Goal: Task Accomplishment & Management: Manage account settings

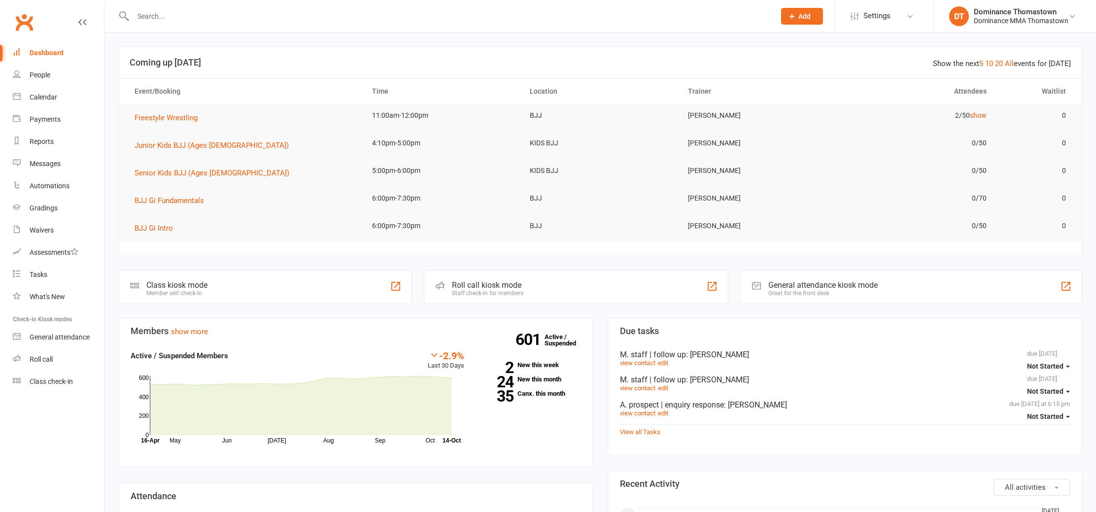
click at [184, 16] on input "text" at bounding box center [449, 16] width 638 height 14
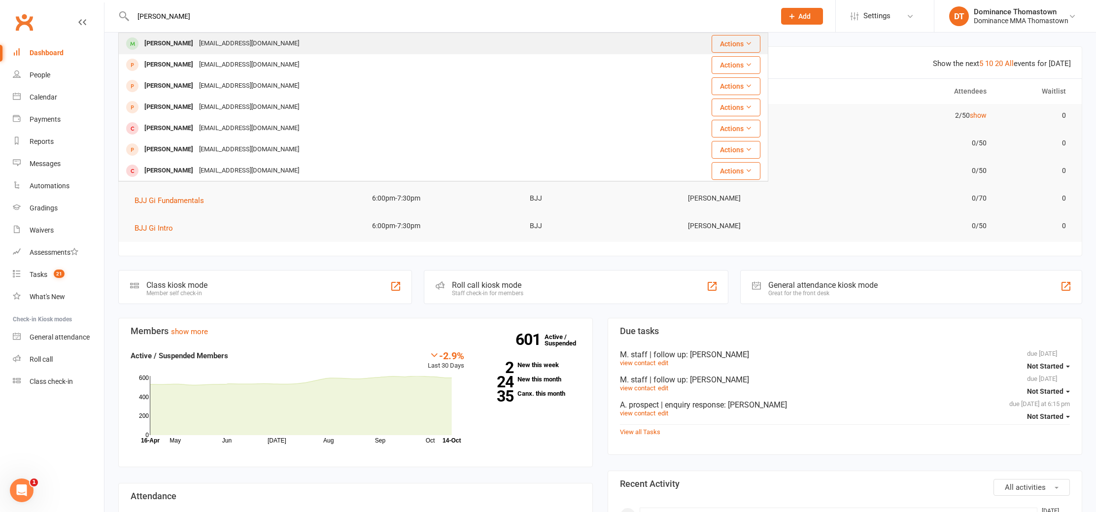
type input "[PERSON_NAME]"
click at [186, 44] on div "[PERSON_NAME]" at bounding box center [168, 43] width 55 height 14
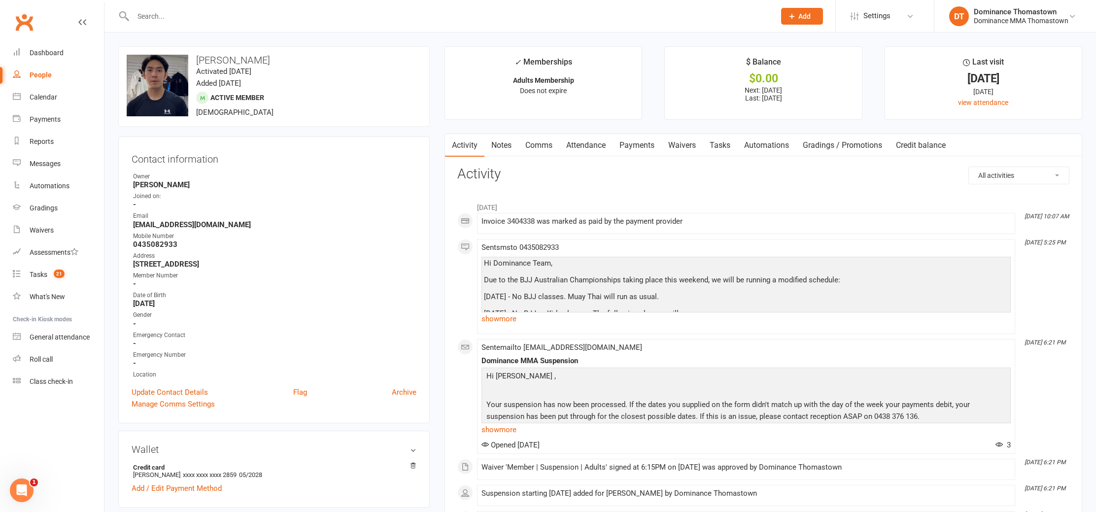
click at [652, 143] on link "Payments" at bounding box center [637, 145] width 49 height 23
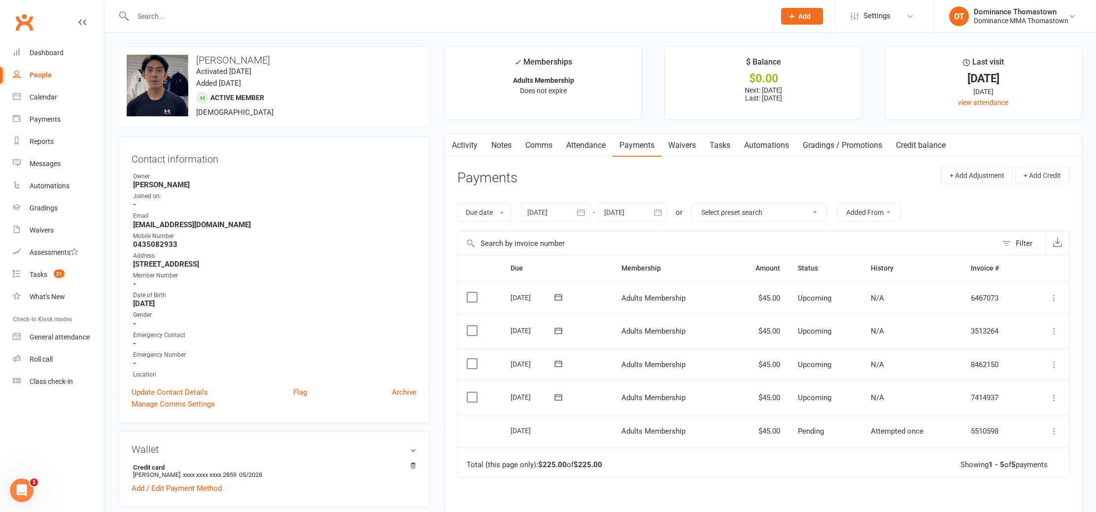
click at [719, 146] on link "Tasks" at bounding box center [720, 145] width 35 height 23
select select "incomplete"
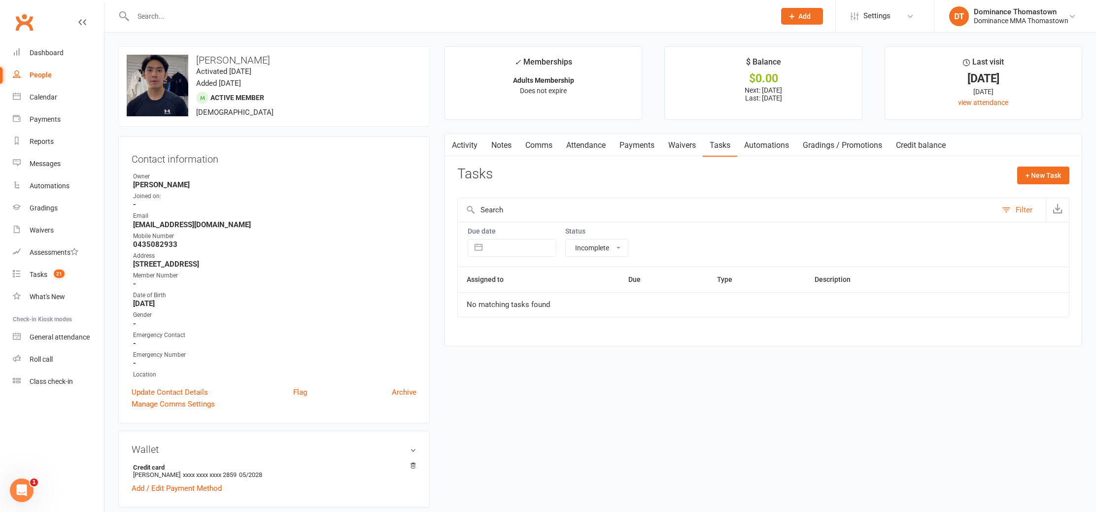
click at [679, 150] on link "Waivers" at bounding box center [682, 145] width 41 height 23
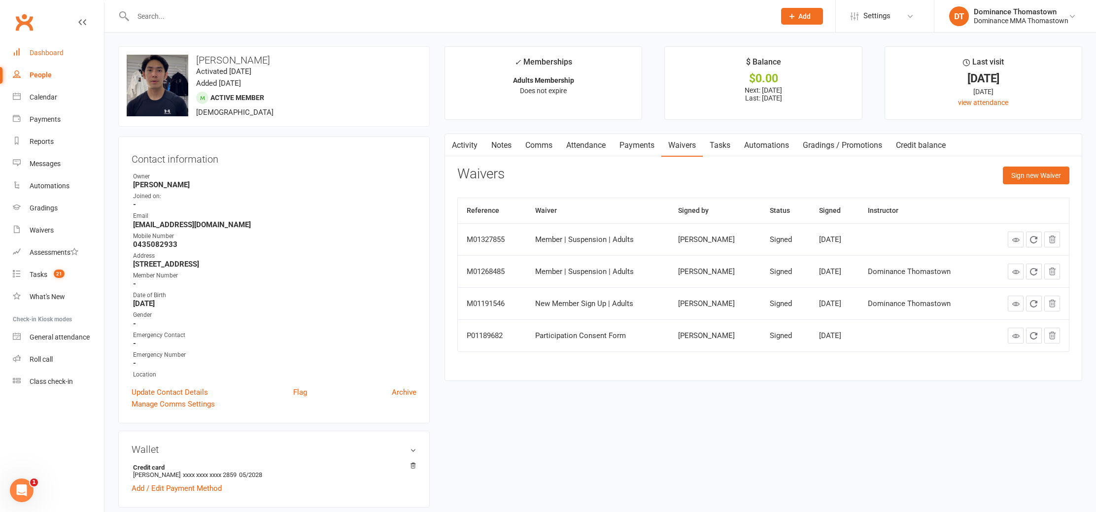
click at [65, 57] on link "Dashboard" at bounding box center [58, 53] width 91 height 22
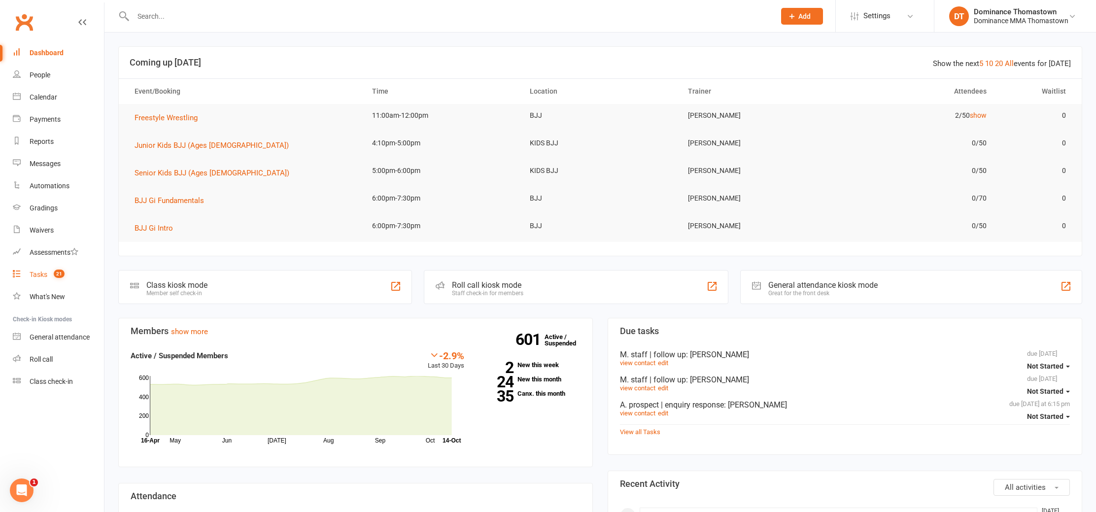
click at [49, 274] on link "Tasks 21" at bounding box center [58, 275] width 91 height 22
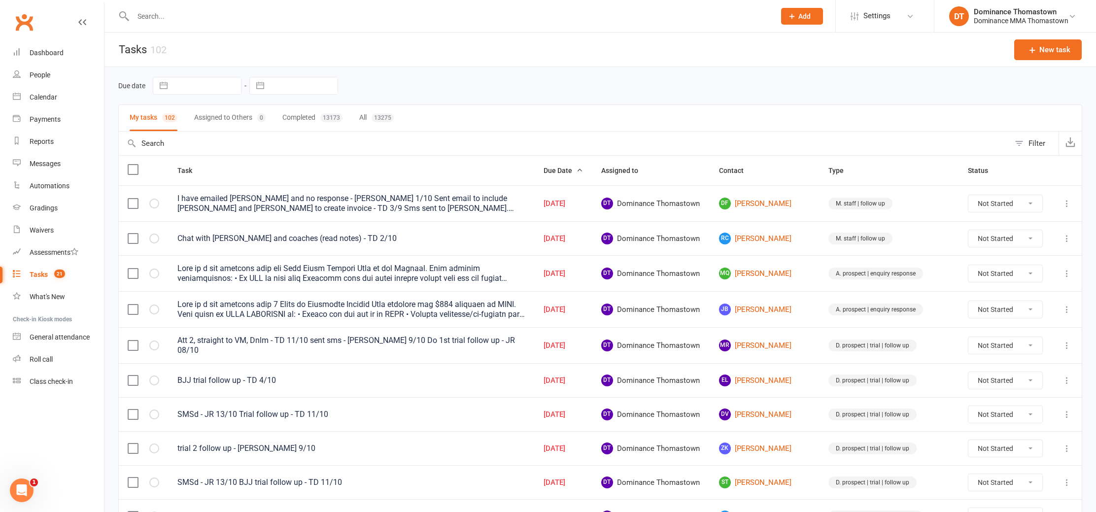
click at [140, 15] on input "text" at bounding box center [449, 16] width 638 height 14
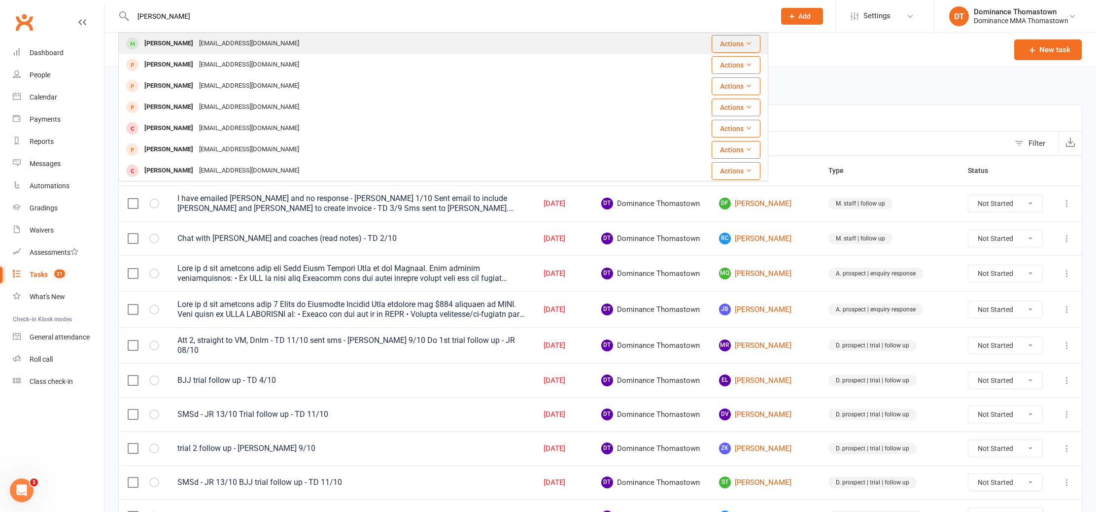
type input "danny nguy"
click at [168, 46] on div "Danny Nguyen" at bounding box center [168, 43] width 55 height 14
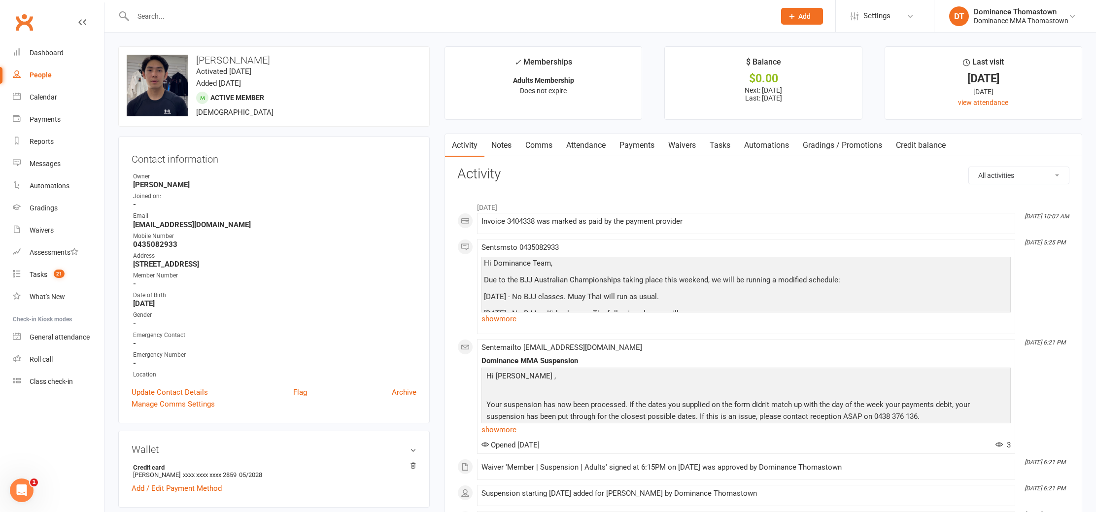
click at [669, 143] on link "Waivers" at bounding box center [682, 145] width 41 height 23
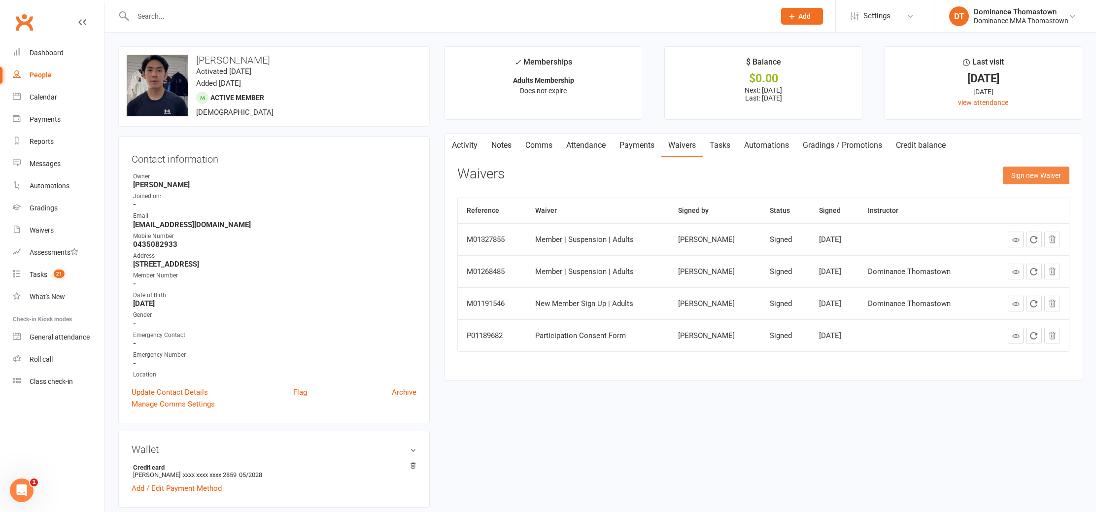
click at [1015, 179] on button "Sign new Waiver" at bounding box center [1036, 176] width 67 height 18
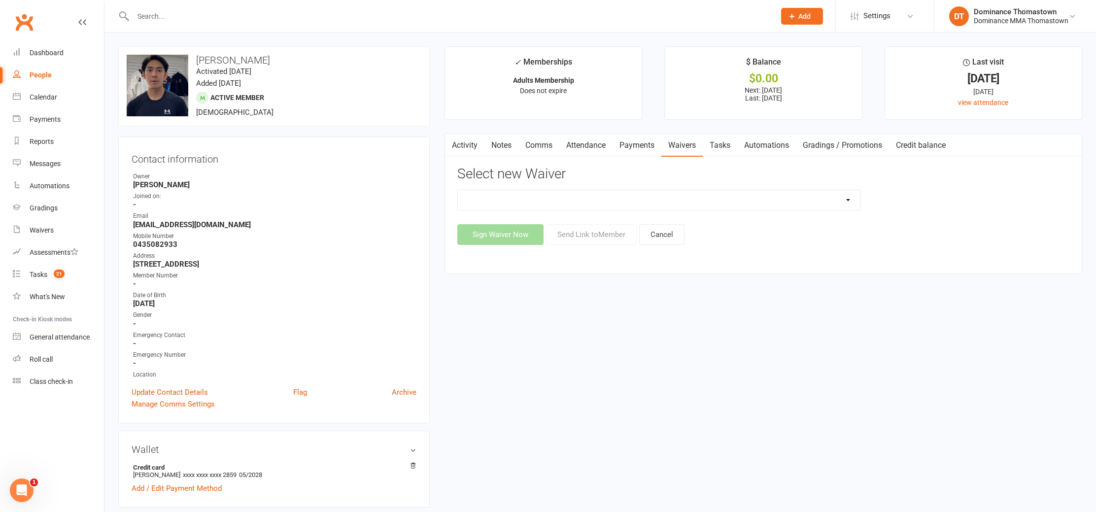
click at [822, 192] on select "Member | Cancellation | Adults Member | Injury Report Form (FOH staff use only)…" at bounding box center [659, 200] width 402 height 20
select select "8152"
click at [458, 190] on select "Member | Cancellation | Adults Member | Injury Report Form (FOH staff use only)…" at bounding box center [659, 200] width 402 height 20
click at [599, 237] on button "Send Link to Member" at bounding box center [591, 234] width 91 height 21
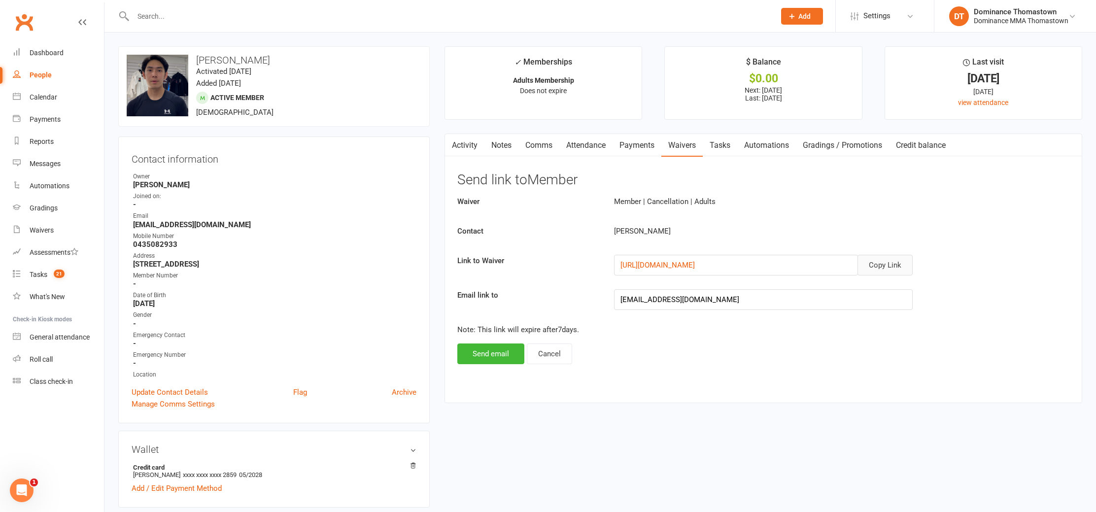
click at [878, 264] on button "Copy Link" at bounding box center [885, 265] width 55 height 21
click at [535, 151] on link "Comms" at bounding box center [539, 145] width 41 height 23
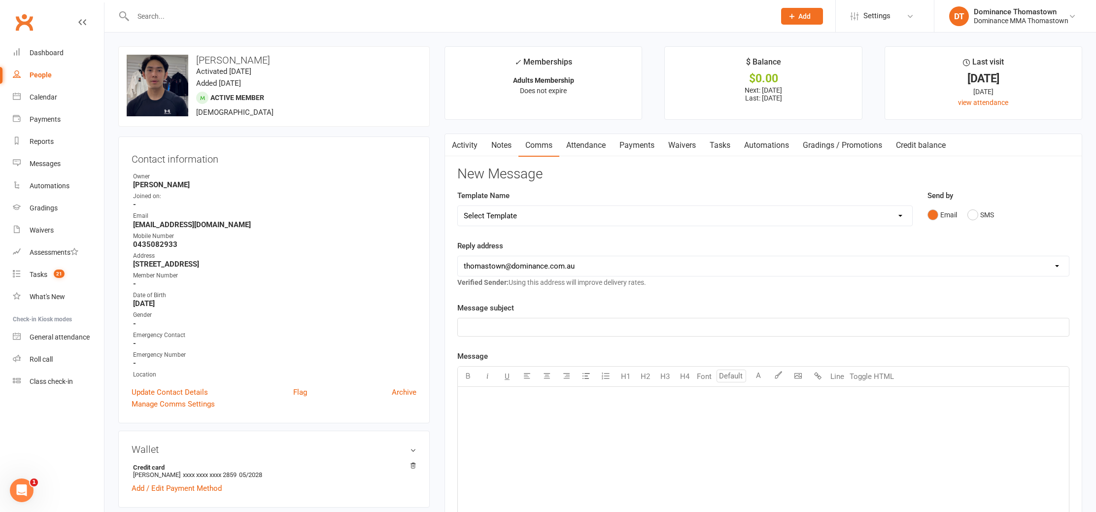
click at [712, 218] on select "Select Template [Email] MARKETING | 10TH BIRTHDAY SPECIAL | CANCELLED MEMBERS […" at bounding box center [685, 216] width 454 height 20
select select "7"
click at [458, 206] on select "Select Template [Email] MARKETING | 10TH BIRTHDAY SPECIAL | CANCELLED MEMBERS […" at bounding box center [685, 216] width 454 height 20
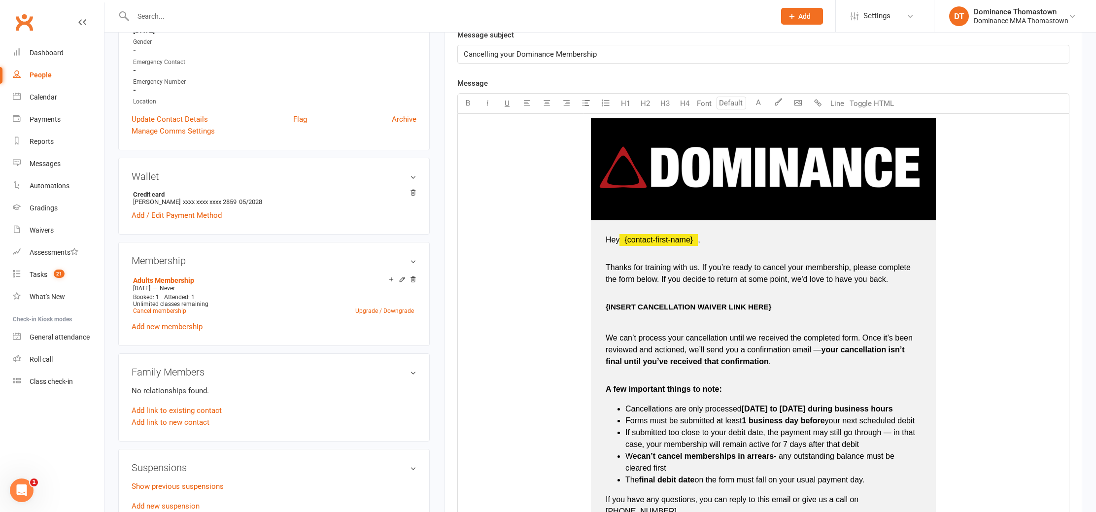
scroll to position [298, 0]
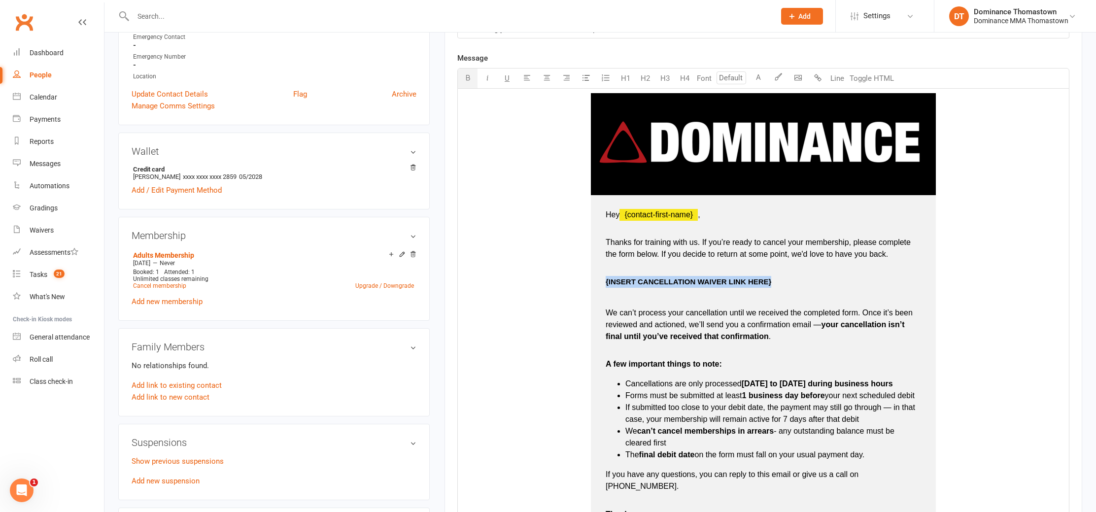
drag, startPoint x: 603, startPoint y: 281, endPoint x: 788, endPoint y: 280, distance: 185.3
click at [798, 279] on td "Hey ﻿ {contact-first-name} , Thanks for training with us. If you’re ready to ca…" at bounding box center [763, 373] width 345 height 356
drag, startPoint x: 602, startPoint y: 280, endPoint x: 783, endPoint y: 282, distance: 180.9
click at [785, 281] on td "Hey ﻿ {contact-first-name} , Thanks for training with us. If you’re ready to ca…" at bounding box center [763, 373] width 345 height 356
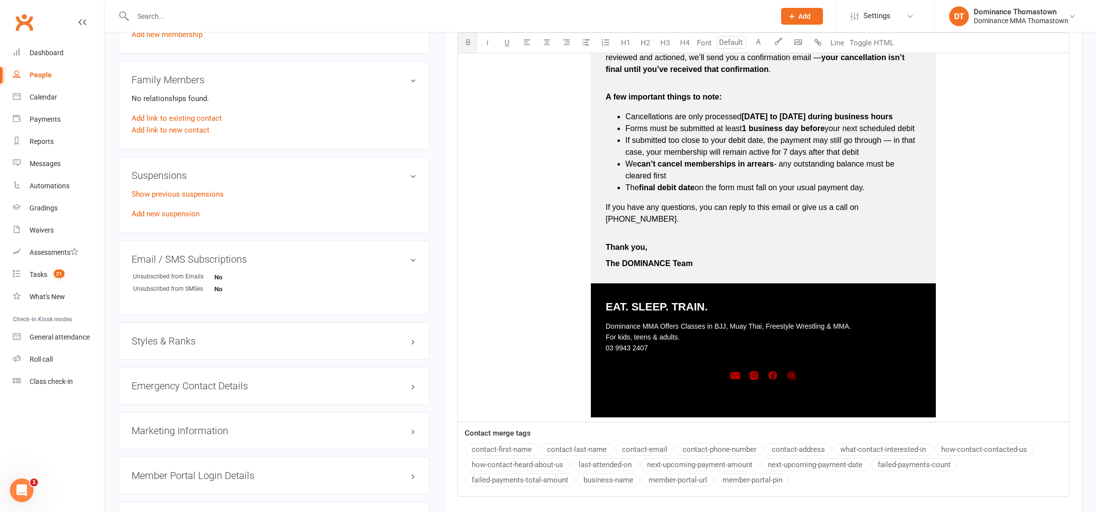
scroll to position [692, 0]
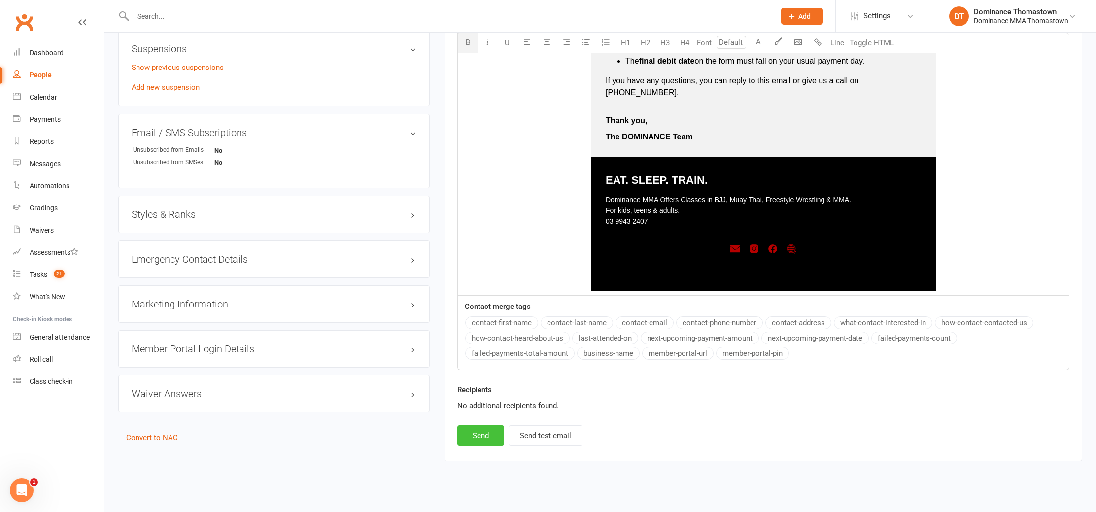
click at [478, 426] on button "Send" at bounding box center [480, 435] width 47 height 21
select select
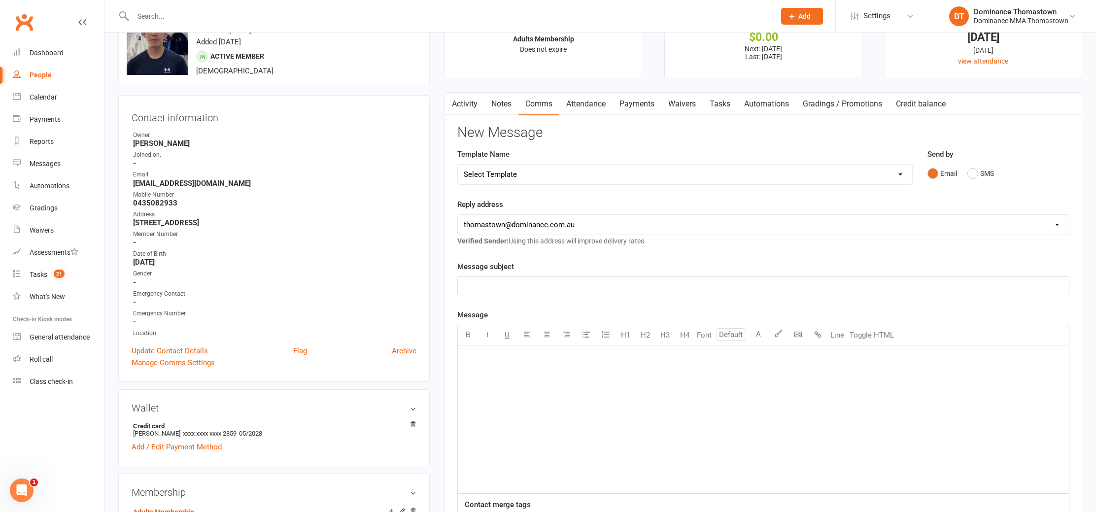
scroll to position [0, 0]
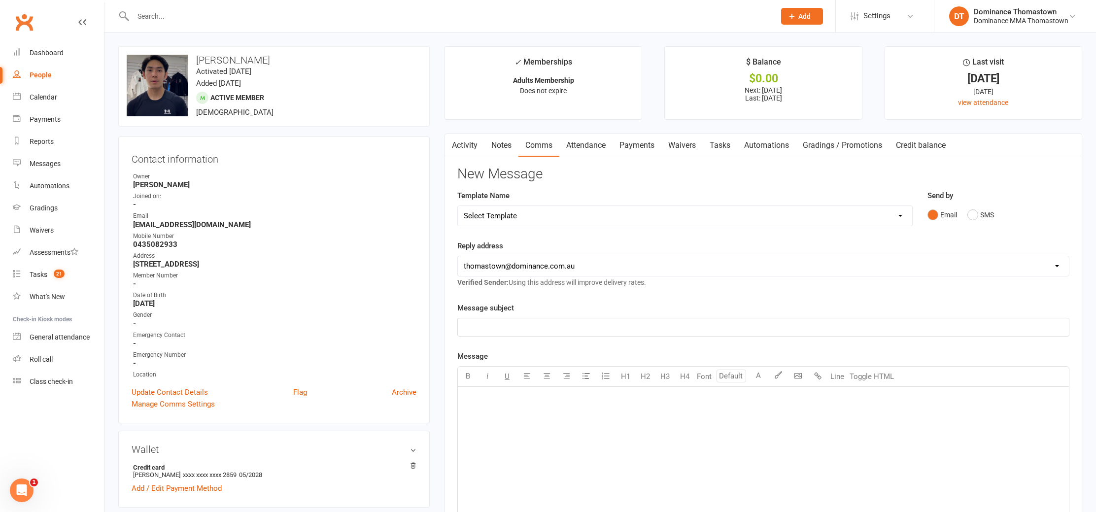
click at [200, 21] on input "text" at bounding box center [449, 16] width 638 height 14
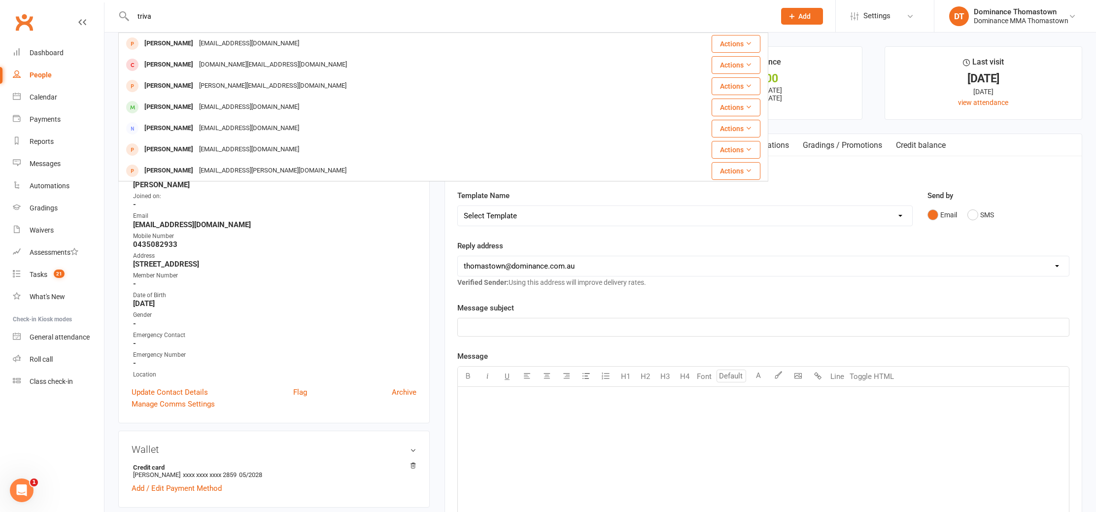
type input "triva"
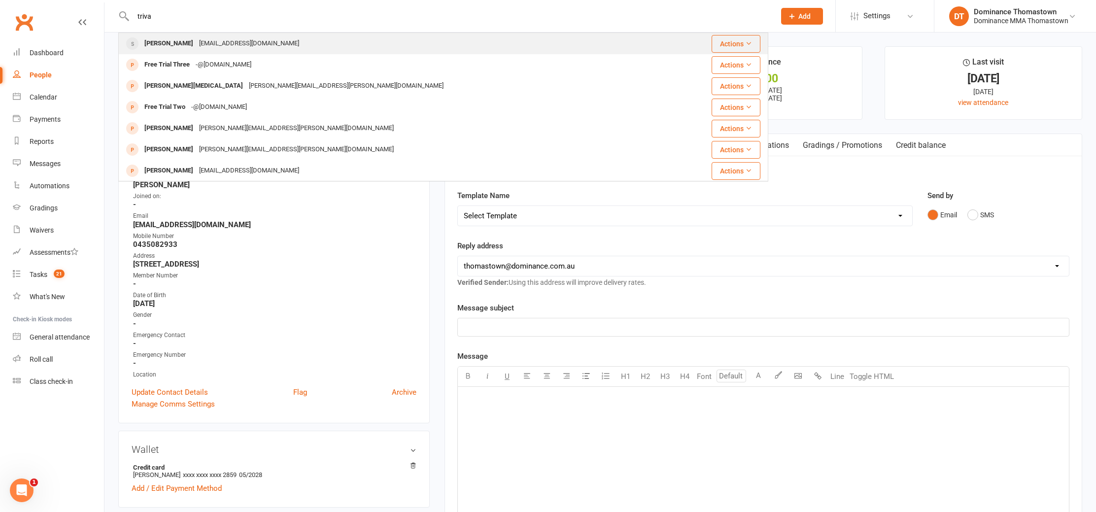
click at [196, 42] on div "Gold.bjj11@gmail.com" at bounding box center [249, 43] width 106 height 14
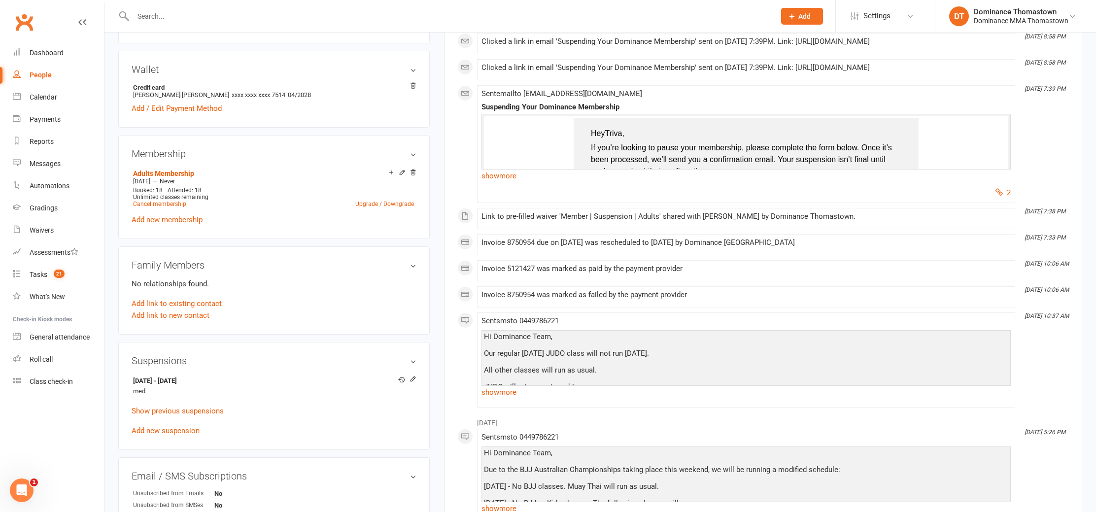
scroll to position [454, 0]
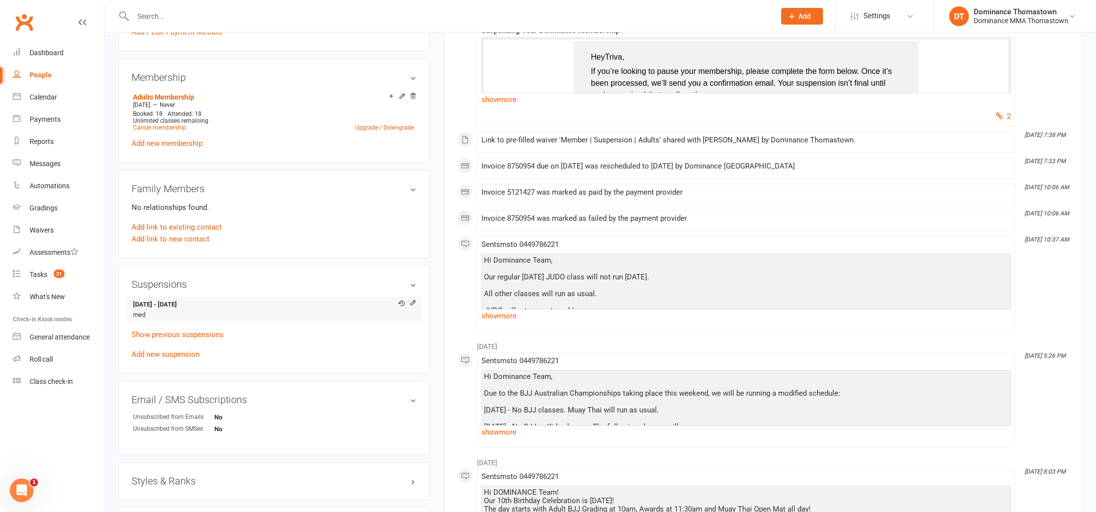
click at [275, 315] on li "15 Sep 2025 - 19 Oct 2025 med" at bounding box center [274, 309] width 285 height 24
click at [160, 17] on input "text" at bounding box center [449, 16] width 638 height 14
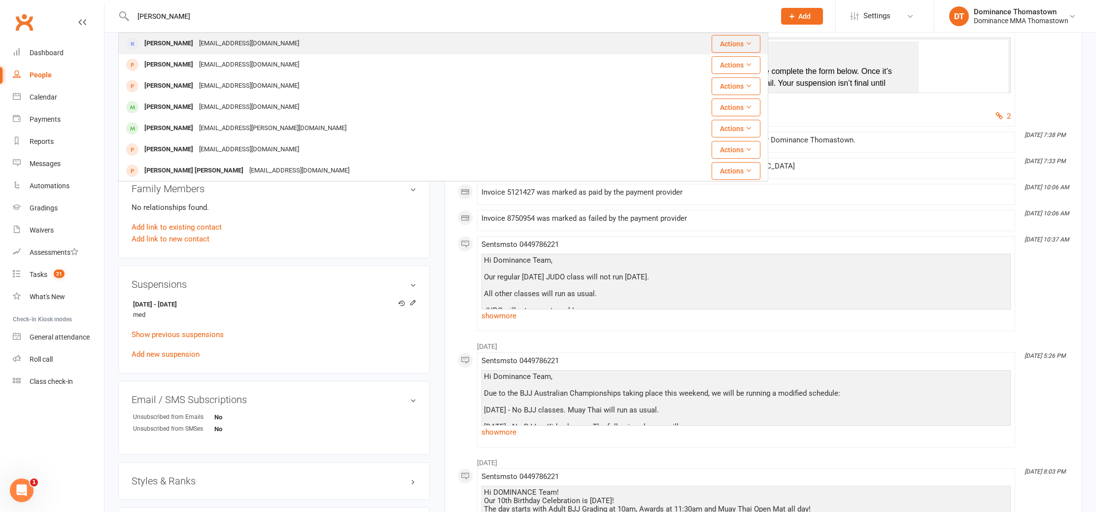
type input "sean anders"
click at [200, 41] on div "heatwave55@duck.com" at bounding box center [249, 43] width 106 height 14
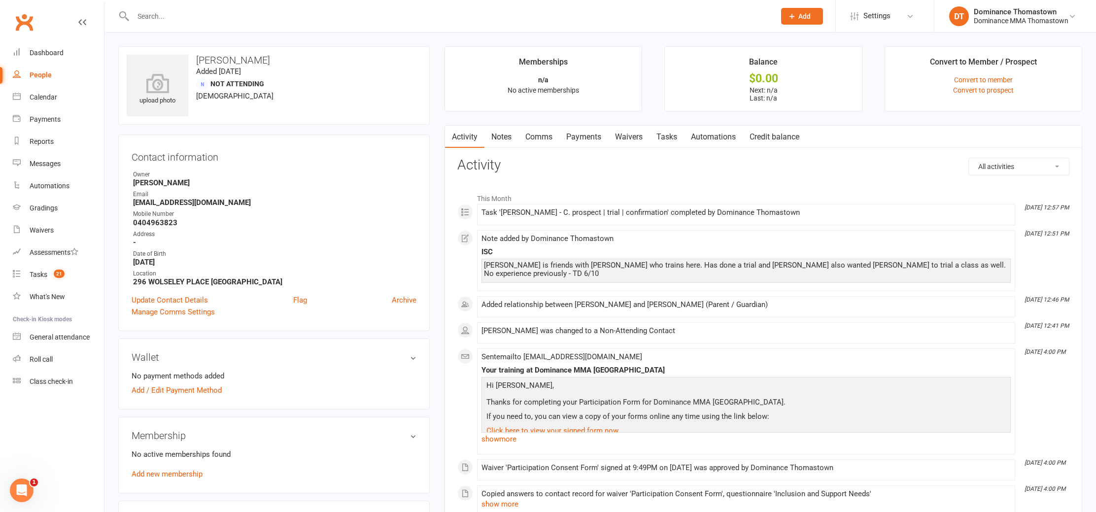
click at [668, 140] on link "Tasks" at bounding box center [667, 137] width 35 height 23
select select "incomplete"
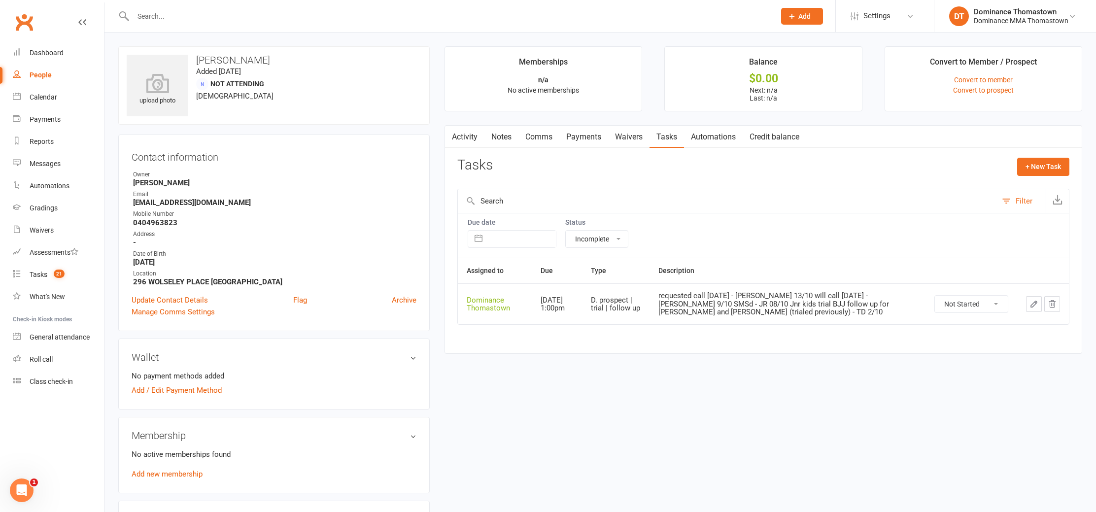
click at [1031, 302] on icon "button" at bounding box center [1034, 304] width 9 height 9
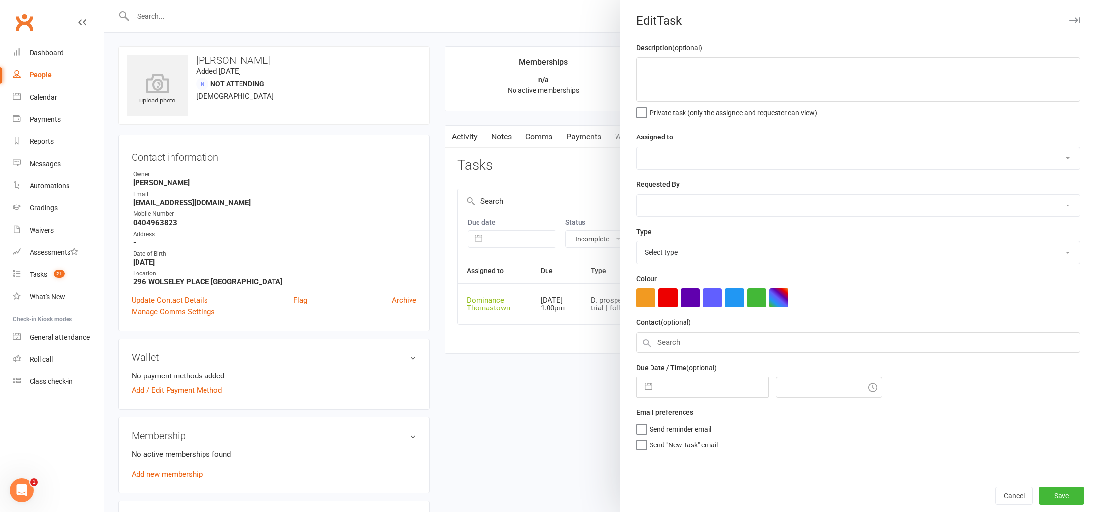
type textarea "requested call tomorrow - Ellen 13/10 will call friday - Ellen 9/10 SMSd - JR 0…"
select select "12547"
type input "[DATE]"
type input "1:00pm"
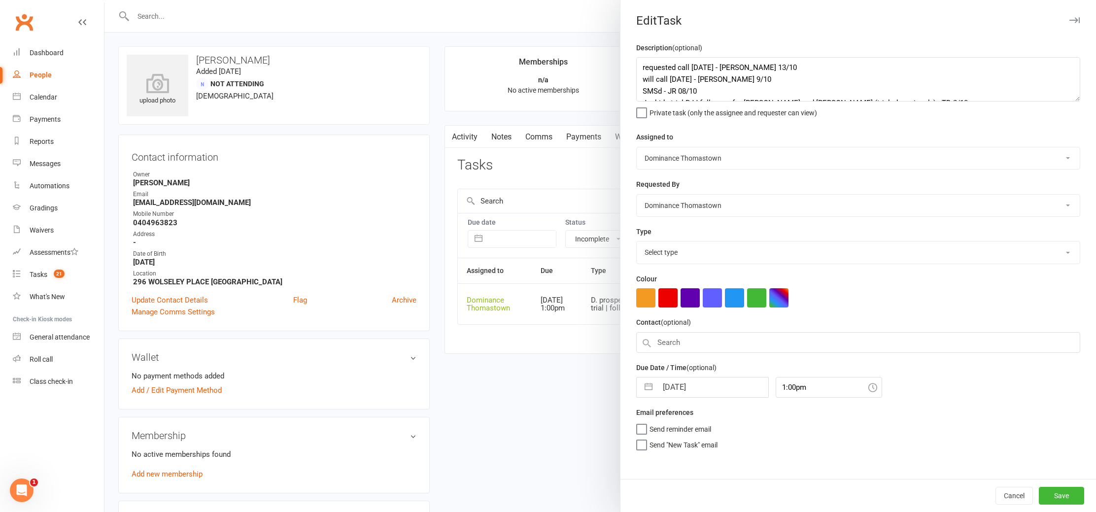
select select "3812"
drag, startPoint x: 642, startPoint y: 66, endPoint x: 808, endPoint y: 39, distance: 168.8
click at [642, 66] on textarea "requested call tomorrow - Ellen 13/10 will call friday - Ellen 9/10 SMSd - JR 0…" at bounding box center [858, 79] width 444 height 44
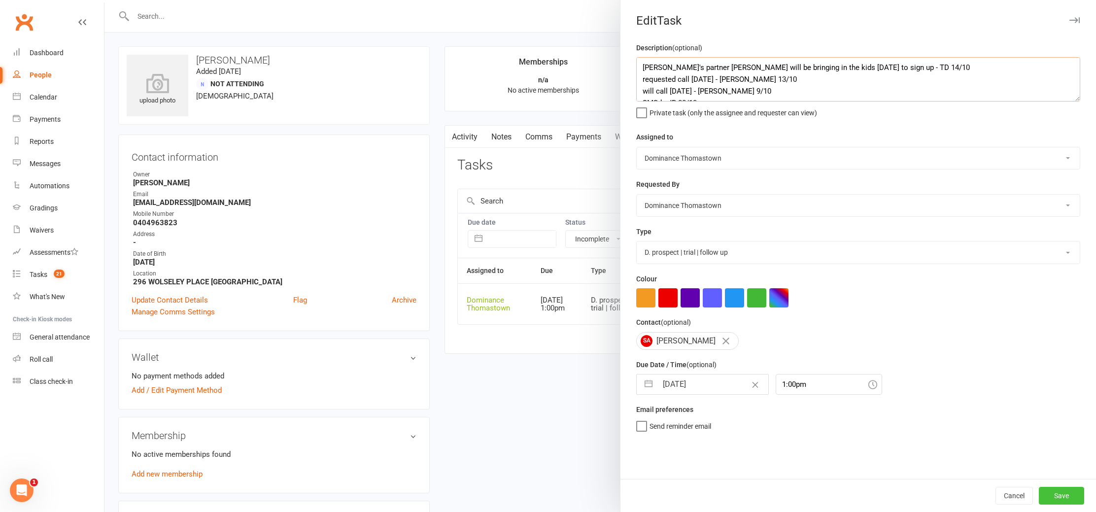
type textarea "[PERSON_NAME]'s partner [PERSON_NAME] will be bringing in the kids [DATE] to si…"
click at [1065, 497] on button "Save" at bounding box center [1061, 496] width 45 height 18
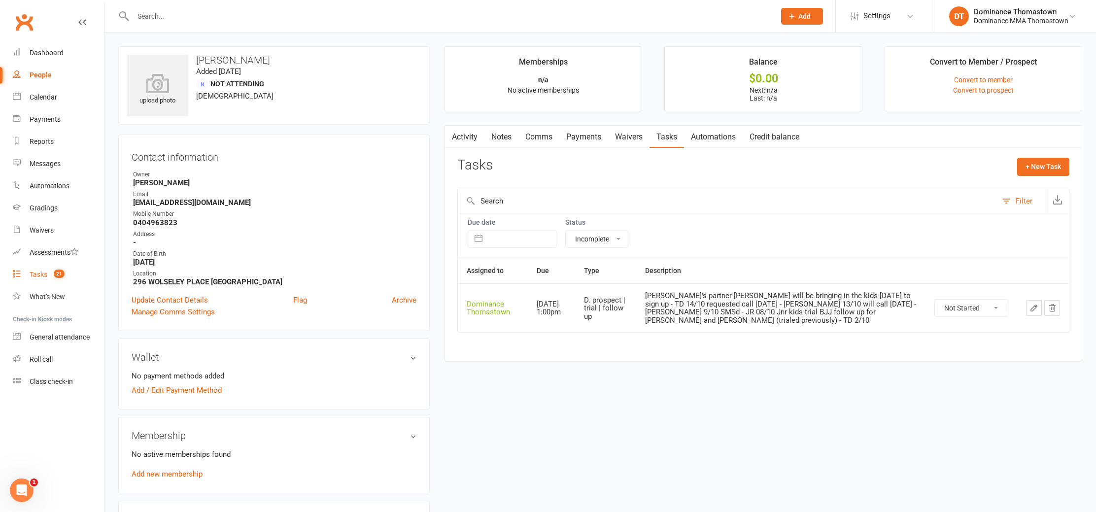
click at [32, 276] on div "Tasks" at bounding box center [39, 275] width 18 height 8
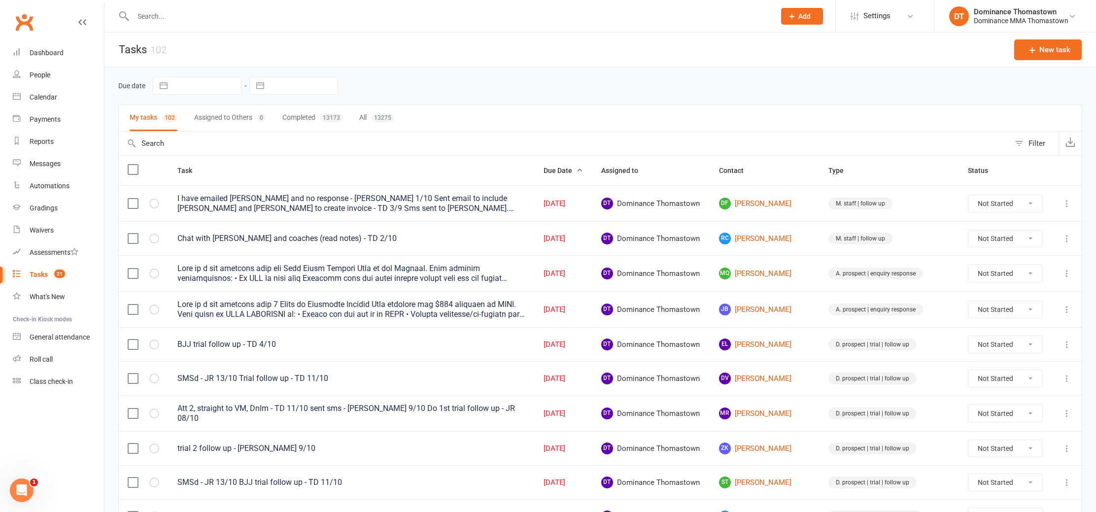
click at [188, 22] on input "text" at bounding box center [449, 16] width 638 height 14
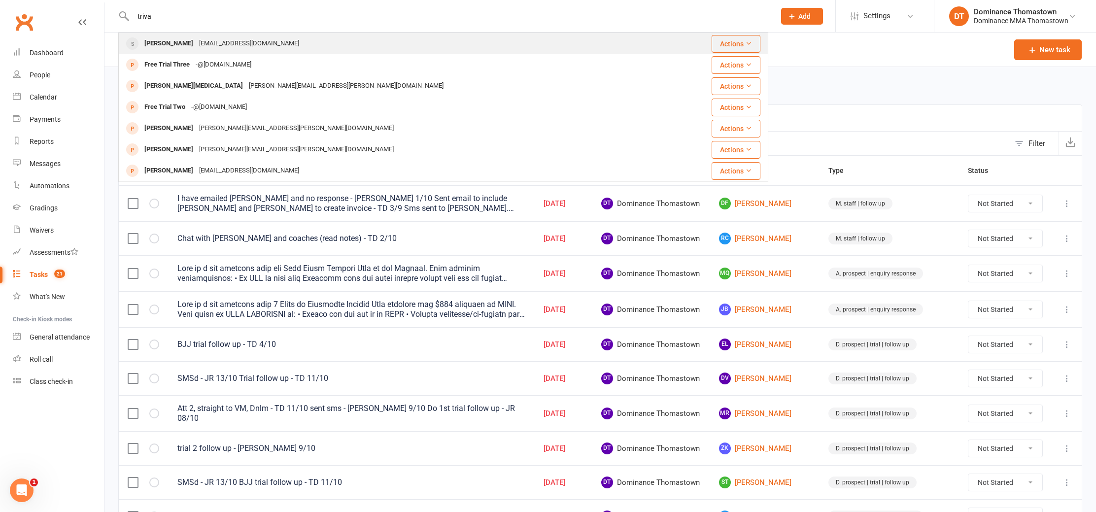
type input "triva"
click at [240, 45] on div "Gold.bjj11@gmail.com" at bounding box center [249, 43] width 106 height 14
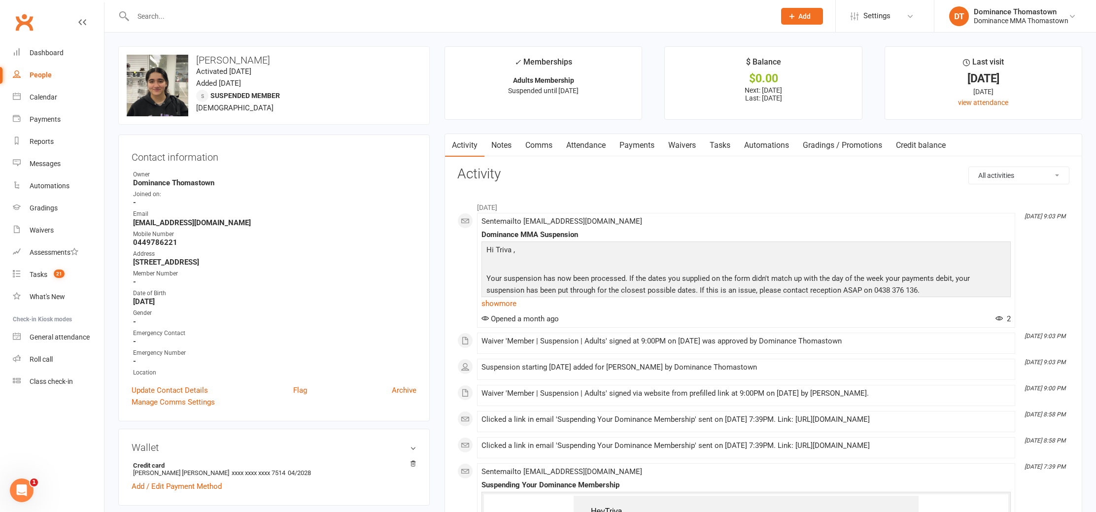
click at [720, 147] on link "Tasks" at bounding box center [720, 145] width 35 height 23
select select "incomplete"
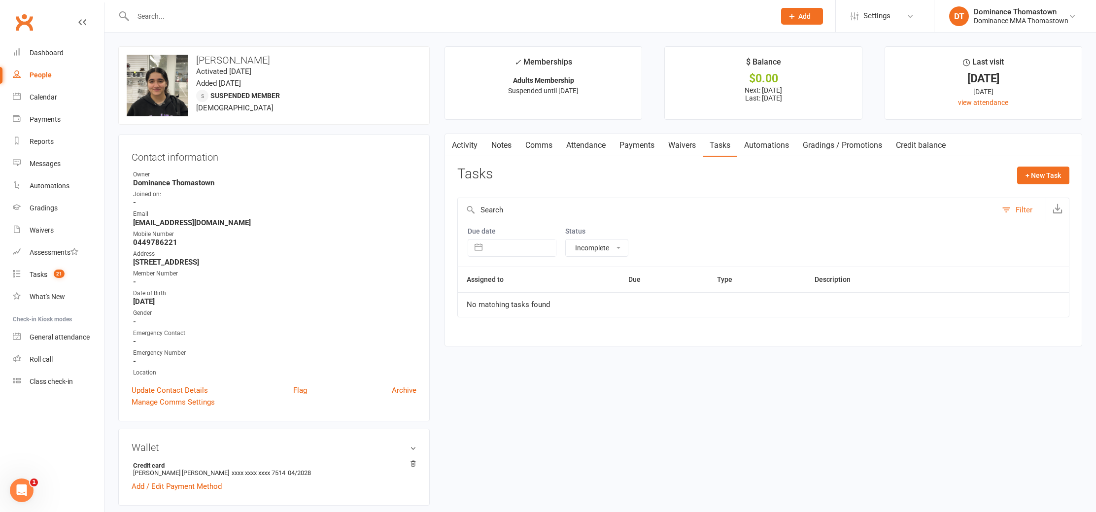
click at [682, 146] on link "Waivers" at bounding box center [682, 145] width 41 height 23
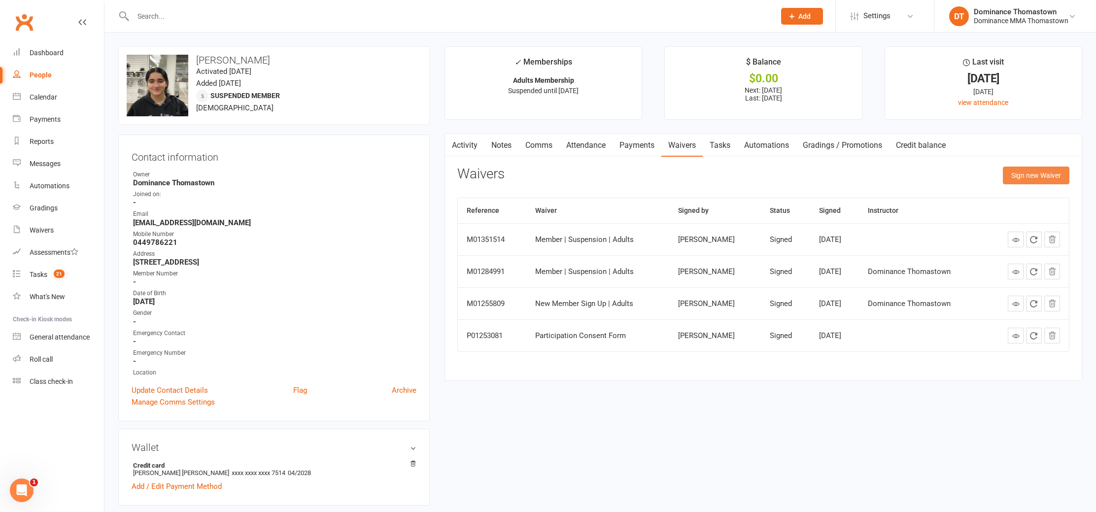
click at [1017, 173] on button "Sign new Waiver" at bounding box center [1036, 176] width 67 height 18
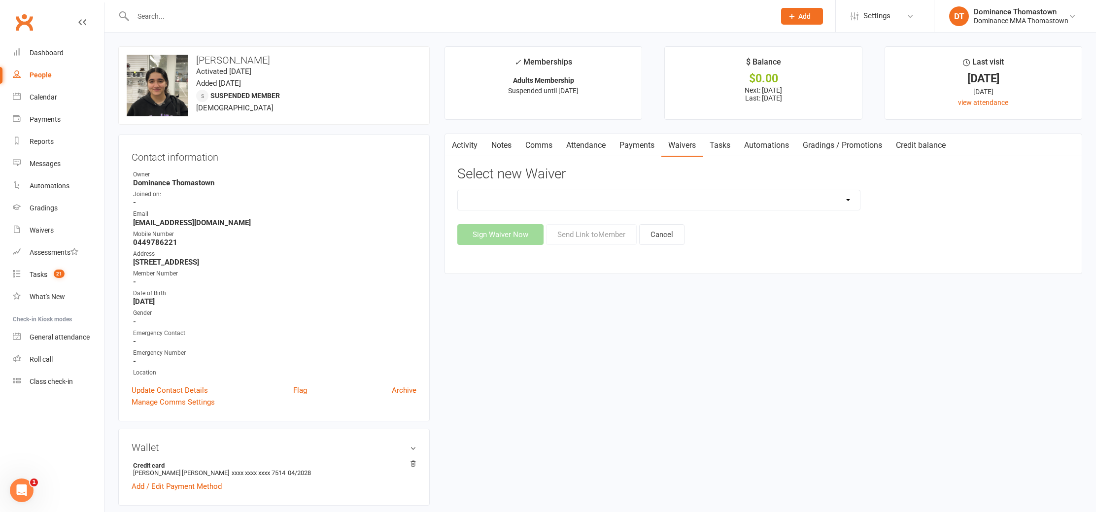
click at [595, 194] on select "Member | Cancellation | Adults Member | Injury Report Form (FOH staff use only)…" at bounding box center [659, 200] width 402 height 20
select select "8152"
click at [458, 190] on select "Member | Cancellation | Adults Member | Injury Report Form (FOH staff use only)…" at bounding box center [659, 200] width 402 height 20
click at [602, 239] on button "Send Link to Member" at bounding box center [591, 234] width 91 height 21
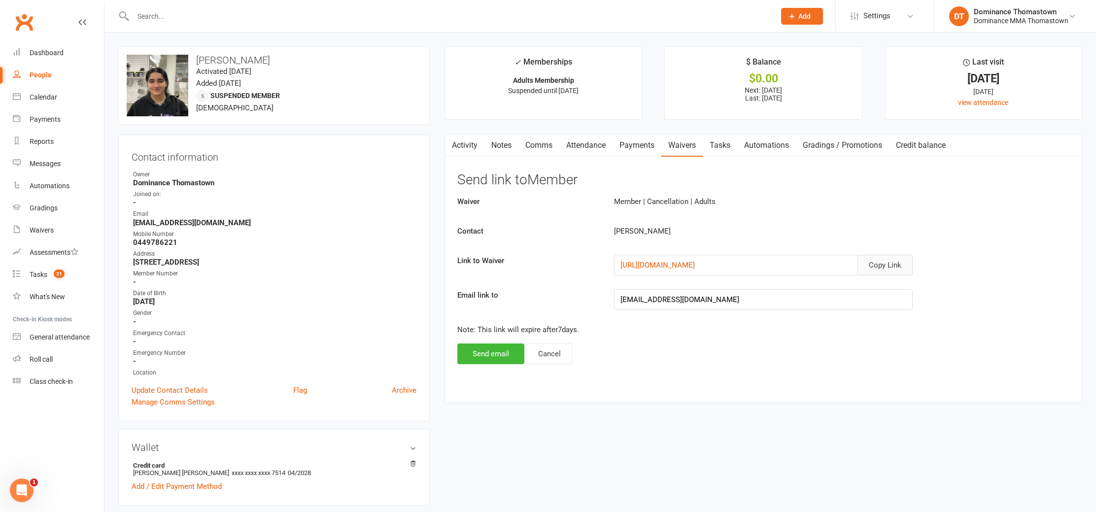
click at [884, 269] on button "Copy Link" at bounding box center [885, 265] width 55 height 21
click at [539, 147] on link "Comms" at bounding box center [539, 145] width 41 height 23
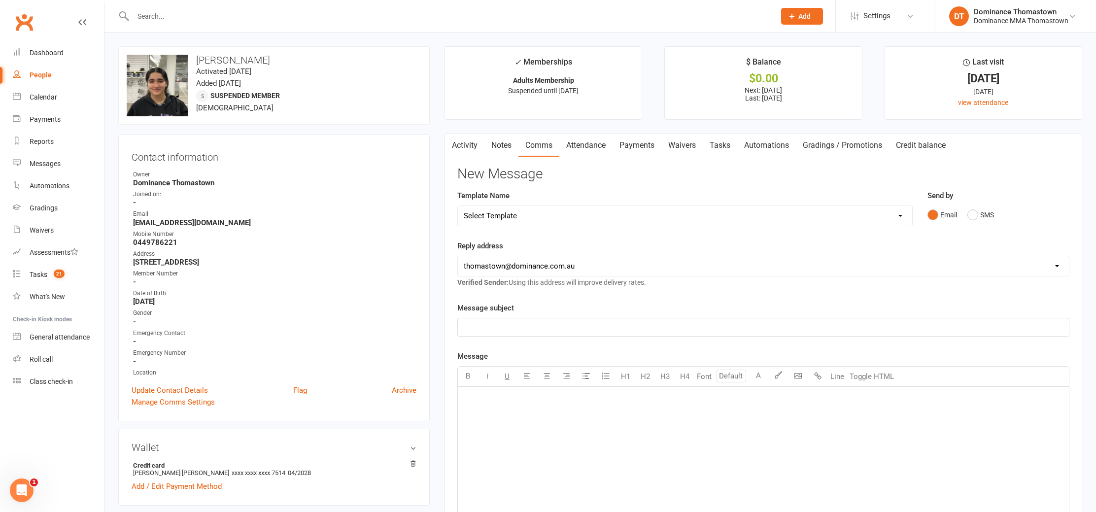
click at [706, 221] on select "Select Template [Email] MARKETING | 10TH BIRTHDAY SPECIAL | CANCELLED MEMBERS […" at bounding box center [685, 216] width 454 height 20
select select "7"
click at [458, 206] on select "Select Template [Email] MARKETING | 10TH BIRTHDAY SPECIAL | CANCELLED MEMBERS […" at bounding box center [685, 216] width 454 height 20
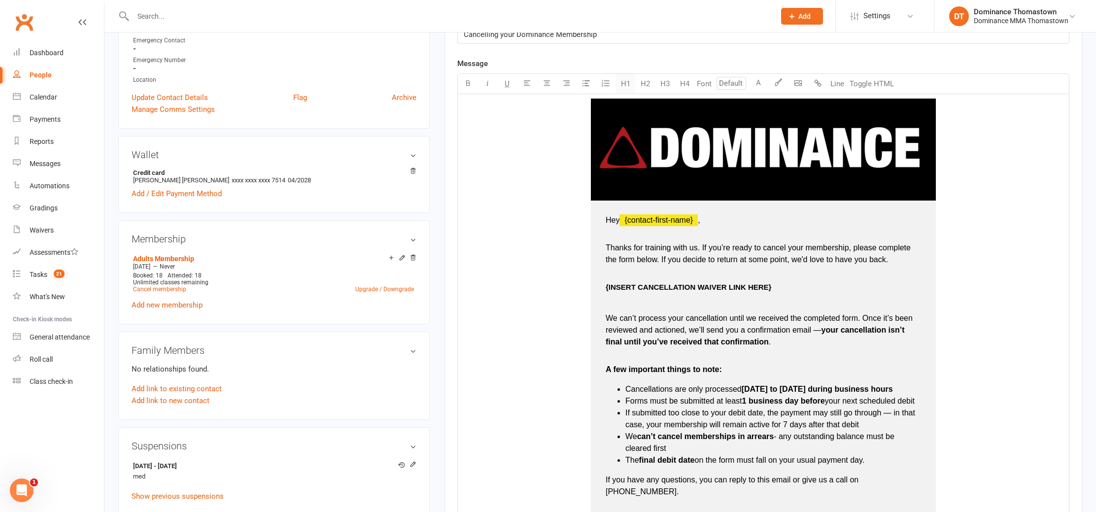
scroll to position [314, 0]
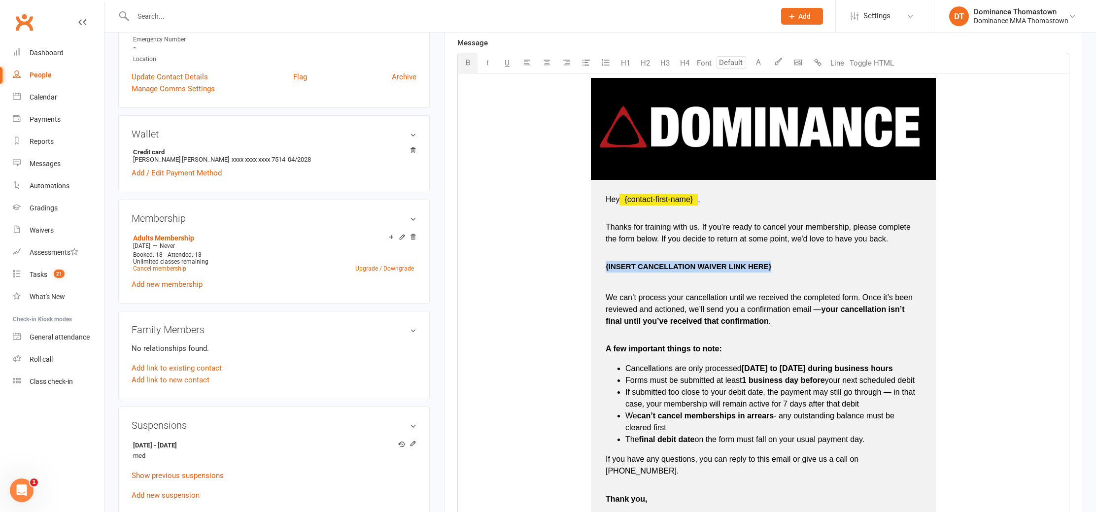
drag, startPoint x: 605, startPoint y: 267, endPoint x: 769, endPoint y: 265, distance: 164.7
click at [775, 264] on td "Hey ﻿ {contact-first-name} , Thanks for training with us. If you’re ready to ca…" at bounding box center [763, 358] width 345 height 356
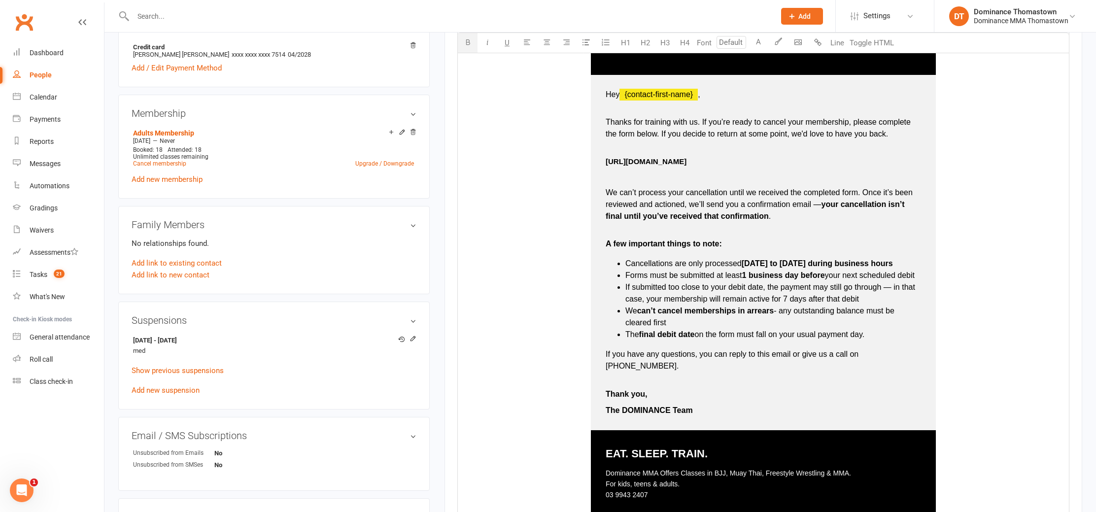
scroll to position [413, 0]
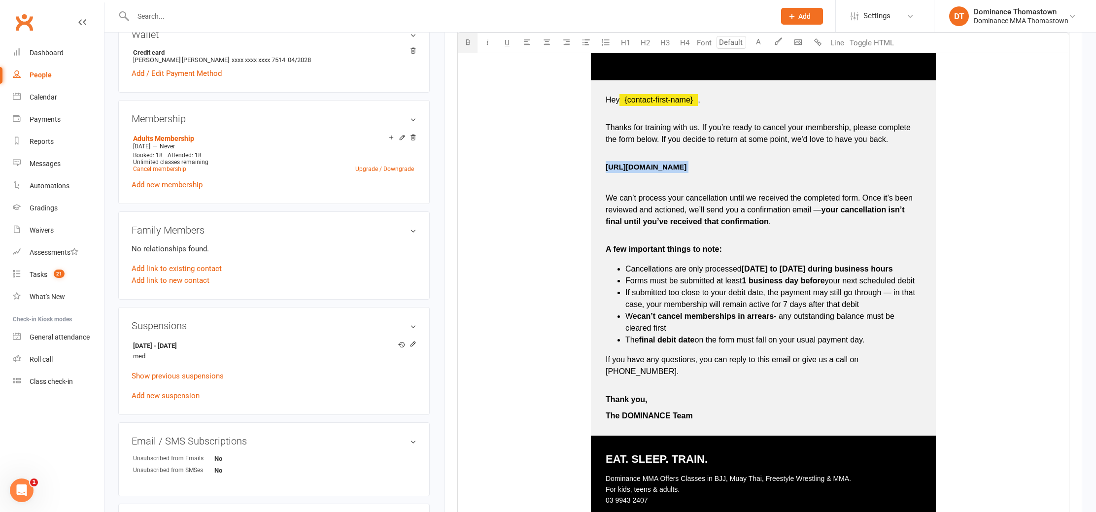
drag, startPoint x: 600, startPoint y: 167, endPoint x: 762, endPoint y: 175, distance: 161.9
click at [762, 175] on td "Hey ﻿ {contact-first-name} , Thanks for training with us. If you’re ready to ca…" at bounding box center [763, 258] width 345 height 356
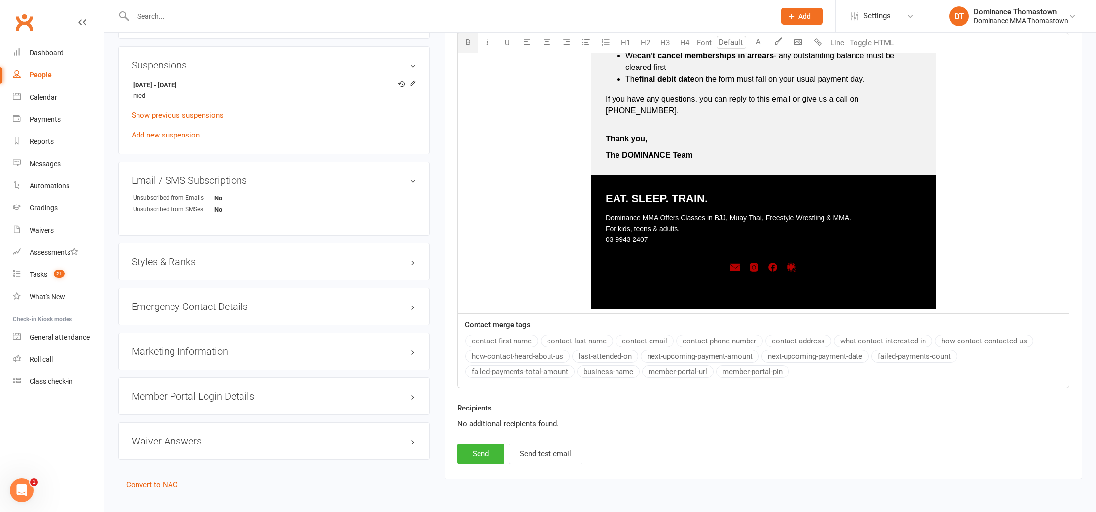
scroll to position [692, 0]
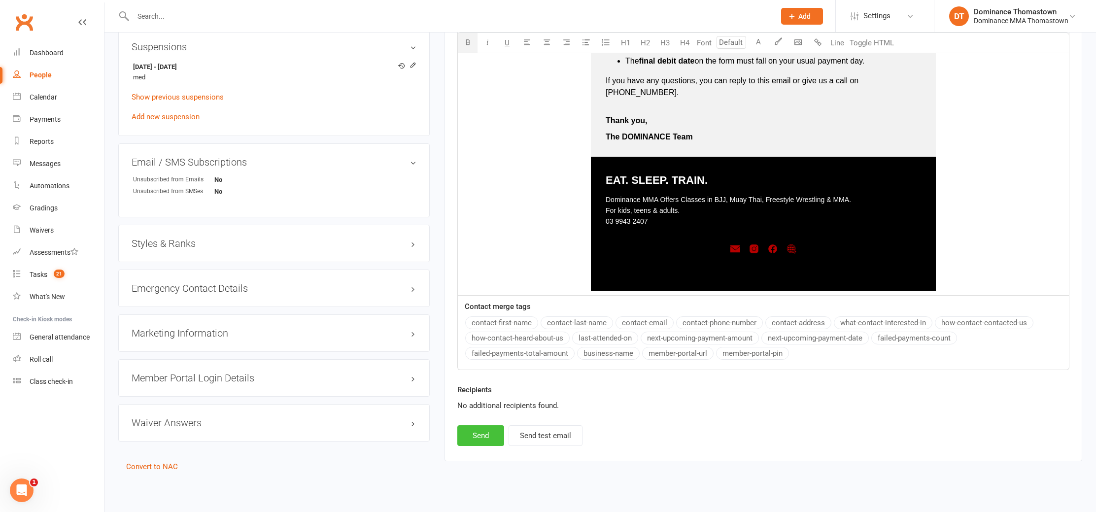
click at [481, 425] on button "Send" at bounding box center [480, 435] width 47 height 21
select select
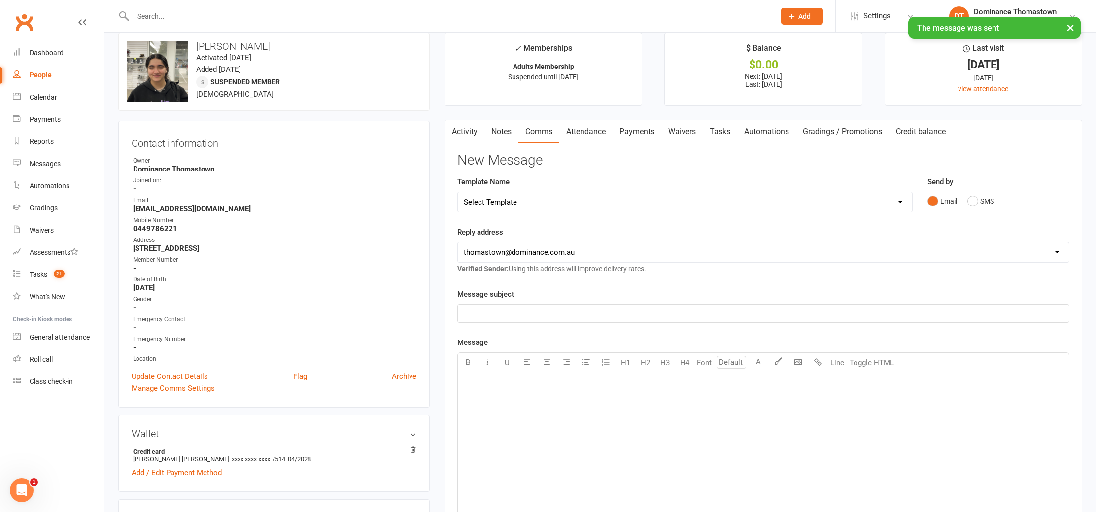
scroll to position [0, 0]
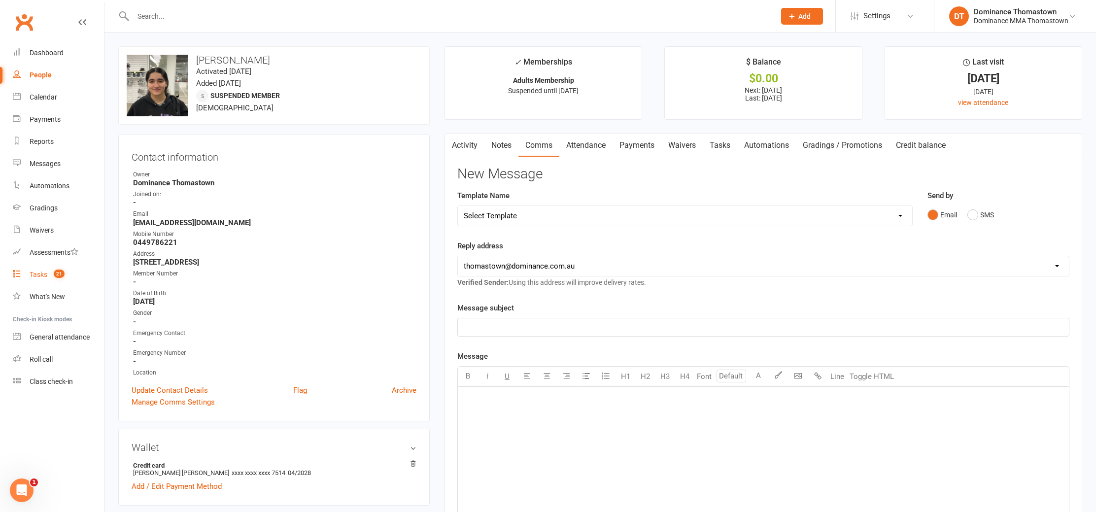
click at [35, 279] on div "Tasks" at bounding box center [39, 275] width 18 height 8
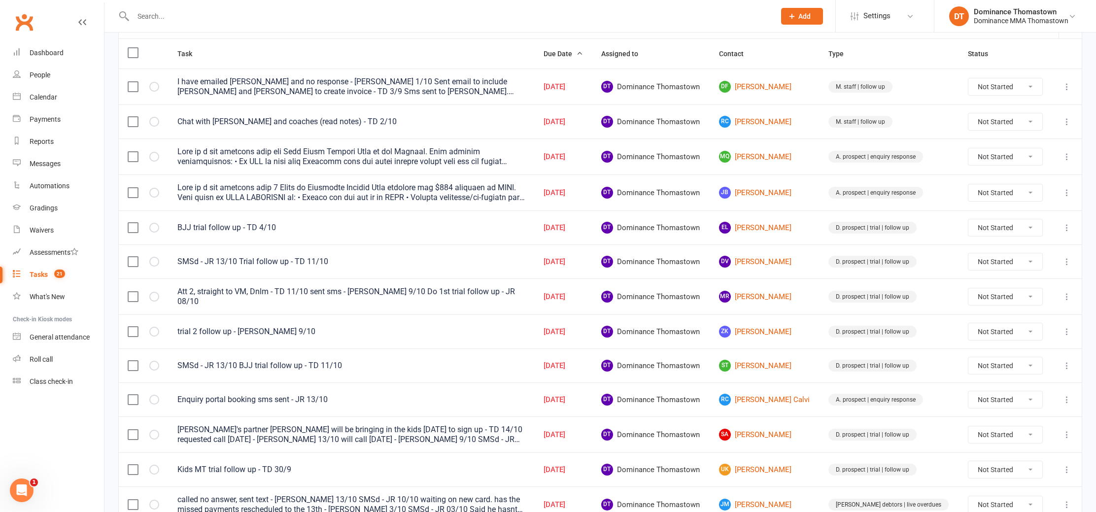
scroll to position [114, 0]
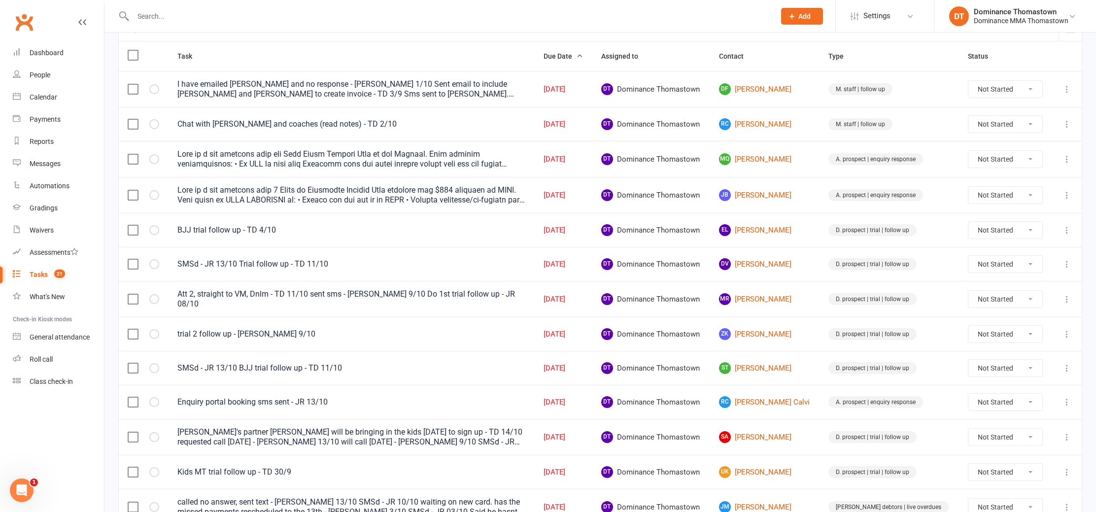
click at [177, 16] on input "text" at bounding box center [449, 16] width 638 height 14
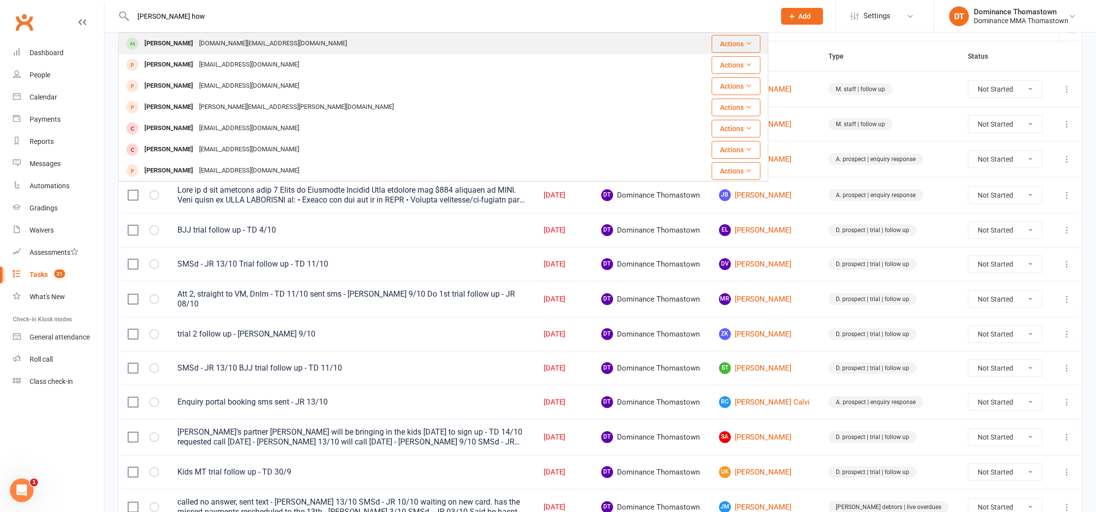
type input "chris how"
click at [176, 47] on div "Chris How" at bounding box center [168, 43] width 55 height 14
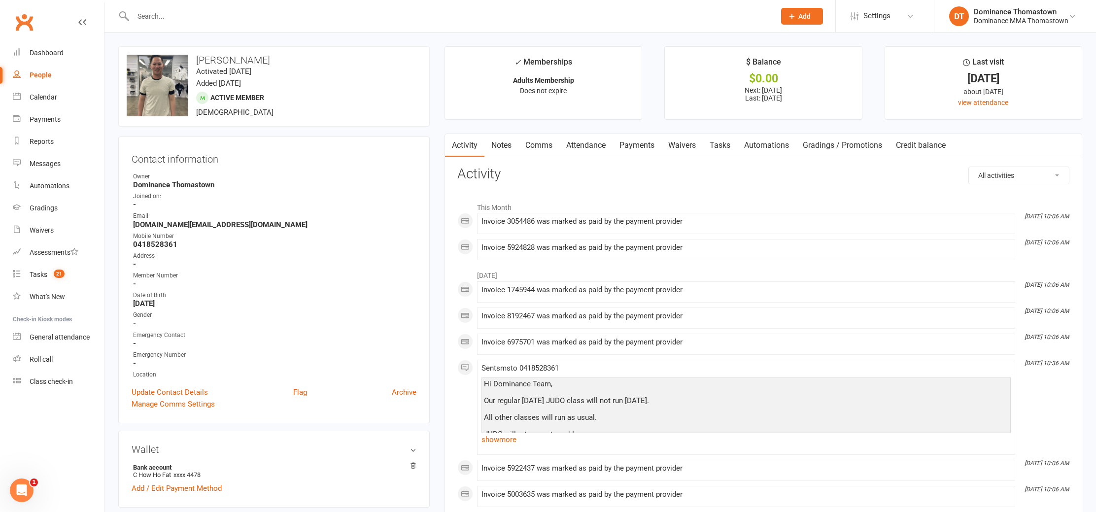
click at [175, 16] on input "text" at bounding box center [449, 16] width 638 height 14
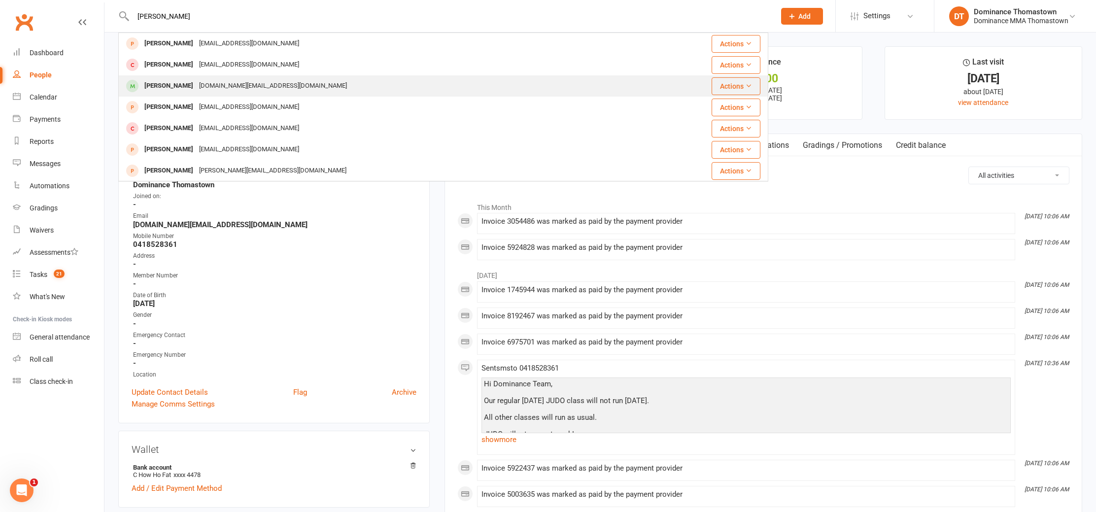
type input "chris"
click at [206, 92] on div "Christopher.how@gmail.com" at bounding box center [273, 86] width 154 height 14
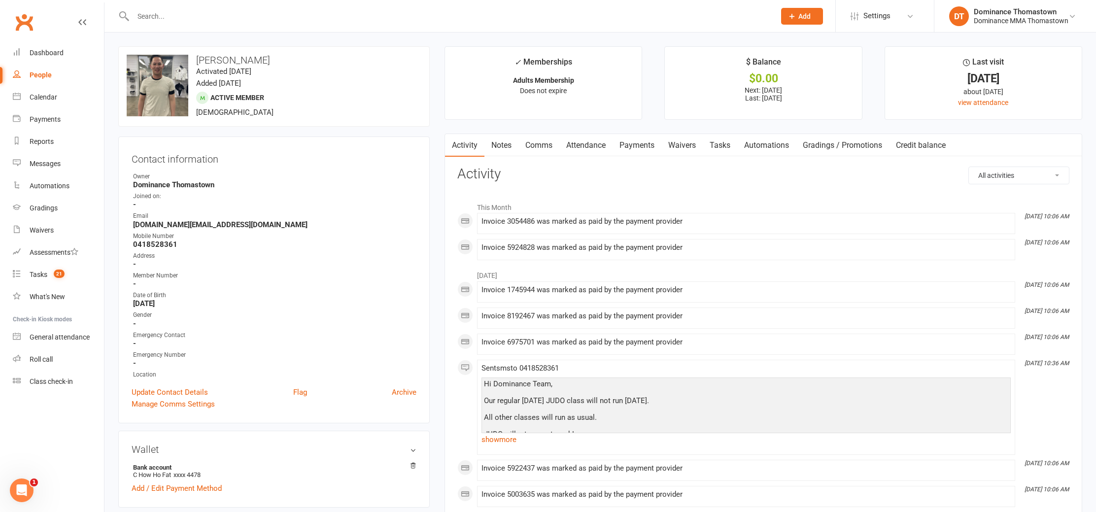
click at [691, 147] on link "Waivers" at bounding box center [682, 145] width 41 height 23
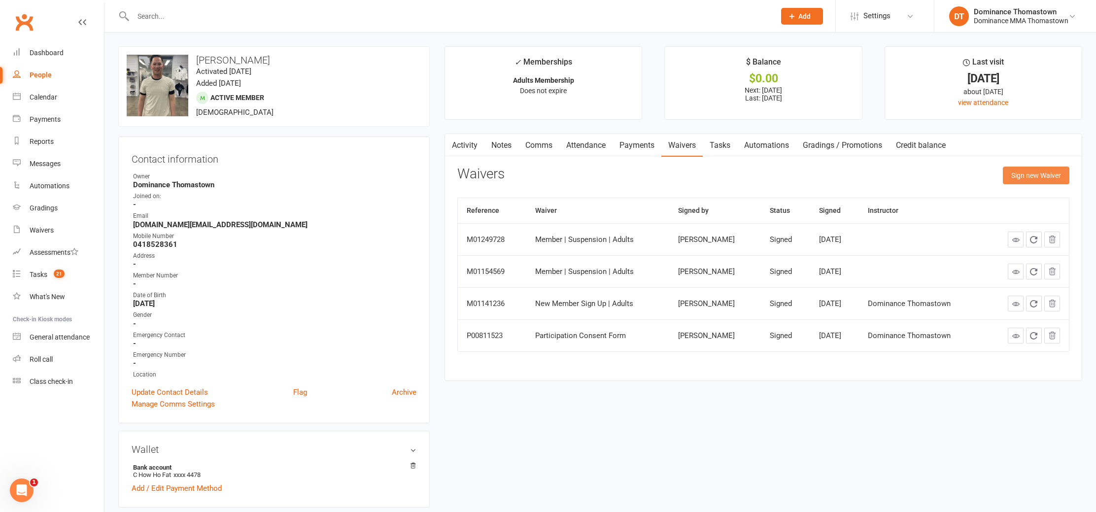
click at [1027, 176] on button "Sign new Waiver" at bounding box center [1036, 176] width 67 height 18
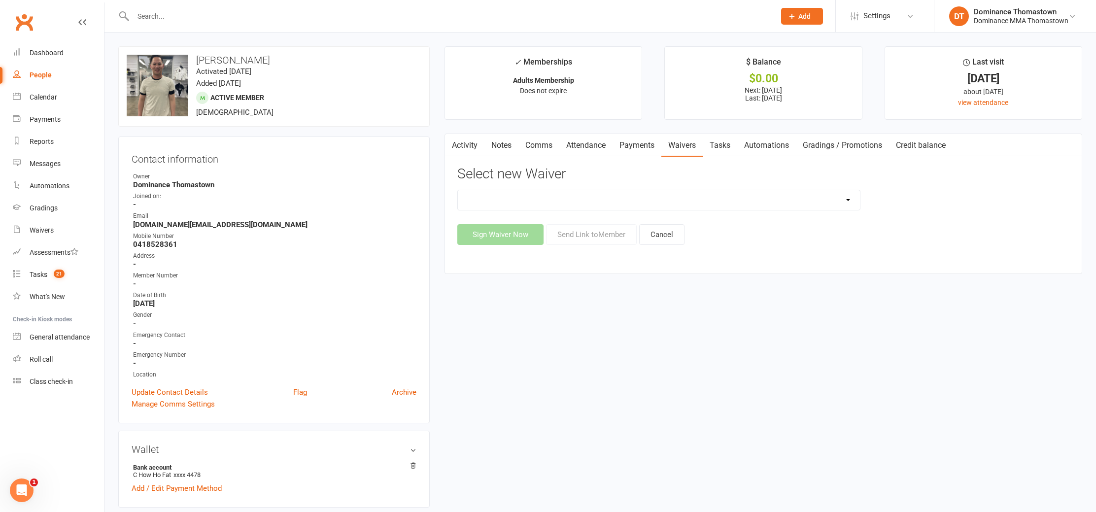
click at [678, 204] on select "Member | Cancellation | Adults Member | Injury Report Form (FOH staff use only)…" at bounding box center [659, 200] width 402 height 20
select select "8154"
click at [458, 190] on select "Member | Cancellation | Adults Member | Injury Report Form (FOH staff use only)…" at bounding box center [659, 200] width 402 height 20
click at [596, 232] on button "Send Link to Member" at bounding box center [591, 234] width 91 height 21
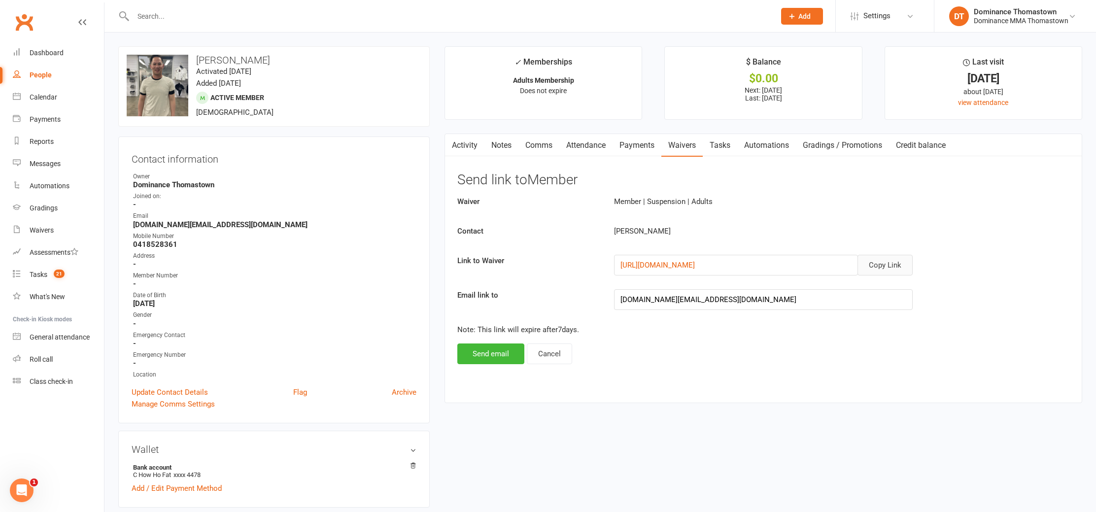
click at [884, 263] on button "Copy Link" at bounding box center [885, 265] width 55 height 21
drag, startPoint x: 541, startPoint y: 149, endPoint x: 535, endPoint y: 150, distance: 6.5
click at [541, 149] on link "Comms" at bounding box center [539, 145] width 41 height 23
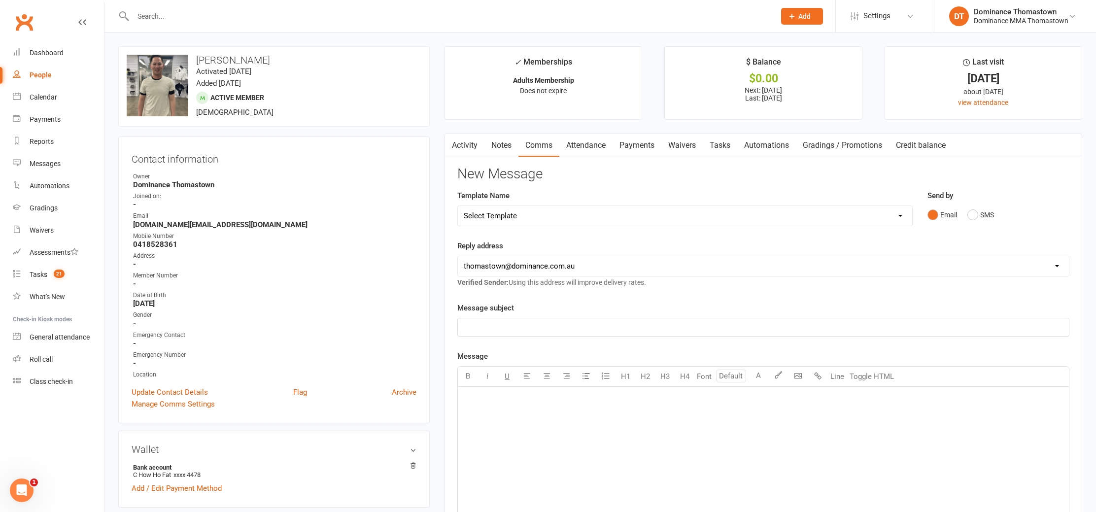
click at [616, 212] on select "Select Template [Email] MARKETING | 10TH BIRTHDAY SPECIAL | CANCELLED MEMBERS […" at bounding box center [685, 216] width 454 height 20
select select "8"
click at [458, 206] on select "Select Template [Email] MARKETING | 10TH BIRTHDAY SPECIAL | CANCELLED MEMBERS […" at bounding box center [685, 216] width 454 height 20
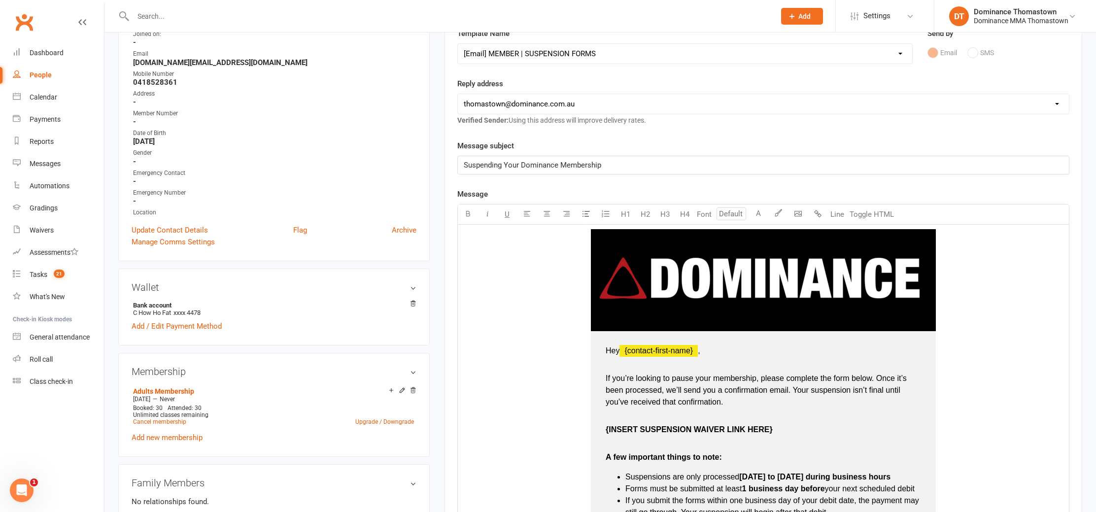
scroll to position [230, 0]
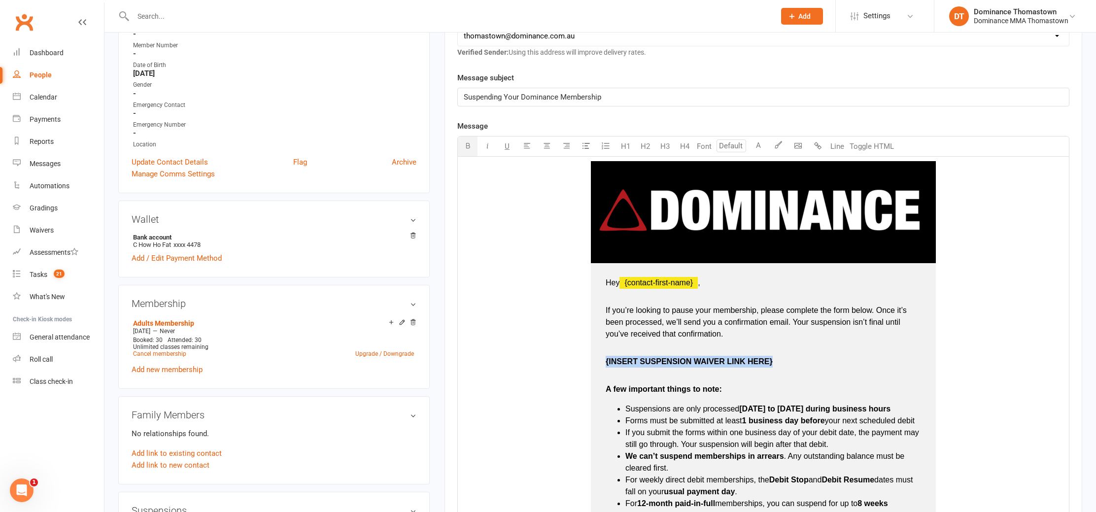
drag, startPoint x: 605, startPoint y: 361, endPoint x: 784, endPoint y: 362, distance: 178.9
click at [796, 362] on td "Hey ﻿ {contact-first-name} , If you’re looking to pause your membership, please…" at bounding box center [763, 441] width 345 height 356
drag, startPoint x: 602, startPoint y: 360, endPoint x: 770, endPoint y: 353, distance: 168.2
click at [766, 356] on td "Hey ﻿ {contact-first-name} , If you’re looking to pause your membership, please…" at bounding box center [763, 441] width 345 height 356
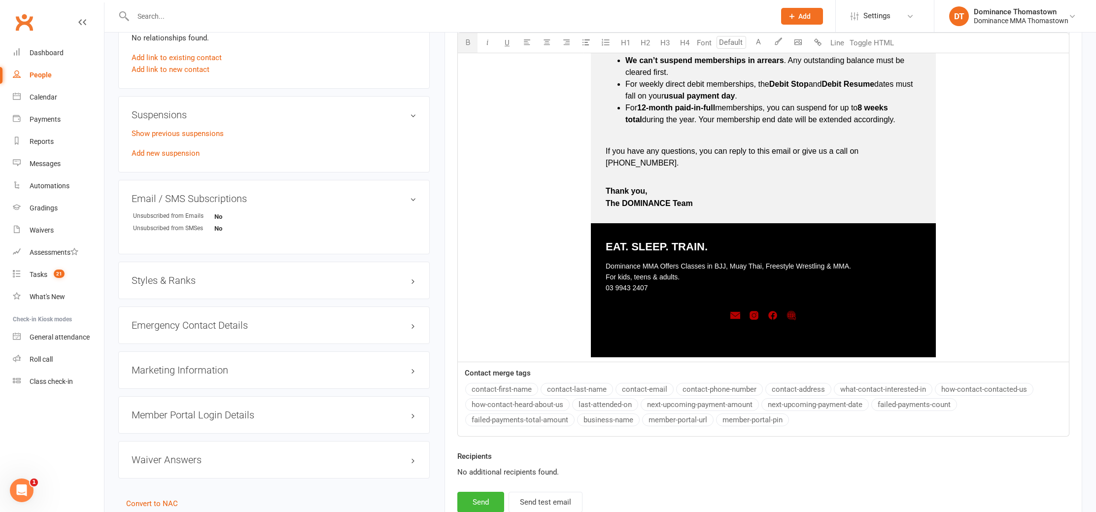
scroll to position [693, 0]
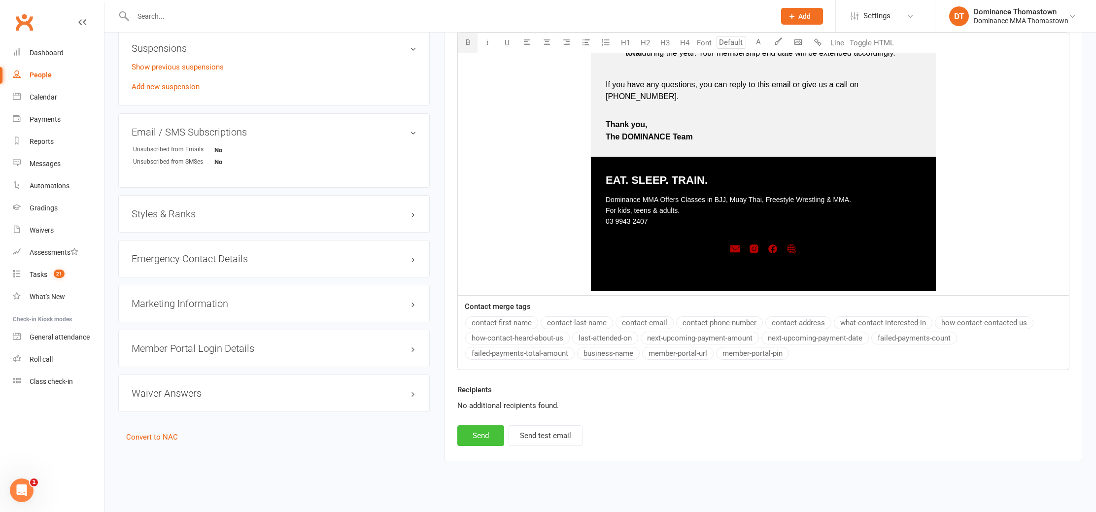
click at [488, 432] on button "Send" at bounding box center [480, 435] width 47 height 21
select select
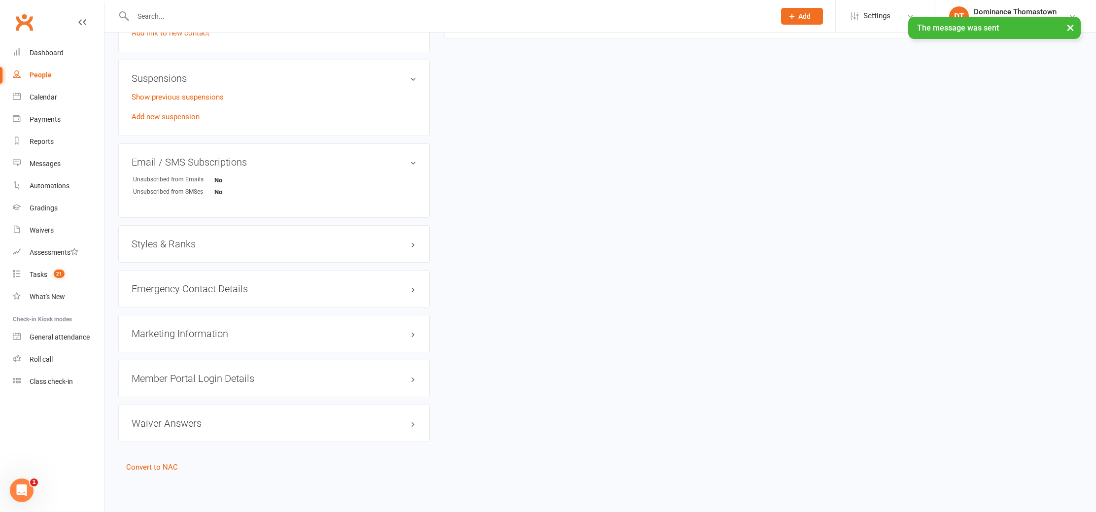
scroll to position [660, 0]
click at [209, 21] on input "text" at bounding box center [449, 16] width 638 height 14
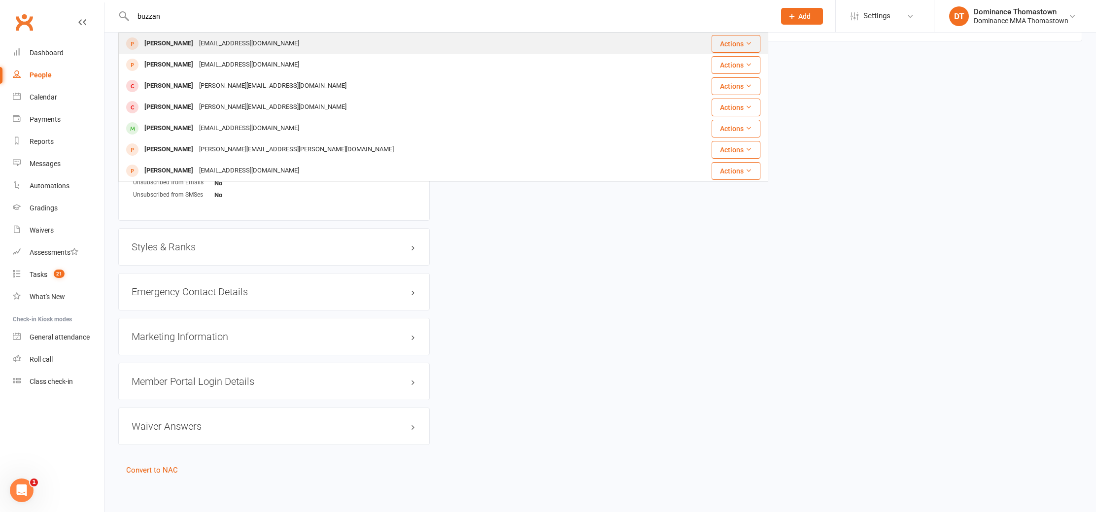
type input "buzzan"
click at [208, 47] on div "julianbuzzanca22@hotmail.com" at bounding box center [249, 43] width 106 height 14
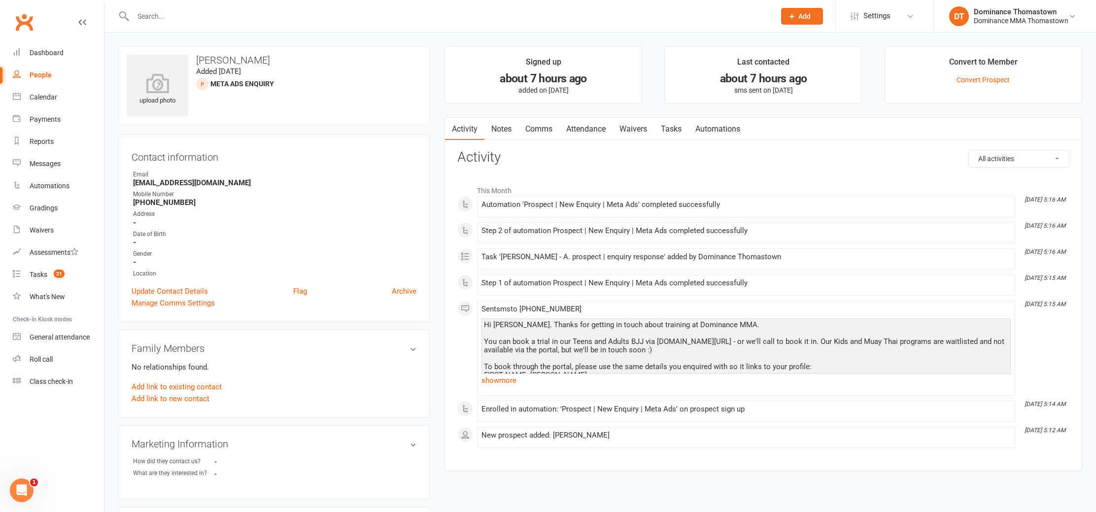
click at [146, 9] on input "text" at bounding box center [449, 16] width 638 height 14
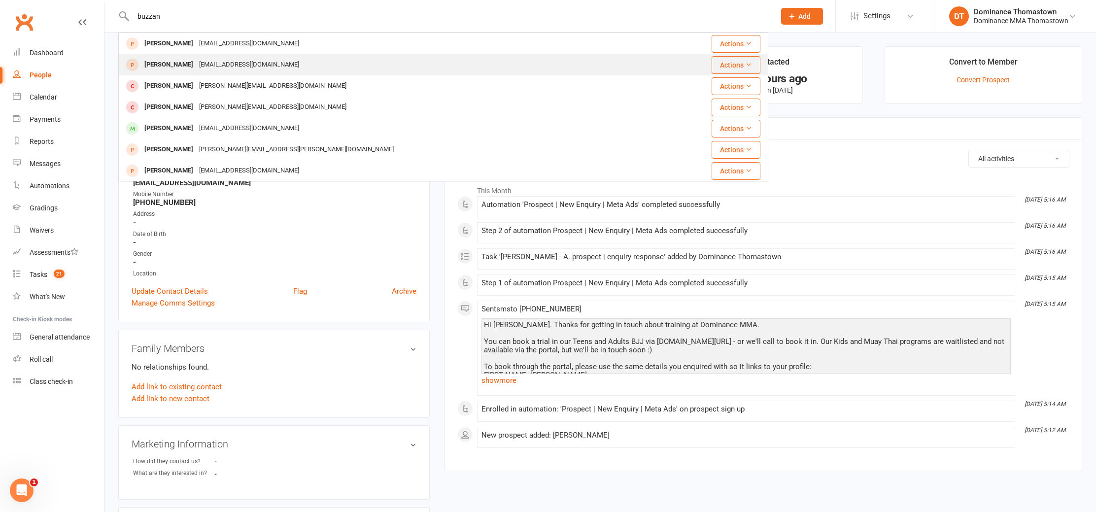
type input "buzzan"
click at [224, 61] on div "buzzunited10@hotmail.com" at bounding box center [249, 65] width 106 height 14
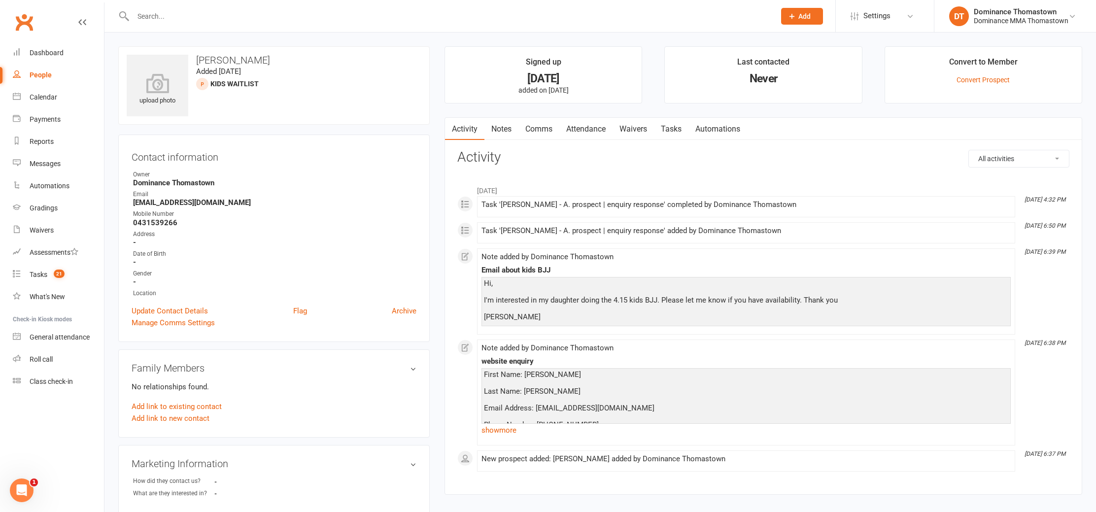
click at [504, 129] on link "Notes" at bounding box center [502, 129] width 34 height 23
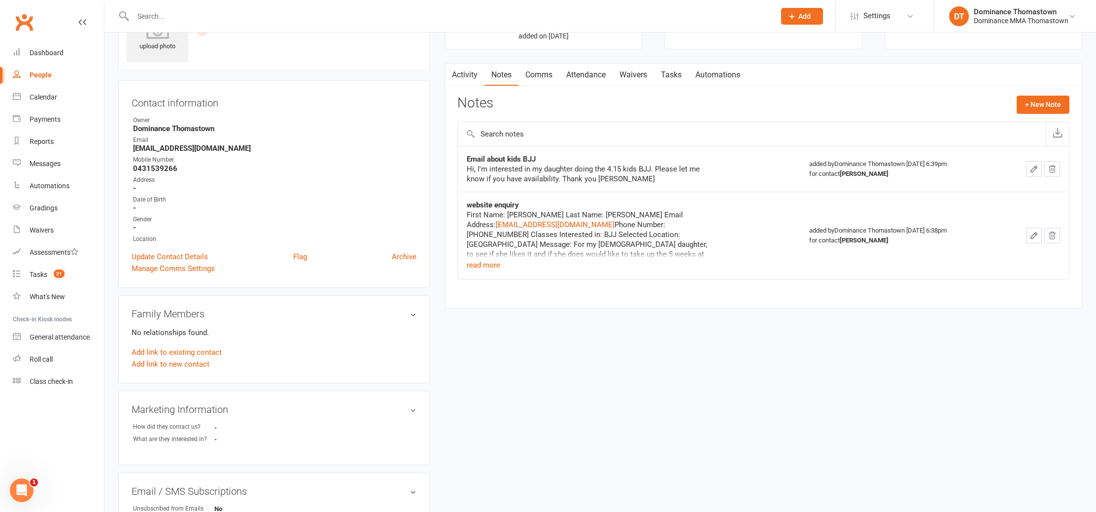
scroll to position [58, 0]
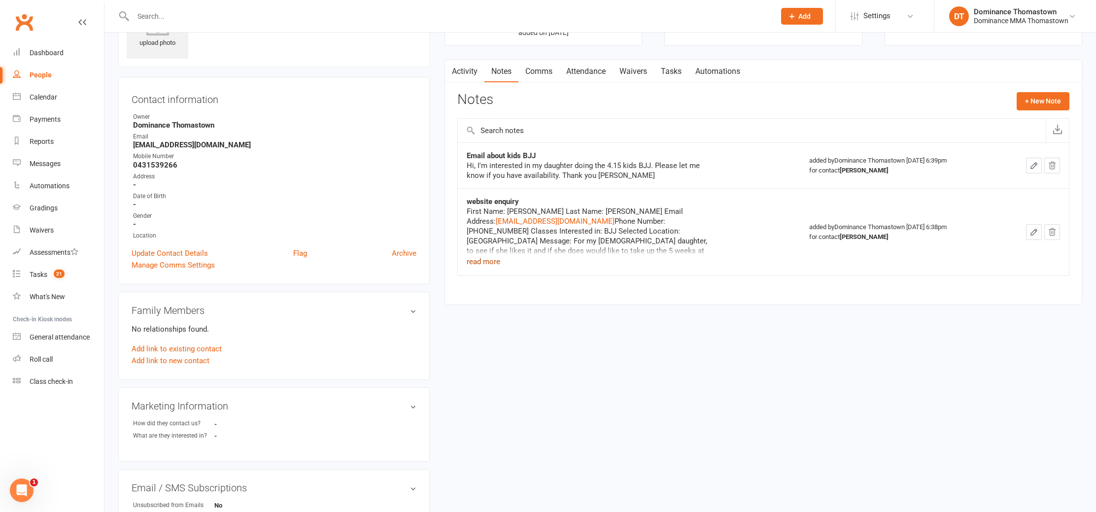
click at [487, 260] on button "read more" at bounding box center [484, 262] width 34 height 12
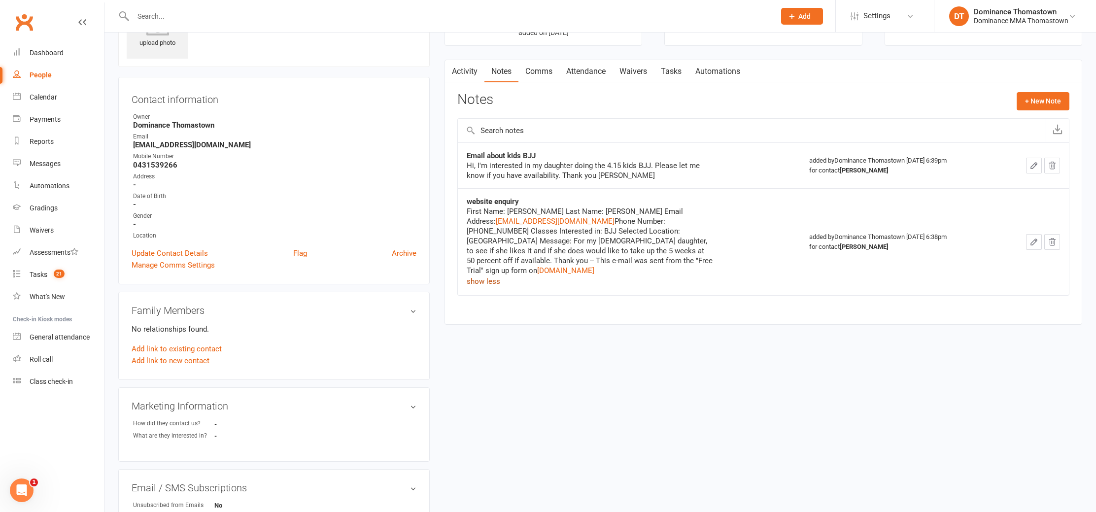
scroll to position [0, 0]
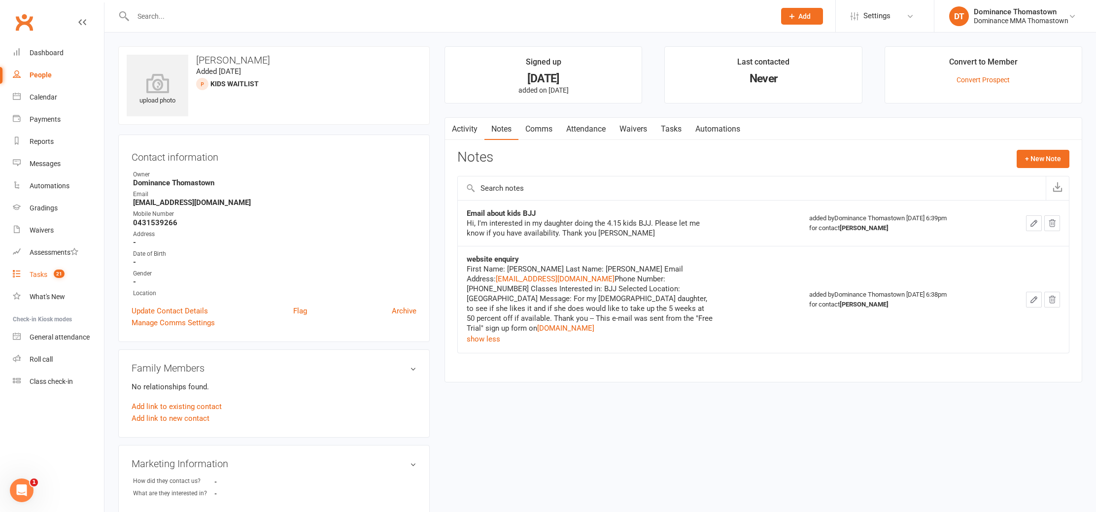
click at [40, 272] on div "Tasks" at bounding box center [39, 275] width 18 height 8
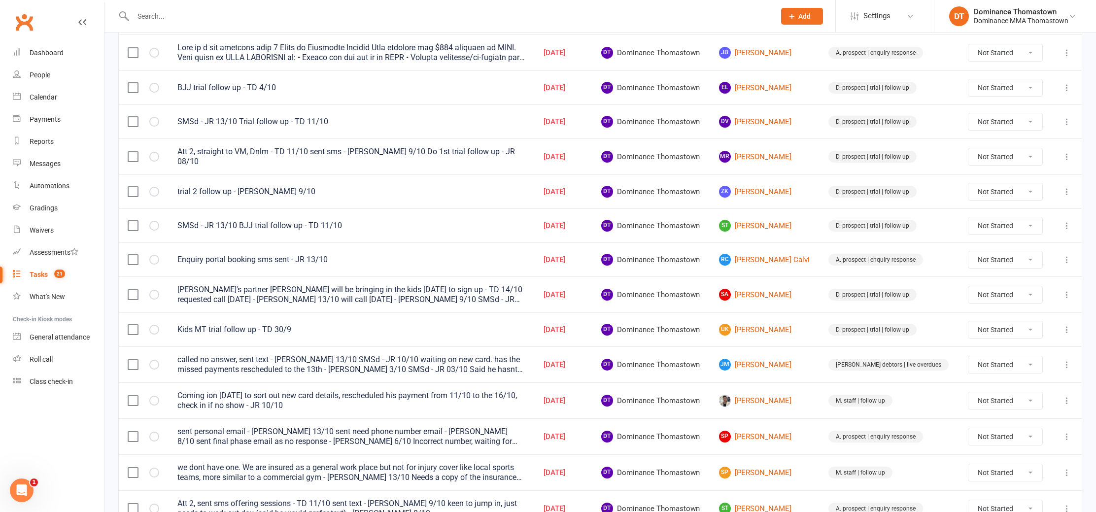
scroll to position [258, 0]
click at [780, 192] on link "ZK Zoran Kostovski" at bounding box center [765, 191] width 92 height 12
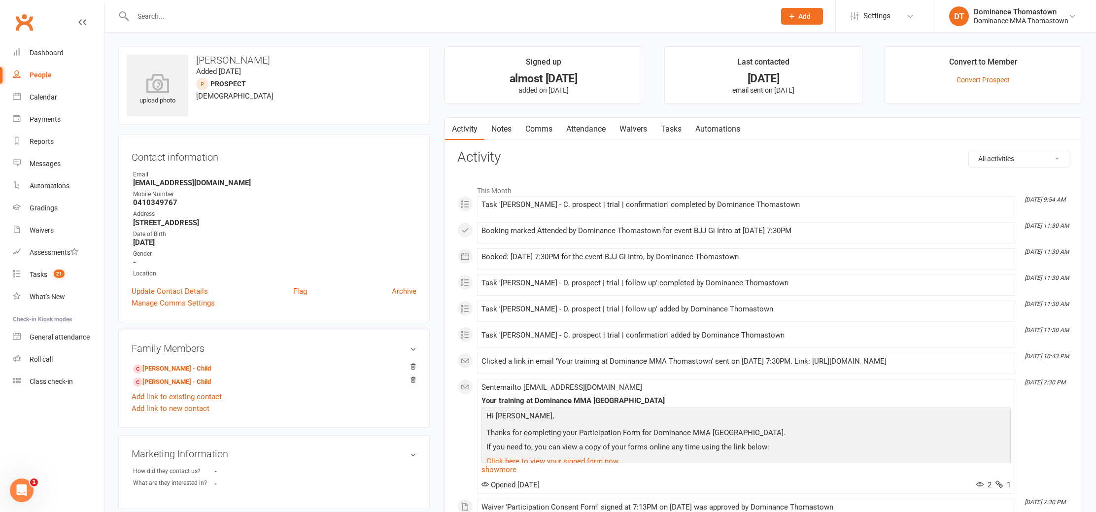
click at [676, 135] on link "Tasks" at bounding box center [671, 129] width 35 height 23
select select "incomplete"
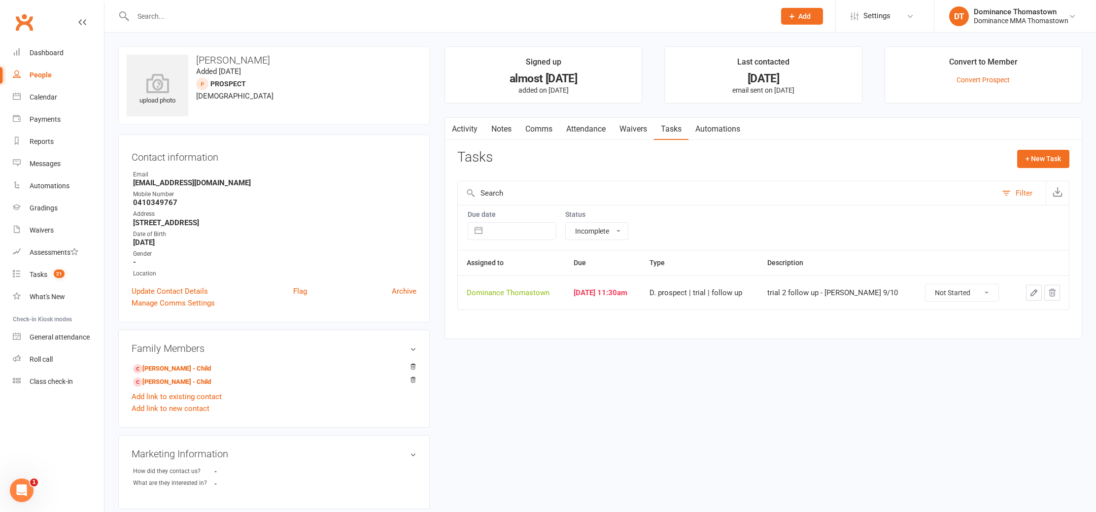
click at [1034, 294] on icon "button" at bounding box center [1034, 293] width 6 height 6
select select "12547"
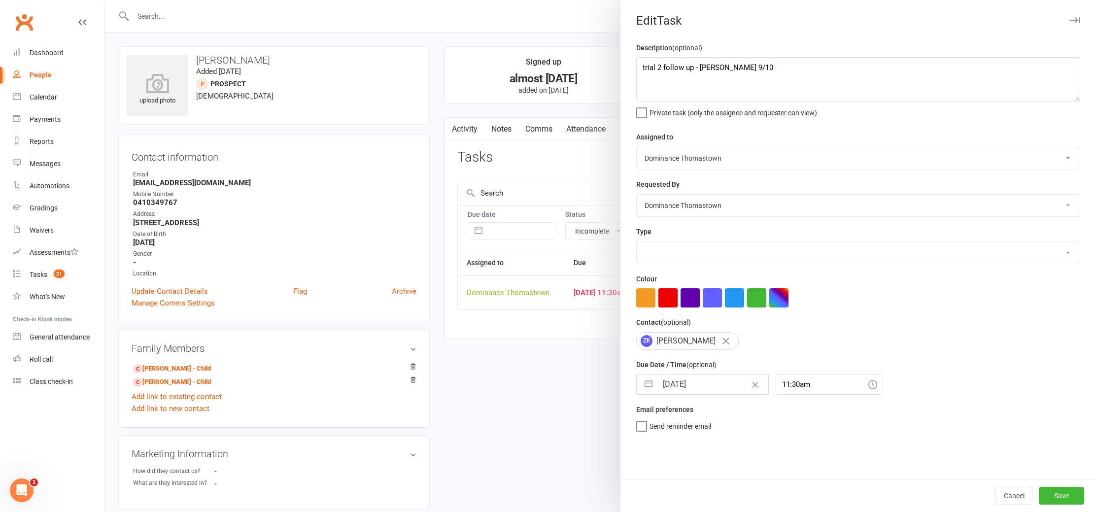
select select "3812"
select select "8"
select select "2025"
select select "9"
select select "2025"
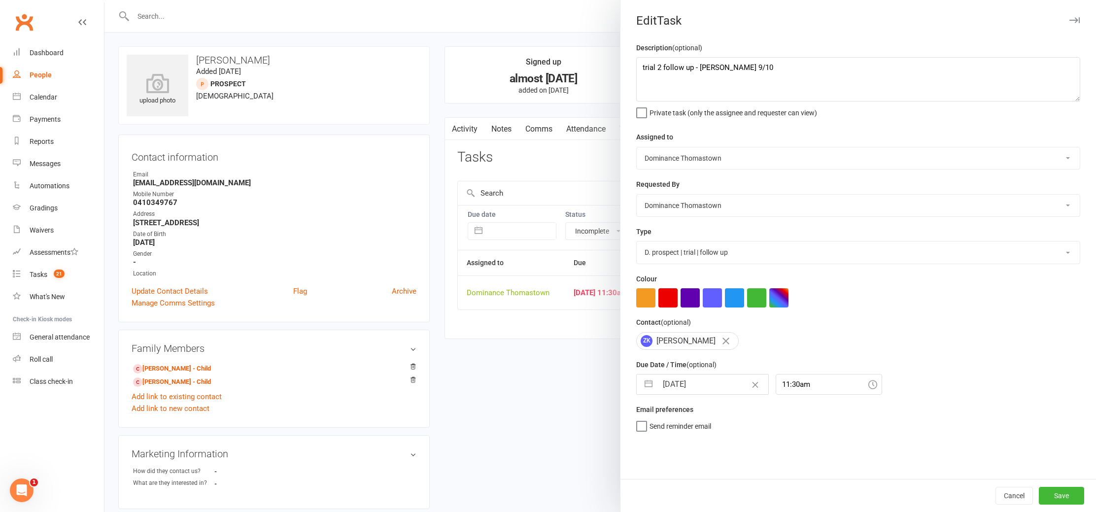
select select "10"
select select "2025"
click at [684, 393] on input "[DATE]" at bounding box center [713, 385] width 111 height 20
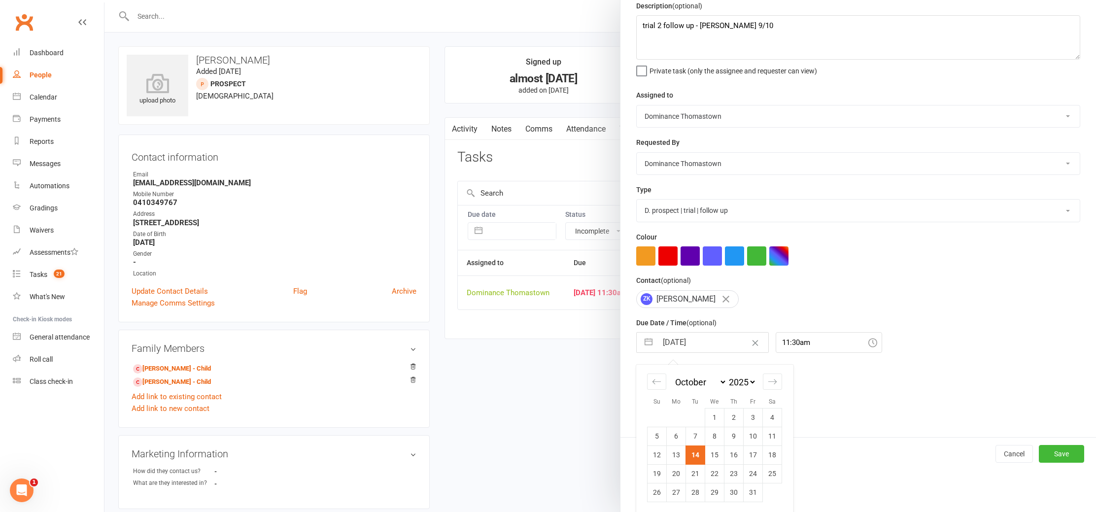
scroll to position [45, 0]
click at [734, 453] on td "16" at bounding box center [734, 453] width 19 height 19
type input "16 Oct 2025"
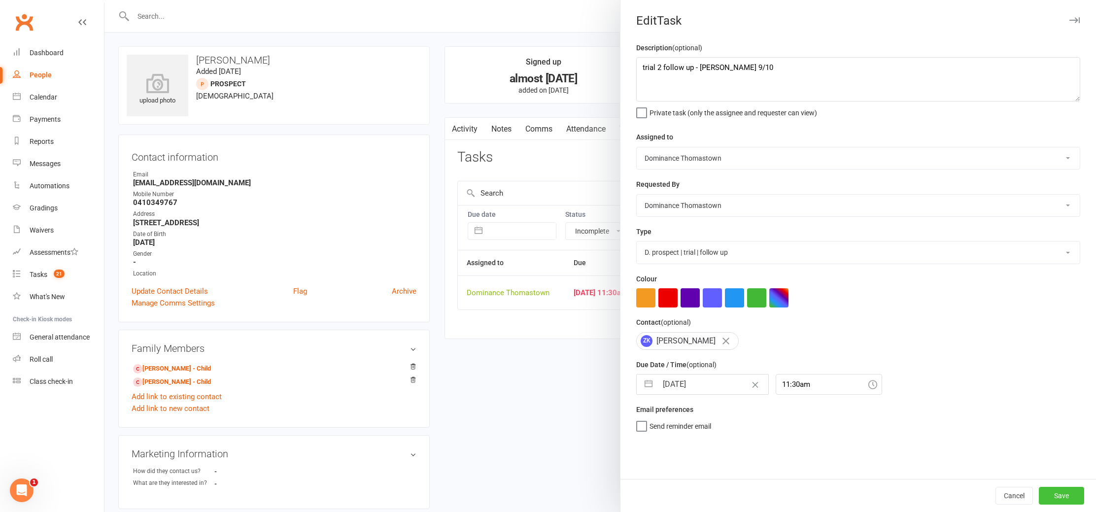
click at [1068, 495] on button "Save" at bounding box center [1061, 496] width 45 height 18
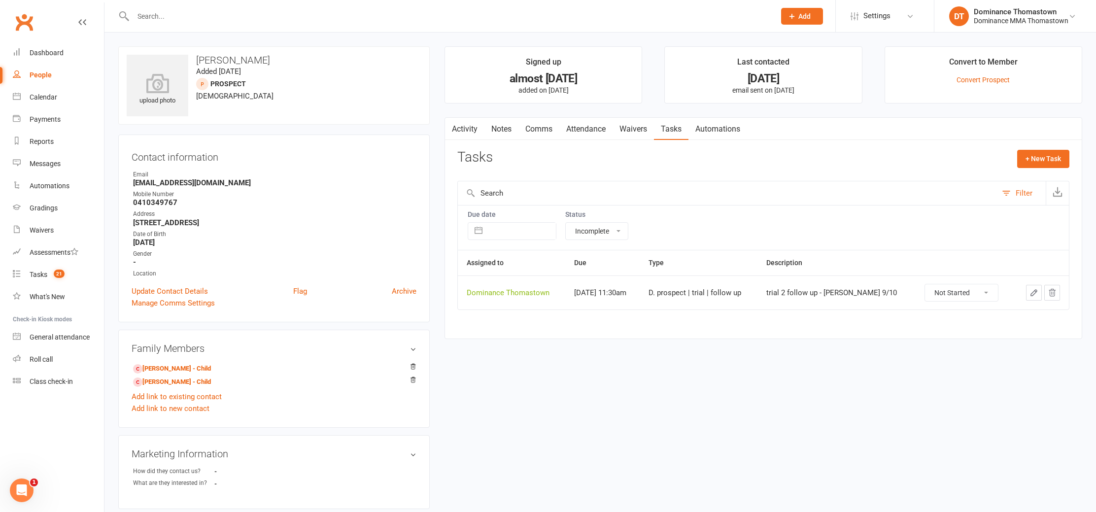
click at [589, 130] on link "Attendance" at bounding box center [585, 129] width 53 height 23
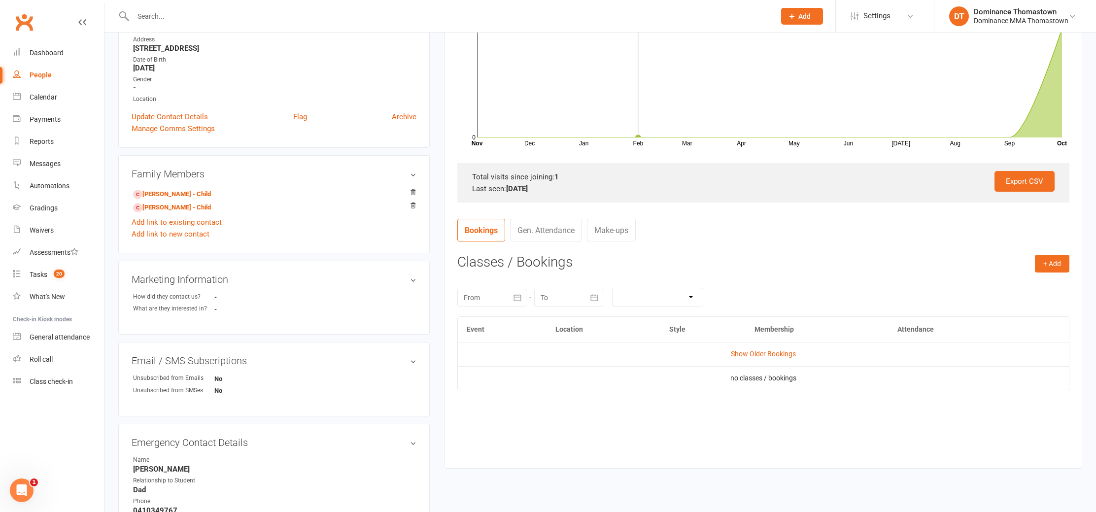
scroll to position [215, 0]
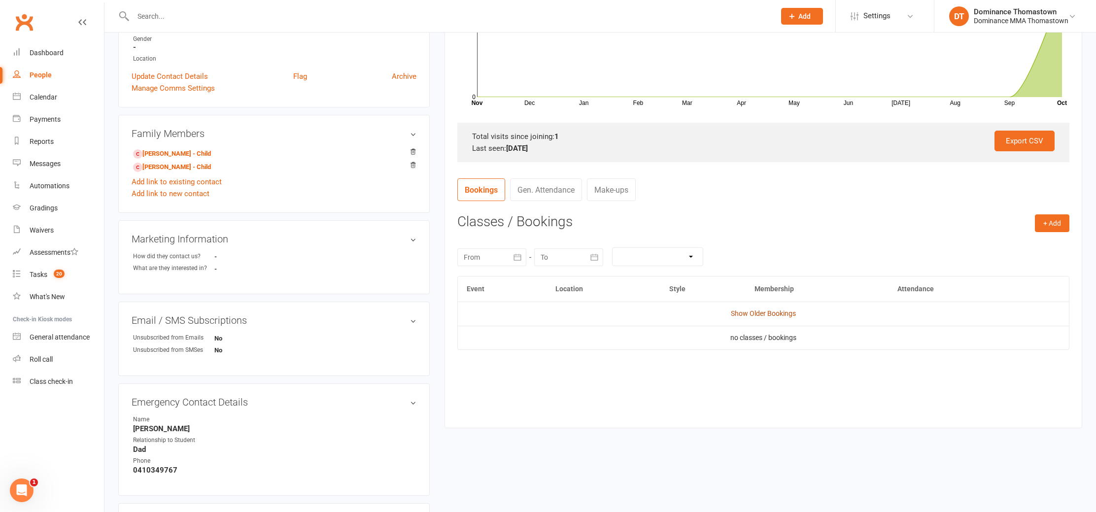
click at [783, 313] on link "Show Older Bookings" at bounding box center [763, 314] width 65 height 8
click at [894, 377] on span "Select" at bounding box center [885, 377] width 18 height 8
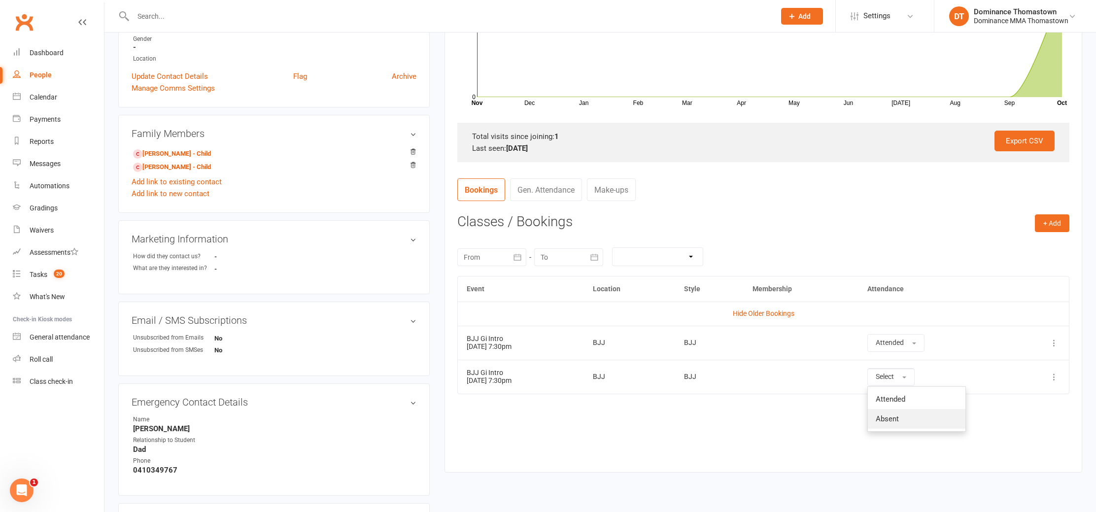
click at [899, 417] on span "Absent" at bounding box center [887, 419] width 23 height 9
click at [1055, 224] on button "+ Add" at bounding box center [1052, 223] width 35 height 18
click at [984, 244] on link "Book Event" at bounding box center [1021, 246] width 98 height 20
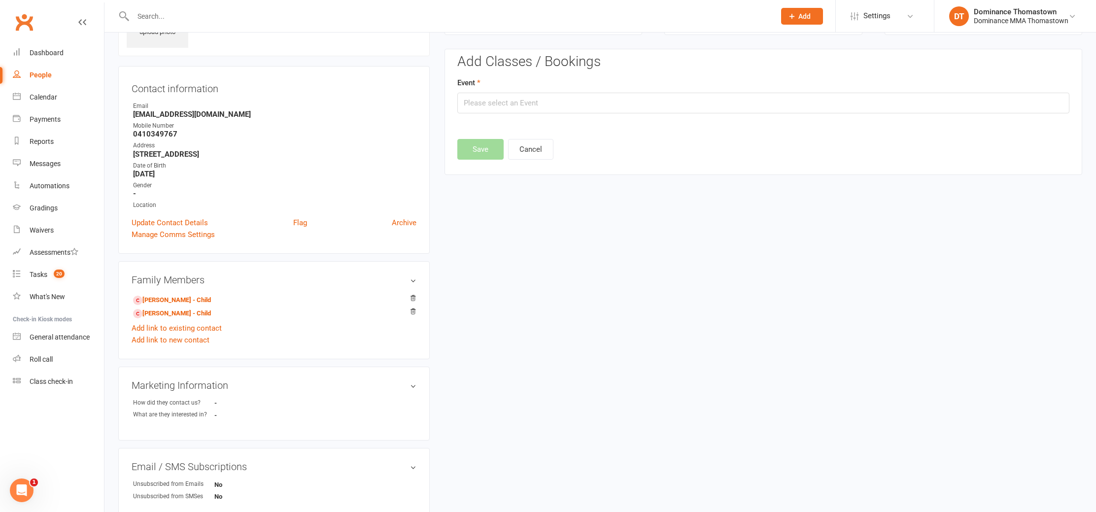
scroll to position [68, 0]
click at [577, 108] on input "text" at bounding box center [763, 104] width 612 height 21
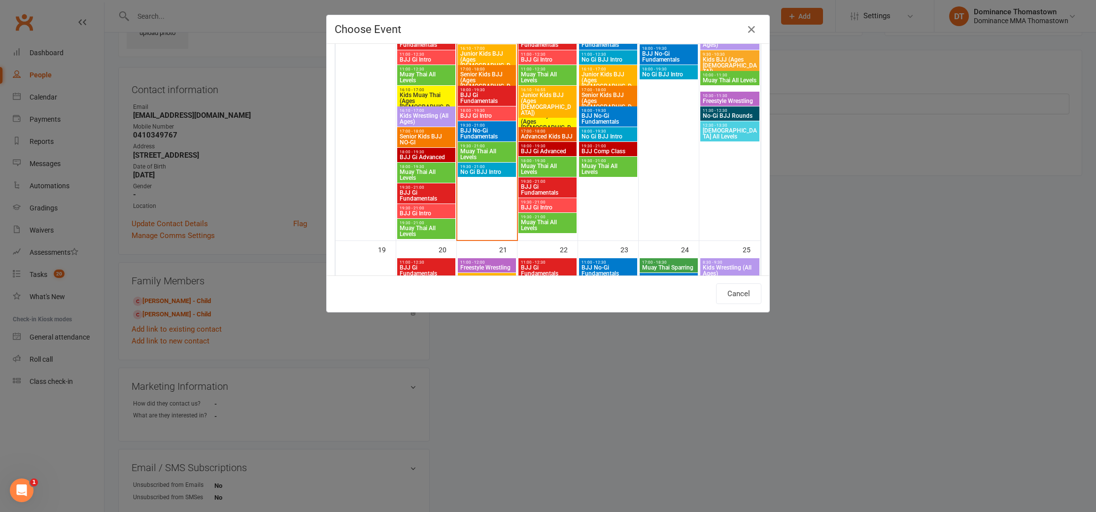
scroll to position [558, 0]
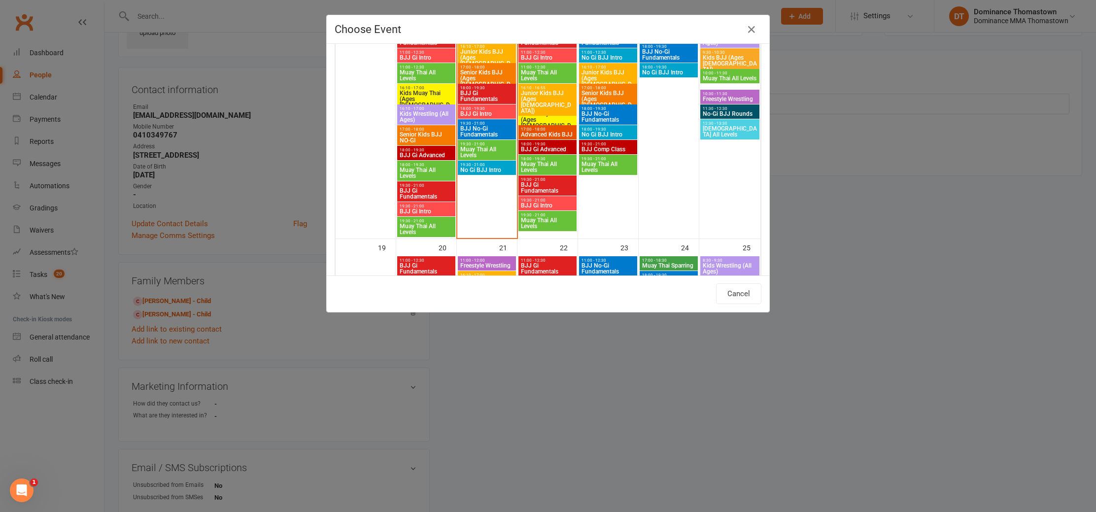
click at [549, 206] on span "BJJ Gi Intro" at bounding box center [548, 206] width 54 height 6
type input "BJJ Gi Intro - Oct 15, 2025 7:30:00 PM"
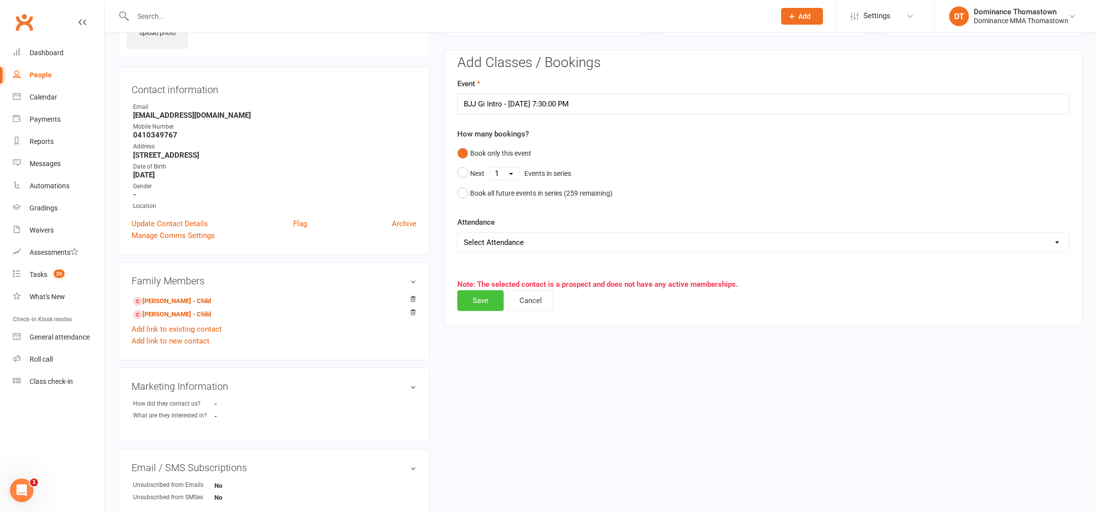
click at [488, 304] on button "Save" at bounding box center [480, 300] width 46 height 21
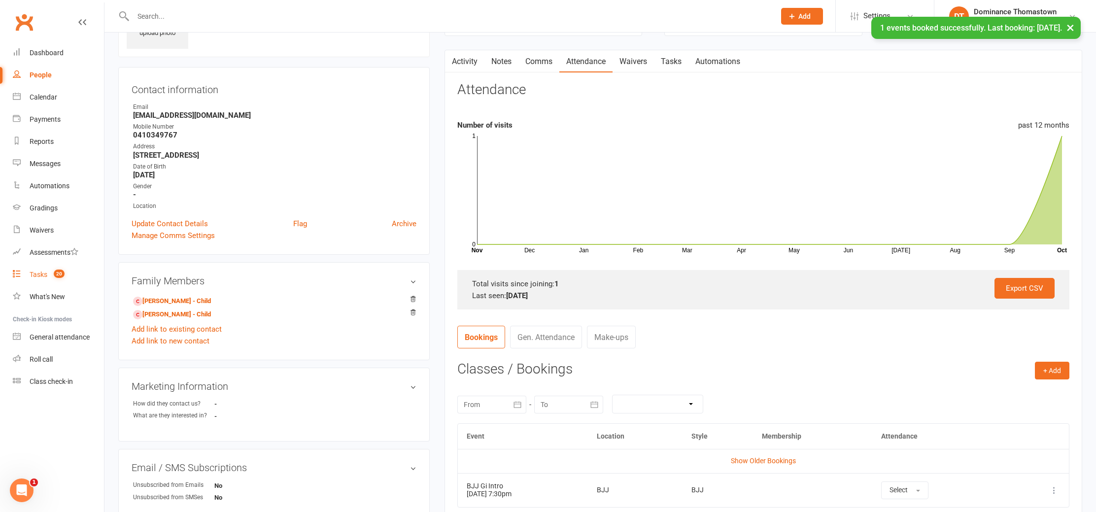
click at [42, 273] on div "Tasks" at bounding box center [39, 275] width 18 height 8
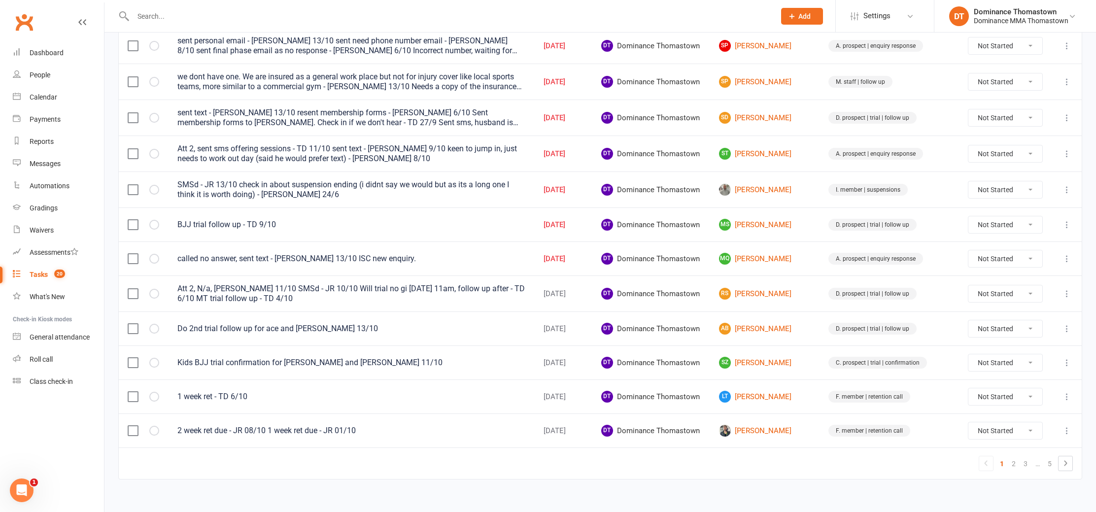
scroll to position [621, 0]
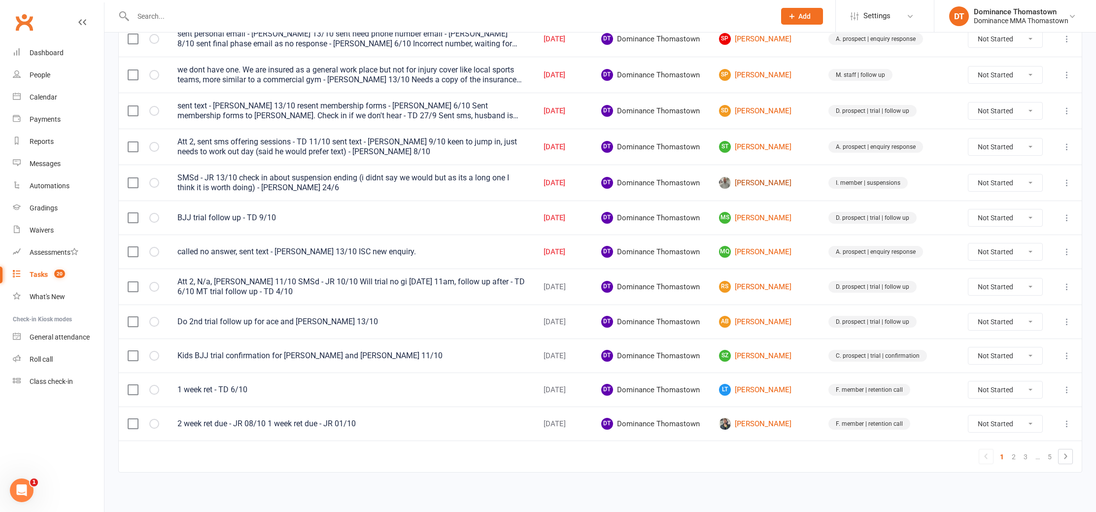
click at [777, 182] on link "[PERSON_NAME]" at bounding box center [765, 183] width 92 height 12
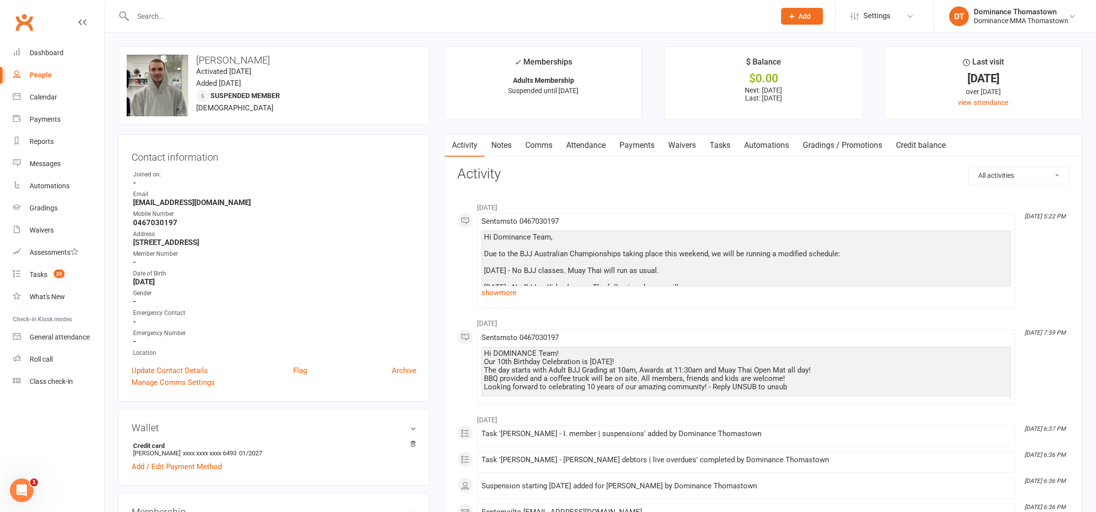
click at [726, 151] on link "Tasks" at bounding box center [720, 145] width 35 height 23
select select "incomplete"
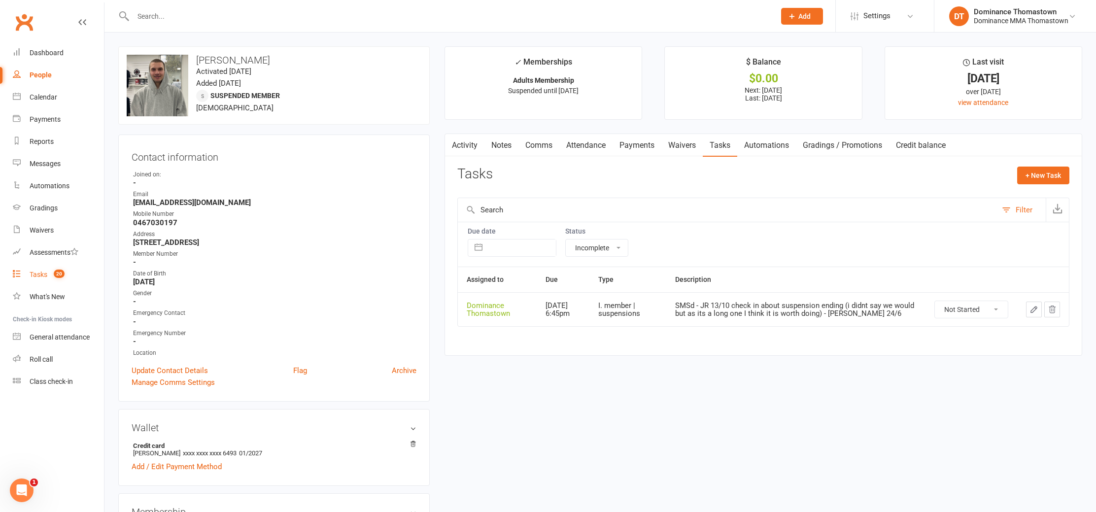
click at [33, 275] on div "Tasks" at bounding box center [39, 275] width 18 height 8
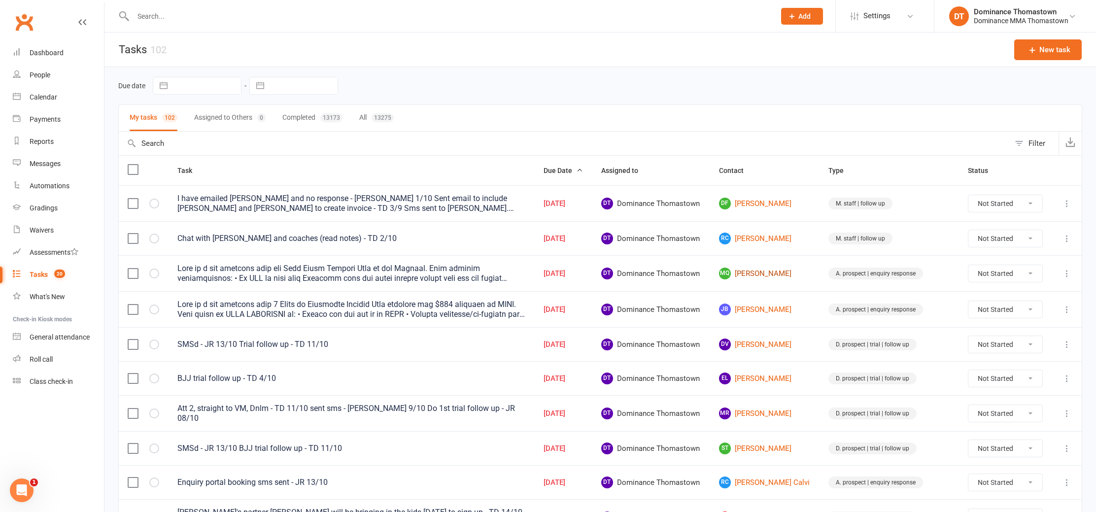
click at [793, 273] on link "MQ MARK QUILINDERINO" at bounding box center [765, 274] width 92 height 12
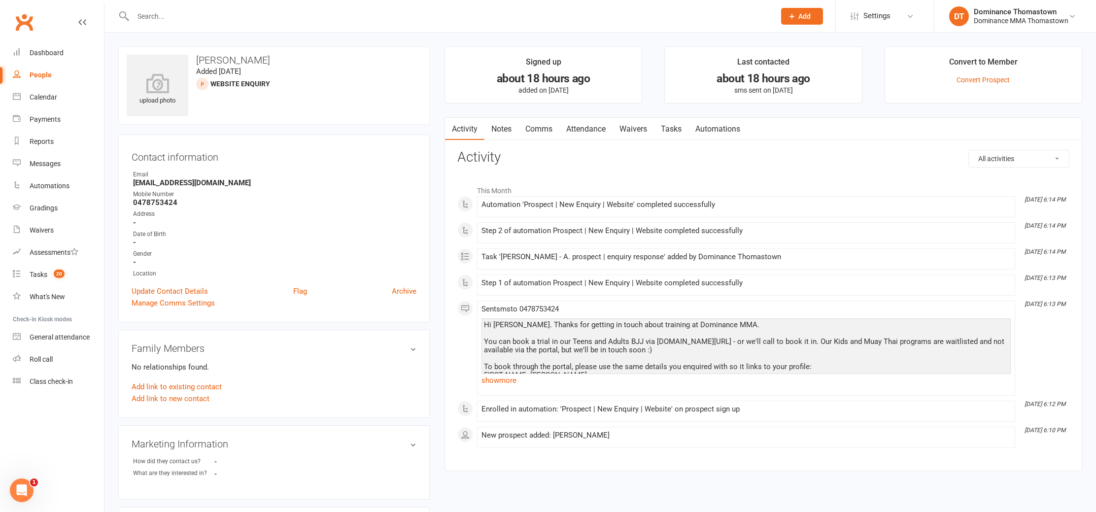
click at [203, 11] on input "text" at bounding box center [449, 16] width 638 height 14
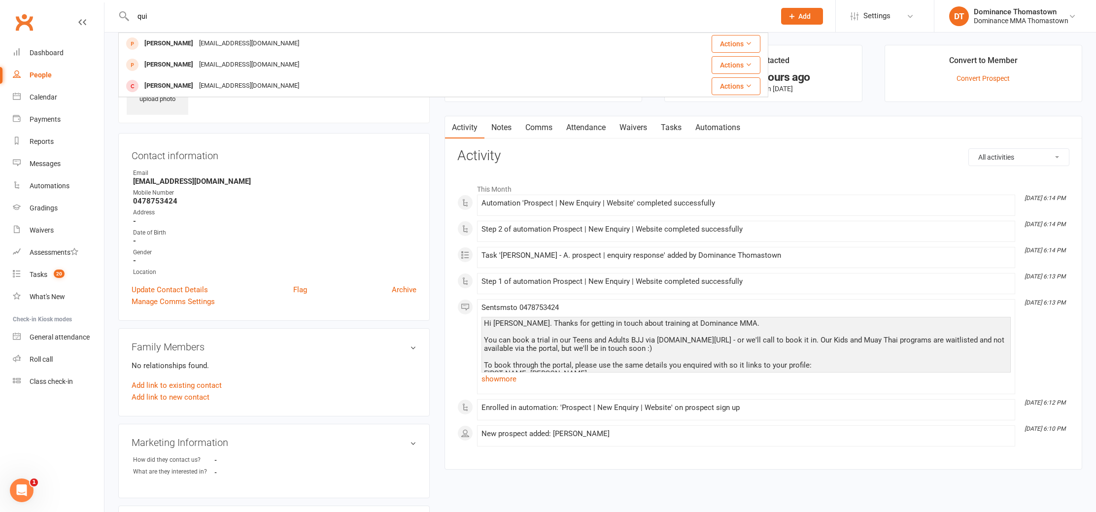
scroll to position [0, 0]
type input "qui"
click at [310, 141] on div "Contact information Owner Email mquilinderino@gmail.com Mobile Number 047875342…" at bounding box center [274, 228] width 312 height 188
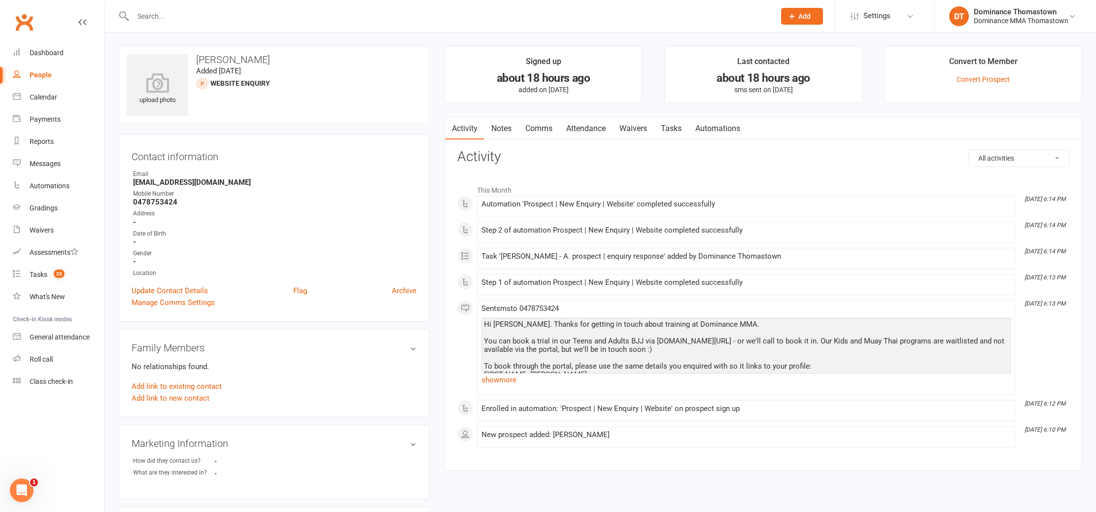
click at [495, 129] on link "Notes" at bounding box center [502, 128] width 34 height 23
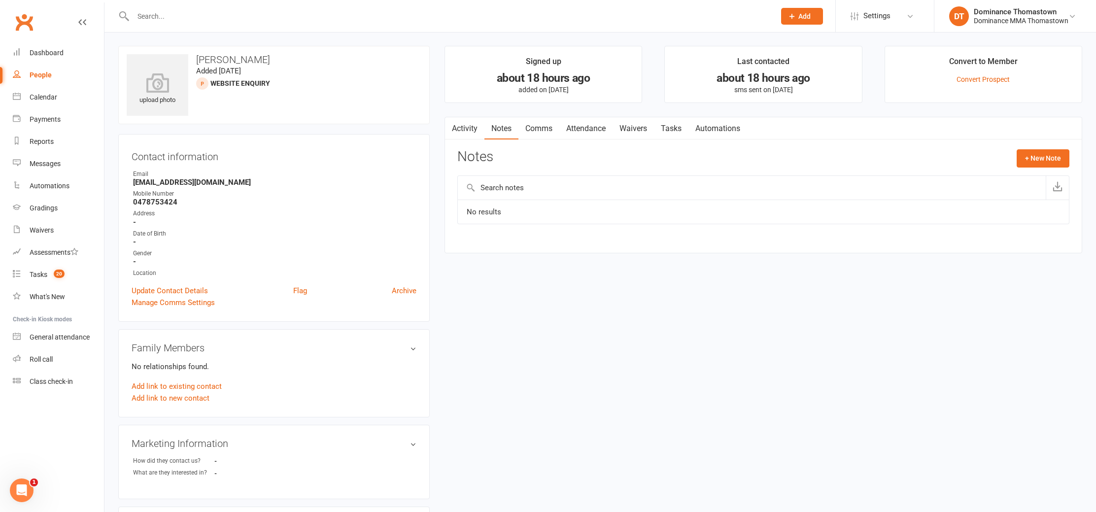
click at [193, 22] on input "text" at bounding box center [449, 16] width 638 height 14
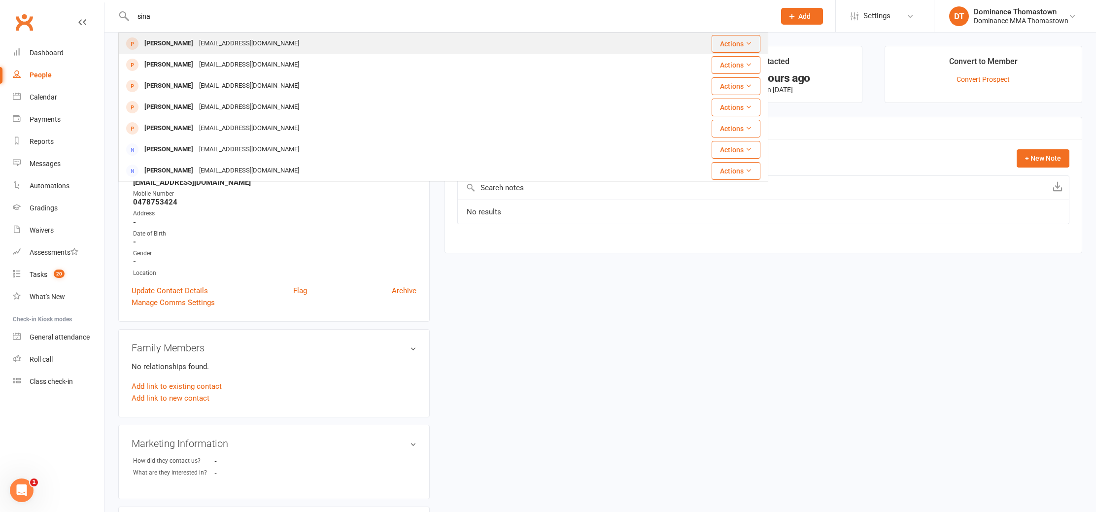
type input "sina"
click at [204, 45] on div "sinarobins706@gmail.com" at bounding box center [249, 43] width 106 height 14
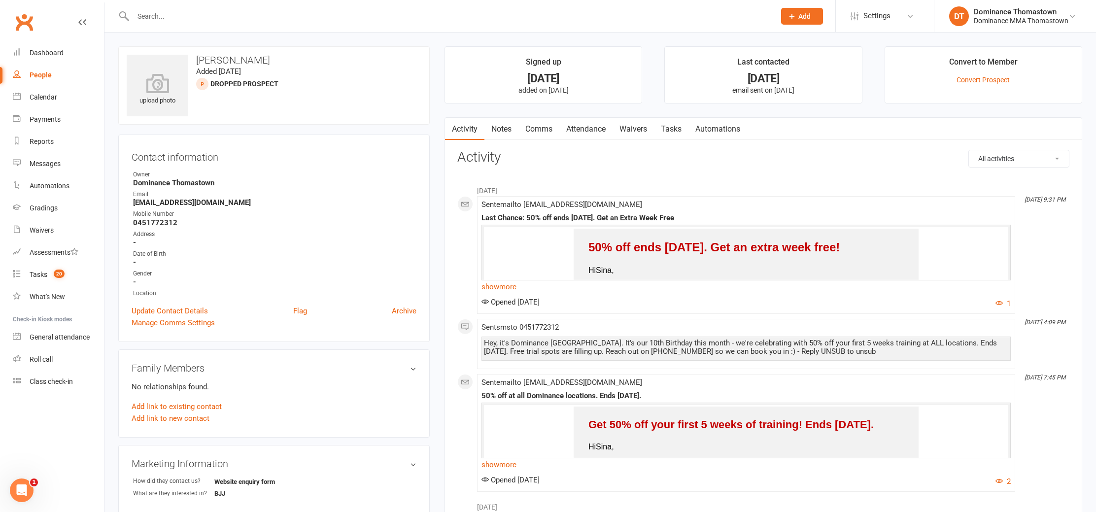
click at [629, 135] on link "Waivers" at bounding box center [633, 129] width 41 height 23
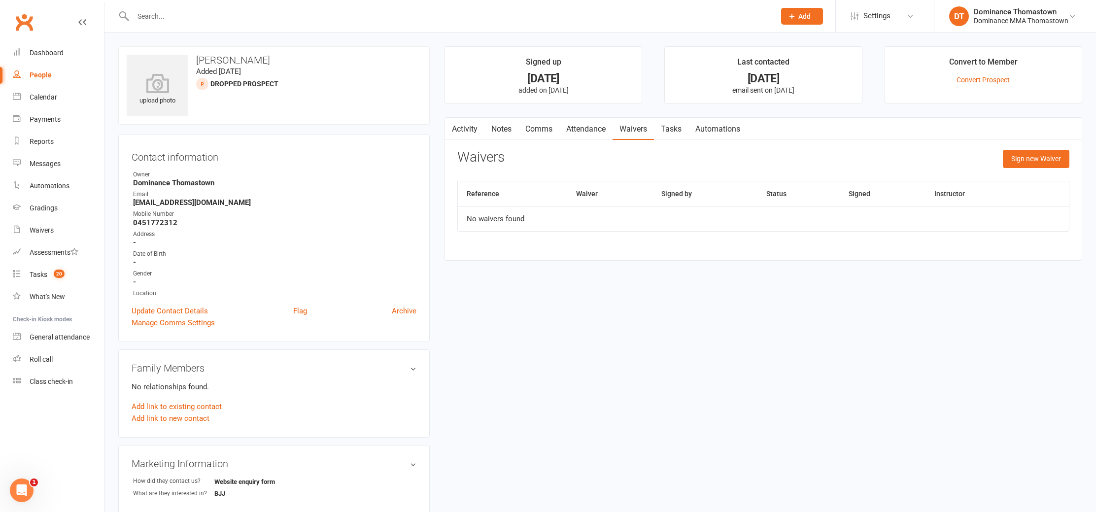
click at [591, 135] on link "Attendance" at bounding box center [585, 129] width 53 height 23
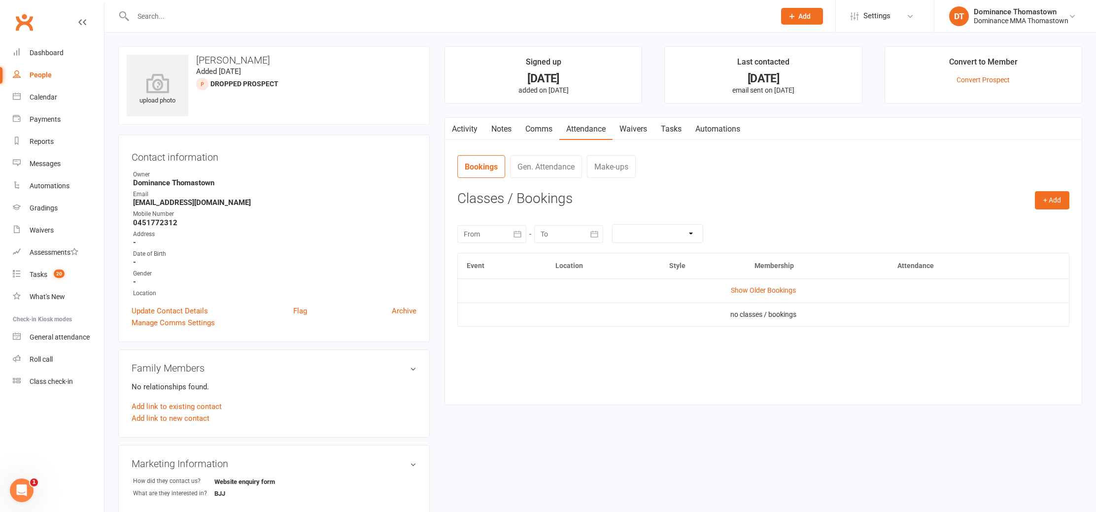
click at [533, 133] on link "Comms" at bounding box center [539, 129] width 41 height 23
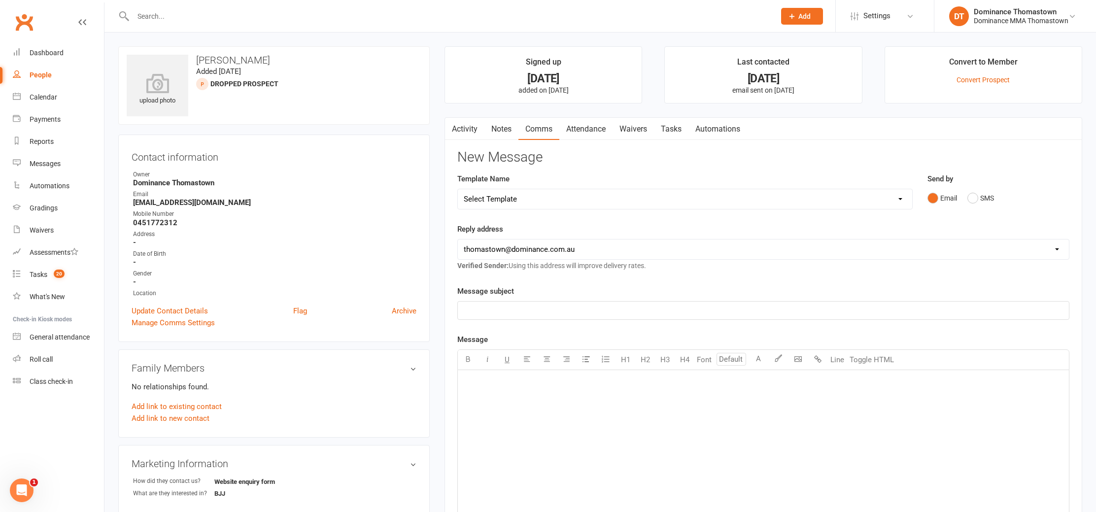
click at [502, 137] on link "Notes" at bounding box center [502, 129] width 34 height 23
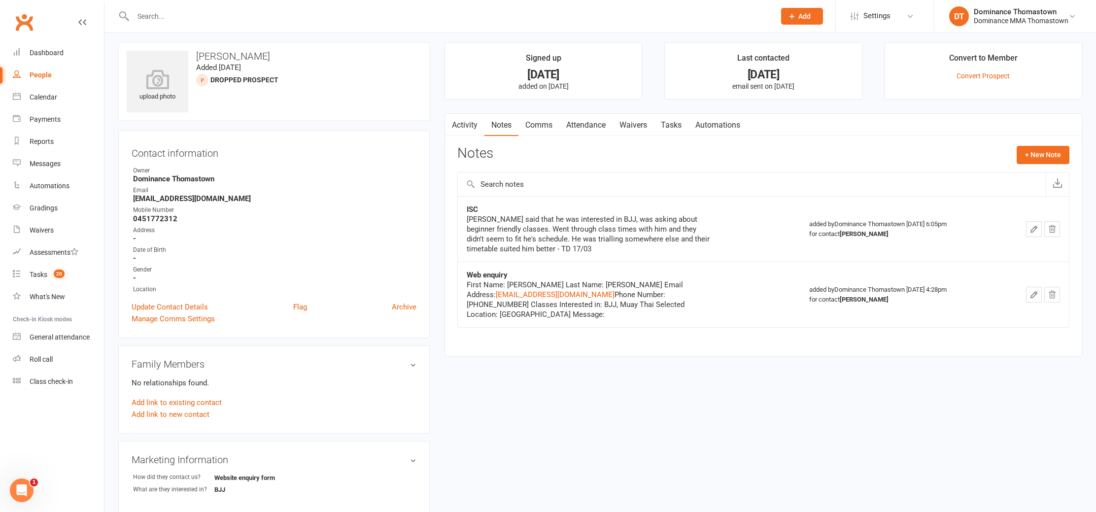
scroll to position [5, 0]
click at [678, 123] on link "Tasks" at bounding box center [671, 124] width 35 height 23
select select "incomplete"
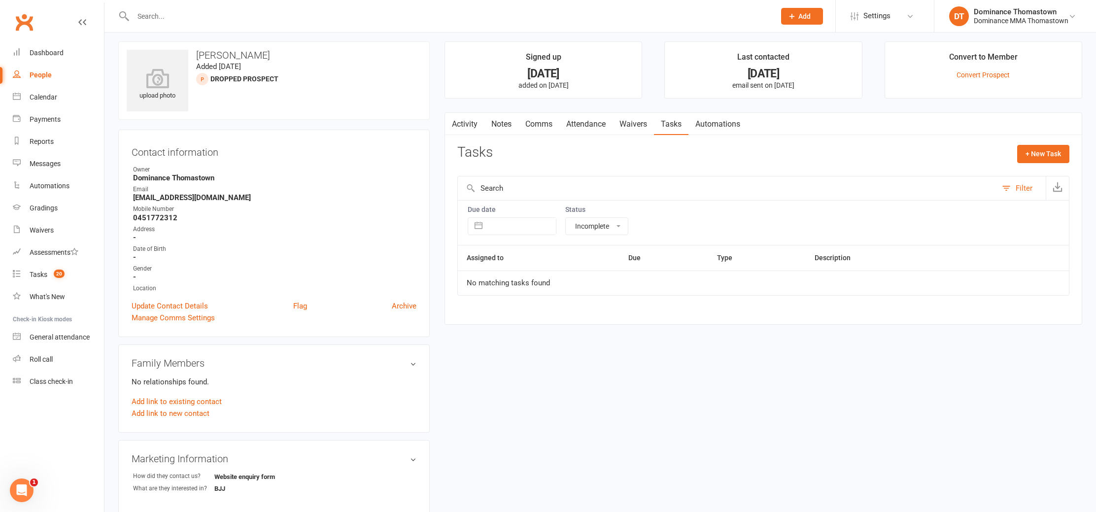
click at [654, 120] on link "Waivers" at bounding box center [633, 124] width 41 height 23
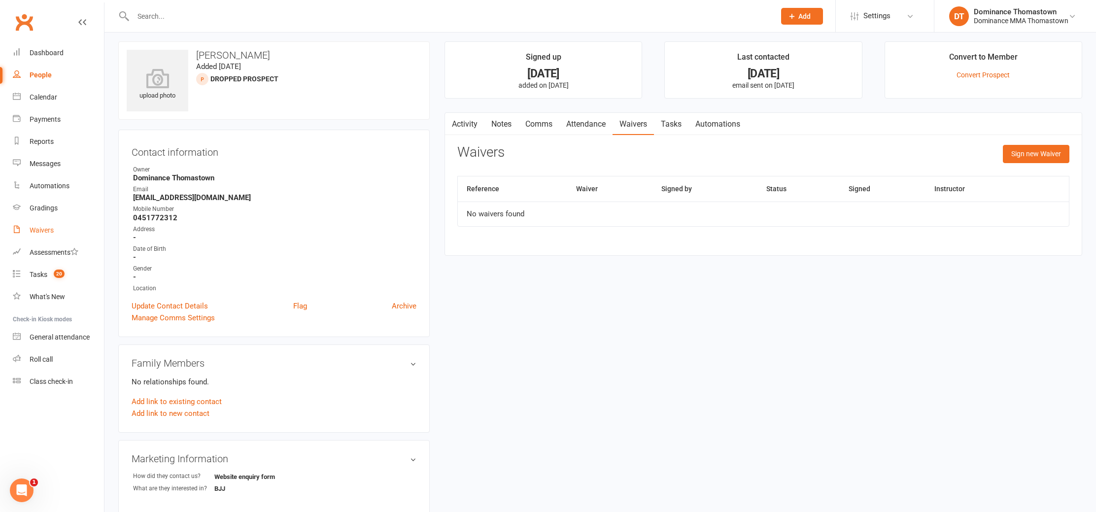
click at [46, 231] on div "Waivers" at bounding box center [42, 230] width 24 height 8
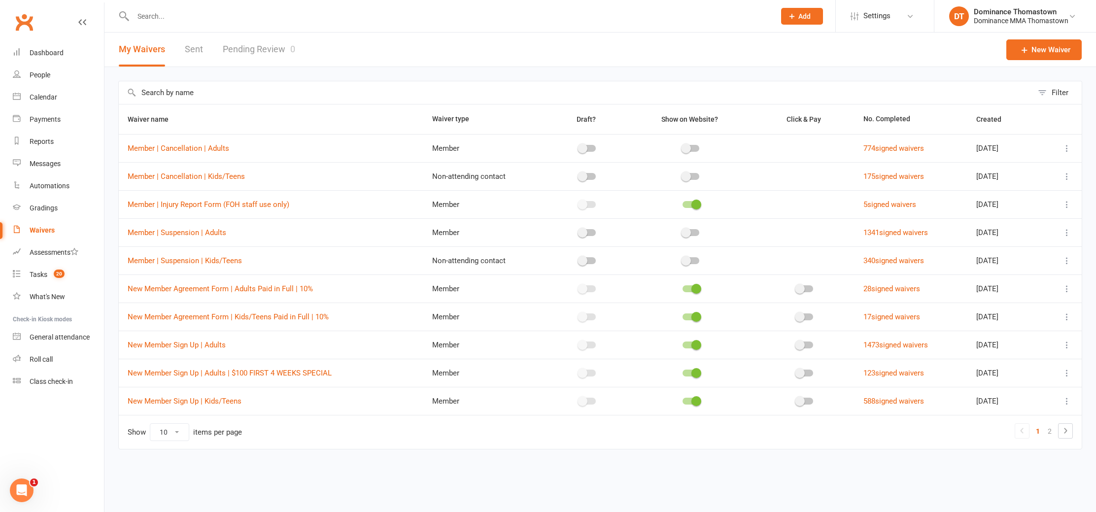
click at [265, 51] on link "Pending Review 0" at bounding box center [259, 50] width 72 height 34
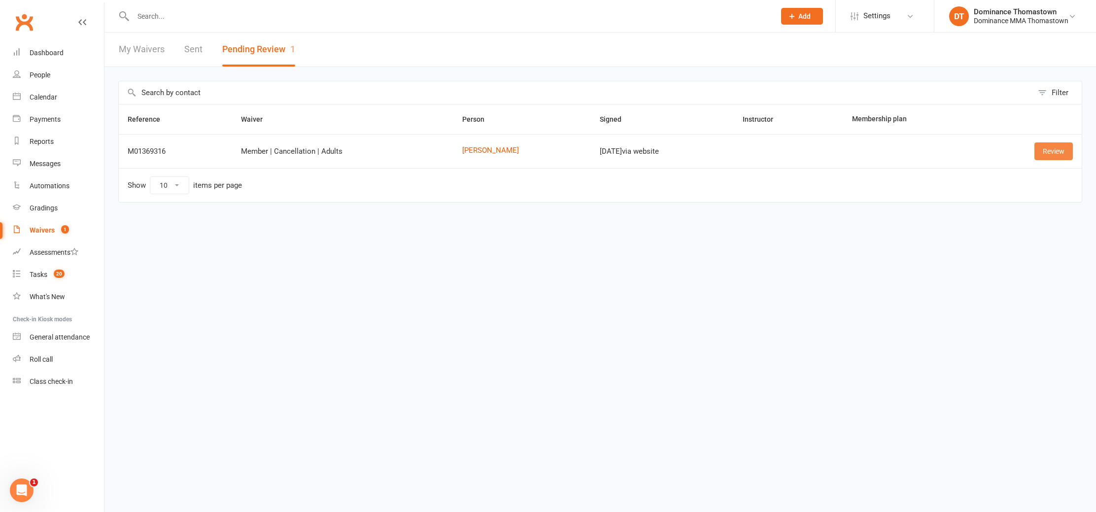
click at [1051, 154] on link "Review" at bounding box center [1054, 151] width 38 height 18
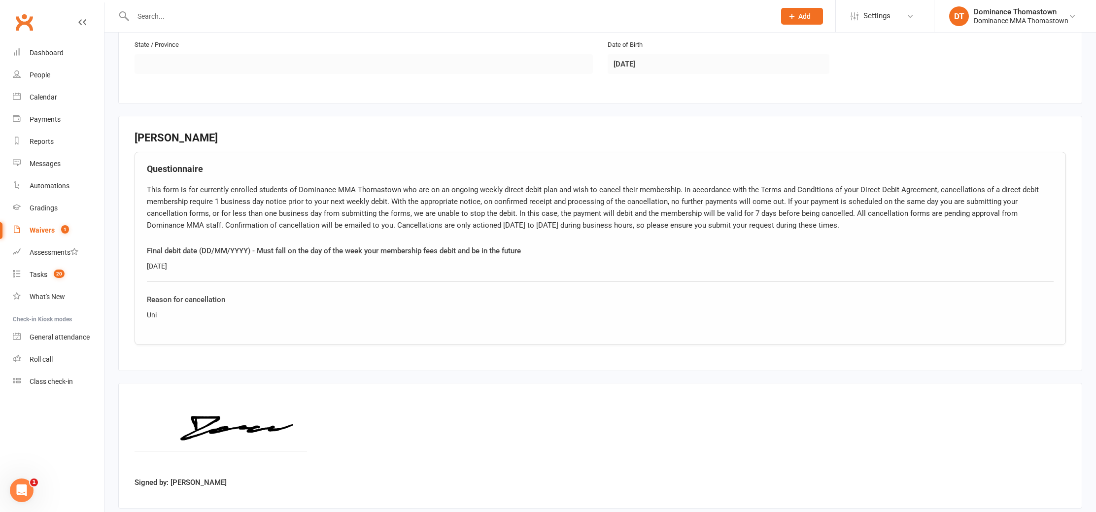
scroll to position [425, 0]
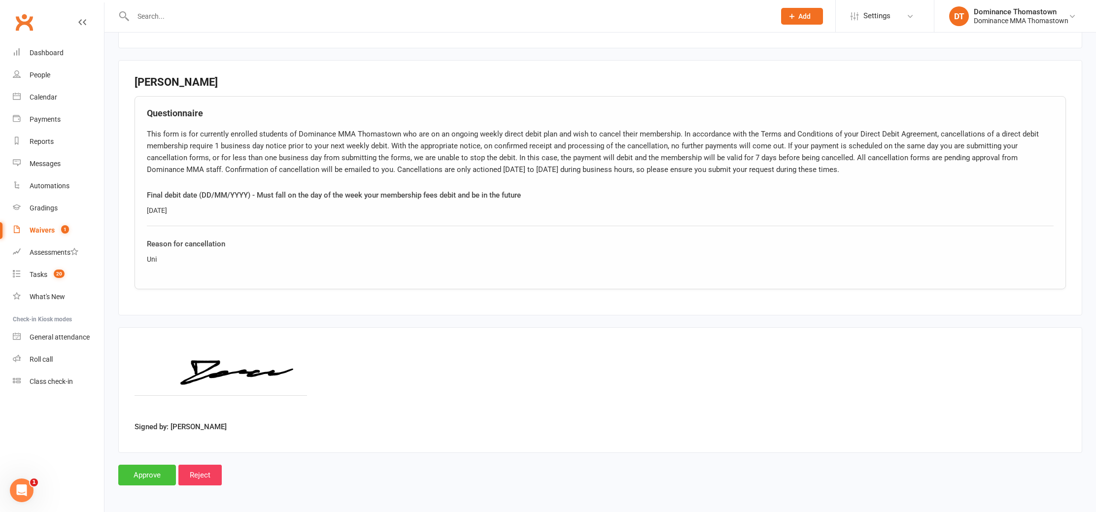
drag, startPoint x: 153, startPoint y: 475, endPoint x: 151, endPoint y: 469, distance: 6.1
click at [153, 475] on input "Approve" at bounding box center [147, 475] width 58 height 21
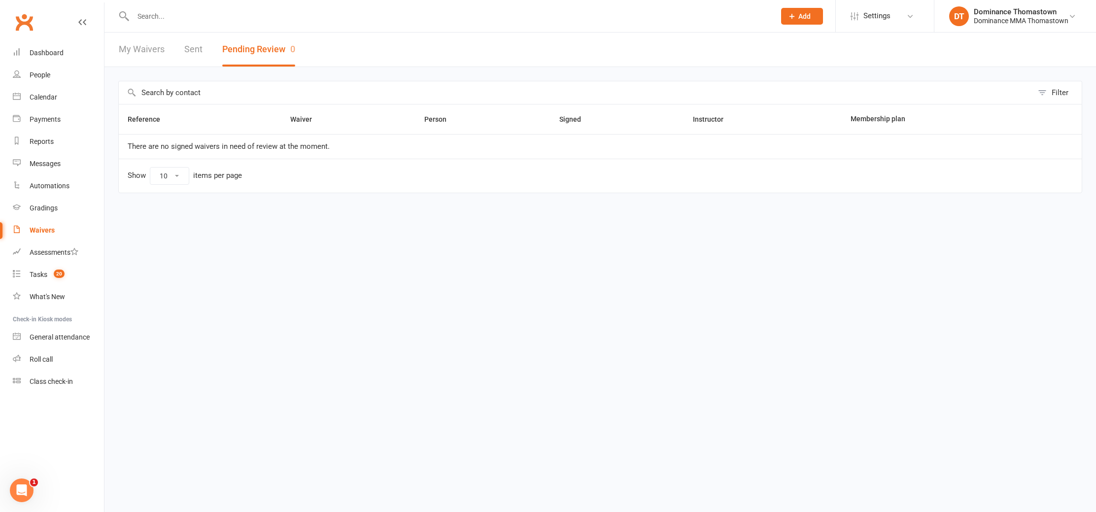
click at [152, 7] on div at bounding box center [443, 16] width 650 height 32
click at [151, 14] on input "text" at bounding box center [449, 16] width 638 height 14
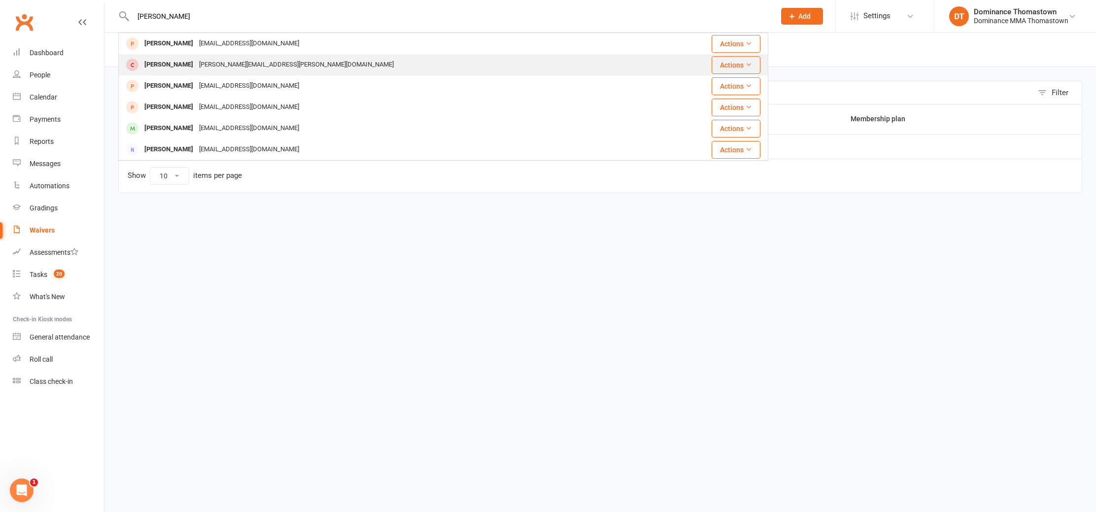
type input "zoe gr"
click at [196, 60] on div "k.lee.nunez@gmail.com" at bounding box center [296, 65] width 201 height 14
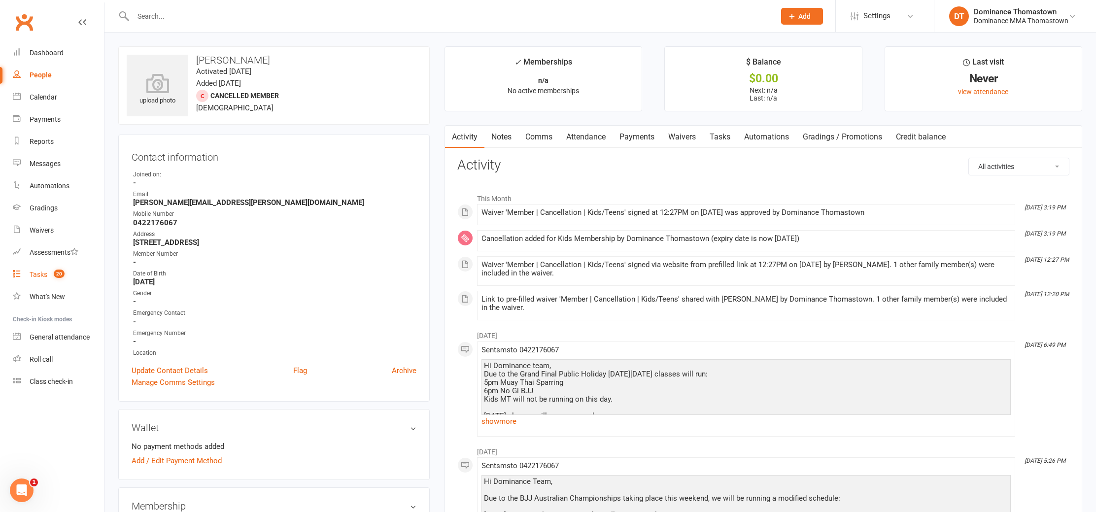
click at [31, 269] on link "Tasks 20" at bounding box center [58, 275] width 91 height 22
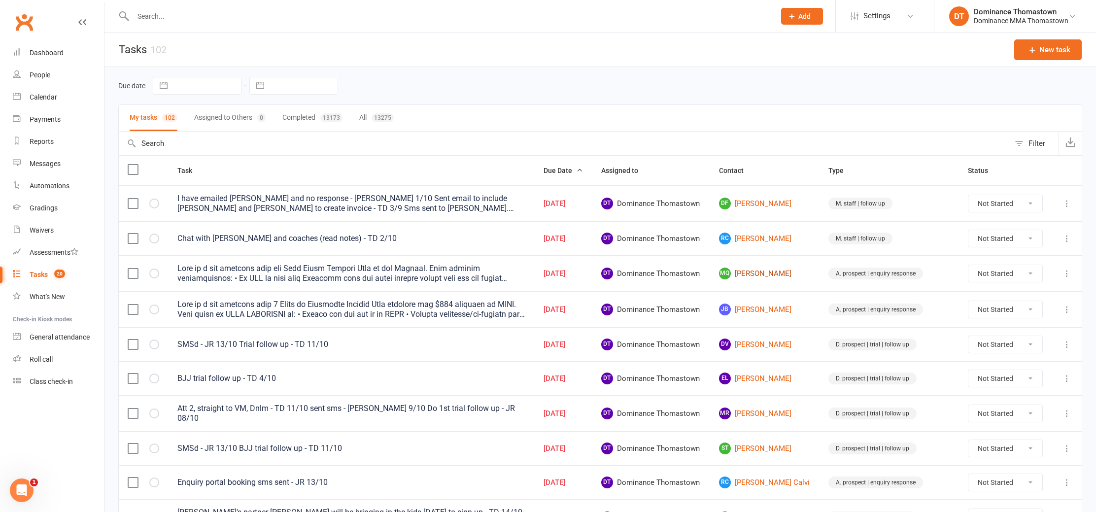
click at [766, 271] on link "MQ MARK QUILINDERINO" at bounding box center [765, 274] width 92 height 12
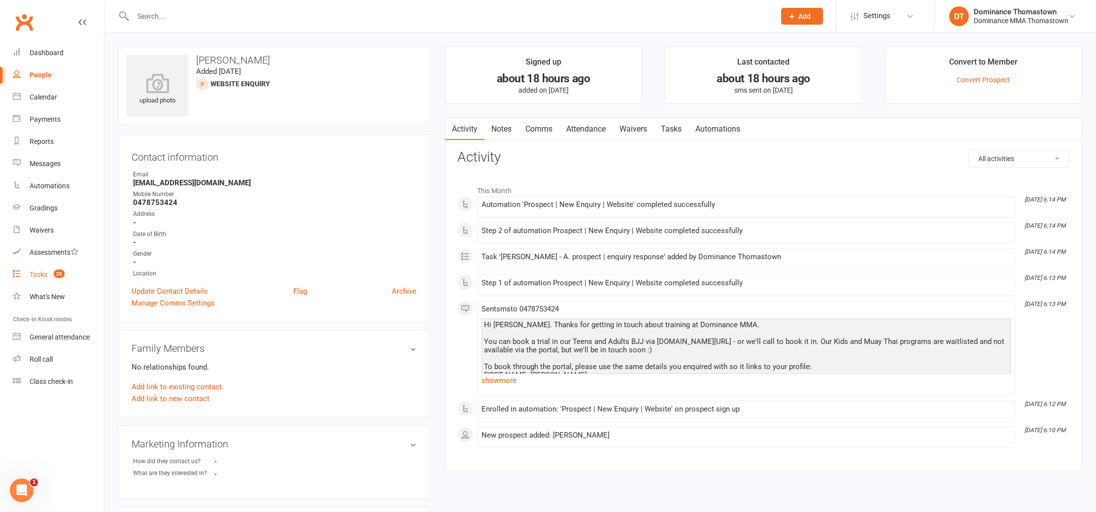
click at [47, 276] on link "Tasks 20" at bounding box center [58, 275] width 91 height 22
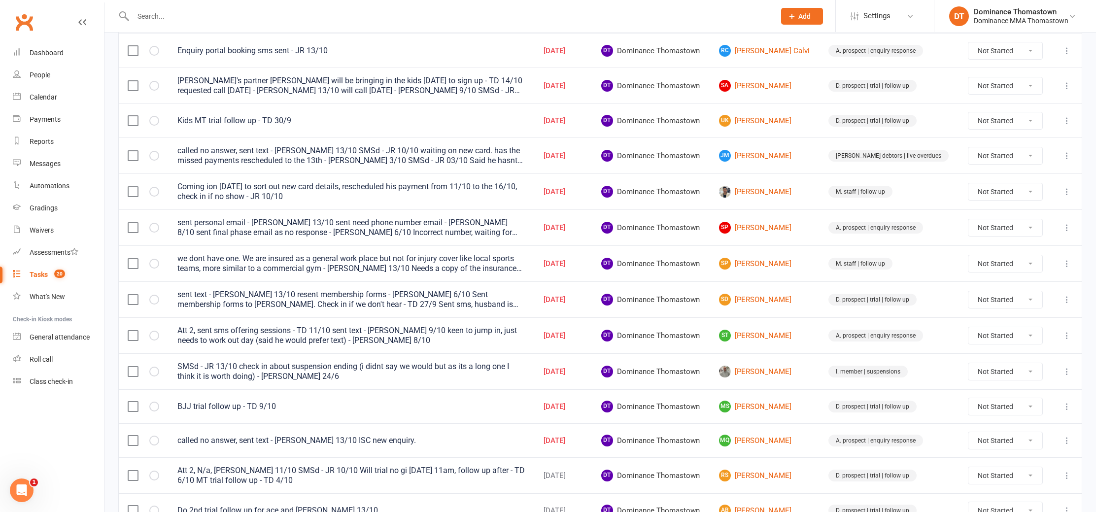
scroll to position [468, 0]
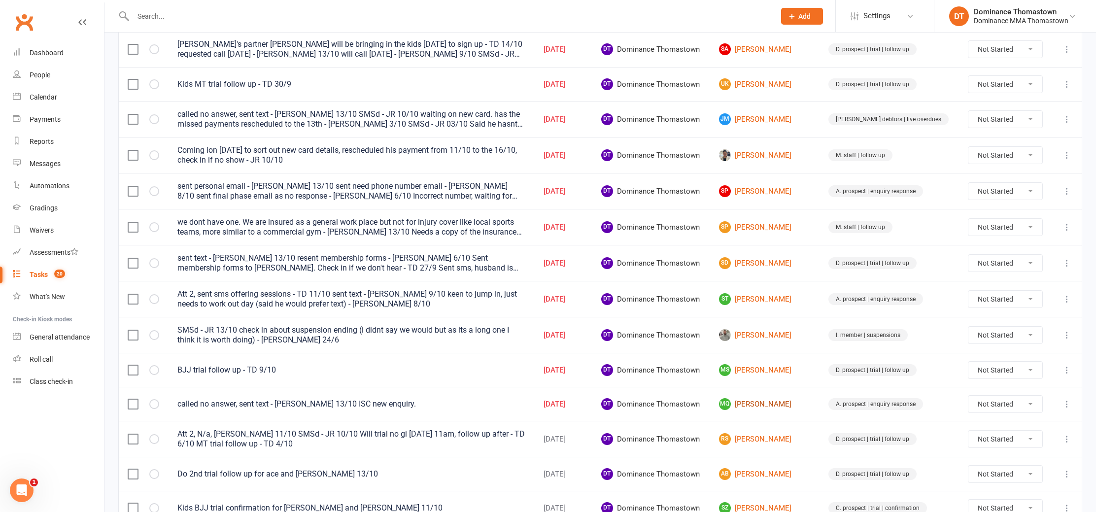
click at [770, 399] on link "MQ Mark Quilinderino" at bounding box center [765, 404] width 92 height 12
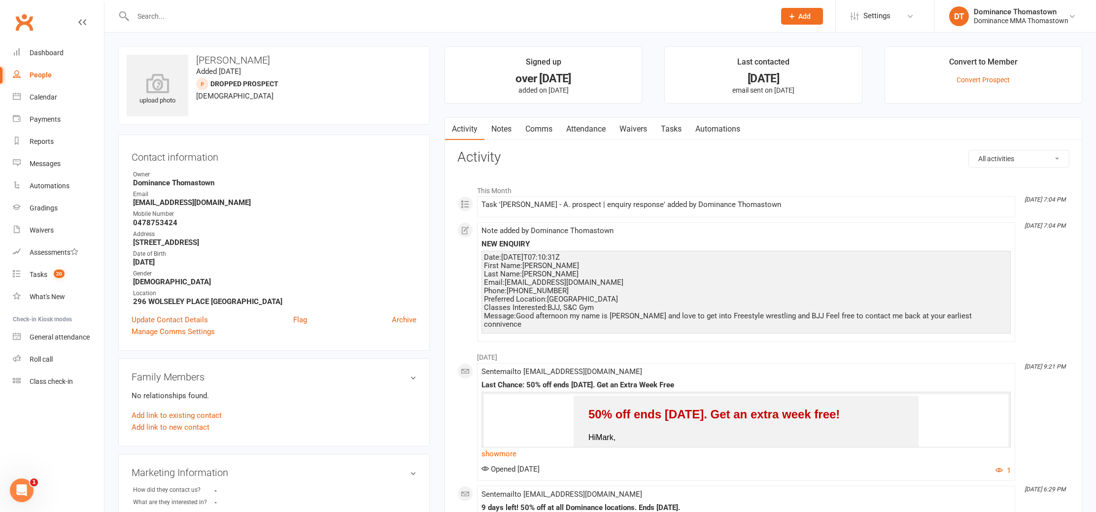
click at [670, 134] on link "Tasks" at bounding box center [671, 129] width 35 height 23
select select "incomplete"
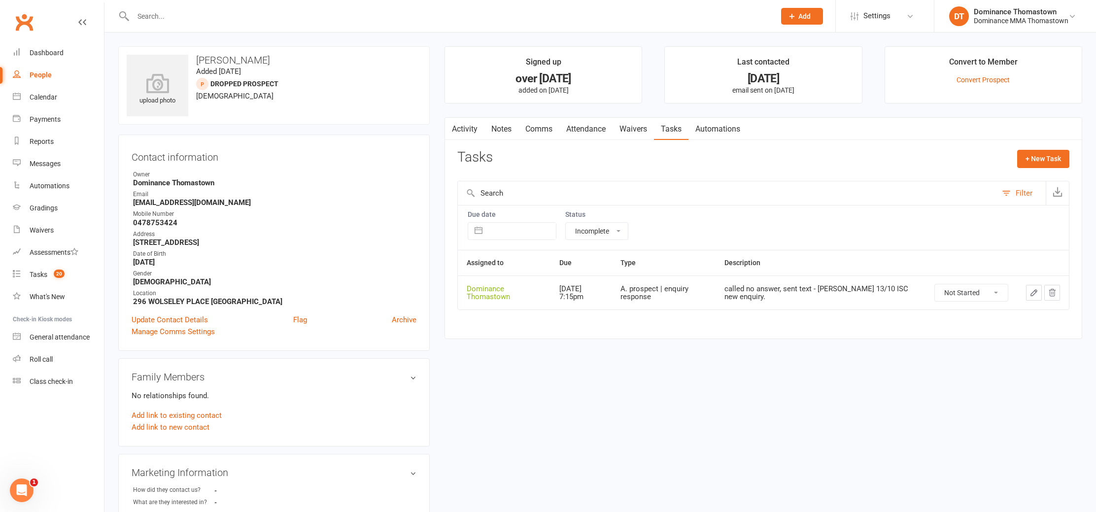
click at [1029, 291] on button "button" at bounding box center [1034, 293] width 16 height 16
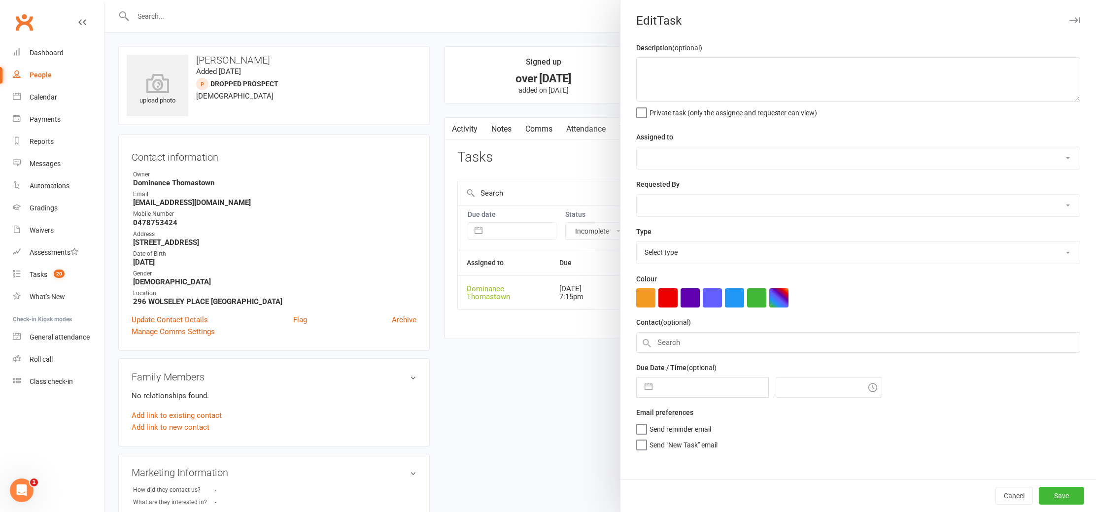
type textarea "called no answer, sent text - Ellen 13/10 ISC new enquiry."
select select "12547"
type input "[DATE]"
type input "7:15pm"
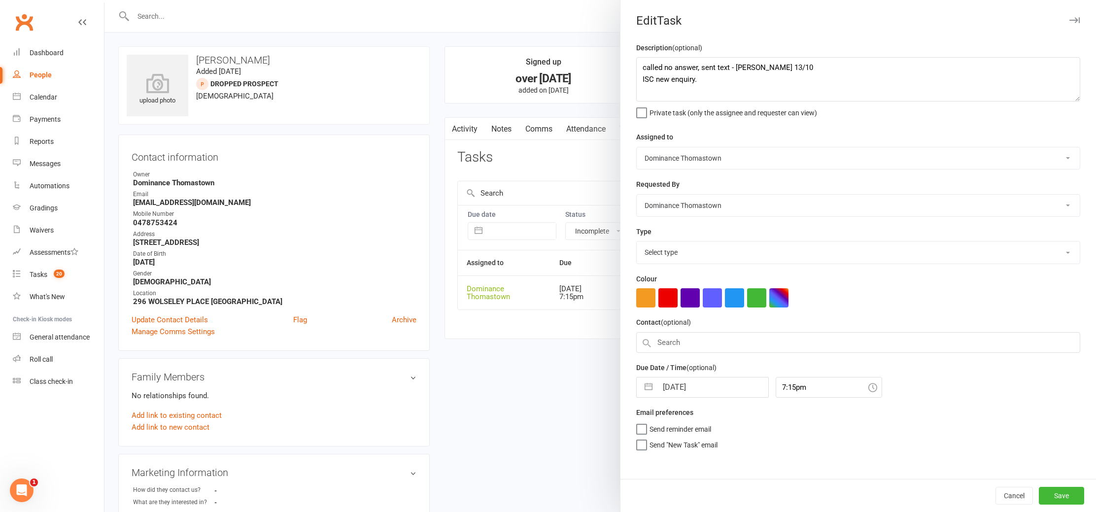
select select "3809"
click at [643, 64] on textarea "called no answer, sent text - Ellen 13/10 ISC new enquiry." at bounding box center [858, 79] width 444 height 44
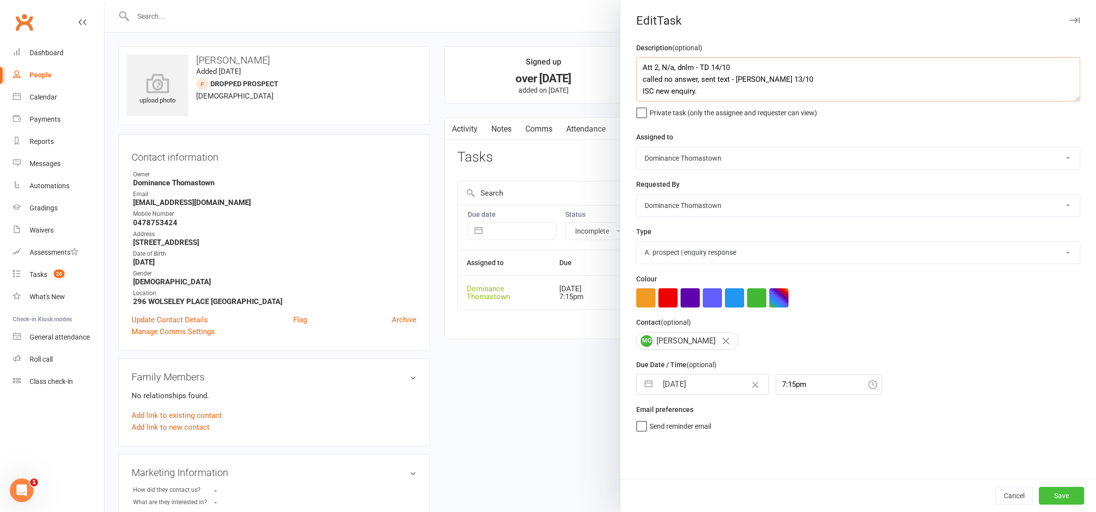
type textarea "Att 2, N/a, dnlm - TD 14/10 called no answer, sent text - [PERSON_NAME] 13/10 I…"
click at [1075, 494] on button "Save" at bounding box center [1061, 496] width 45 height 18
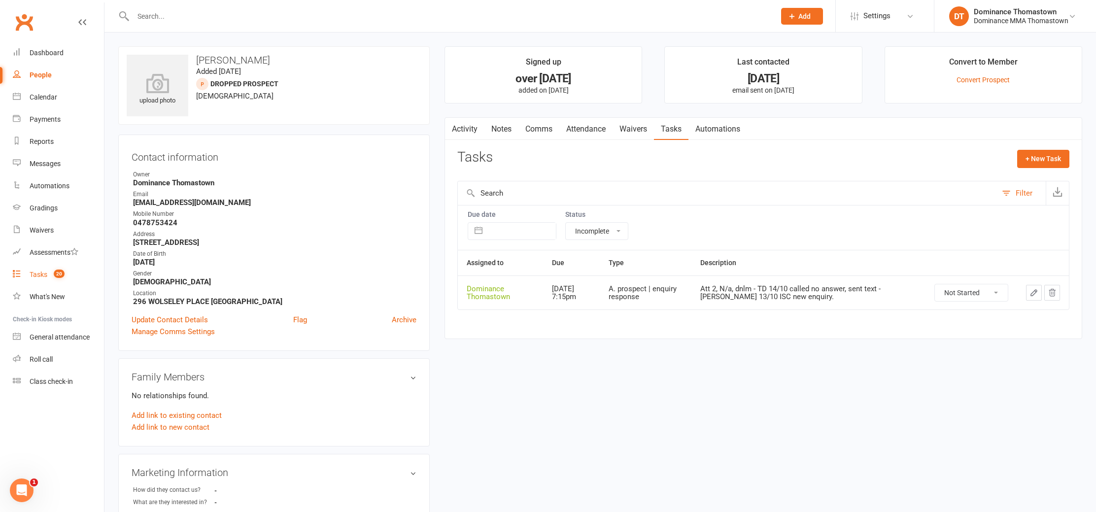
click at [36, 279] on link "Tasks 20" at bounding box center [58, 275] width 91 height 22
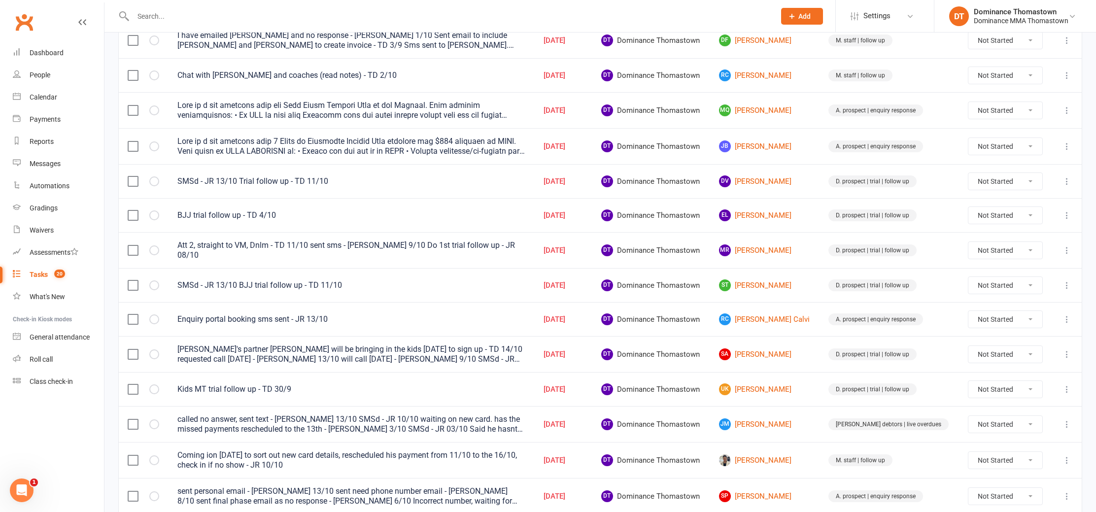
scroll to position [161, 0]
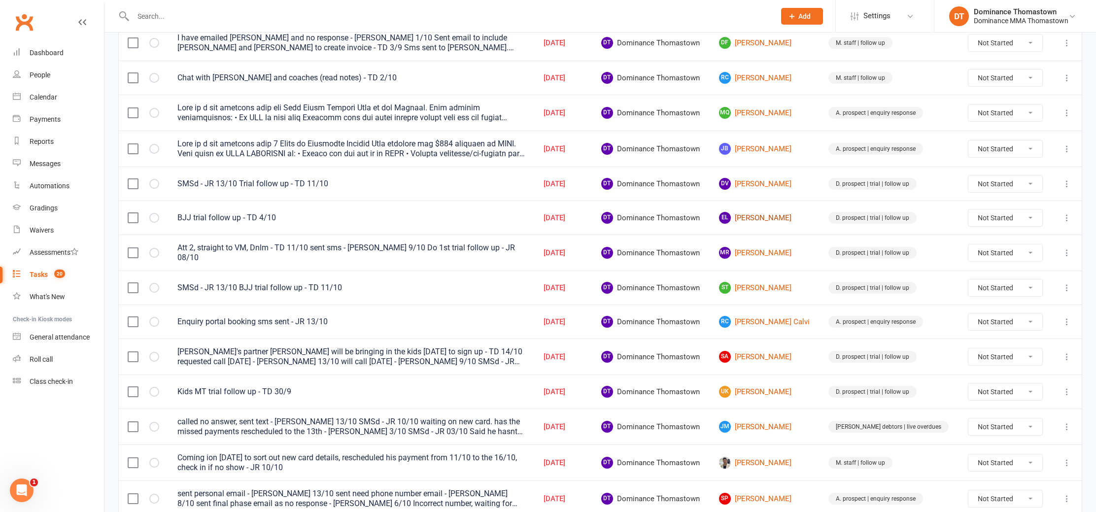
click at [761, 220] on link "EL Ethan Li" at bounding box center [765, 218] width 92 height 12
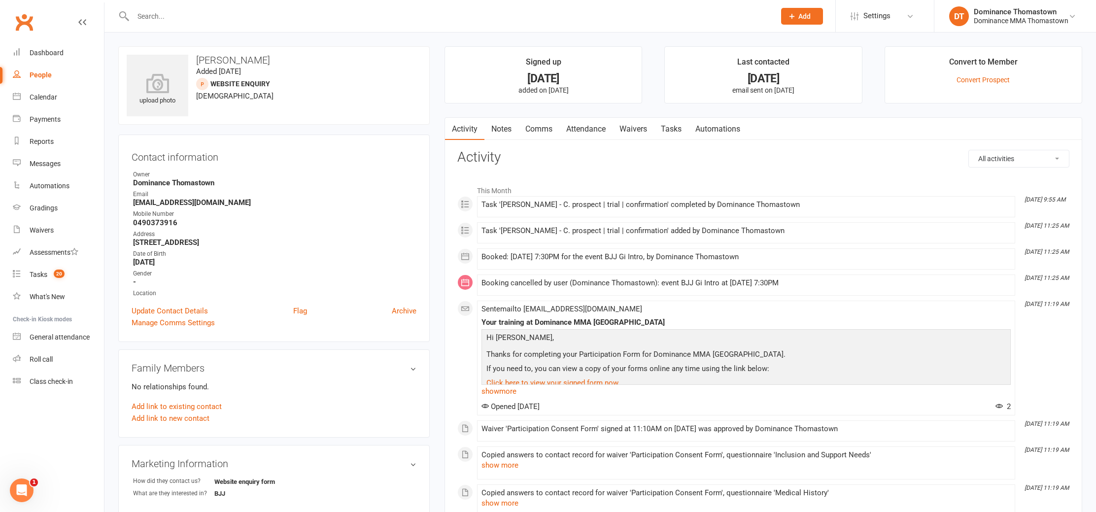
click at [668, 129] on link "Tasks" at bounding box center [671, 129] width 35 height 23
select select "incomplete"
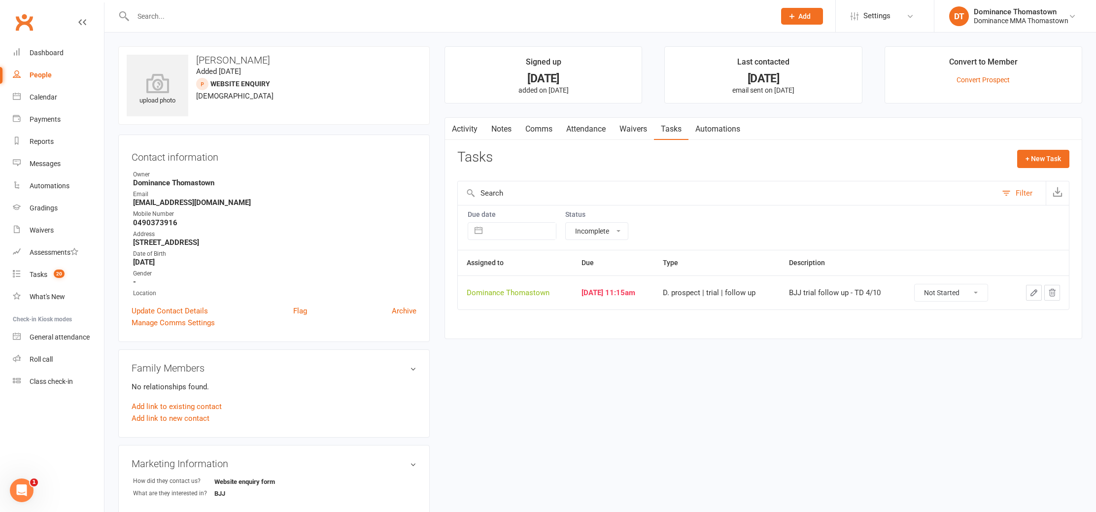
click at [1032, 294] on icon "button" at bounding box center [1034, 293] width 6 height 6
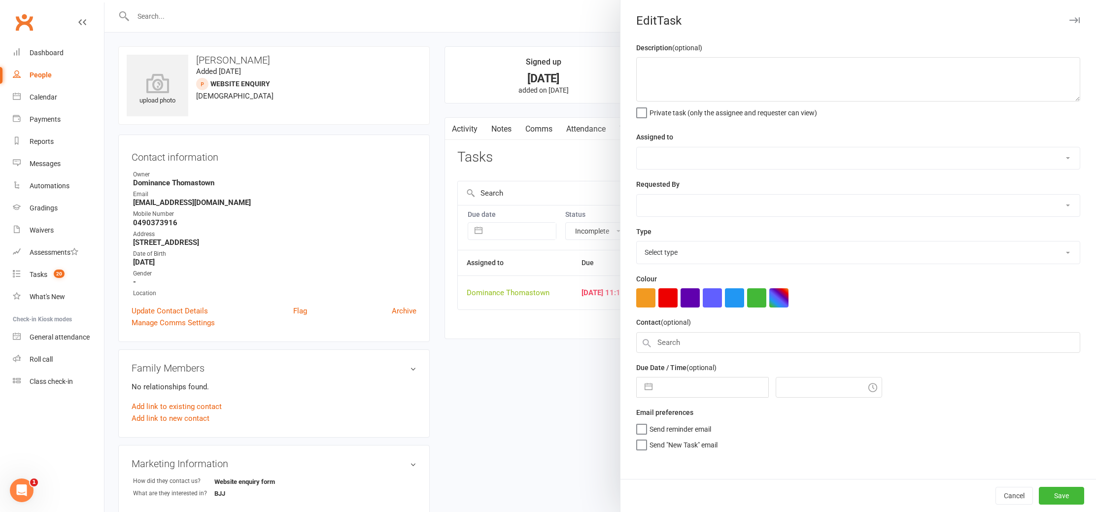
type textarea "BJJ trial follow up - TD 4/10"
select select "12547"
type input "[DATE]"
type input "11:15am"
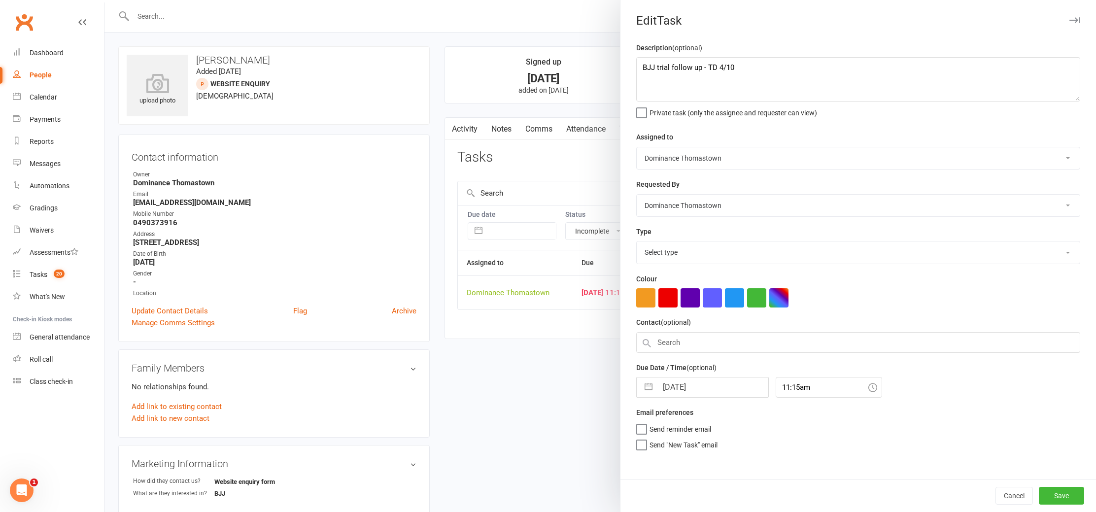
select select "3812"
drag, startPoint x: 639, startPoint y: 65, endPoint x: 645, endPoint y: 65, distance: 5.9
click at [641, 65] on textarea "BJJ trial follow up - TD 4/10" at bounding box center [858, 79] width 444 height 44
type textarea "Att 1, sms sent - TD 14/10 BJJ trial follow up - TD 4/10"
click at [689, 389] on input "[DATE]" at bounding box center [713, 385] width 111 height 20
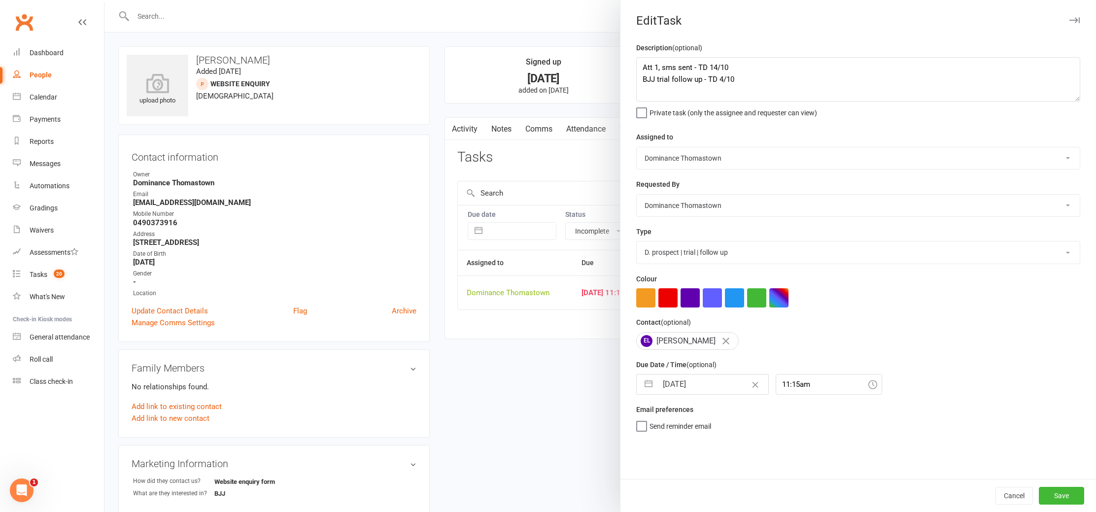
select select "8"
select select "2025"
select select "9"
select select "2025"
select select "10"
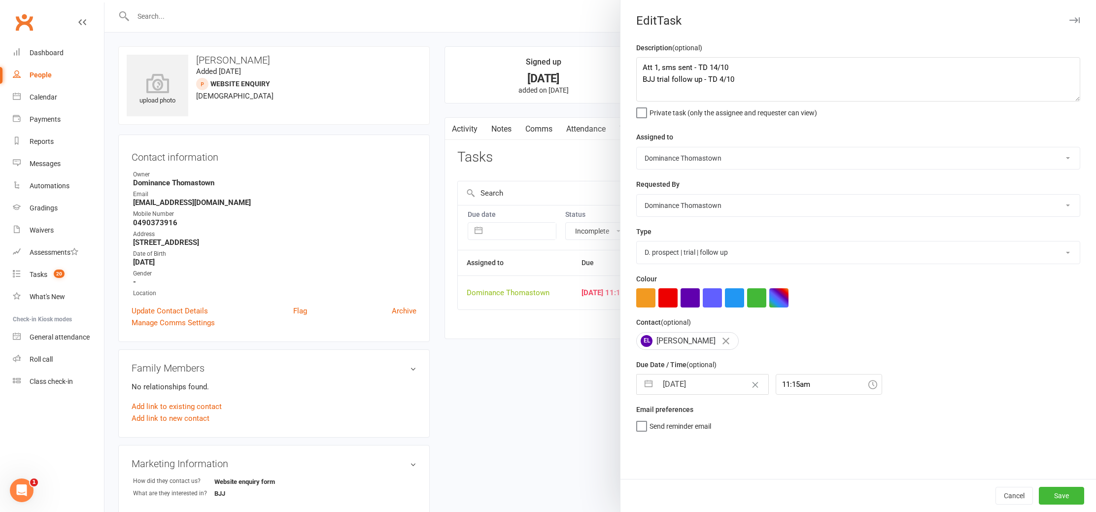
select select "2025"
drag, startPoint x: 715, startPoint y: 499, endPoint x: 726, endPoint y: 499, distance: 10.9
click at [717, 499] on td "15" at bounding box center [714, 497] width 19 height 19
type input "15 Oct 2025"
click at [1062, 500] on button "Save" at bounding box center [1061, 496] width 45 height 18
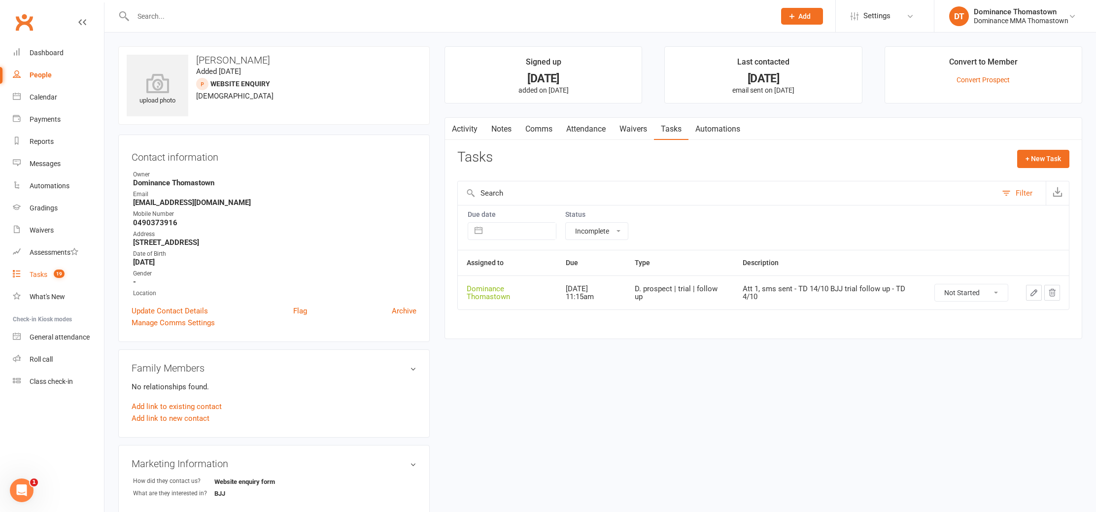
click at [44, 276] on div "Tasks" at bounding box center [39, 275] width 18 height 8
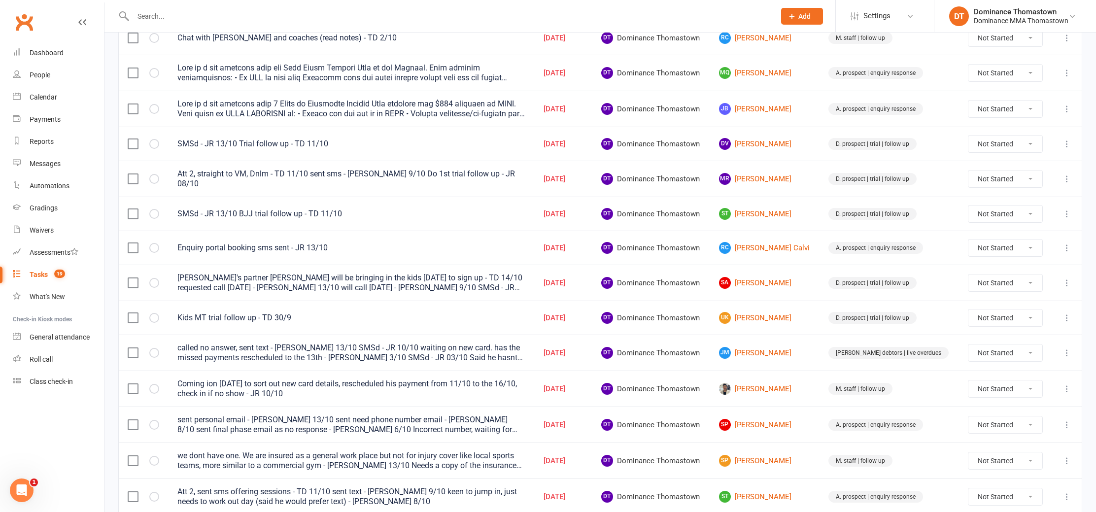
scroll to position [209, 0]
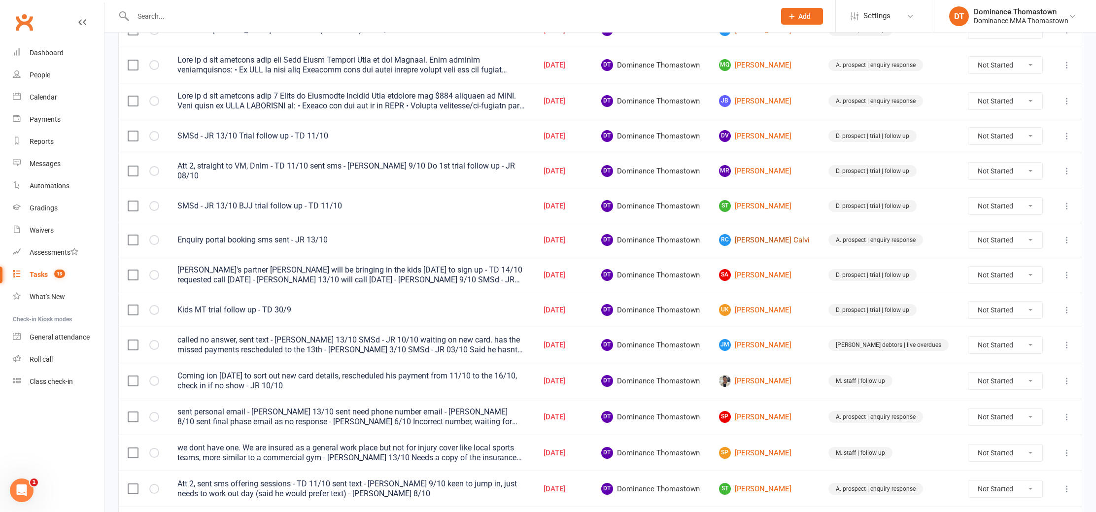
click at [775, 237] on link "RC Reis Calvi" at bounding box center [765, 240] width 92 height 12
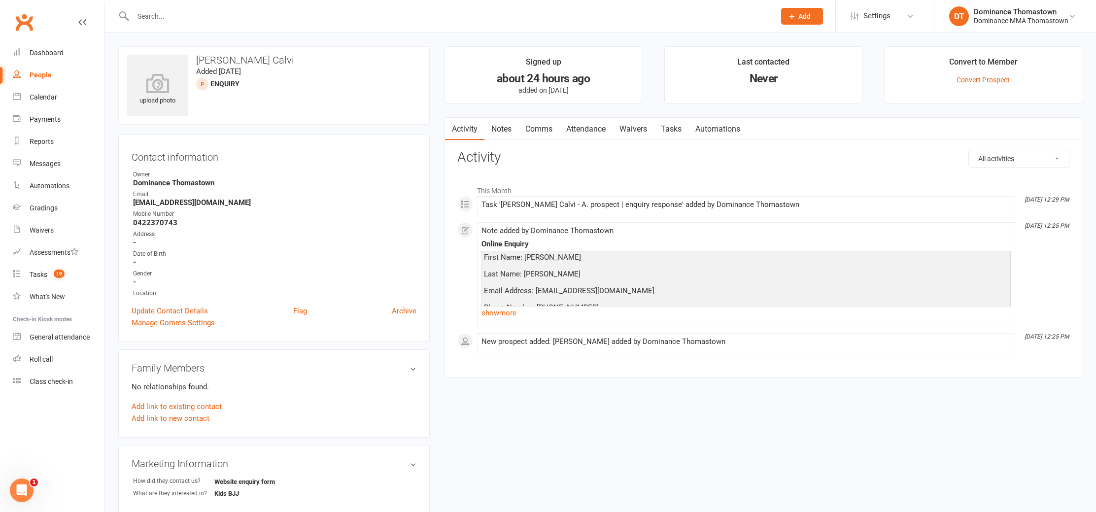
click at [511, 315] on link "show more" at bounding box center [746, 313] width 529 height 14
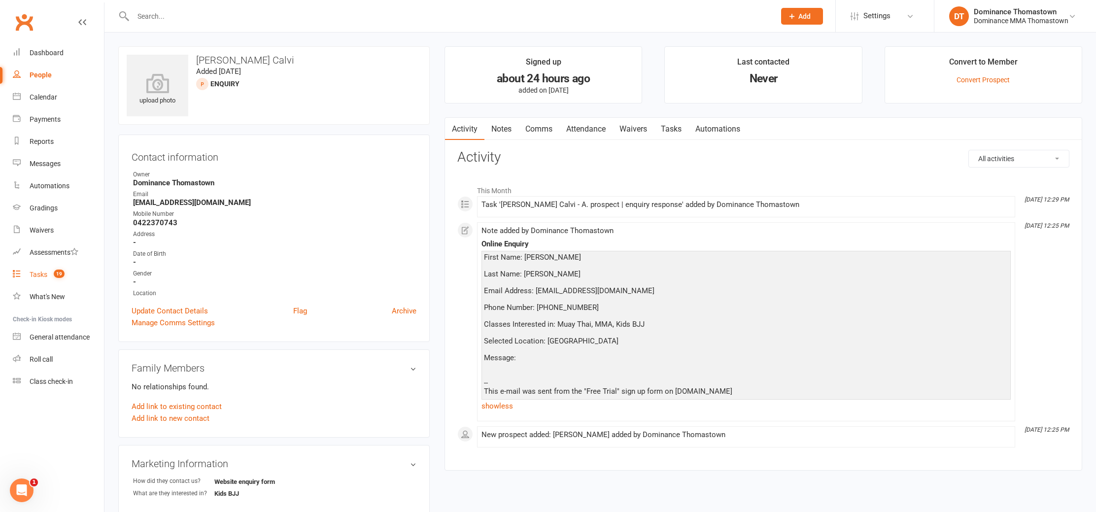
click at [32, 273] on div "Tasks" at bounding box center [39, 275] width 18 height 8
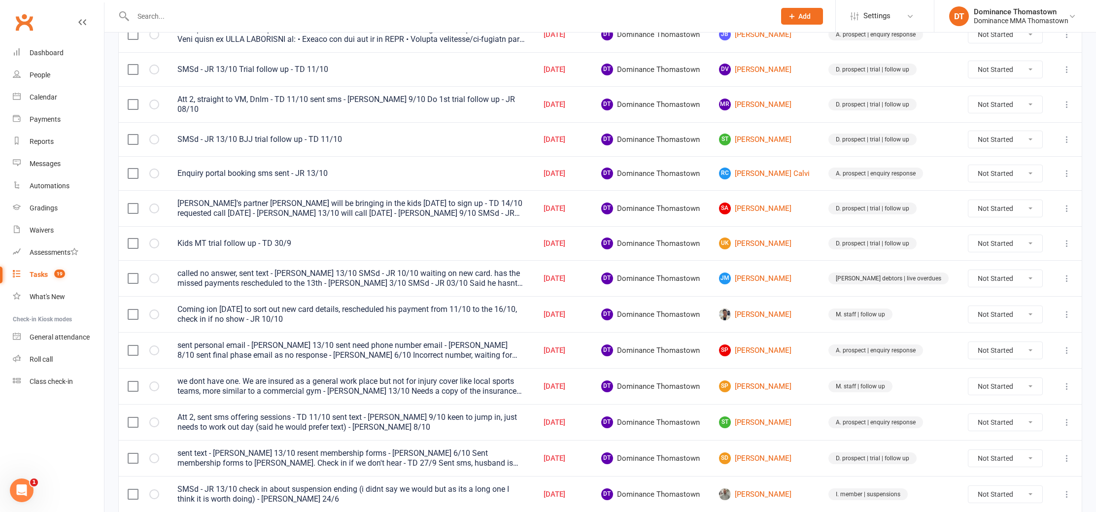
scroll to position [276, 0]
click at [797, 243] on link "UK Urasa Kraisakdawat" at bounding box center [765, 243] width 92 height 12
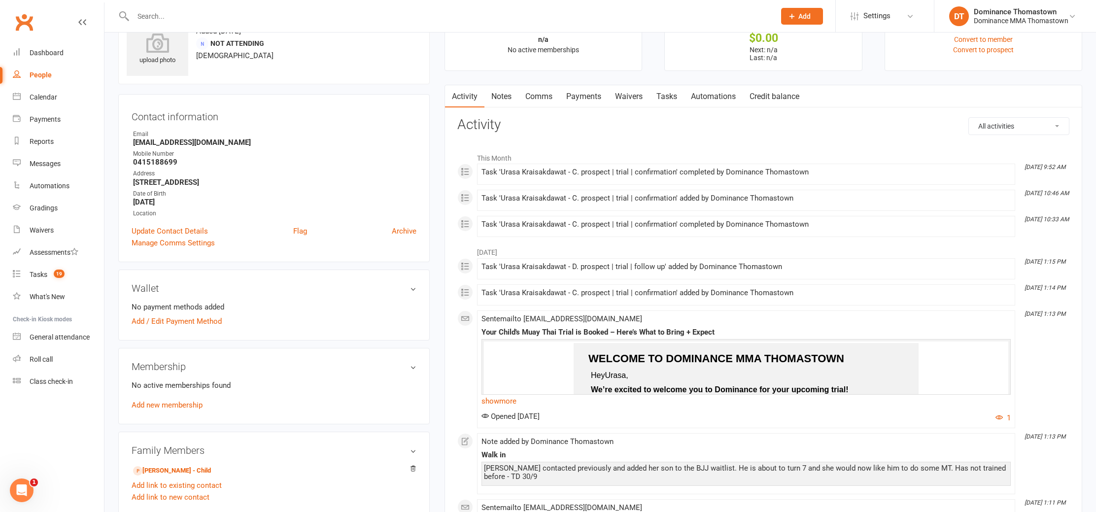
scroll to position [42, 0]
click at [658, 98] on link "Tasks" at bounding box center [667, 95] width 35 height 23
select select "incomplete"
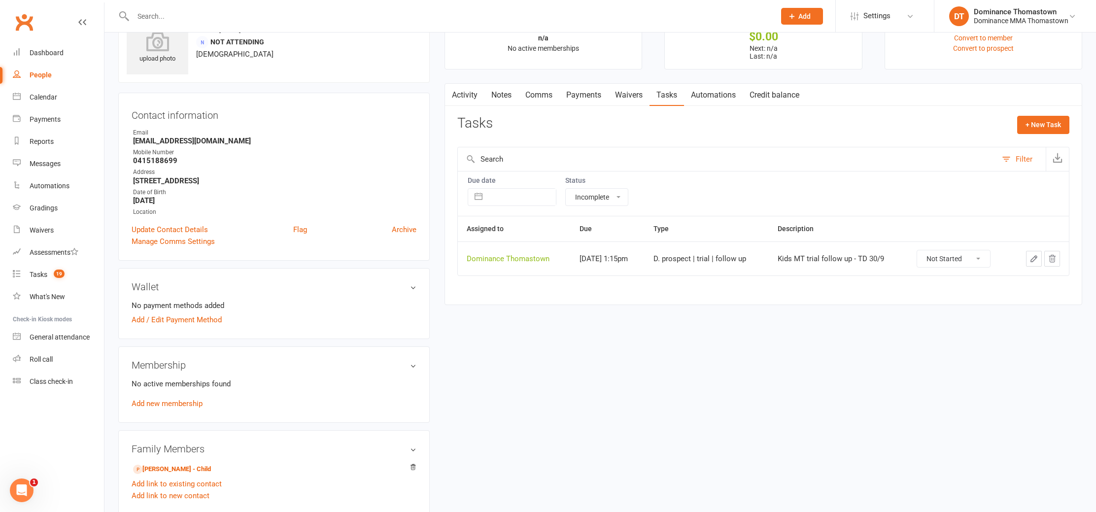
click at [1033, 257] on icon "button" at bounding box center [1034, 258] width 9 height 9
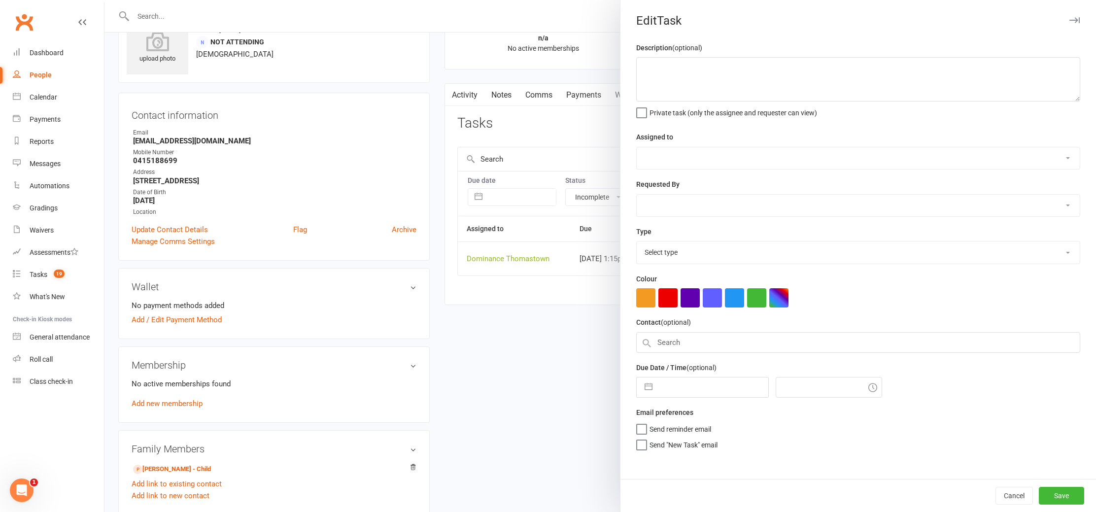
type textarea "Kids MT trial follow up - TD 30/9"
select select "12547"
type input "[DATE]"
type input "1:15pm"
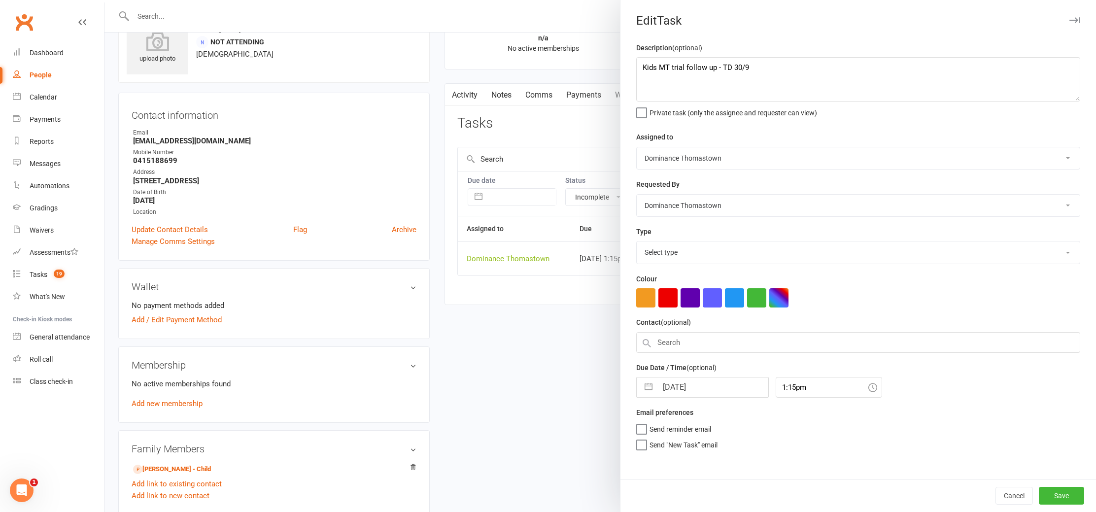
select select "3812"
drag, startPoint x: 642, startPoint y: 64, endPoint x: 828, endPoint y: 44, distance: 186.8
click at [643, 64] on textarea "Kids MT trial follow up - TD 30/9" at bounding box center [858, 79] width 444 height 44
type textarea "Att 1, sms sent - TD 14/10 Kids MT trial follow up - TD 30/9"
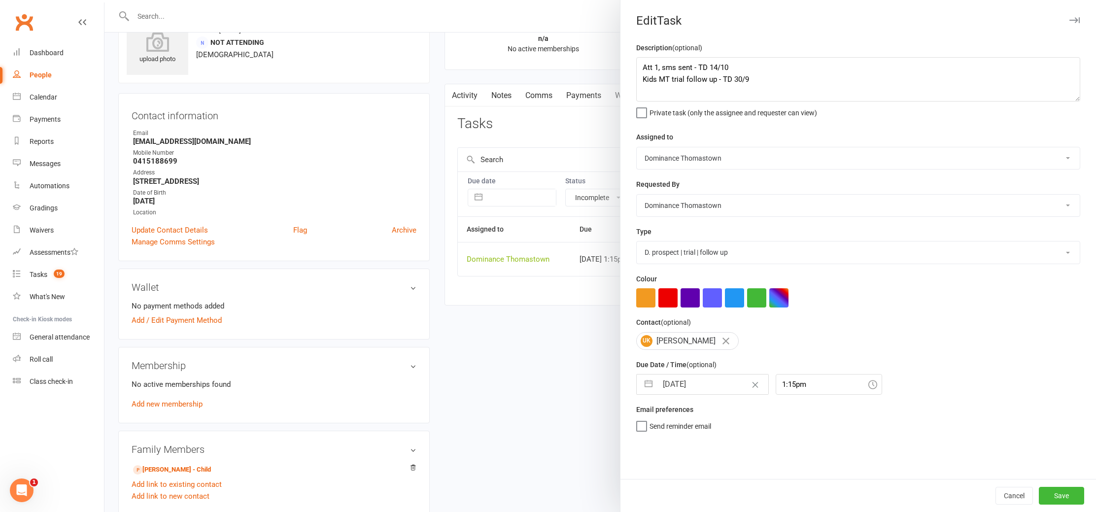
select select "8"
select select "2025"
select select "9"
select select "2025"
select select "10"
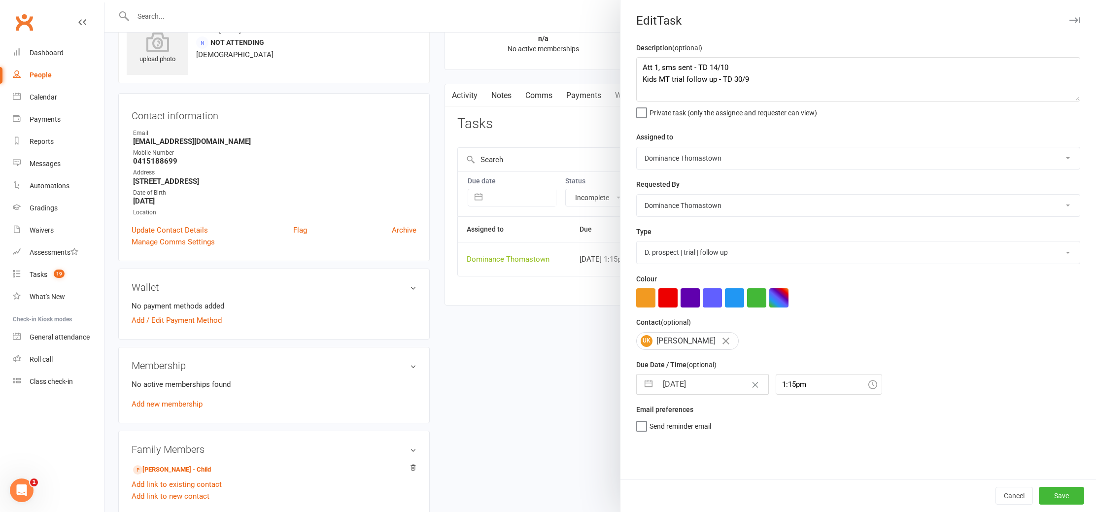
select select "2025"
drag, startPoint x: 716, startPoint y: 385, endPoint x: 715, endPoint y: 390, distance: 5.1
click at [716, 385] on input "[DATE]" at bounding box center [713, 385] width 111 height 20
click at [716, 496] on td "15" at bounding box center [714, 497] width 19 height 19
type input "15 Oct 2025"
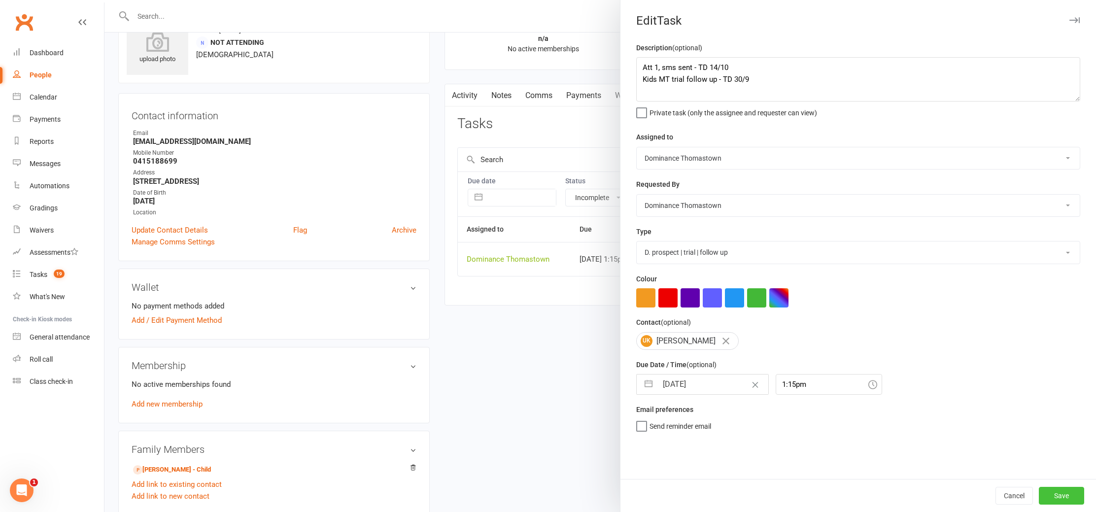
click at [1067, 495] on button "Save" at bounding box center [1061, 496] width 45 height 18
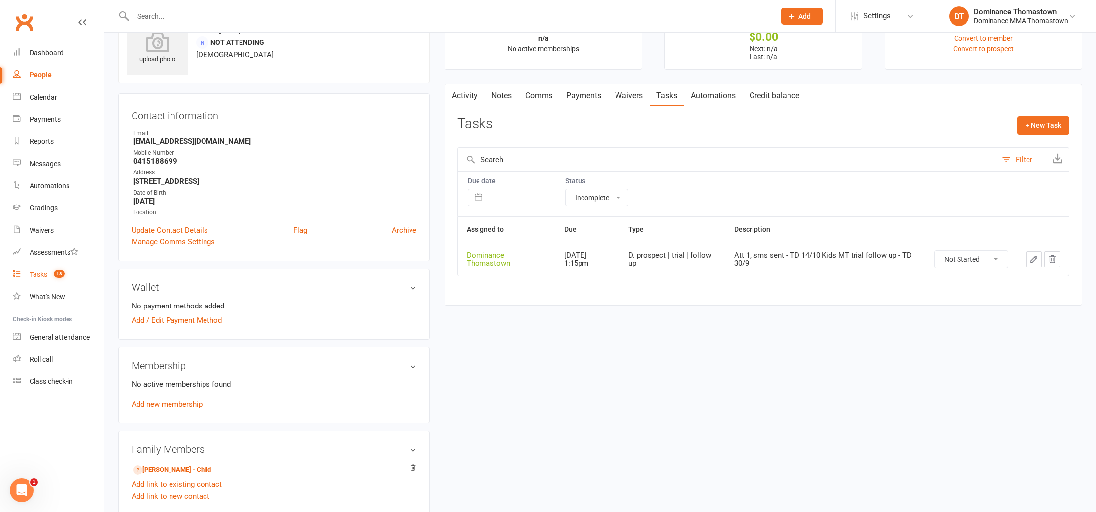
click at [36, 276] on div "Tasks" at bounding box center [39, 275] width 18 height 8
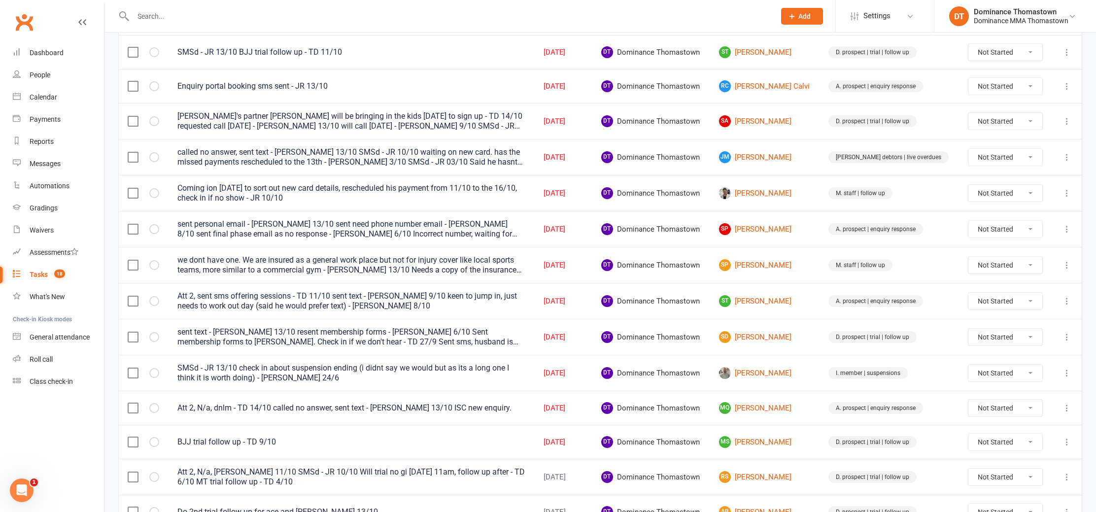
scroll to position [365, 0]
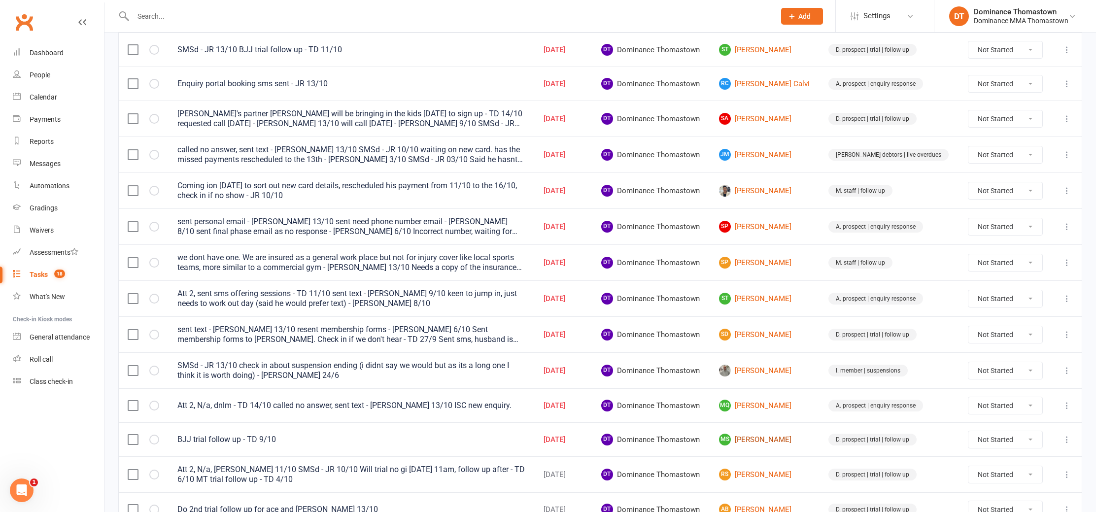
click at [771, 435] on link "MS Manan Singh" at bounding box center [765, 440] width 92 height 12
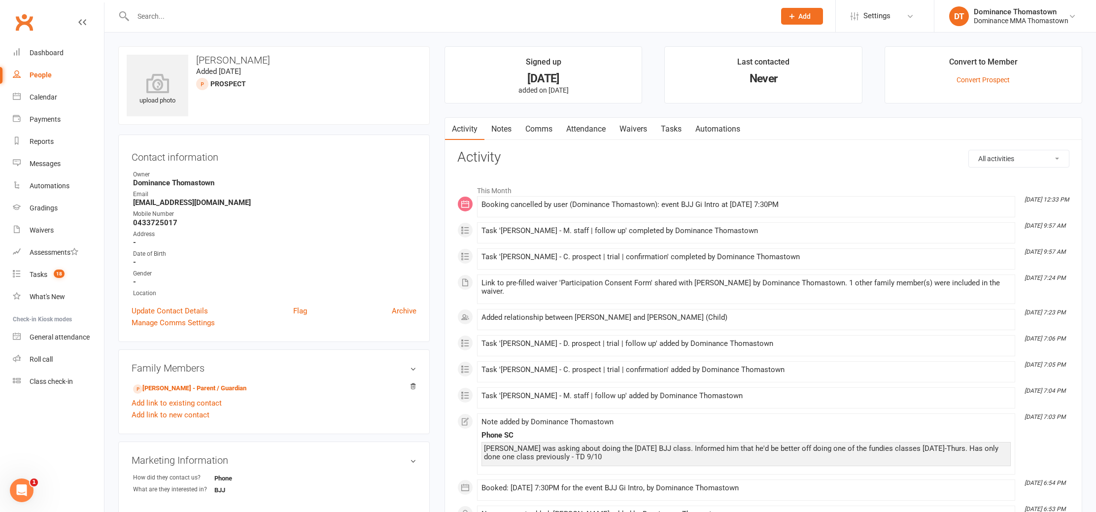
click at [637, 133] on link "Waivers" at bounding box center [633, 129] width 41 height 23
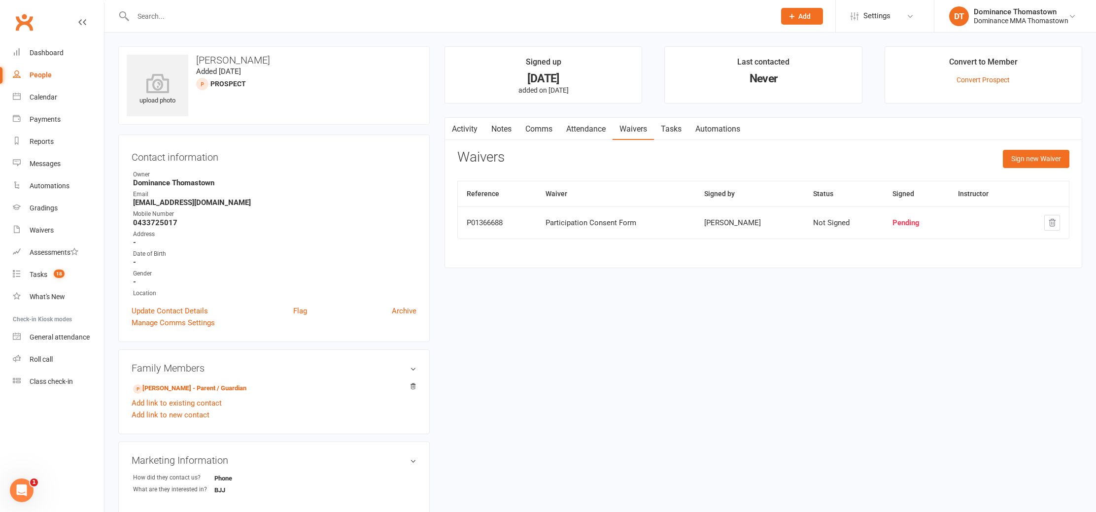
drag, startPoint x: 675, startPoint y: 131, endPoint x: 663, endPoint y: 137, distance: 13.2
click at [675, 131] on link "Tasks" at bounding box center [671, 129] width 35 height 23
select select "incomplete"
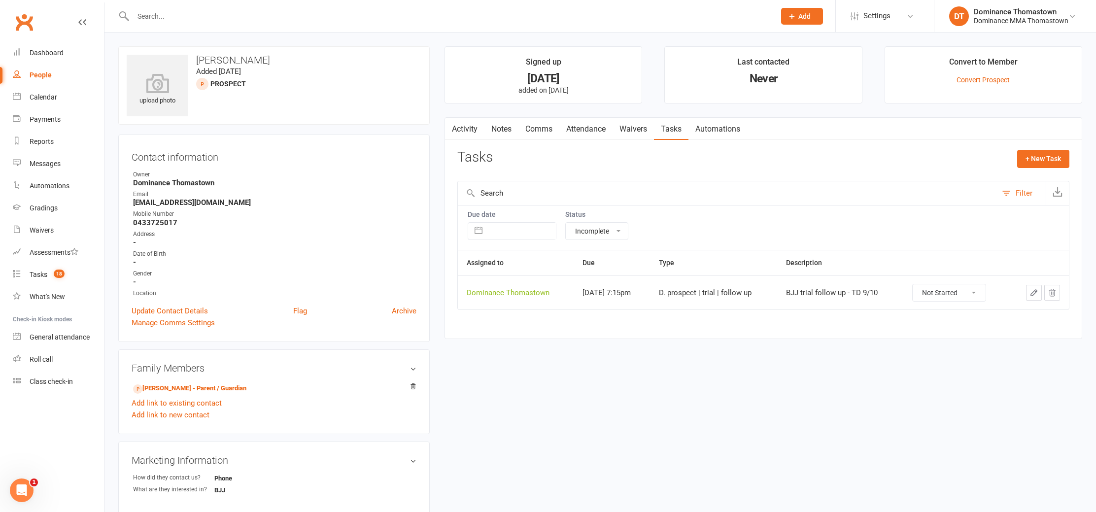
click at [961, 292] on select "Not Started In Progress Waiting Complete" at bounding box center [949, 292] width 73 height 17
click at [1030, 291] on icon "button" at bounding box center [1034, 292] width 9 height 9
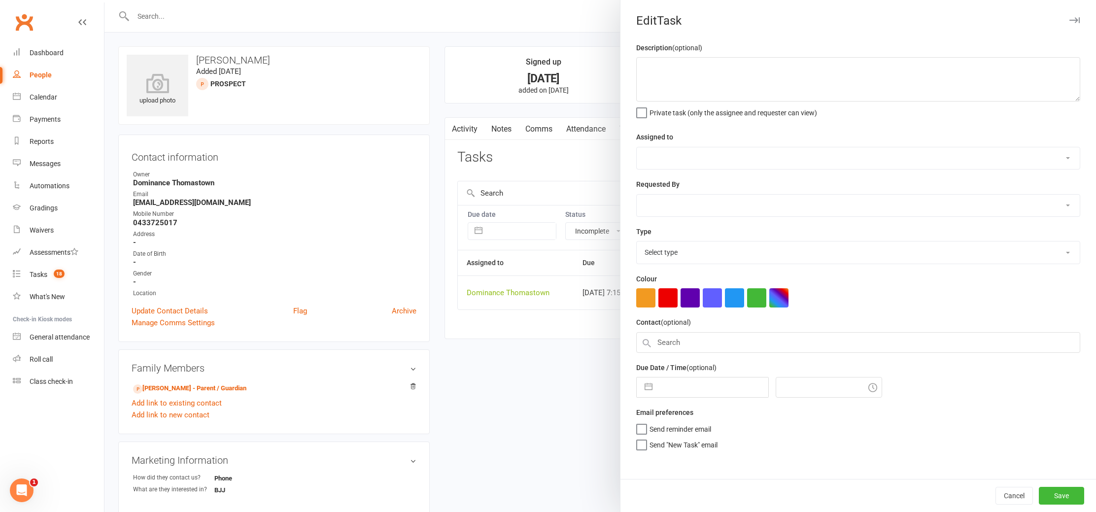
type textarea "BJJ trial follow up - TD 9/10"
select select "12547"
type input "[DATE]"
type input "7:15pm"
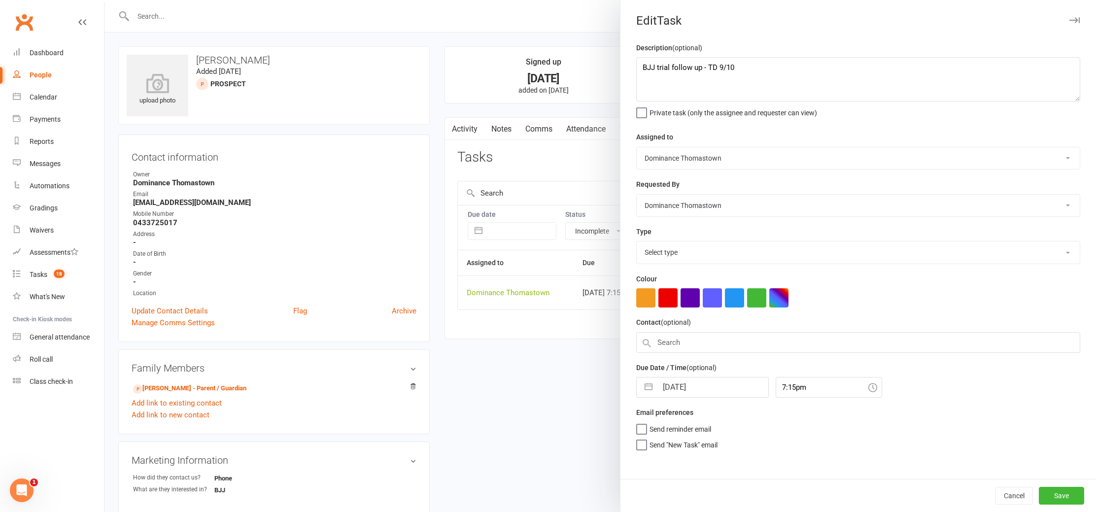
select select "3812"
click at [697, 388] on input "[DATE]" at bounding box center [713, 385] width 111 height 20
select select "8"
select select "2025"
select select "9"
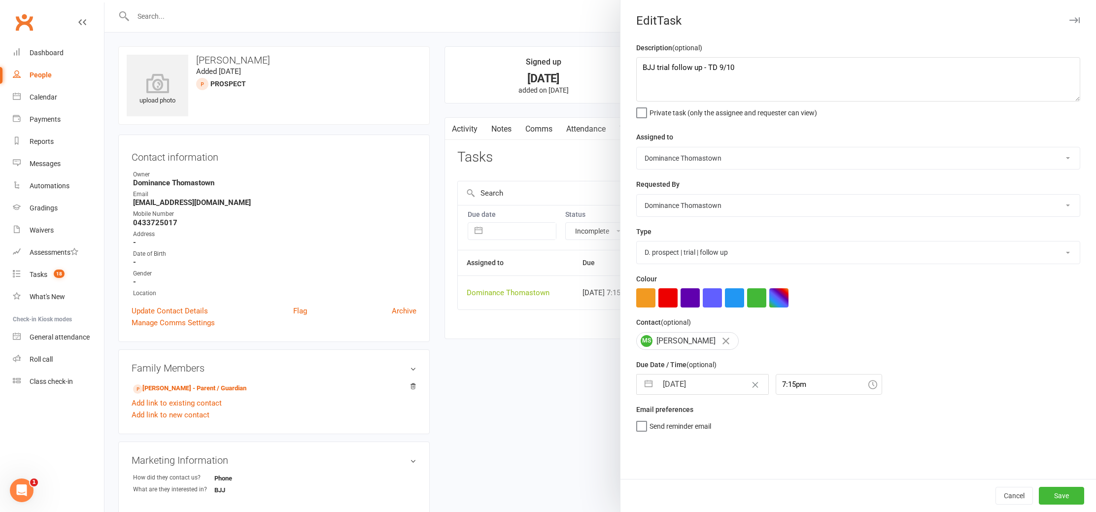
select select "2025"
select select "10"
select select "2025"
click at [713, 502] on td "15" at bounding box center [714, 497] width 19 height 19
type input "15 Oct 2025"
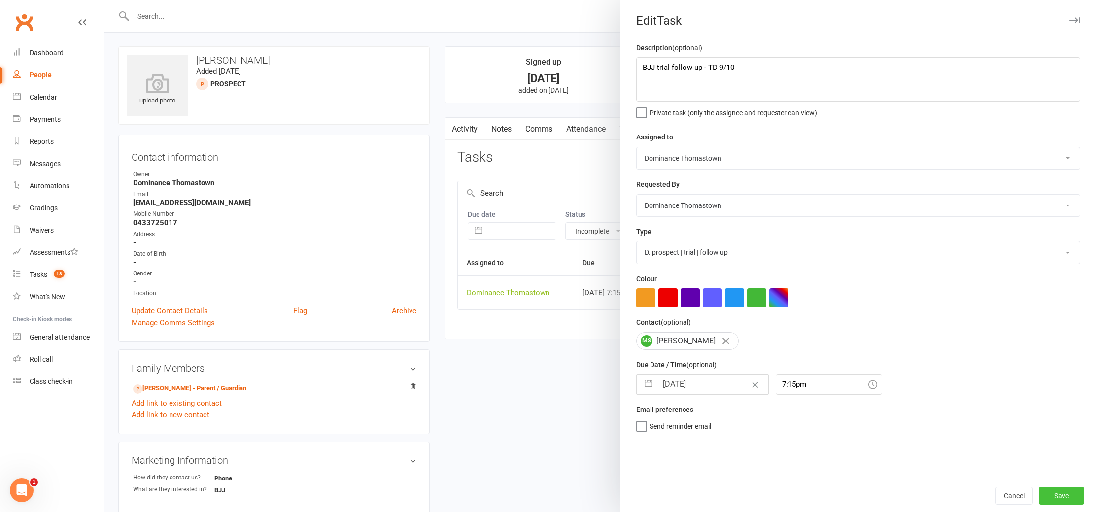
click at [1059, 497] on button "Save" at bounding box center [1061, 496] width 45 height 18
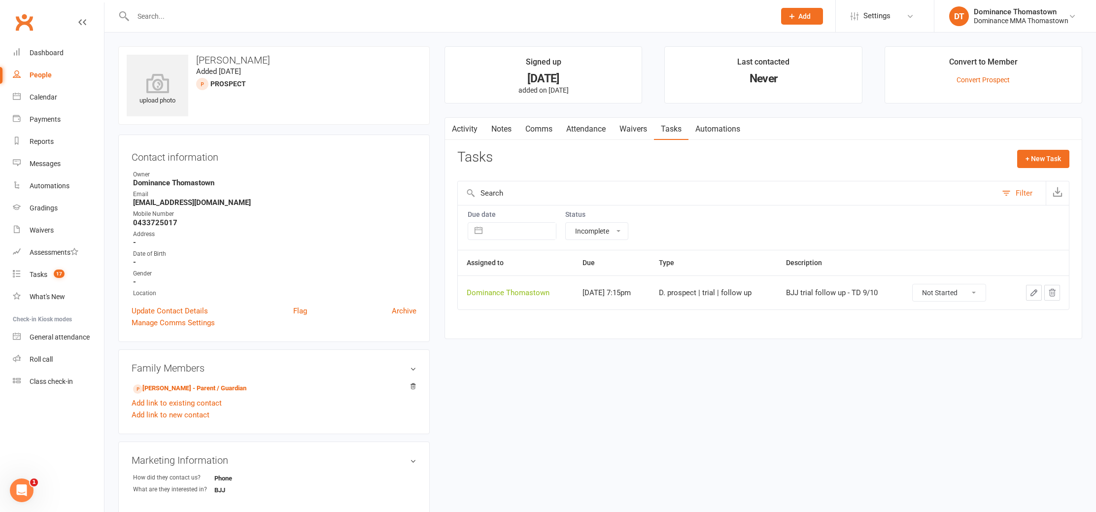
click at [582, 132] on link "Attendance" at bounding box center [585, 129] width 53 height 23
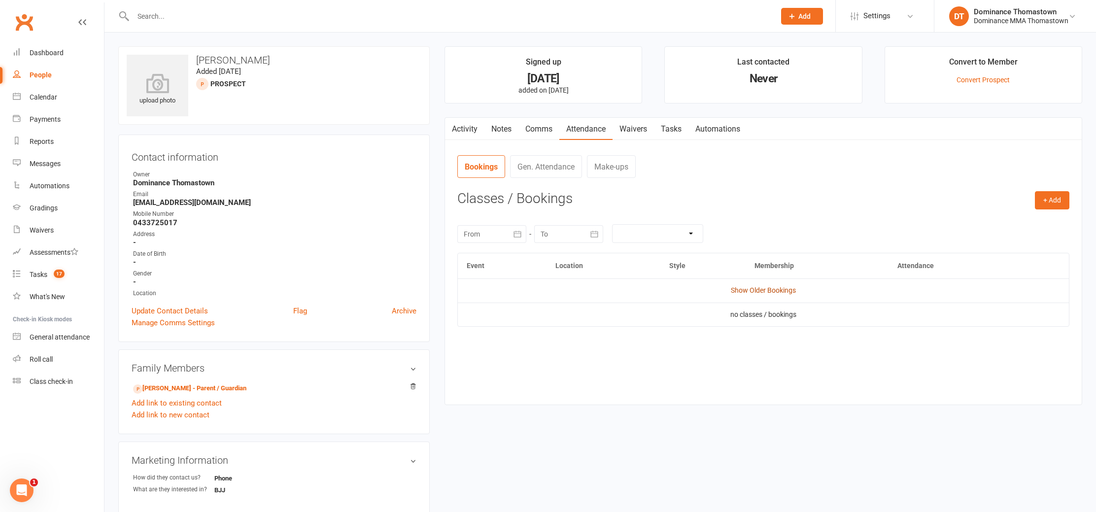
click at [776, 294] on link "Show Older Bookings" at bounding box center [763, 290] width 65 height 8
click at [1055, 199] on button "+ Add" at bounding box center [1052, 200] width 35 height 18
click at [1009, 224] on link "Book Event" at bounding box center [1021, 223] width 98 height 20
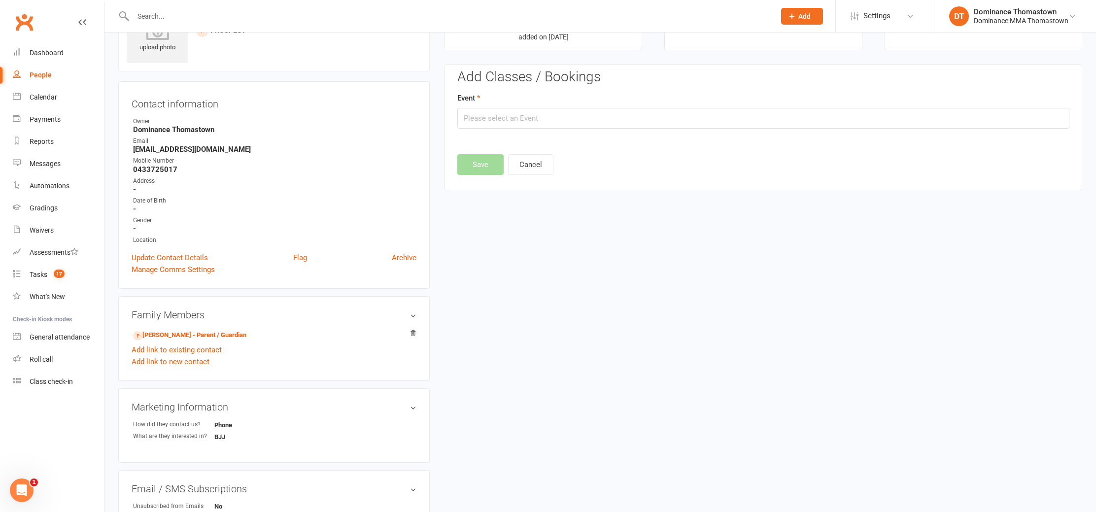
scroll to position [68, 0]
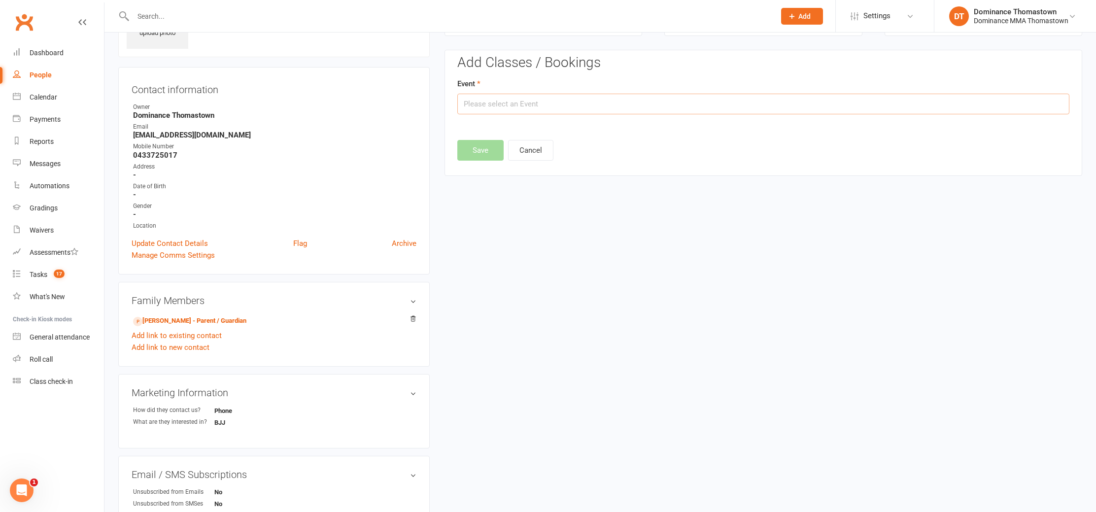
click at [571, 105] on input "text" at bounding box center [763, 104] width 612 height 21
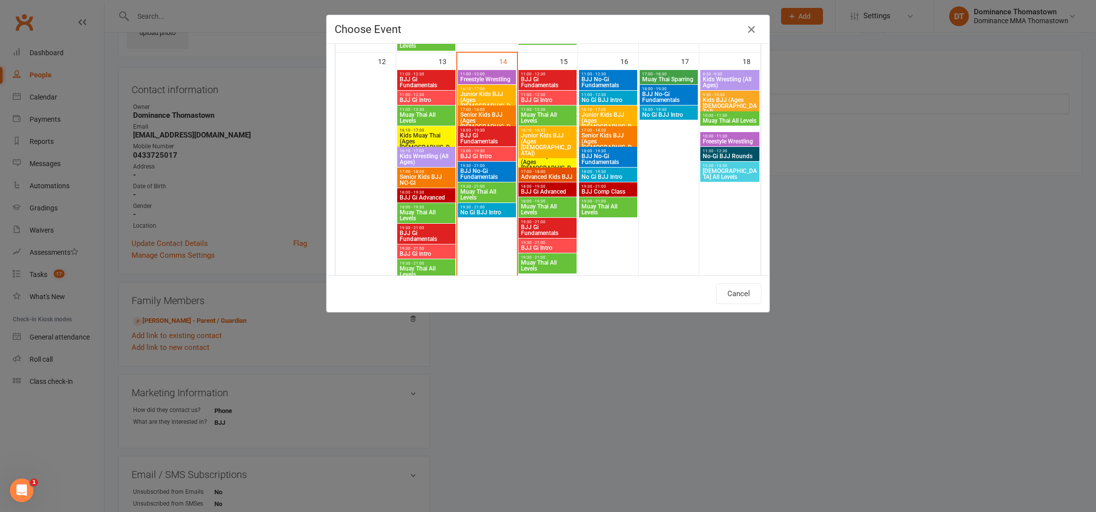
scroll to position [515, 0]
click at [487, 156] on span "BJJ Gi Intro" at bounding box center [487, 157] width 54 height 6
type input "BJJ Gi Intro - Oct 14, 2025 6:00:00 PM"
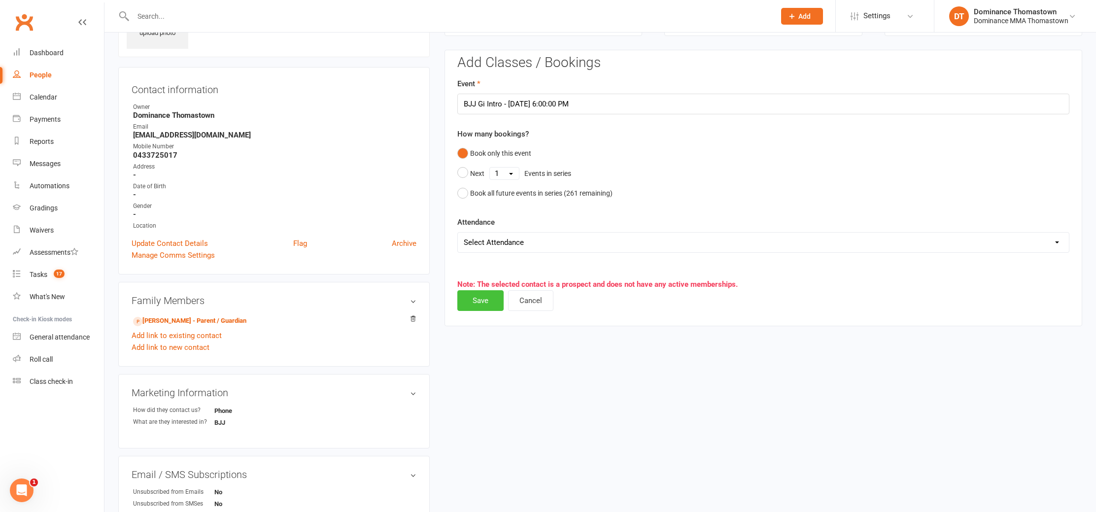
click at [482, 303] on button "Save" at bounding box center [480, 300] width 46 height 21
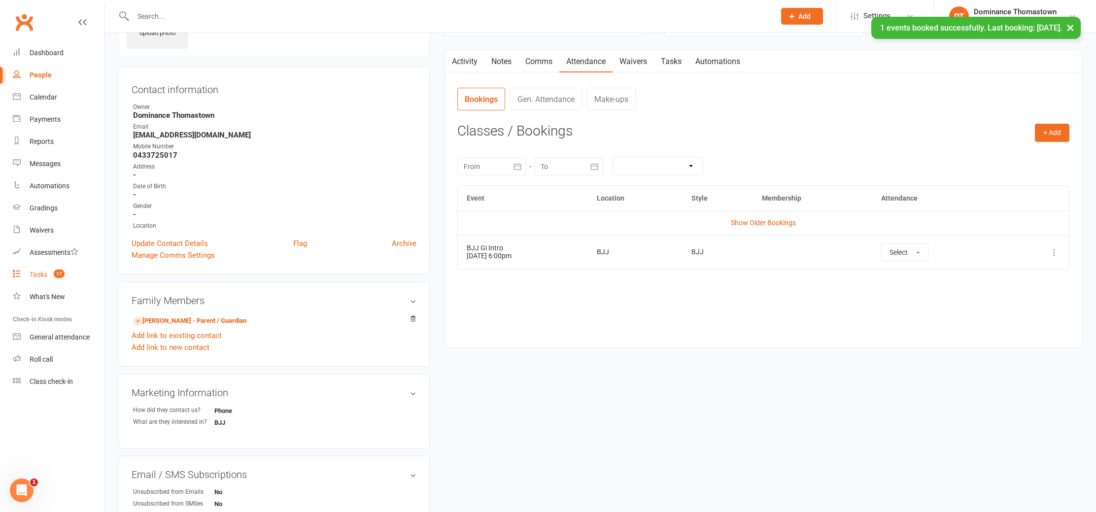
click at [33, 273] on div "Tasks" at bounding box center [39, 275] width 18 height 8
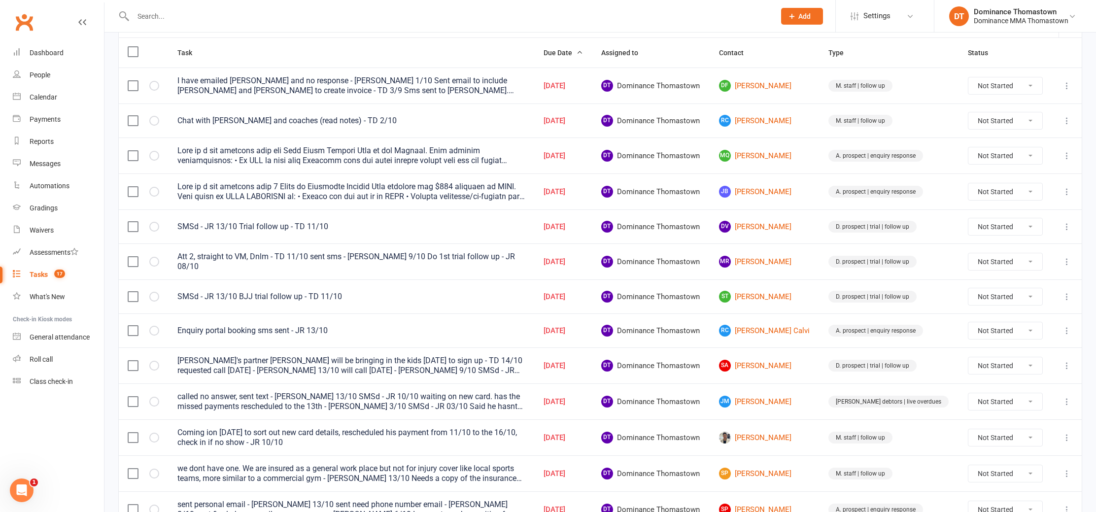
scroll to position [124, 0]
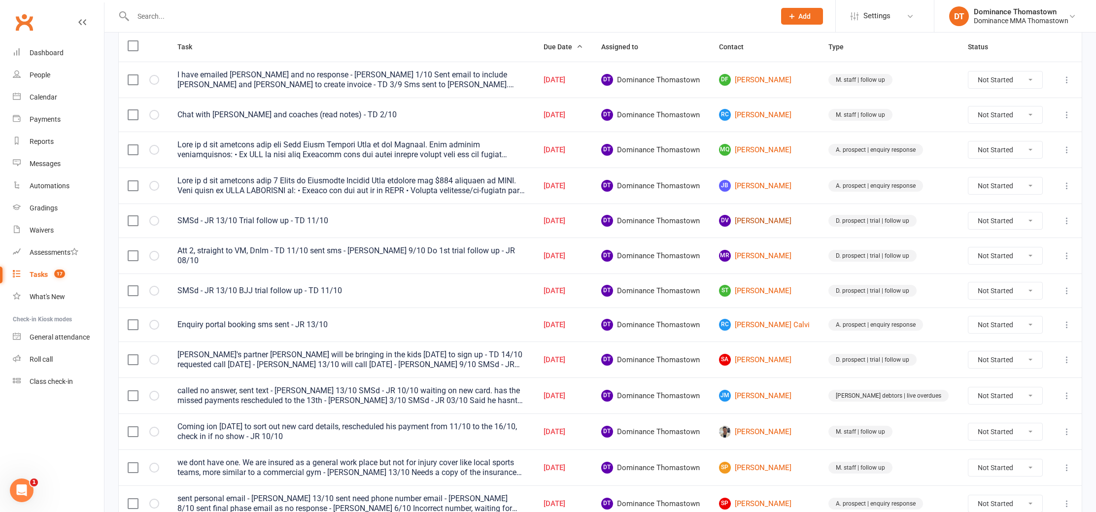
click at [773, 220] on link "DV David Valasinavicius" at bounding box center [765, 221] width 92 height 12
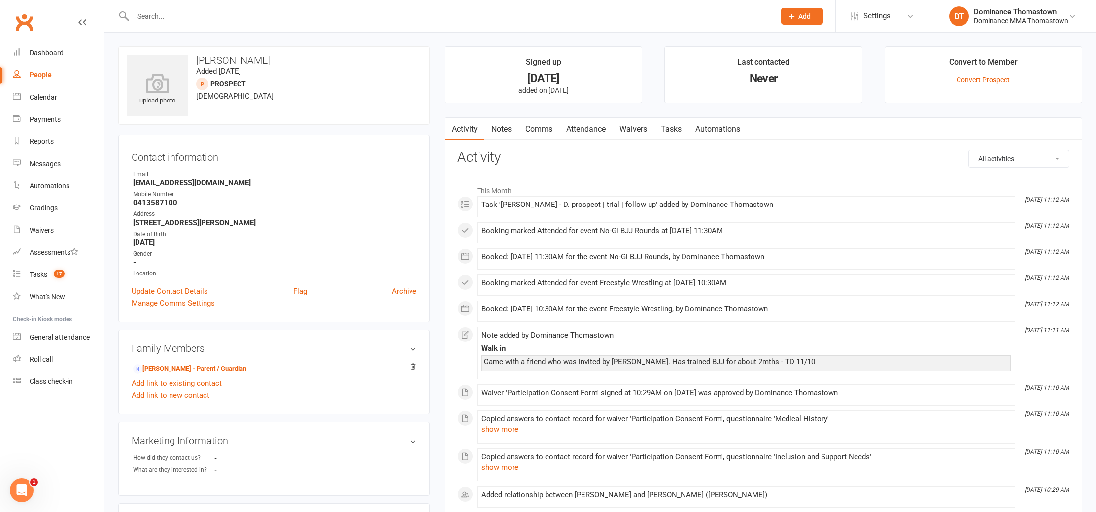
click at [595, 126] on link "Attendance" at bounding box center [585, 129] width 53 height 23
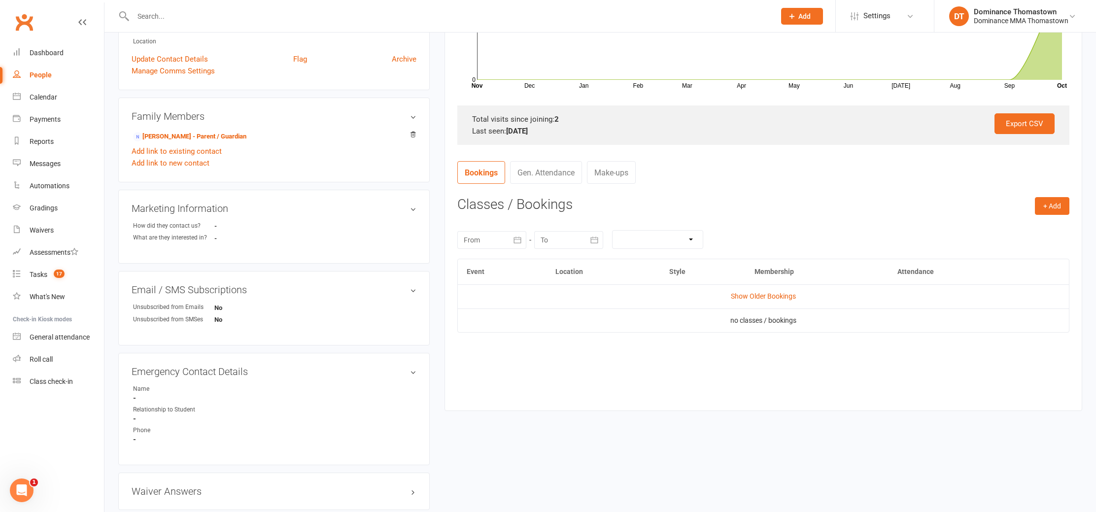
scroll to position [285, 0]
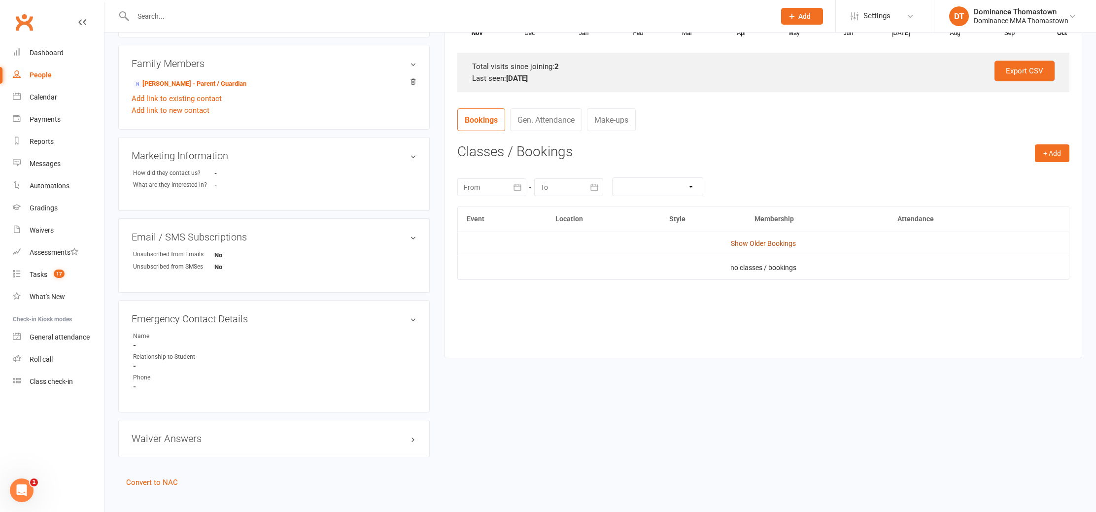
click at [755, 243] on link "Show Older Bookings" at bounding box center [763, 244] width 65 height 8
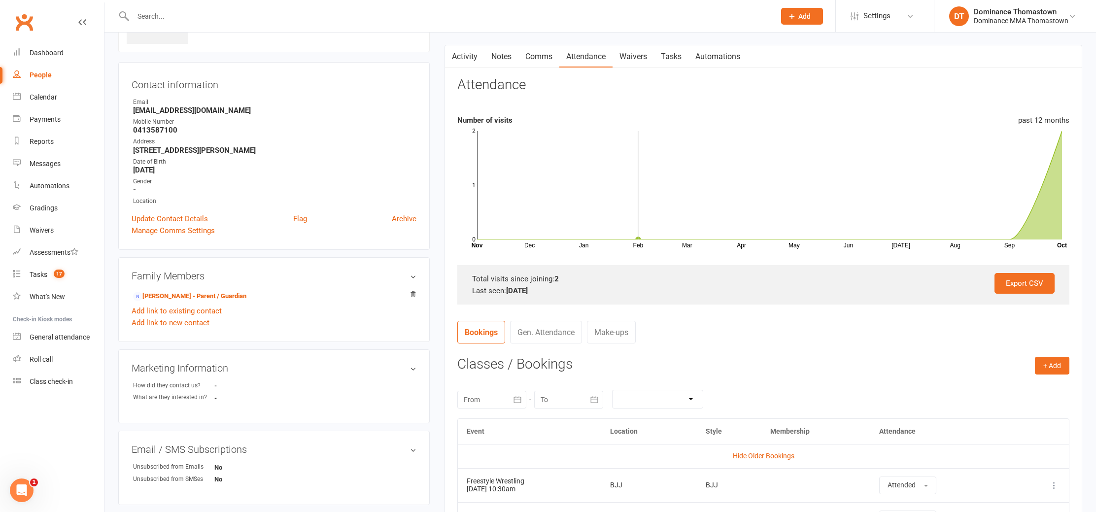
scroll to position [0, 0]
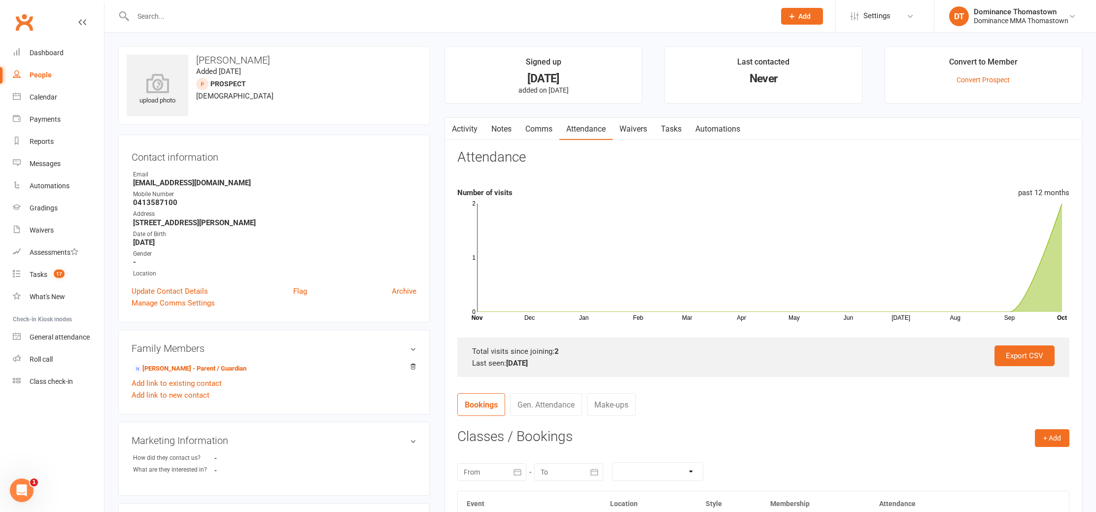
click at [648, 131] on link "Waivers" at bounding box center [633, 129] width 41 height 23
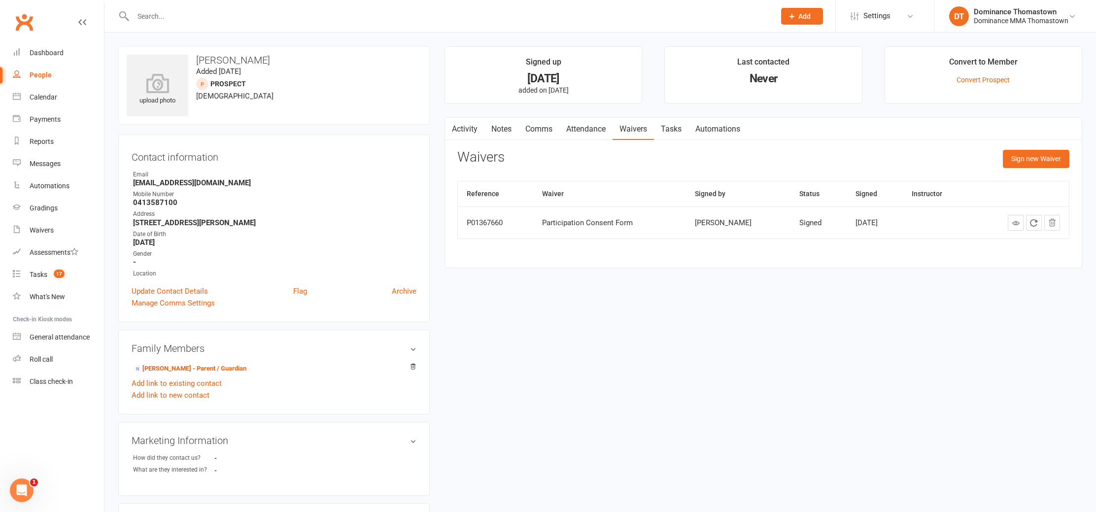
click at [674, 133] on link "Tasks" at bounding box center [671, 129] width 35 height 23
select select "incomplete"
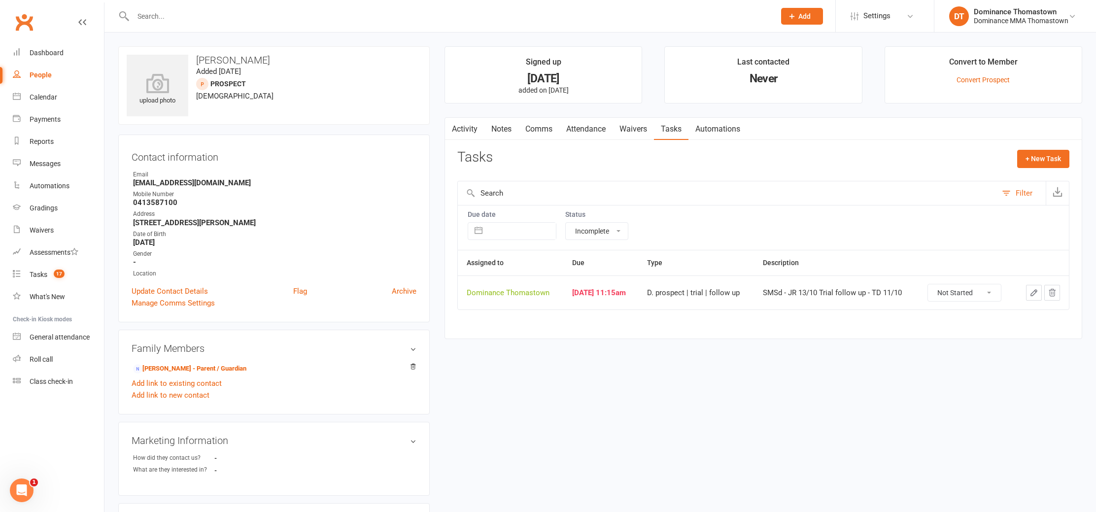
click at [642, 134] on link "Waivers" at bounding box center [633, 129] width 41 height 23
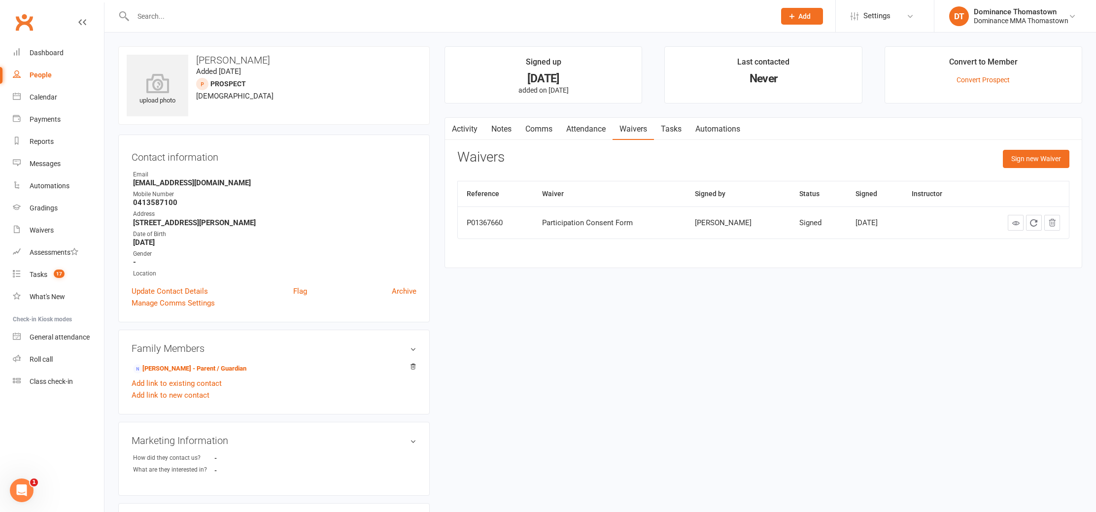
click at [669, 131] on link "Tasks" at bounding box center [671, 129] width 35 height 23
select select "incomplete"
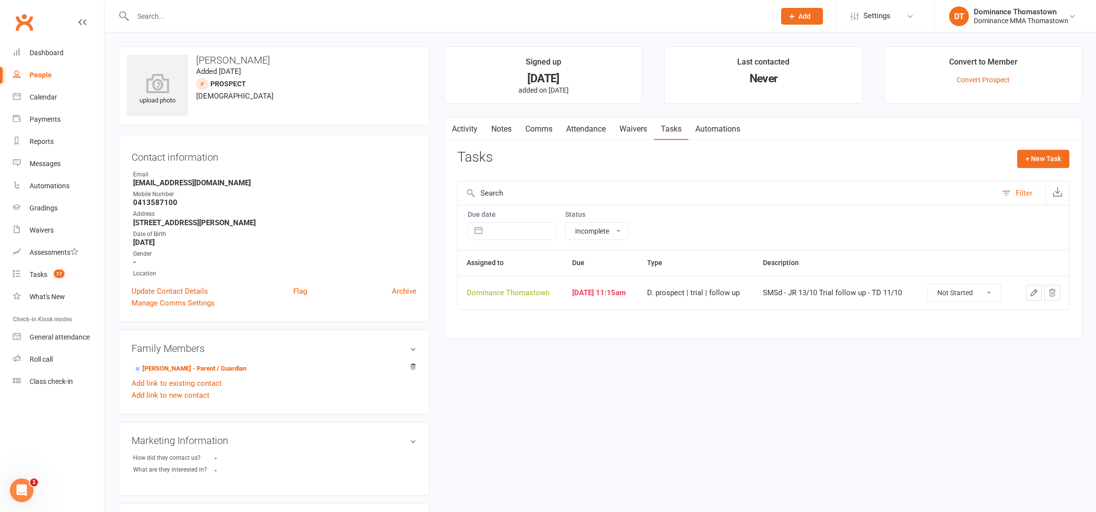
click at [1035, 294] on icon "button" at bounding box center [1034, 292] width 9 height 9
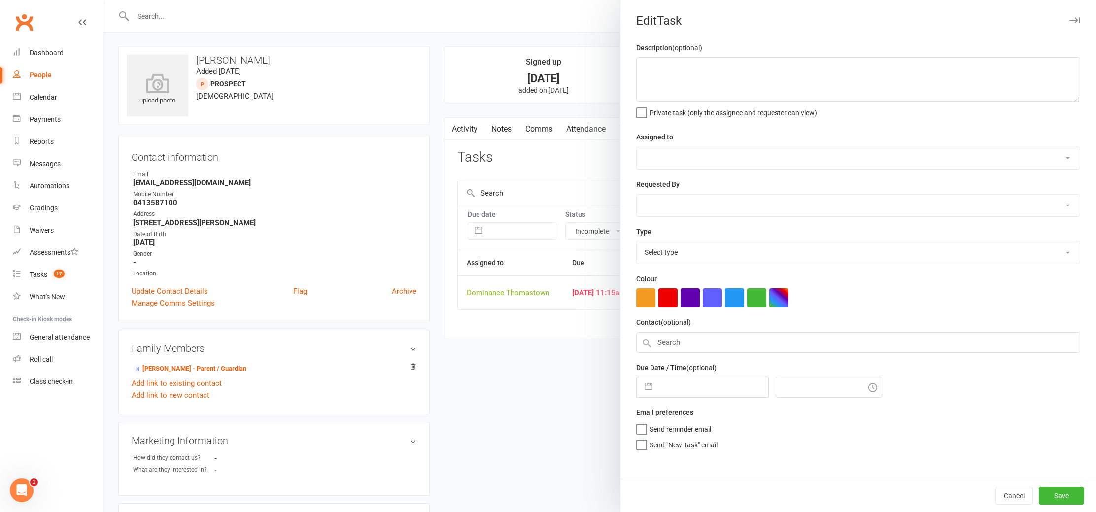
type textarea "SMSd - JR 13/10 Trial follow up - TD 11/10"
select select "12547"
type input "[DATE]"
type input "11:15am"
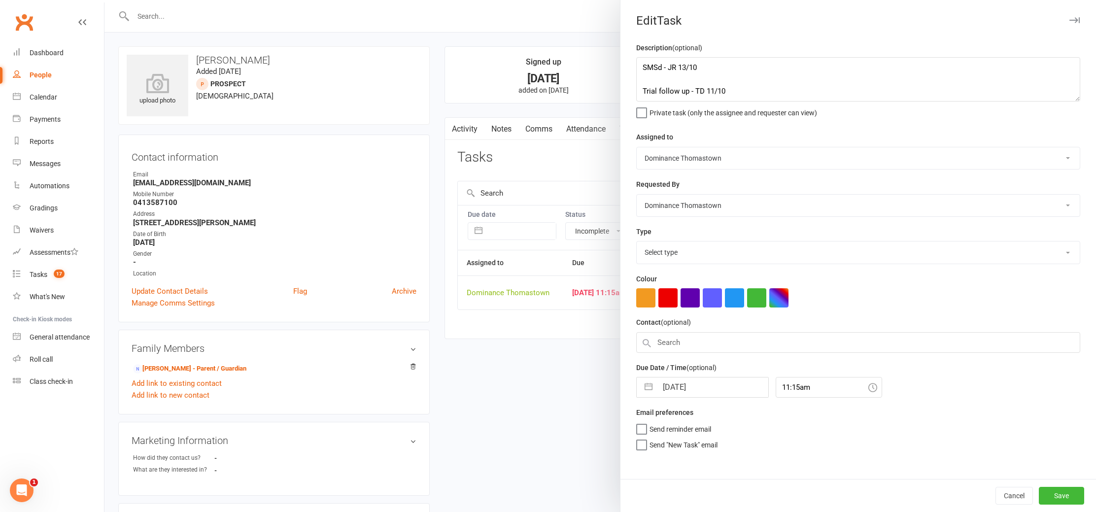
select select "3812"
drag, startPoint x: 668, startPoint y: 81, endPoint x: 697, endPoint y: 84, distance: 28.7
click at [669, 81] on textarea "SMSd - JR 13/10 Trial follow up - TD 11/10" at bounding box center [858, 79] width 444 height 44
type textarea "SMSd - JR 13/10 Trial follow up - TD 11/10"
click at [1071, 496] on button "Save" at bounding box center [1061, 496] width 45 height 18
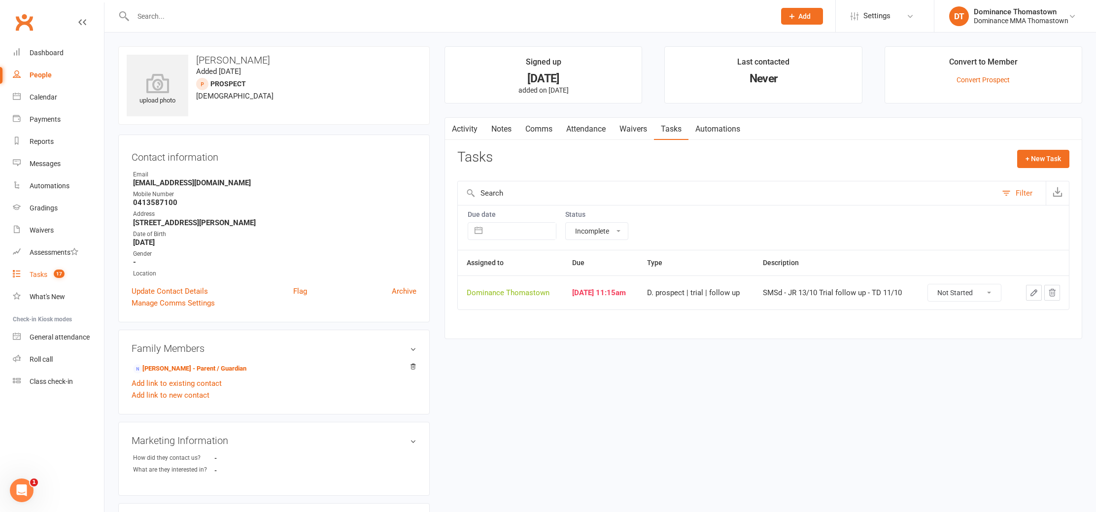
click at [36, 275] on div "Tasks" at bounding box center [39, 275] width 18 height 8
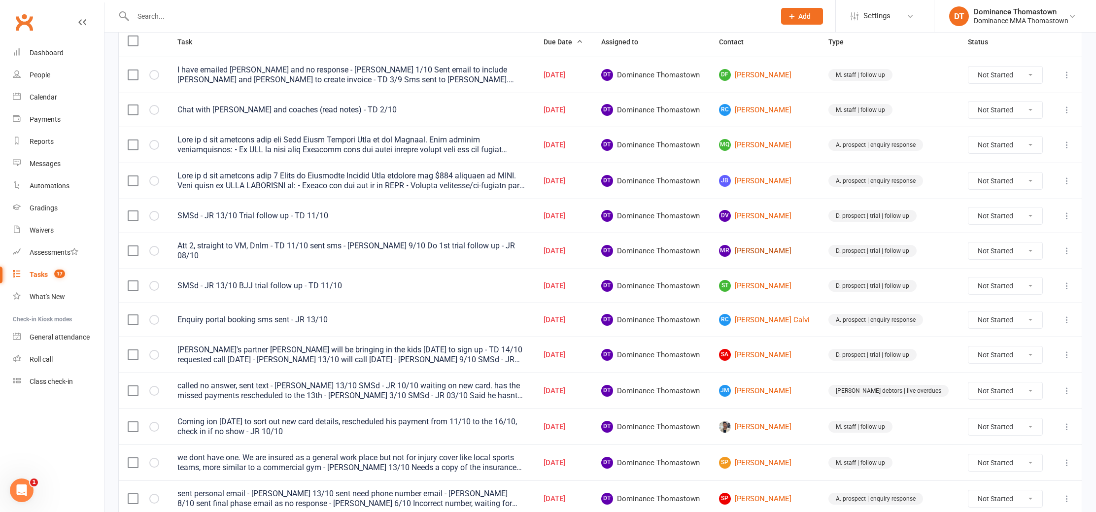
scroll to position [131, 0]
click at [757, 246] on link "MR Mary Ratajczyk" at bounding box center [765, 249] width 92 height 12
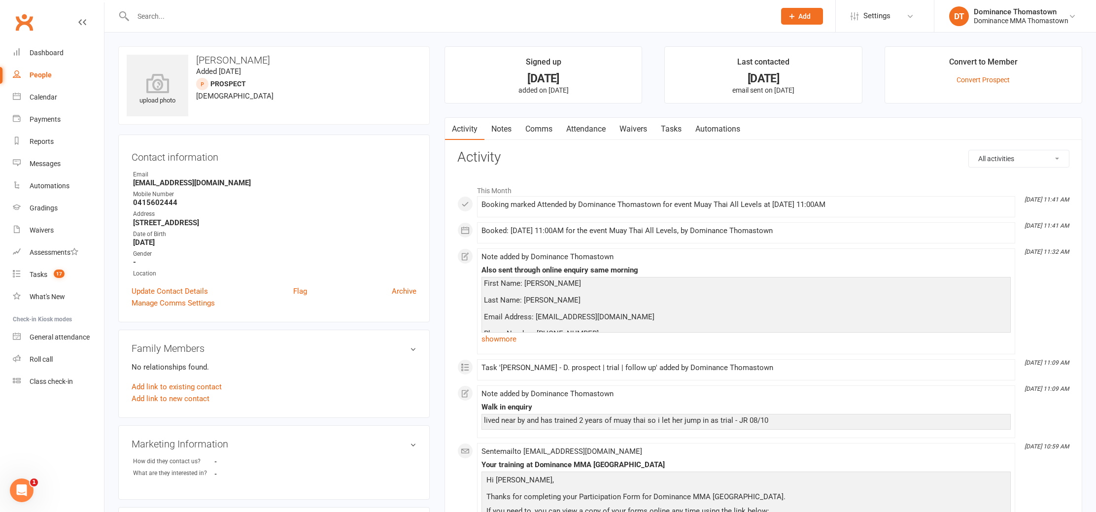
click at [495, 131] on link "Notes" at bounding box center [502, 129] width 34 height 23
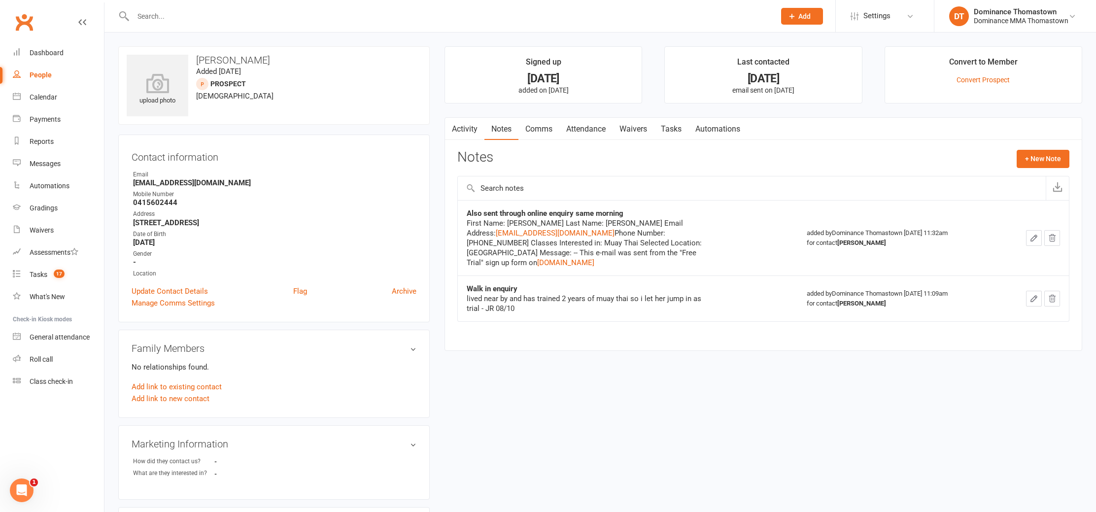
click at [637, 128] on link "Waivers" at bounding box center [633, 129] width 41 height 23
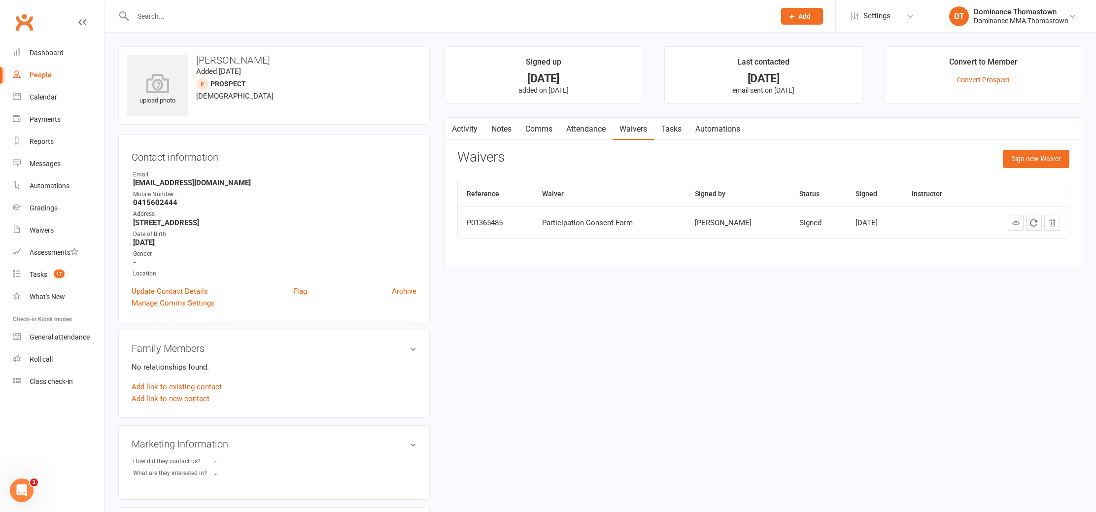
click at [665, 128] on link "Tasks" at bounding box center [671, 129] width 35 height 23
select select "incomplete"
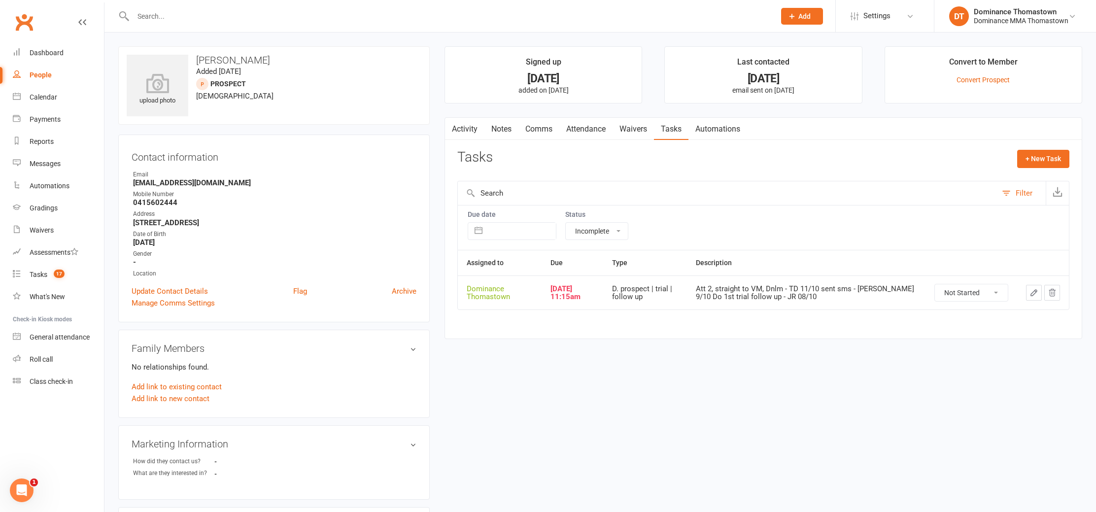
click at [1033, 295] on icon "button" at bounding box center [1034, 293] width 6 height 6
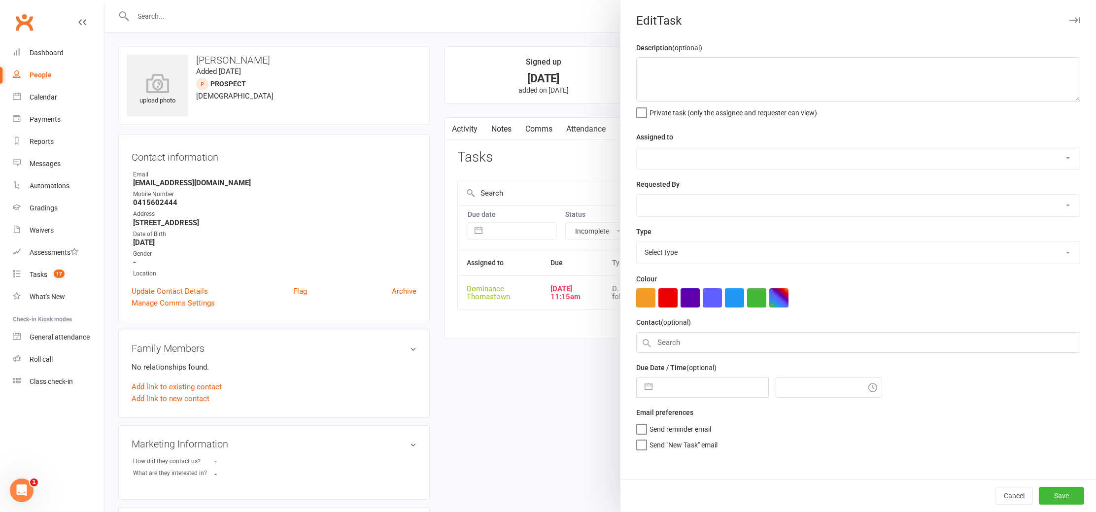
type textarea "Att 2, straight to VM, Dnlm - TD 11/10 sent sms - Ellen 9/10 Do 1st trial follo…"
select select "12547"
type input "[DATE]"
type input "11:15am"
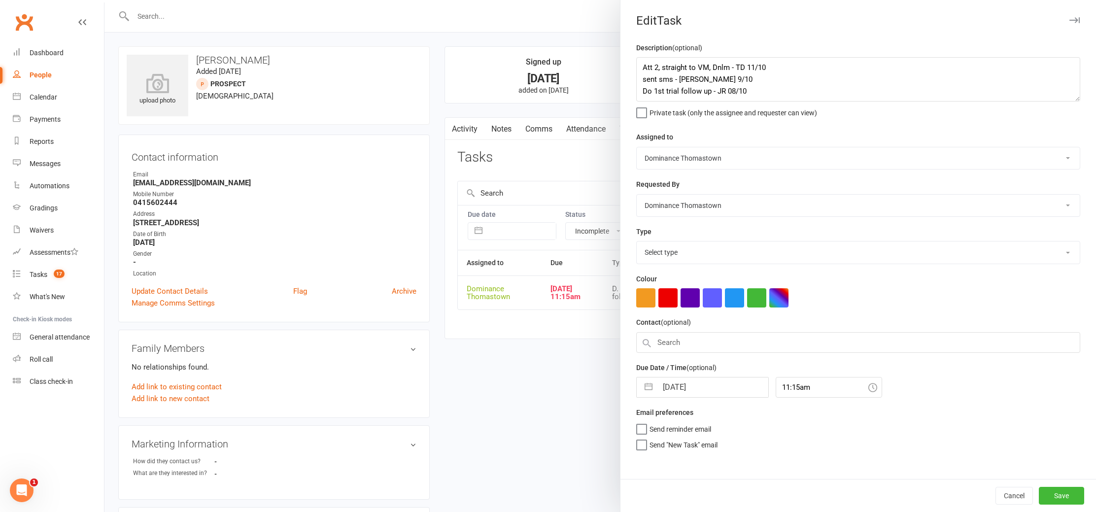
select select "3812"
drag, startPoint x: 639, startPoint y: 68, endPoint x: 666, endPoint y: 70, distance: 27.2
click at [639, 68] on textarea "Att 2, straight to VM, Dnlm - TD 11/10 sent sms - Ellen 9/10 Do 1st trial follo…" at bounding box center [858, 79] width 444 height 44
click at [431, 230] on div at bounding box center [601, 256] width 992 height 512
click at [673, 65] on textarea "Att 3, Att 2, straight to VM, Dnlm - TD 11/10 sent sms - Ellen 9/10 Do 1st tria…" at bounding box center [858, 79] width 444 height 44
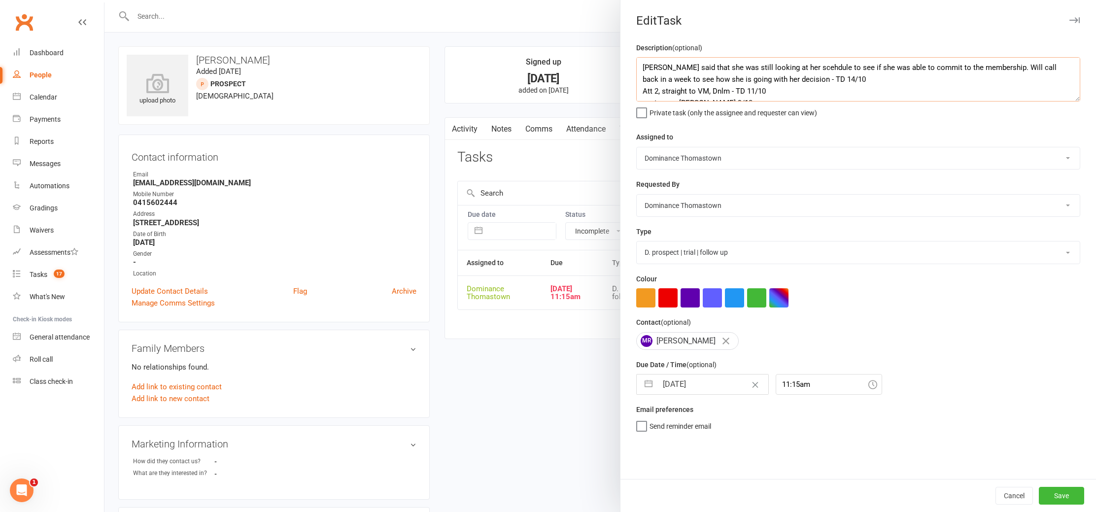
type textarea "Mary said that she was still looking at her scehdule to see if she was able to …"
select select "8"
select select "2025"
select select "9"
select select "2025"
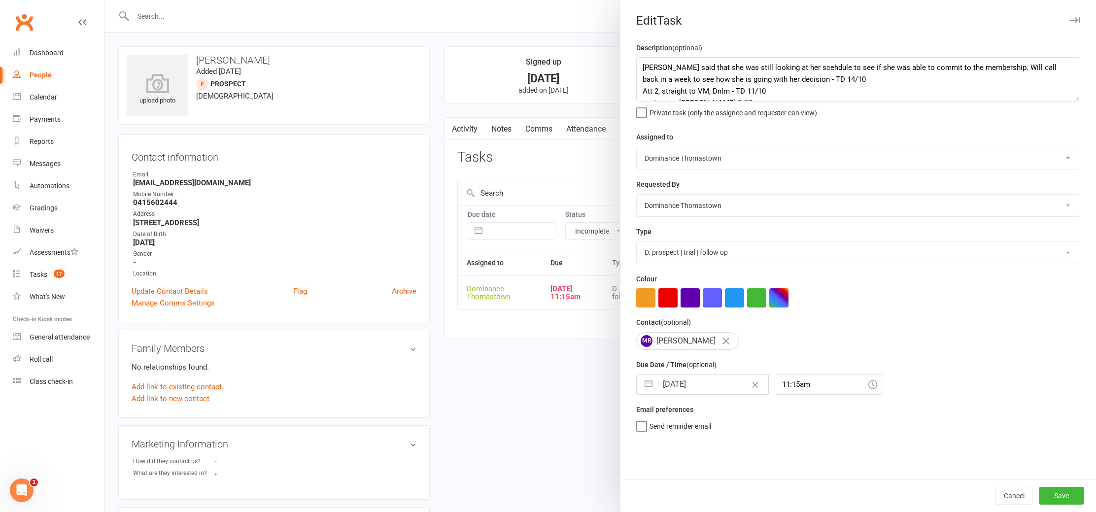
select select "10"
select select "2025"
click at [673, 384] on input "[DATE]" at bounding box center [713, 385] width 111 height 20
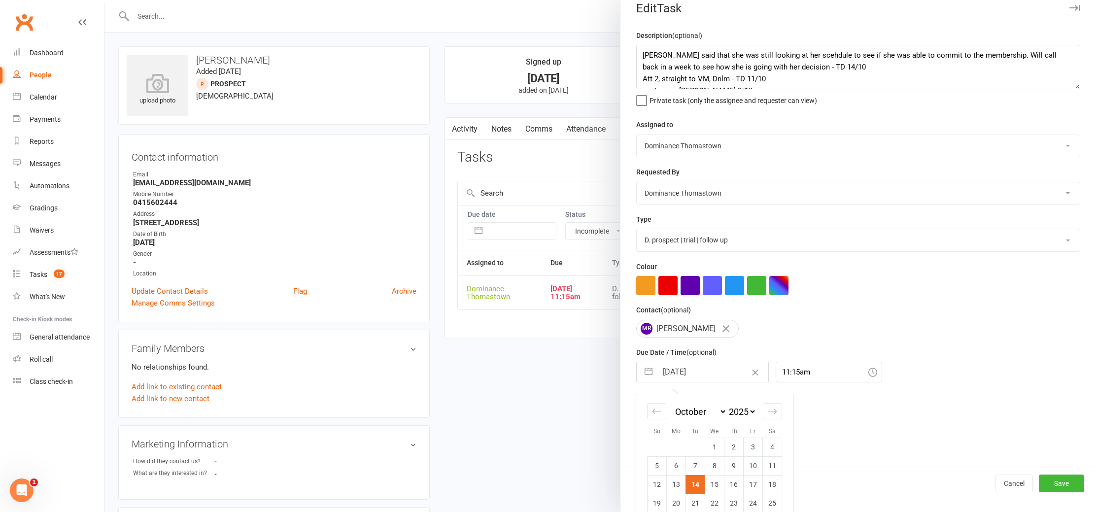
click at [695, 501] on td "21" at bounding box center [695, 503] width 19 height 19
type input "21 Oct 2025"
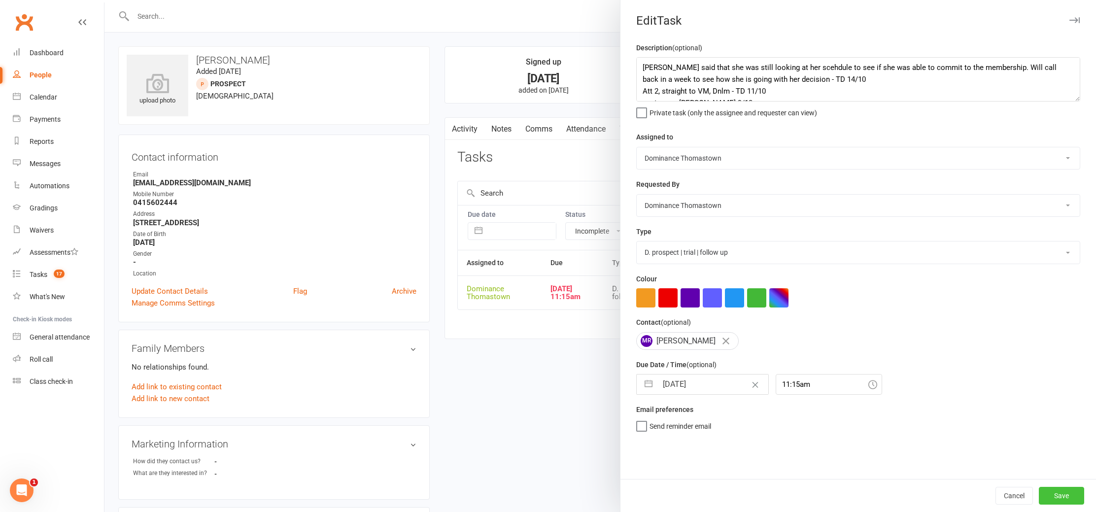
click at [1055, 502] on button "Save" at bounding box center [1061, 496] width 45 height 18
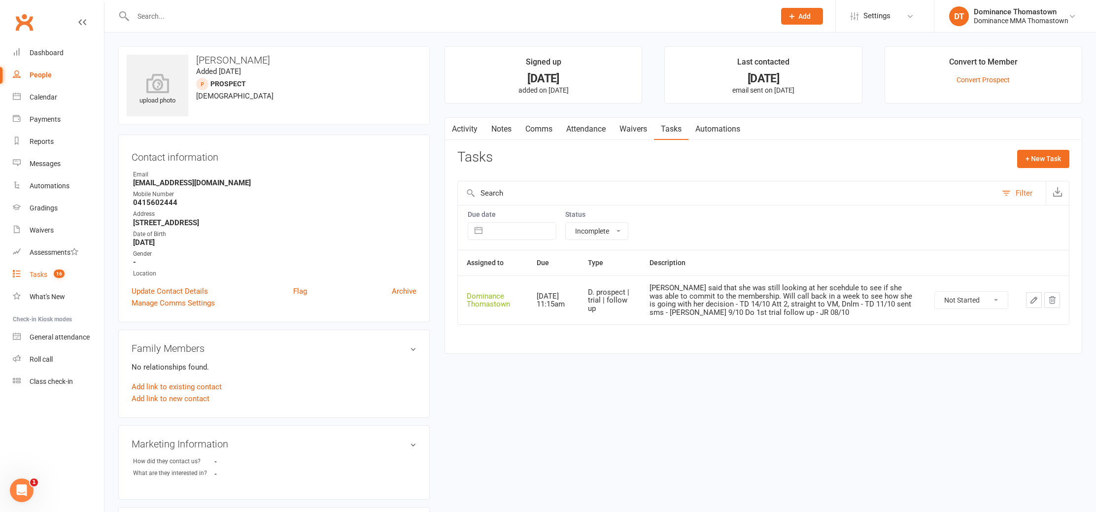
click at [36, 275] on div "Tasks" at bounding box center [39, 275] width 18 height 8
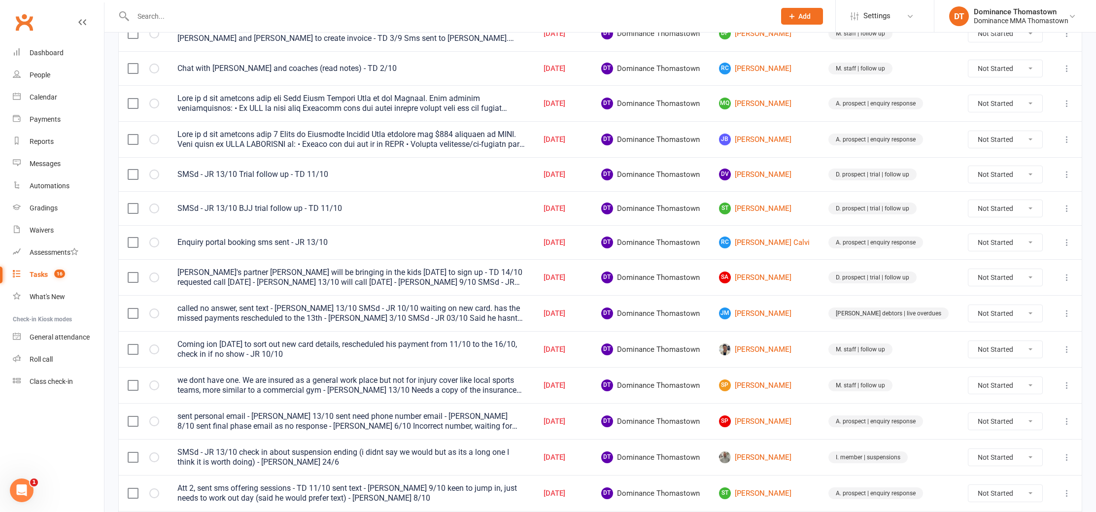
scroll to position [168, 0]
click at [786, 209] on link "ST [PERSON_NAME]" at bounding box center [765, 211] width 92 height 12
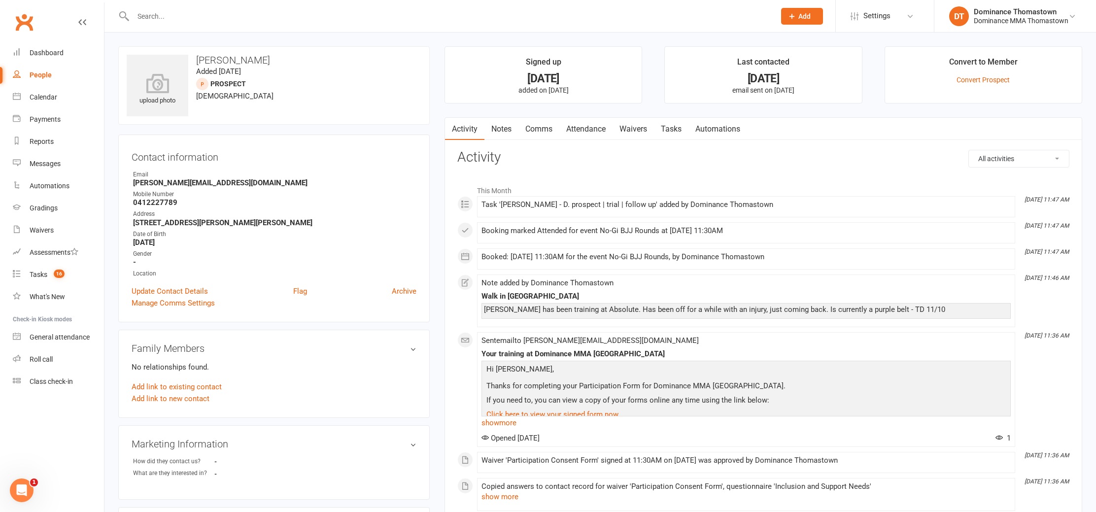
click at [502, 121] on link "Notes" at bounding box center [502, 129] width 34 height 23
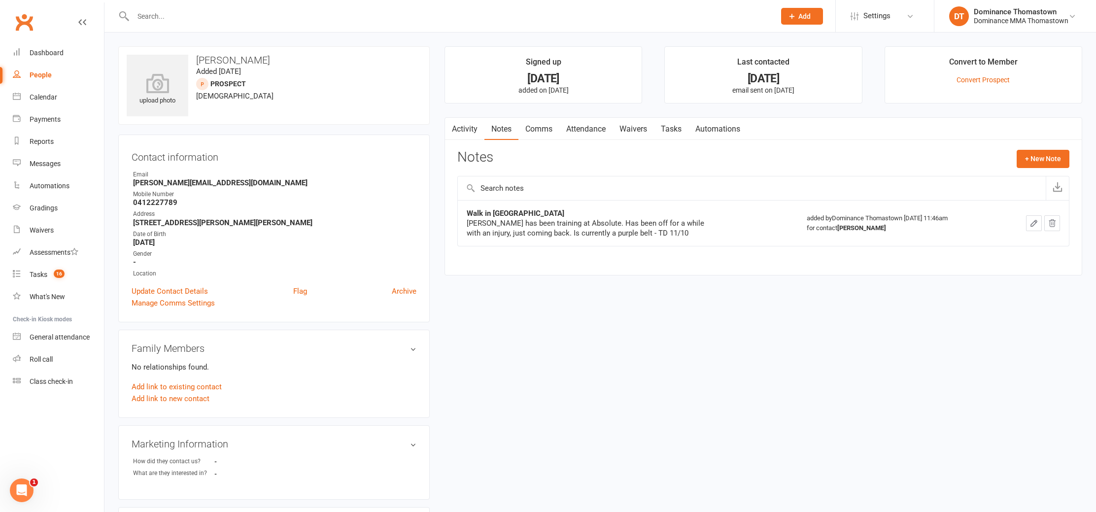
click at [685, 129] on link "Tasks" at bounding box center [671, 129] width 35 height 23
select select "incomplete"
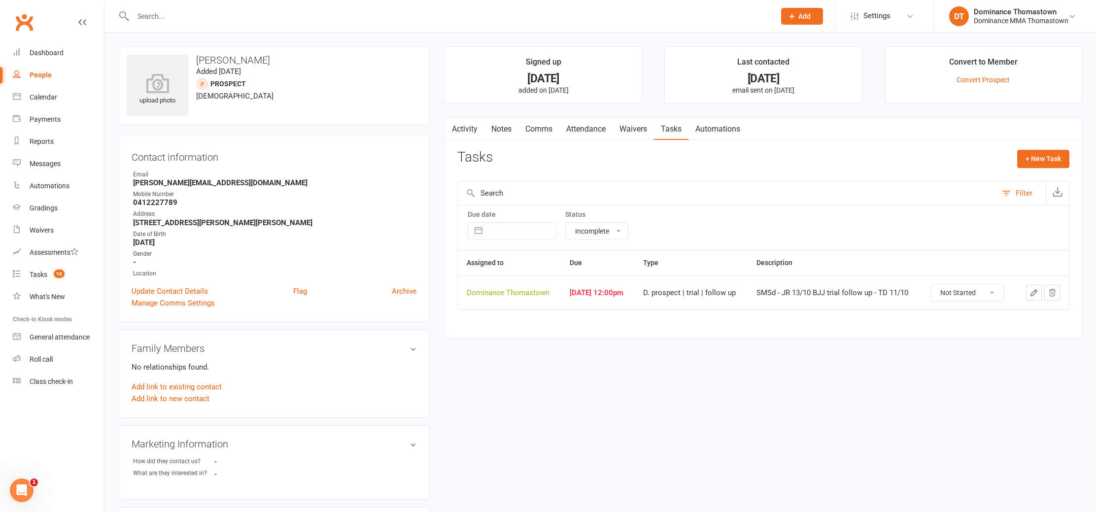
click at [646, 130] on link "Waivers" at bounding box center [633, 129] width 41 height 23
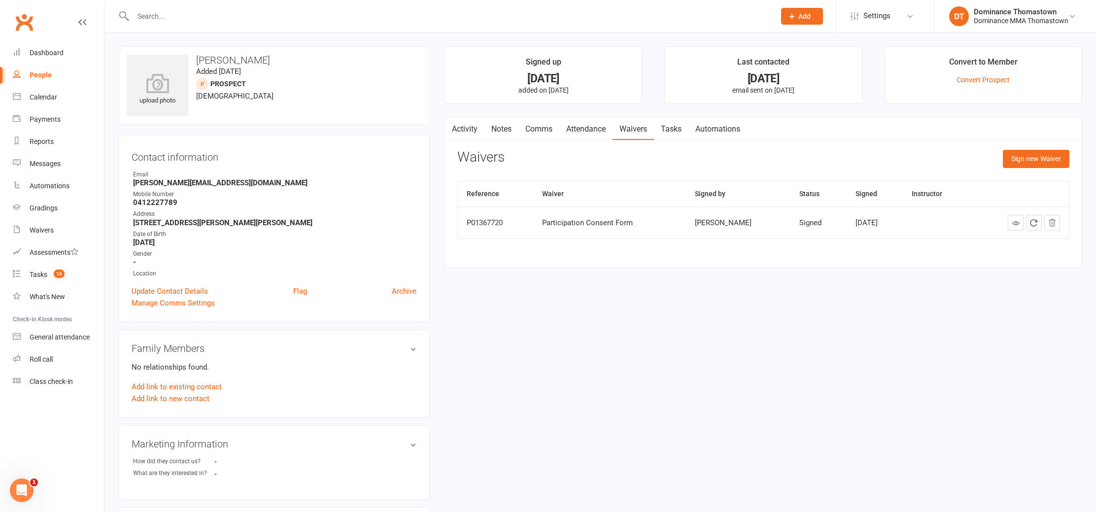
click at [668, 129] on link "Tasks" at bounding box center [671, 129] width 35 height 23
select select "incomplete"
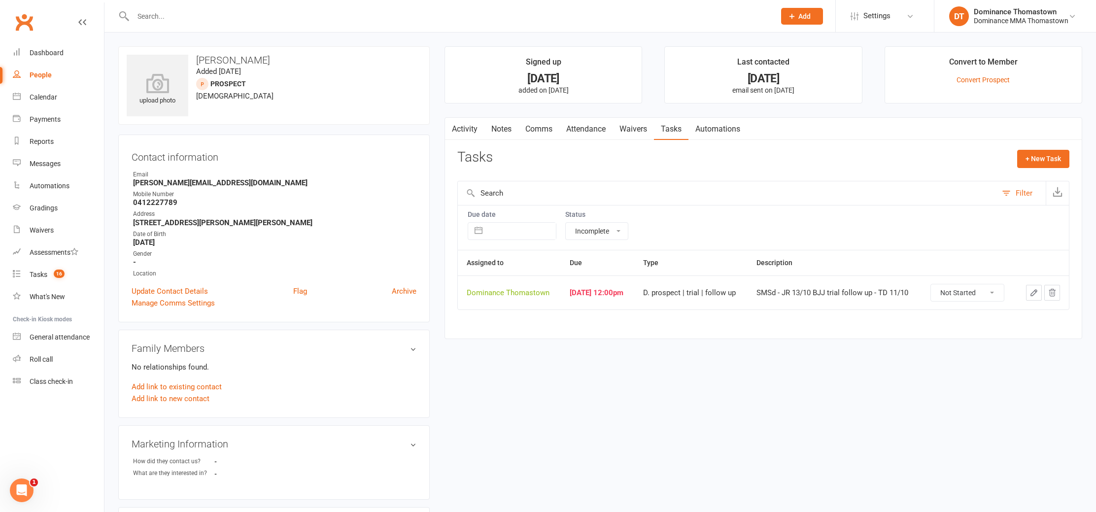
click at [220, 19] on input "text" at bounding box center [449, 16] width 638 height 14
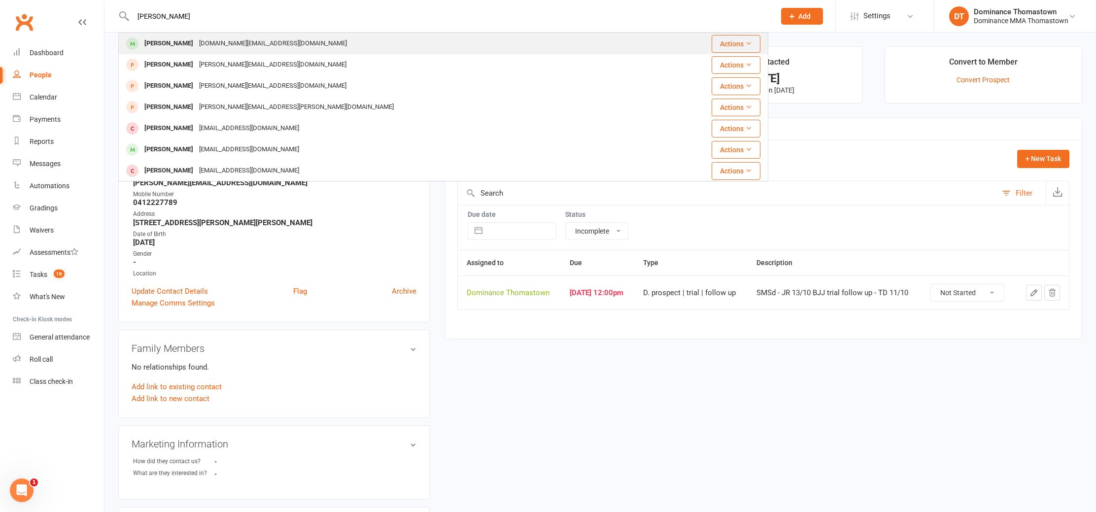
type input "mike"
click at [229, 41] on div "lifelike.events@live.com" at bounding box center [273, 43] width 154 height 14
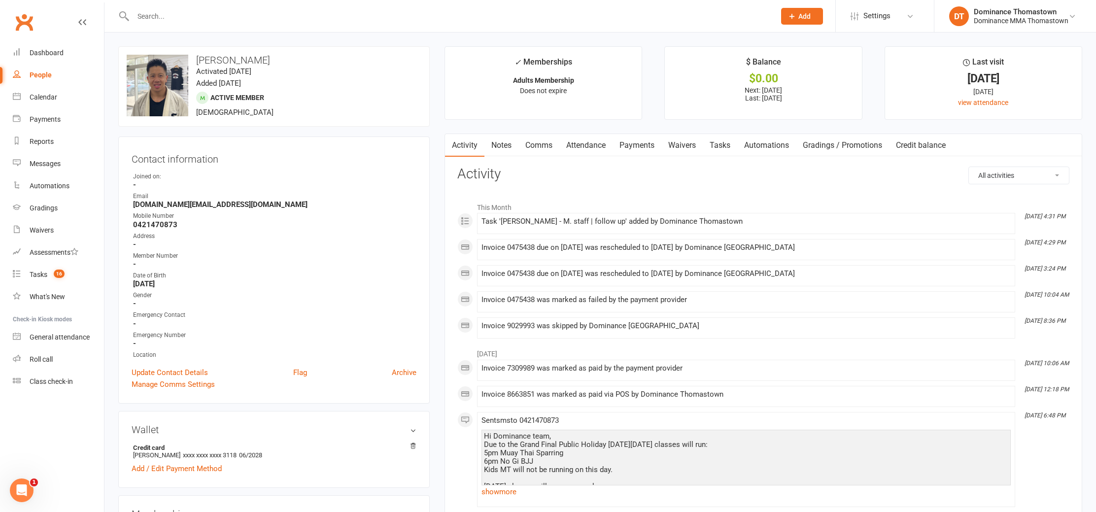
drag, startPoint x: 632, startPoint y: 149, endPoint x: 629, endPoint y: 160, distance: 11.2
click at [632, 149] on link "Payments" at bounding box center [637, 145] width 49 height 23
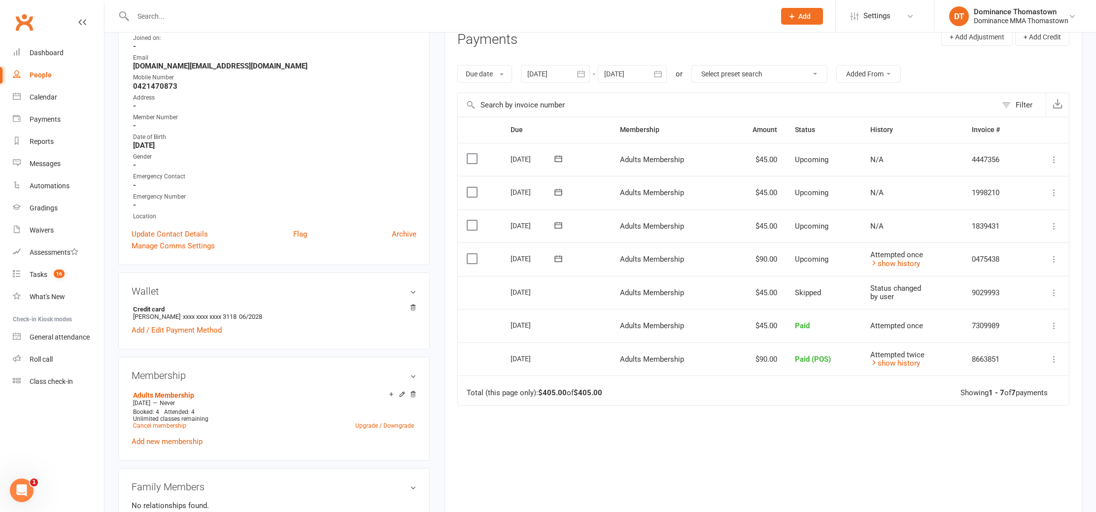
scroll to position [138, 0]
click at [163, 10] on input "text" at bounding box center [449, 16] width 638 height 14
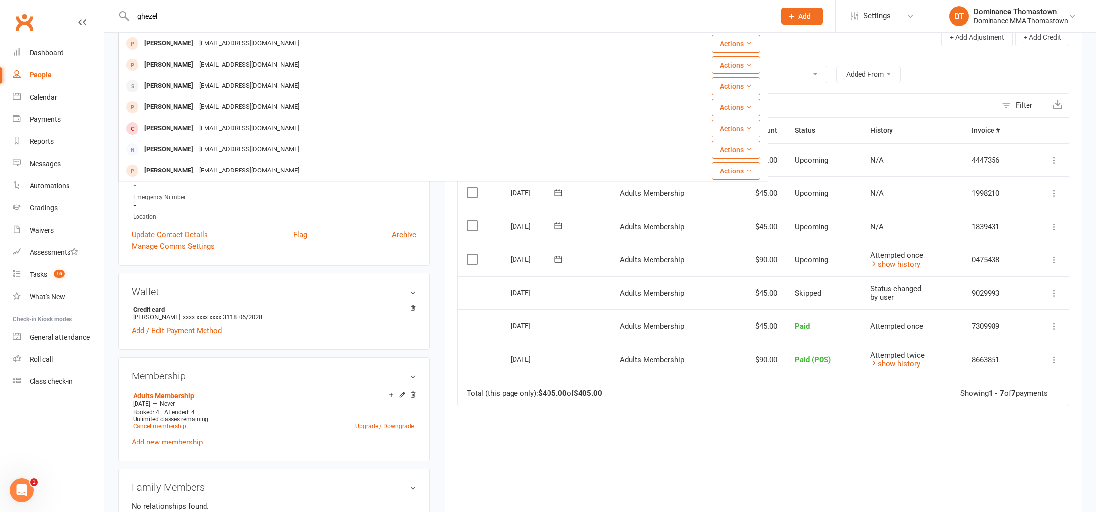
type input "ghezel"
click at [788, 20] on icon at bounding box center [792, 16] width 9 height 9
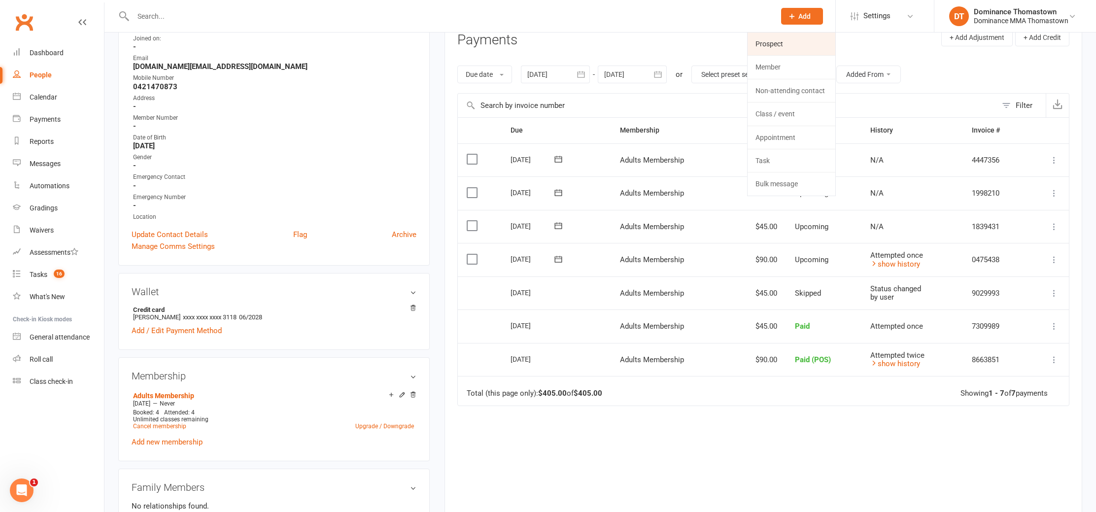
click at [793, 52] on link "Prospect" at bounding box center [792, 44] width 88 height 23
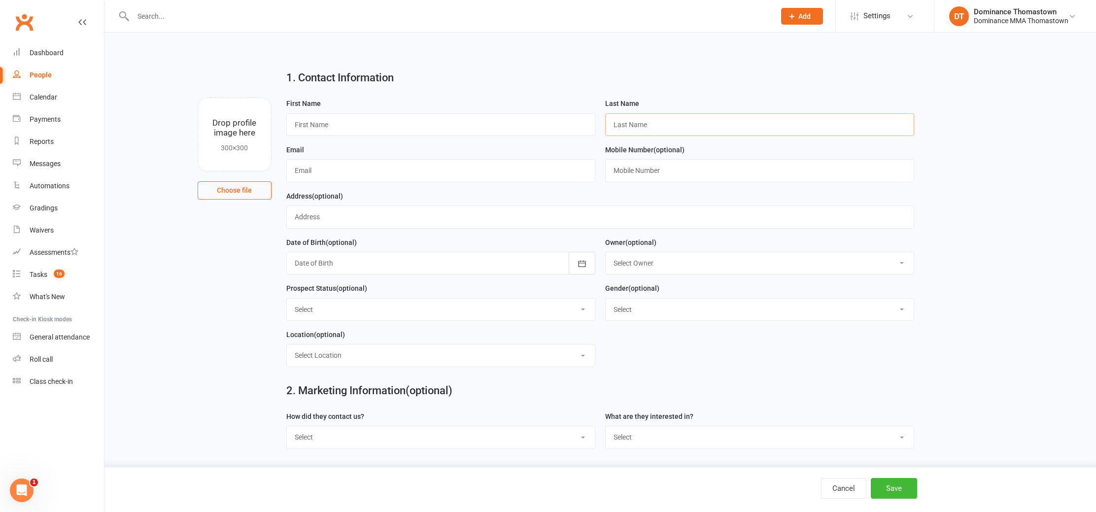
click at [629, 127] on input "text" at bounding box center [759, 124] width 309 height 23
paste input "Ghezelayagh"
type input "Ghezelayagh"
click at [398, 122] on input "text" at bounding box center [440, 124] width 309 height 23
type input "Sina"
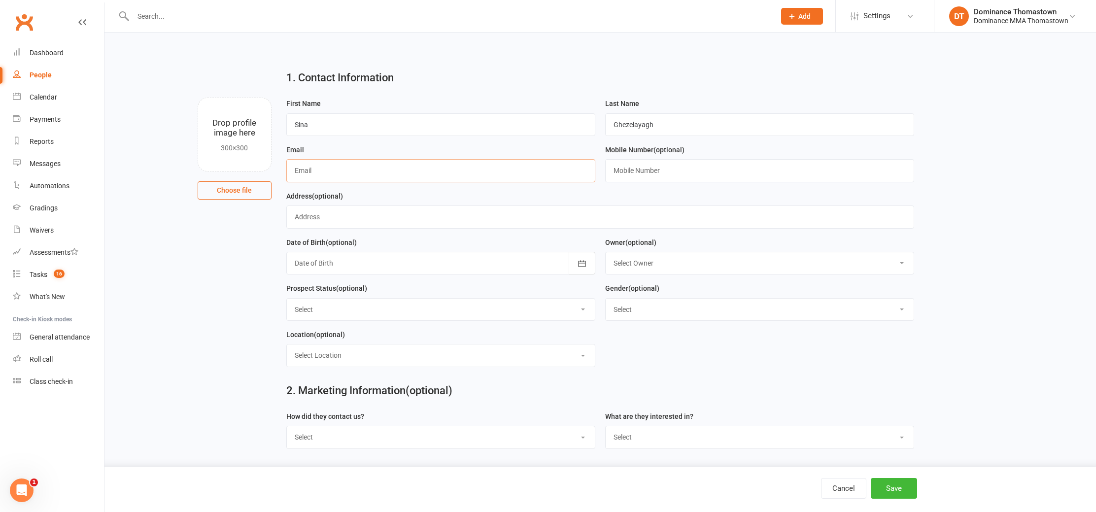
paste input "[EMAIL_ADDRESS][DOMAIN_NAME]"
type input "[EMAIL_ADDRESS][DOMAIN_NAME]"
click at [639, 166] on input "text" at bounding box center [759, 170] width 309 height 23
type input "0451772312"
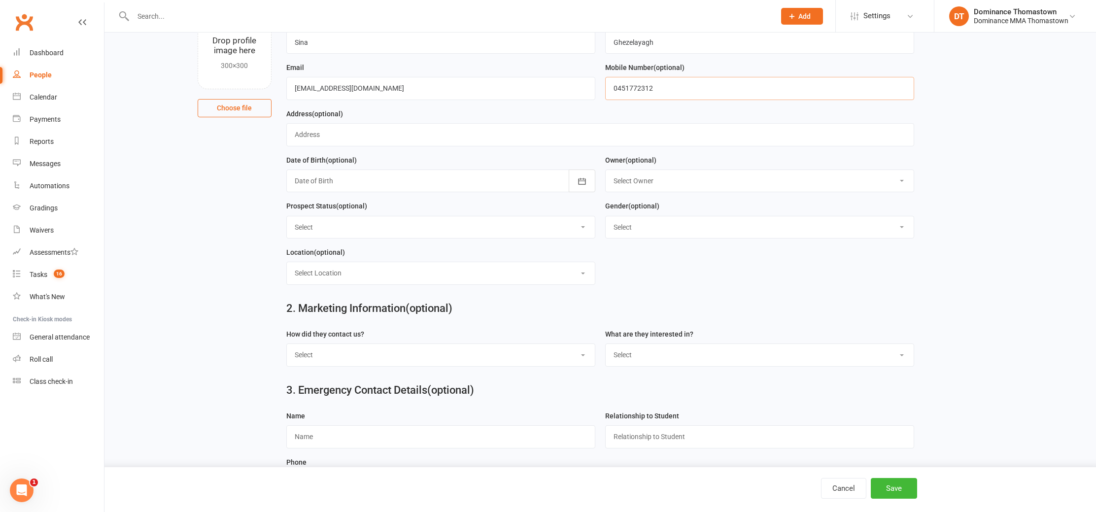
scroll to position [95, 0]
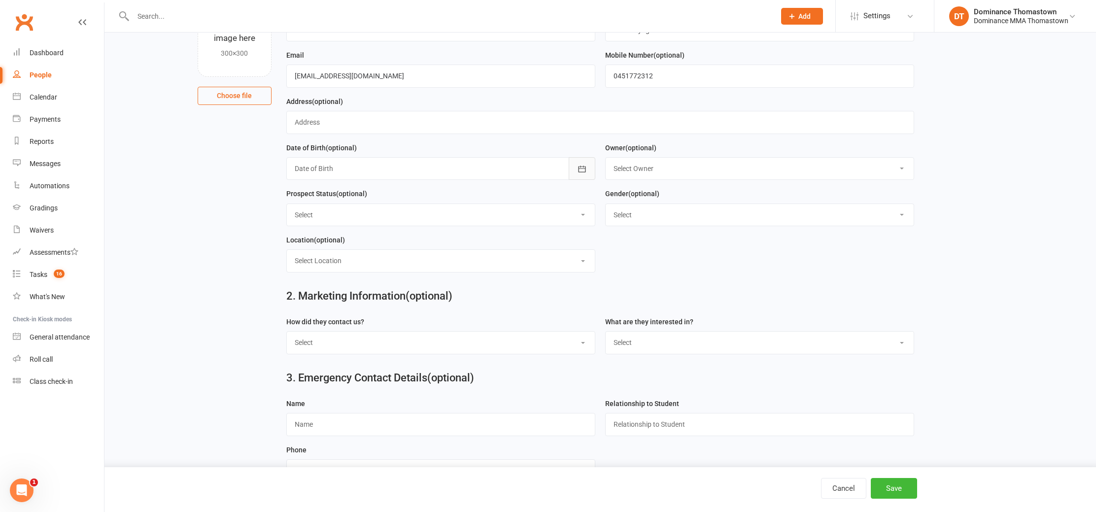
click at [585, 168] on icon "button" at bounding box center [581, 169] width 7 height 6
click at [301, 197] on icon "button" at bounding box center [302, 193] width 7 height 8
click at [375, 212] on span "2003" at bounding box center [373, 213] width 16 height 9
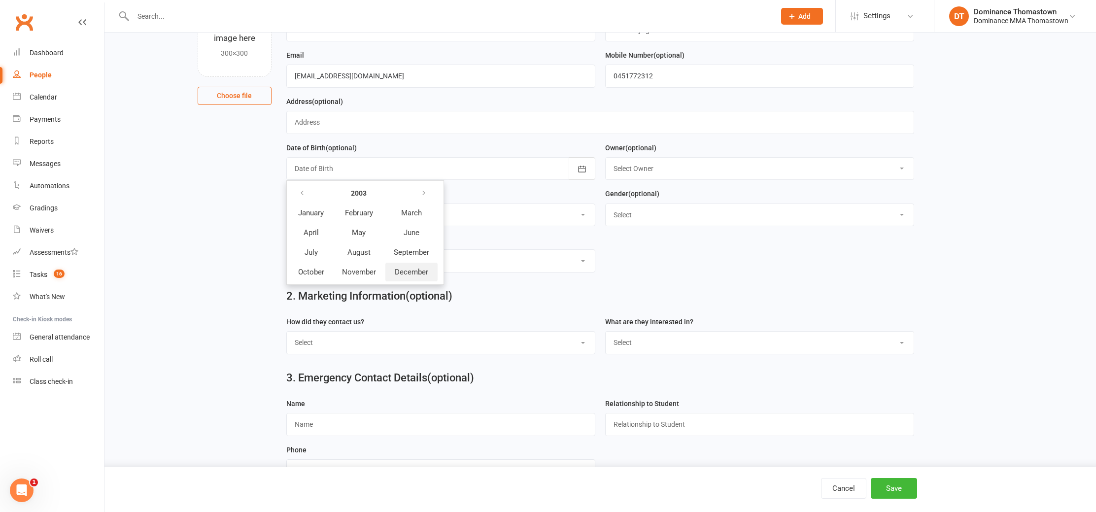
click at [411, 270] on span "December" at bounding box center [412, 272] width 34 height 9
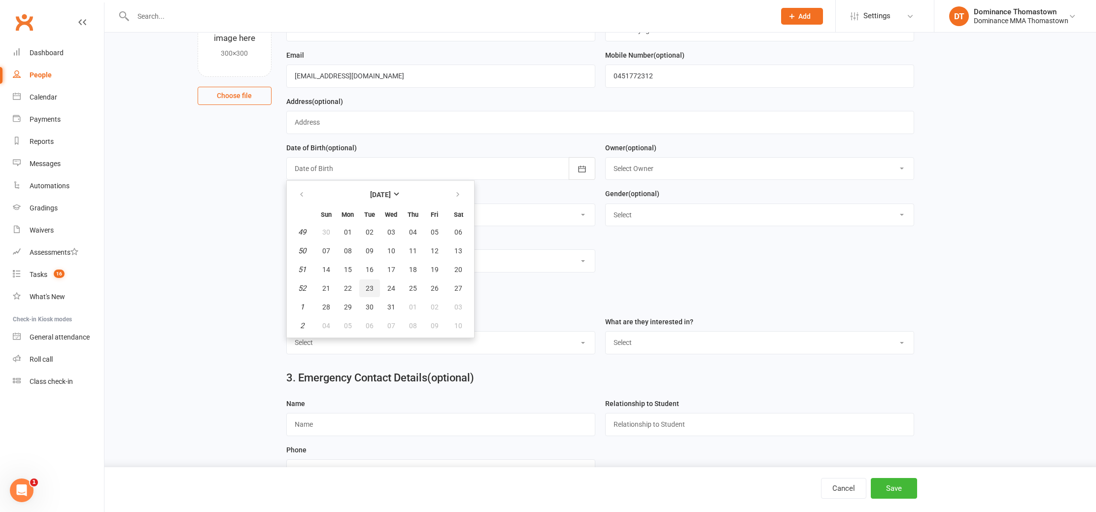
click at [374, 289] on button "23" at bounding box center [369, 288] width 21 height 18
type input "23 Dec 2003"
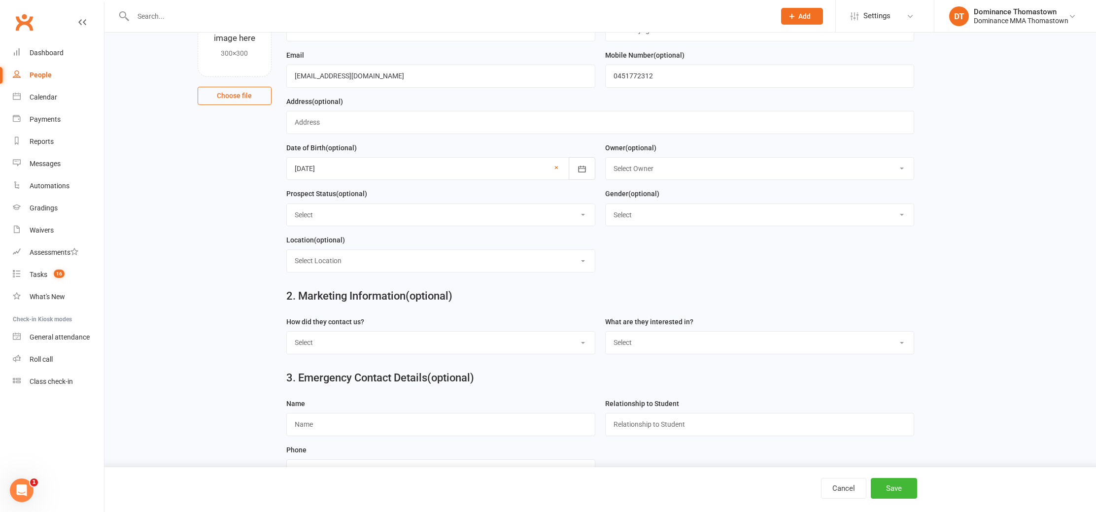
scroll to position [98, 0]
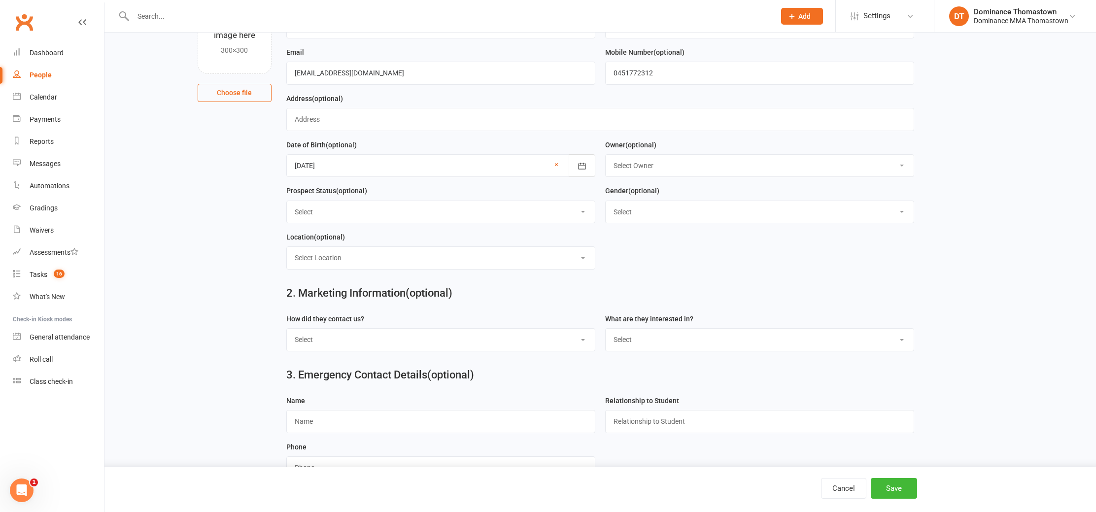
click at [655, 212] on select "Select Male Female" at bounding box center [760, 212] width 308 height 22
select select "[DEMOGRAPHIC_DATA]"
click at [606, 202] on select "Select Male Female" at bounding box center [760, 212] width 308 height 22
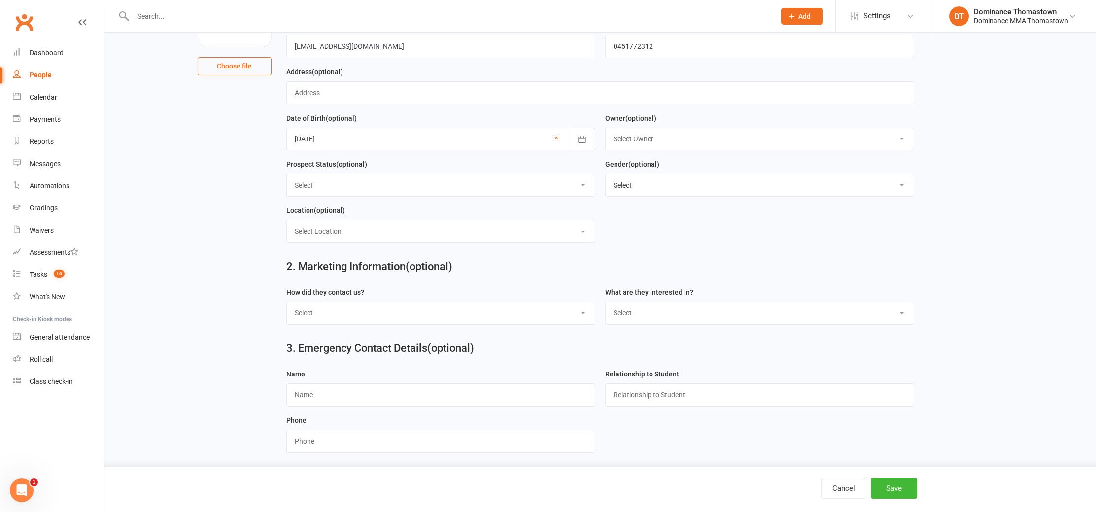
scroll to position [130, 0]
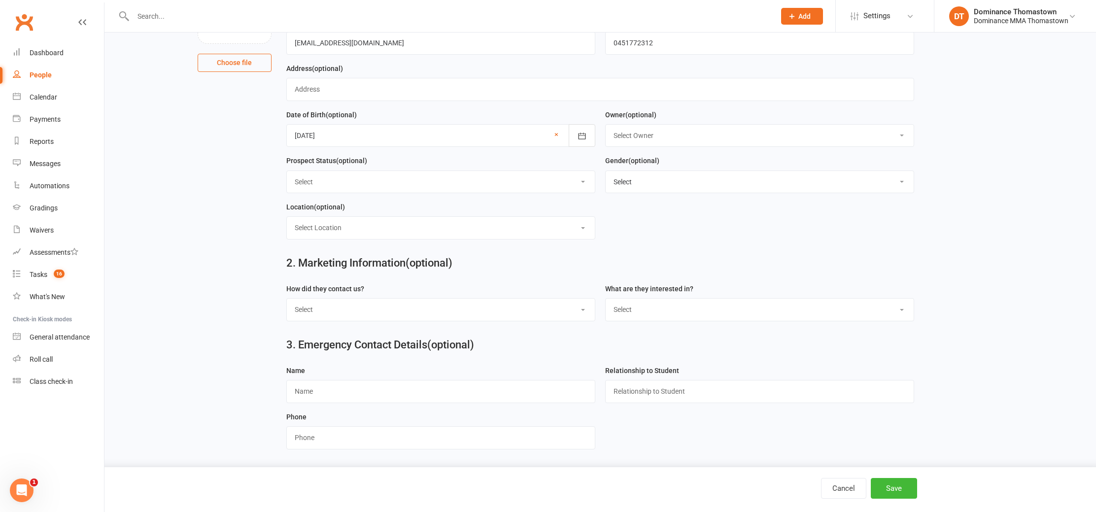
click at [377, 179] on select "Select ENQUIRY WEBSITE ENQUIRY META ADS ENQUIRY DROPPED PROSPECT DROP-IN VISITO…" at bounding box center [441, 182] width 308 height 22
click at [287, 171] on select "Select ENQUIRY WEBSITE ENQUIRY META ADS ENQUIRY DROPPED PROSPECT DROP-IN VISITO…" at bounding box center [441, 182] width 308 height 22
click at [360, 183] on select "Select ENQUIRY WEBSITE ENQUIRY META ADS ENQUIRY DROPPED PROSPECT DROP-IN VISITO…" at bounding box center [441, 182] width 308 height 22
select select "ENQUIRY"
click at [287, 171] on select "Select ENQUIRY WEBSITE ENQUIRY META ADS ENQUIRY DROPPED PROSPECT DROP-IN VISITO…" at bounding box center [441, 182] width 308 height 22
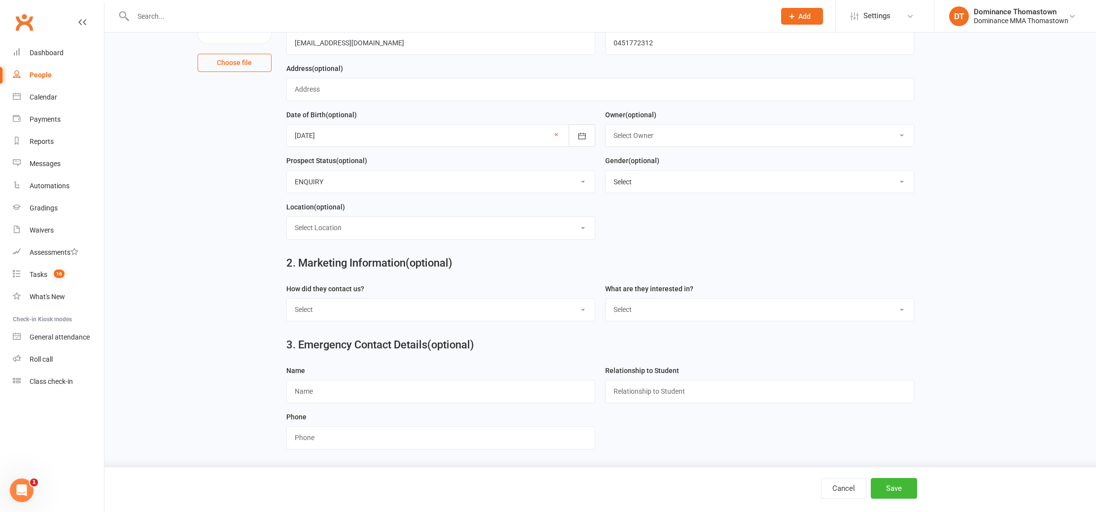
click at [410, 237] on select "Select Location BJJ KIDS BJJ KIDS MUAY THAI MUAY THAI" at bounding box center [441, 228] width 308 height 22
select select "0"
click at [287, 217] on select "Select Location BJJ KIDS BJJ KIDS MUAY THAI MUAY THAI" at bounding box center [441, 228] width 308 height 22
click at [379, 312] on select "Select Phone Email In-Facility Website enquiry form Marketing Lead" at bounding box center [441, 310] width 308 height 22
select select "Phone"
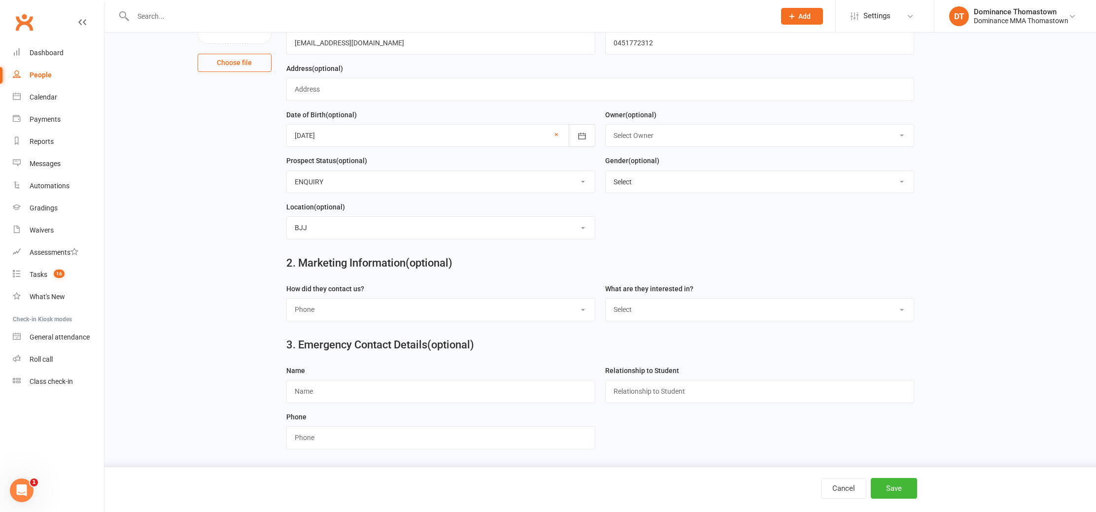
click at [287, 299] on select "Select Phone Email In-Facility Website enquiry form Marketing Lead" at bounding box center [441, 310] width 308 height 22
click at [695, 308] on select "Select BJJ Muay Thai Kids BJJ Kids Muay Thai Teens BJJ Teens Muay Thai Freestyl…" at bounding box center [760, 310] width 308 height 22
select select "BJJ"
click at [606, 299] on select "Select BJJ Muay Thai Kids BJJ Kids Muay Thai Teens BJJ Teens Muay Thai Freestyl…" at bounding box center [760, 310] width 308 height 22
click at [907, 486] on button "Save" at bounding box center [894, 488] width 46 height 21
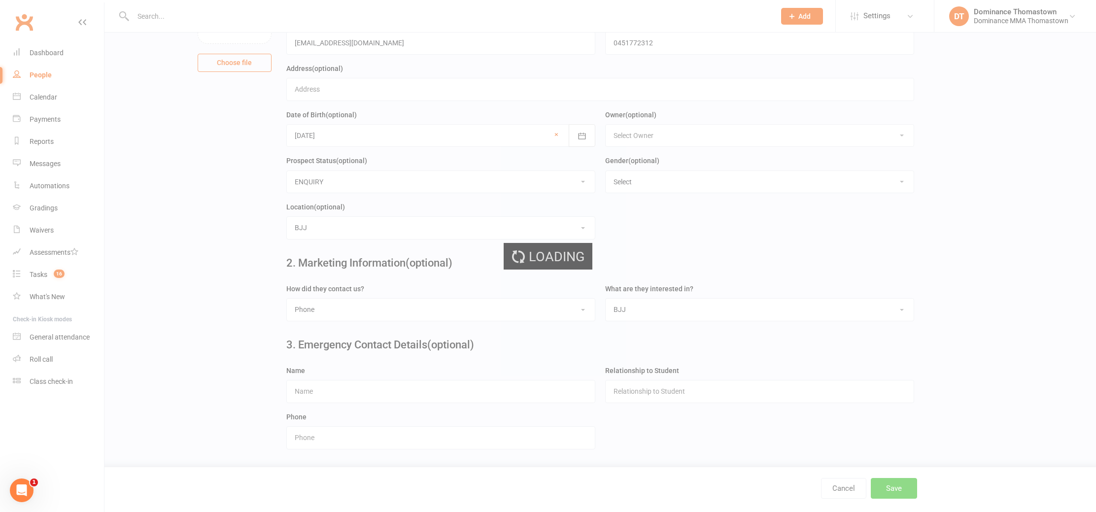
scroll to position [0, 0]
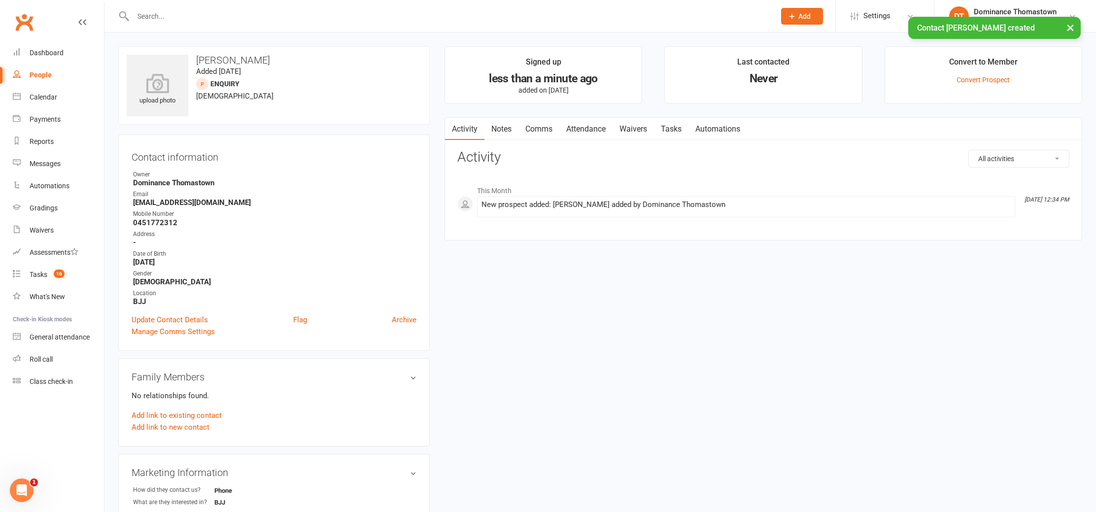
click at [495, 131] on link "Notes" at bounding box center [502, 129] width 34 height 23
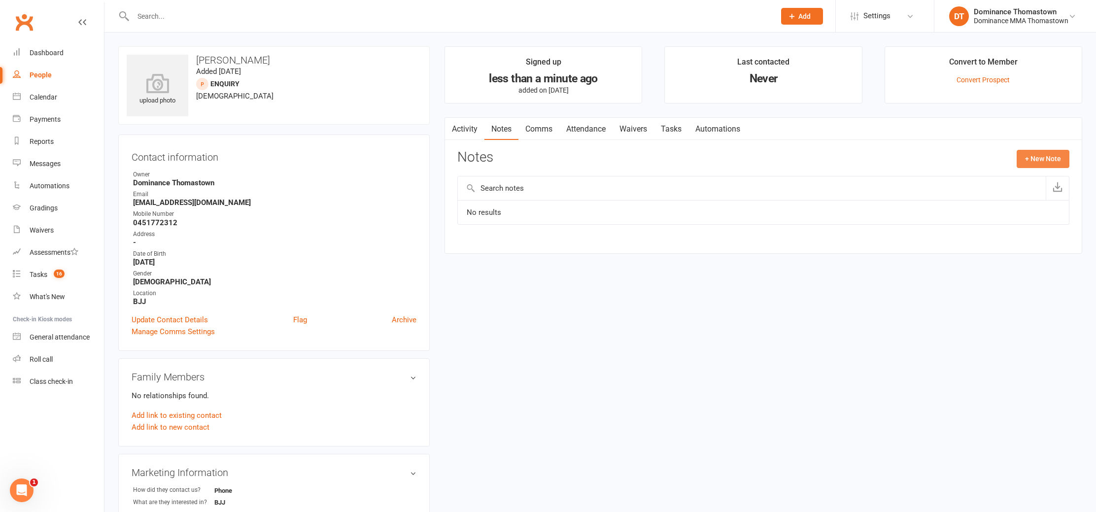
click at [1066, 159] on button "+ New Note" at bounding box center [1043, 159] width 53 height 18
click at [530, 197] on input "text" at bounding box center [763, 199] width 612 height 21
type input "Phone SC"
drag, startPoint x: 517, startPoint y: 248, endPoint x: 524, endPoint y: 247, distance: 7.5
click at [517, 248] on textarea at bounding box center [763, 255] width 612 height 33
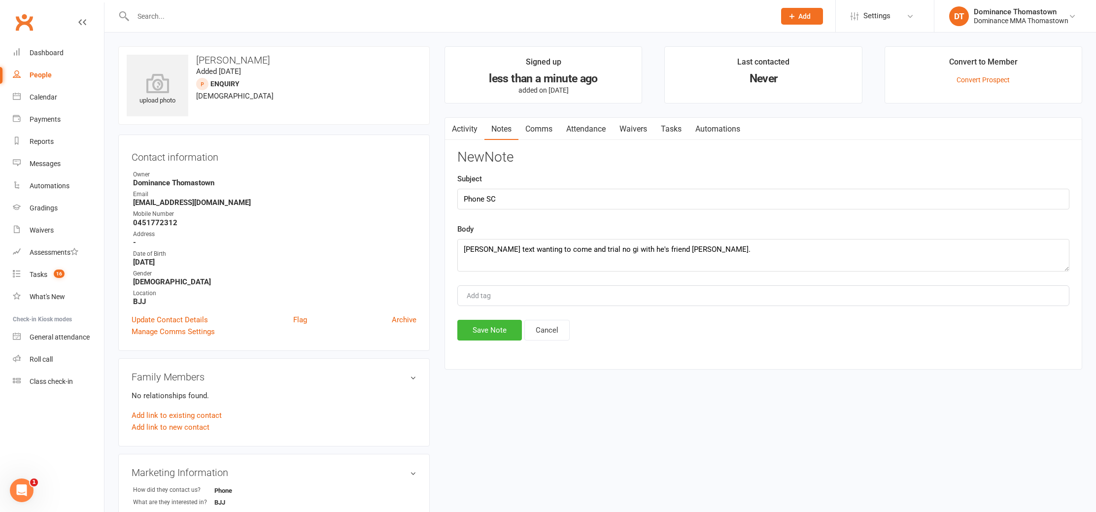
click at [195, 20] on input "text" at bounding box center [449, 16] width 638 height 14
click at [696, 252] on textarea "Sina text wanting to come and trial no gi with he's friend Vala." at bounding box center [763, 255] width 612 height 33
type textarea "Sina text wanting to come and trial no gi with he's friend Vala. Has trained pr…"
click at [489, 326] on button "Save Note" at bounding box center [489, 330] width 65 height 21
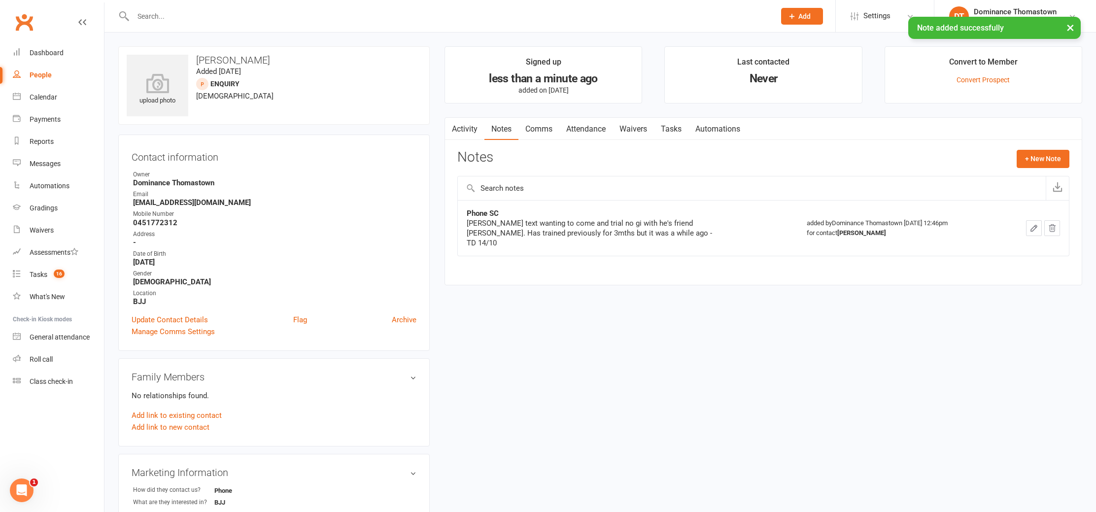
click at [641, 127] on link "Waivers" at bounding box center [633, 129] width 41 height 23
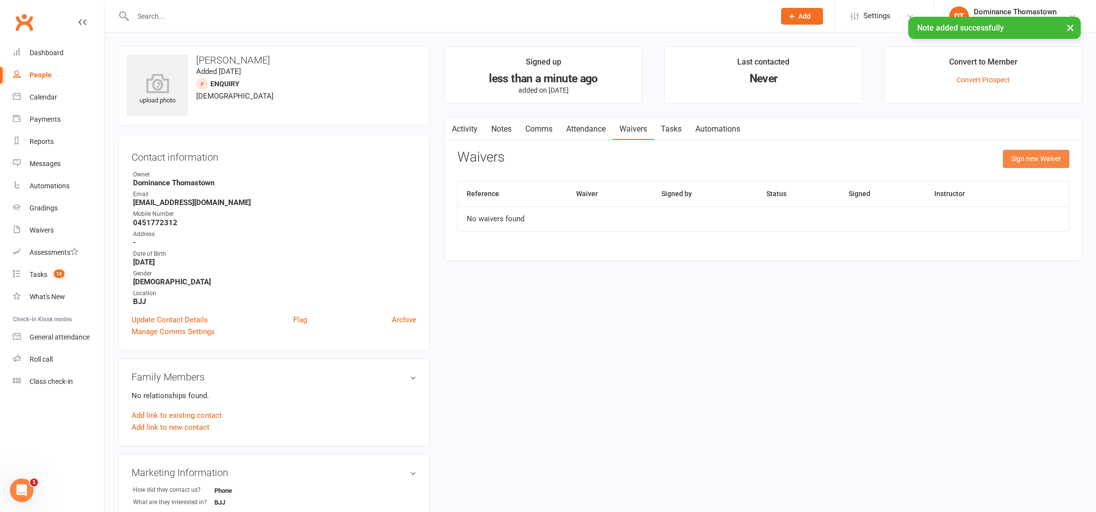
click at [1032, 159] on button "Sign new Waiver" at bounding box center [1036, 159] width 67 height 18
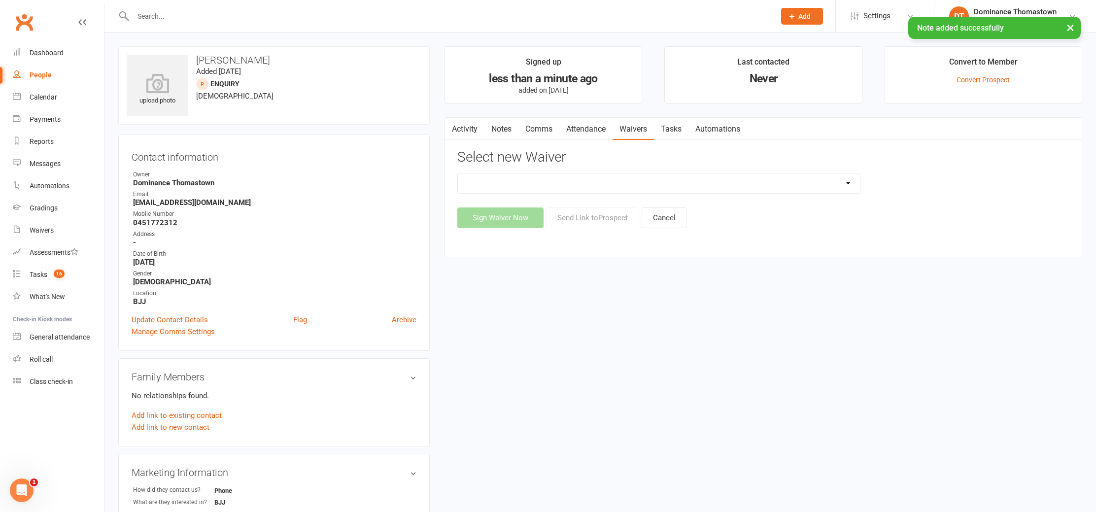
click at [662, 190] on select "Member | Cancellation | Adults Member | Injury Report Form (FOH staff use only)…" at bounding box center [659, 184] width 402 height 20
select select "375"
click at [458, 174] on select "Member | Cancellation | Adults Member | Injury Report Form (FOH staff use only)…" at bounding box center [659, 184] width 402 height 20
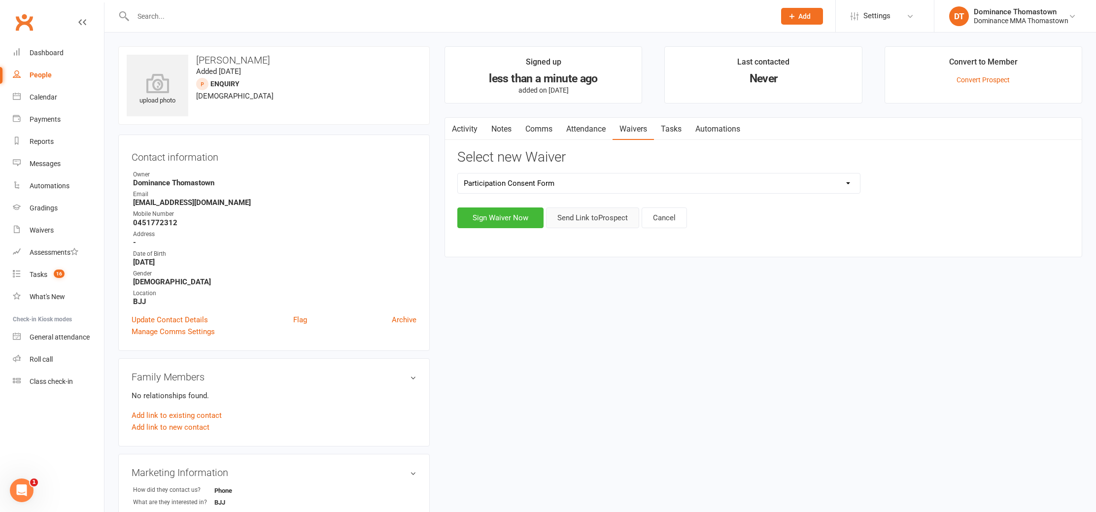
click at [593, 221] on button "Send Link to Prospect" at bounding box center [592, 218] width 93 height 21
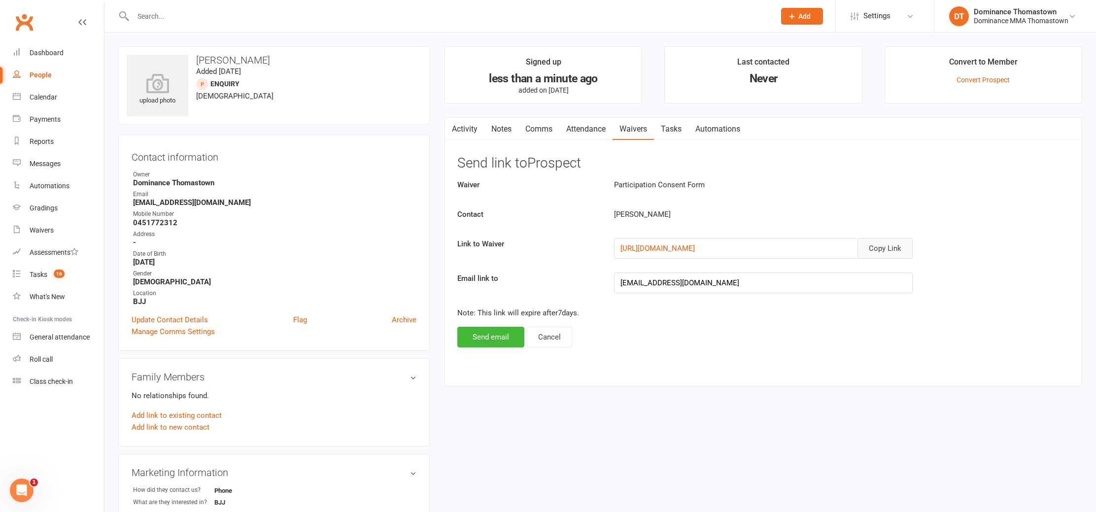
click at [886, 248] on button "Copy Link" at bounding box center [885, 248] width 55 height 21
click at [584, 125] on link "Attendance" at bounding box center [585, 129] width 53 height 23
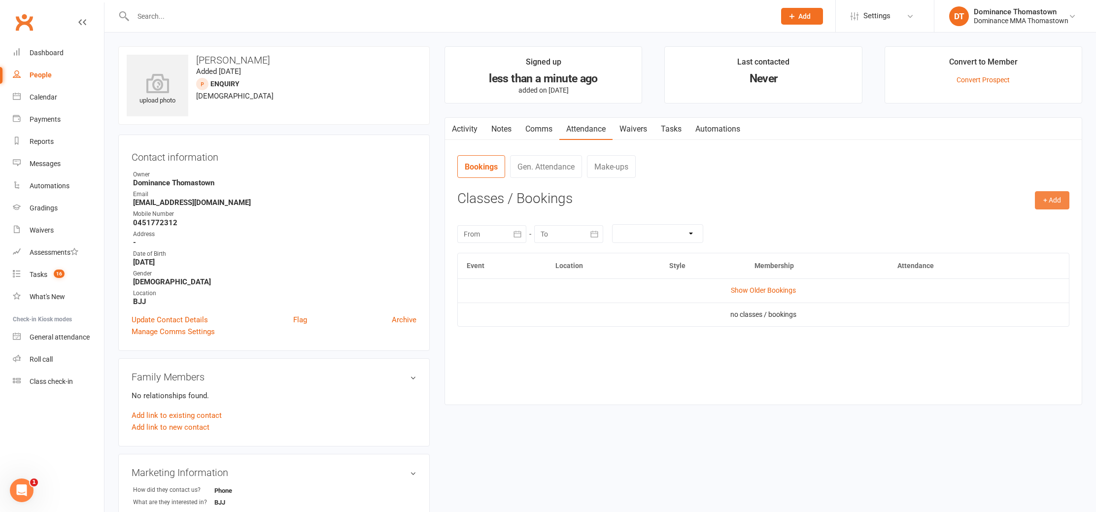
drag, startPoint x: 1052, startPoint y: 204, endPoint x: 1045, endPoint y: 205, distance: 7.5
click at [1052, 204] on button "+ Add" at bounding box center [1052, 200] width 35 height 18
click at [1000, 227] on link "Book Event" at bounding box center [1021, 223] width 98 height 20
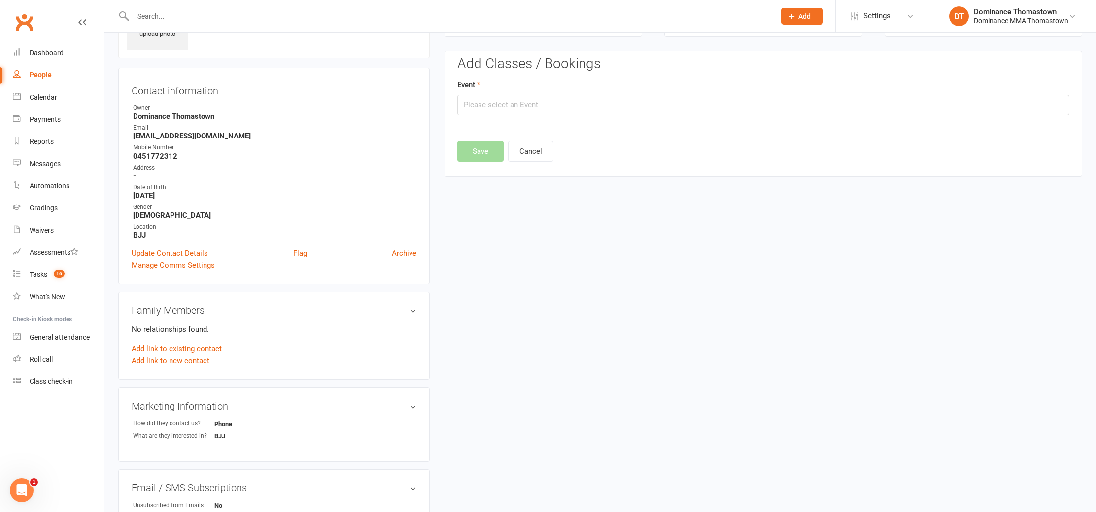
scroll to position [68, 0]
click at [614, 106] on input "text" at bounding box center [763, 104] width 612 height 21
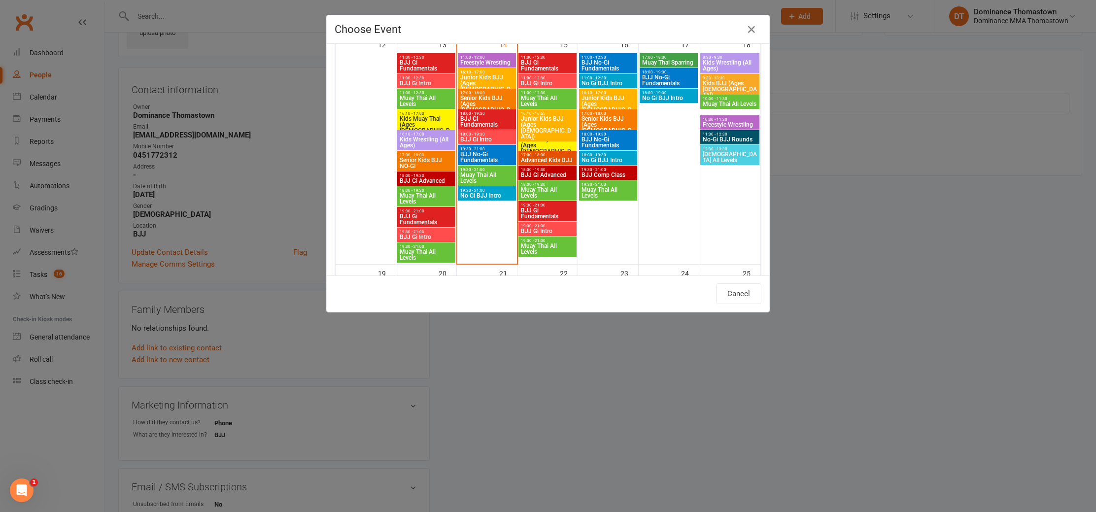
scroll to position [527, 0]
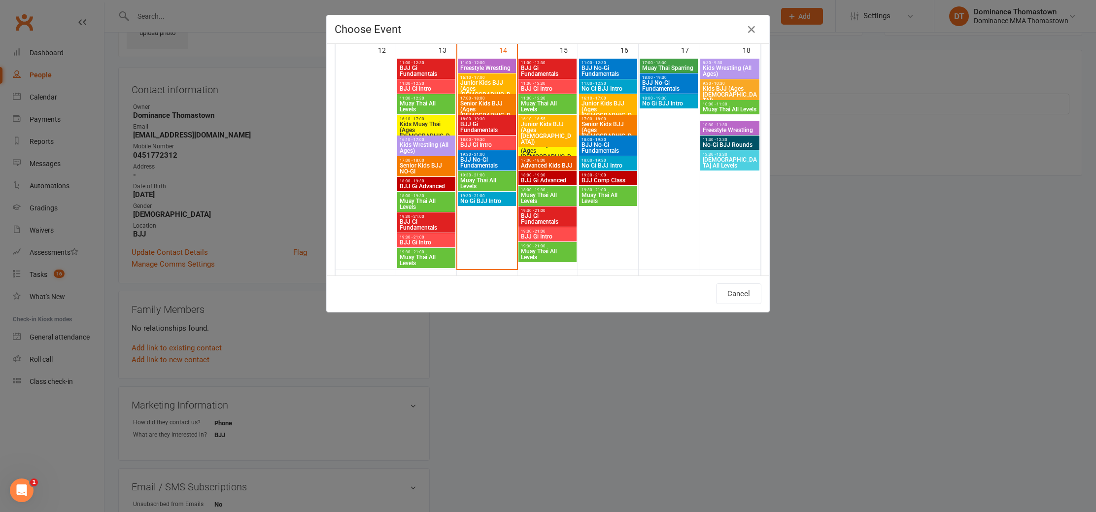
click at [483, 201] on span "No Gi BJJ Intro" at bounding box center [487, 201] width 54 height 6
type input "No Gi BJJ Intro - Oct 14, 2025 7:30:00 PM"
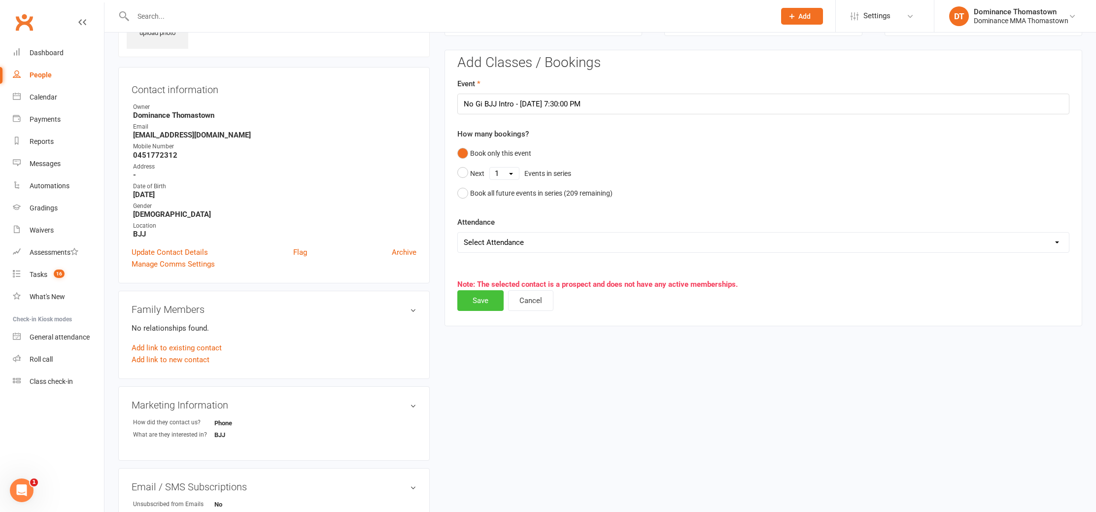
click at [476, 302] on button "Save" at bounding box center [480, 300] width 46 height 21
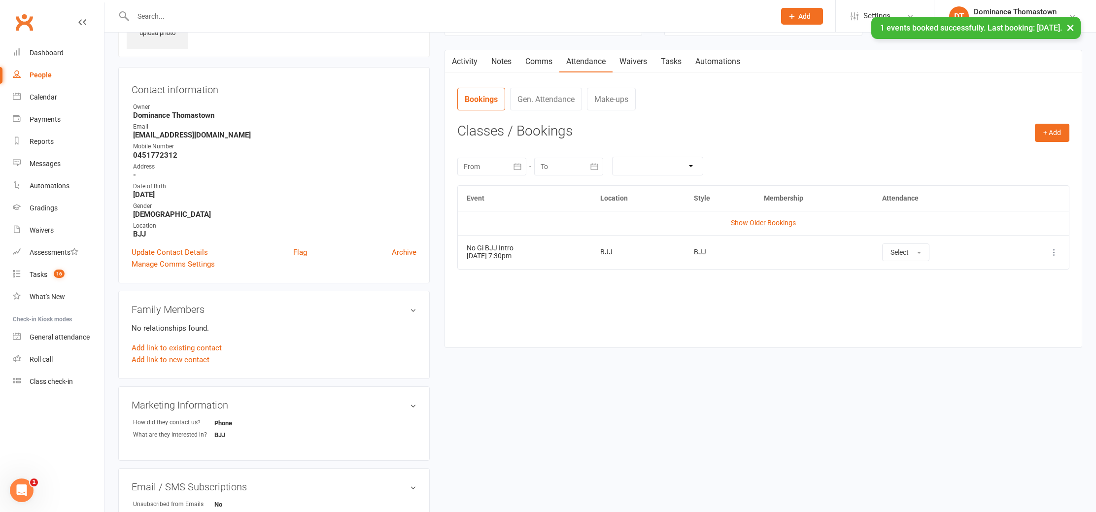
scroll to position [0, 0]
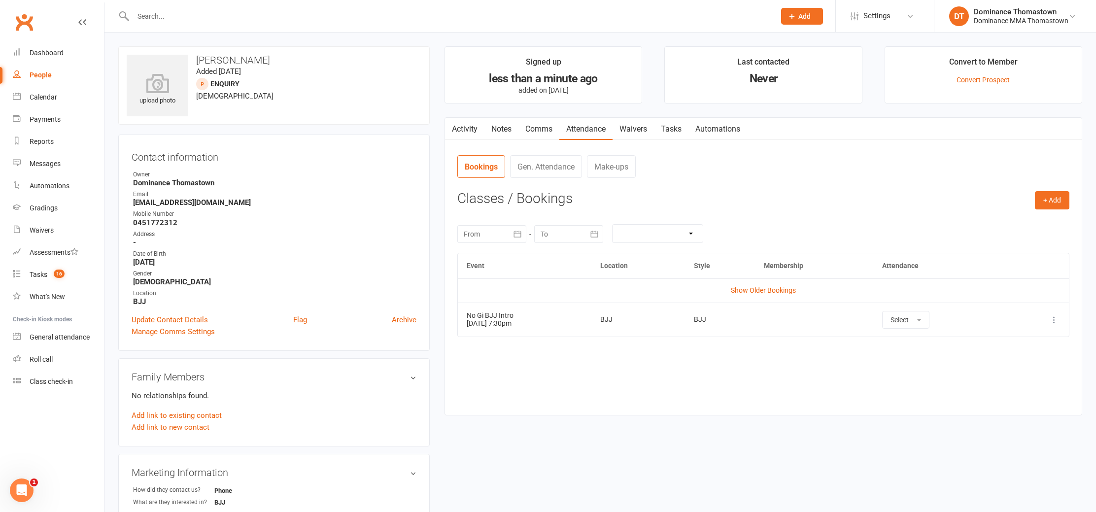
click at [544, 136] on link "Comms" at bounding box center [539, 129] width 41 height 23
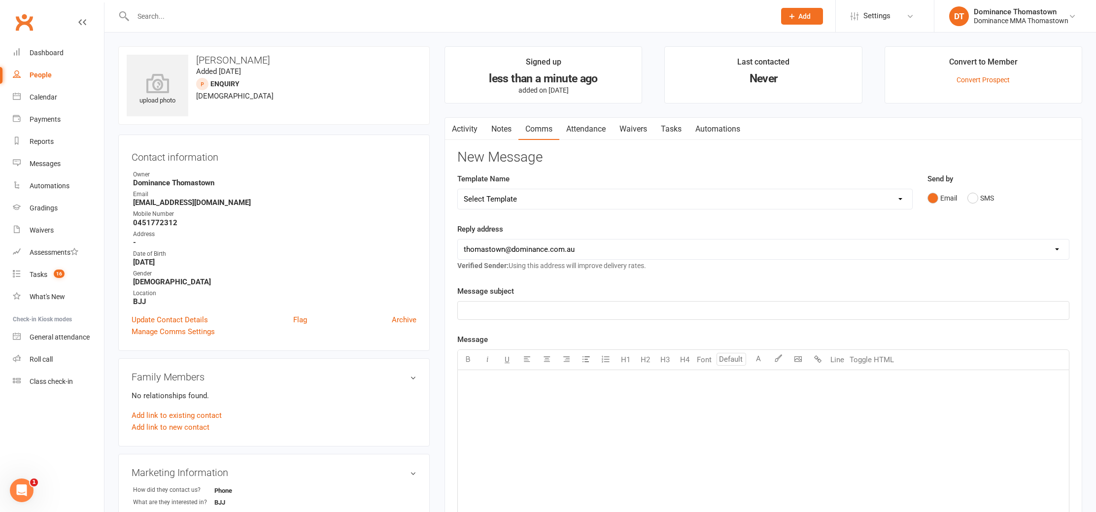
click at [505, 129] on link "Notes" at bounding box center [502, 129] width 34 height 23
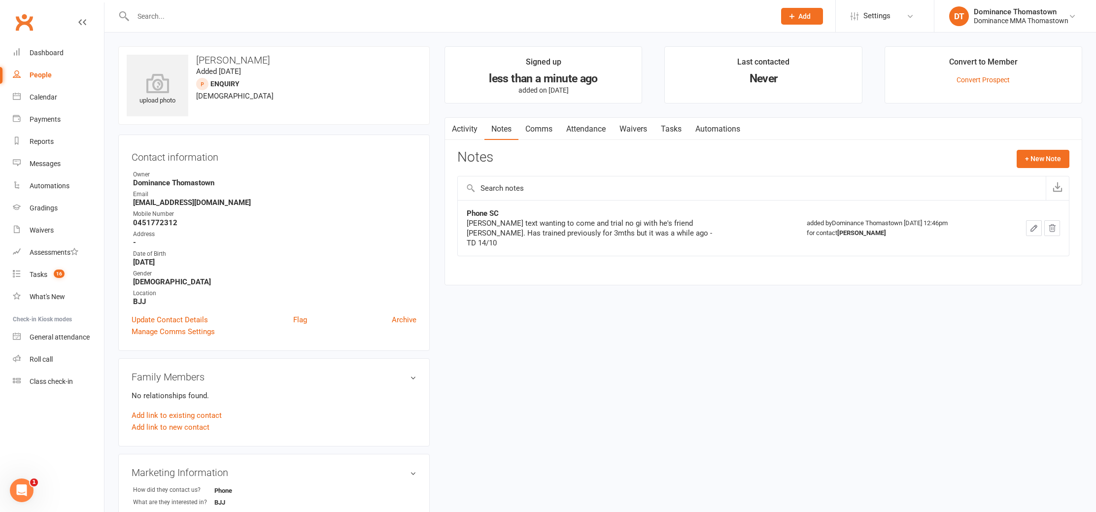
click at [543, 129] on link "Comms" at bounding box center [539, 129] width 41 height 23
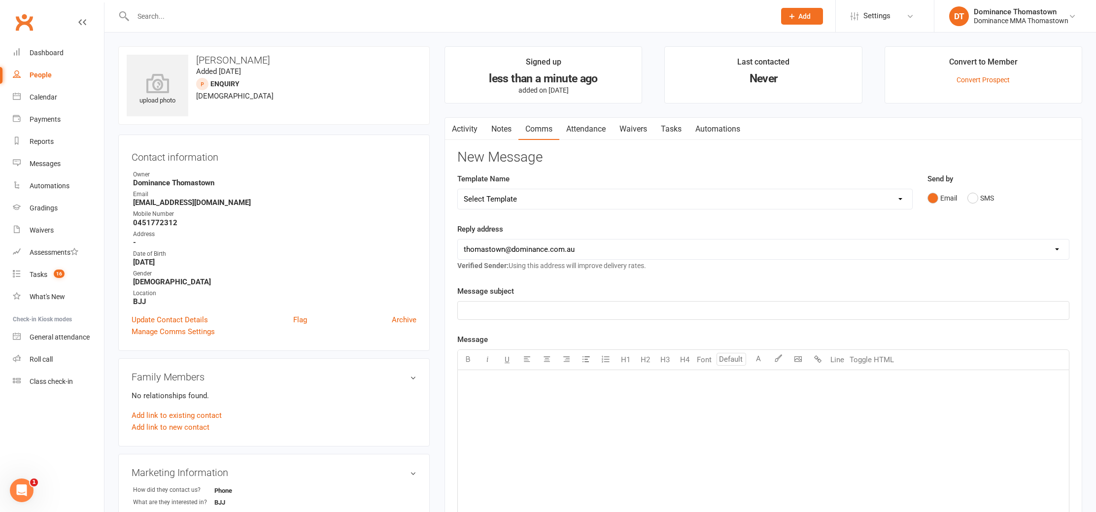
click at [824, 197] on select "Select Template [Email] MARKETING | 10TH BIRTHDAY SPECIAL | CANCELLED MEMBERS […" at bounding box center [685, 199] width 454 height 20
click at [458, 189] on select "Select Template [Email] MARKETING | 10TH BIRTHDAY SPECIAL | CANCELLED MEMBERS […" at bounding box center [685, 199] width 454 height 20
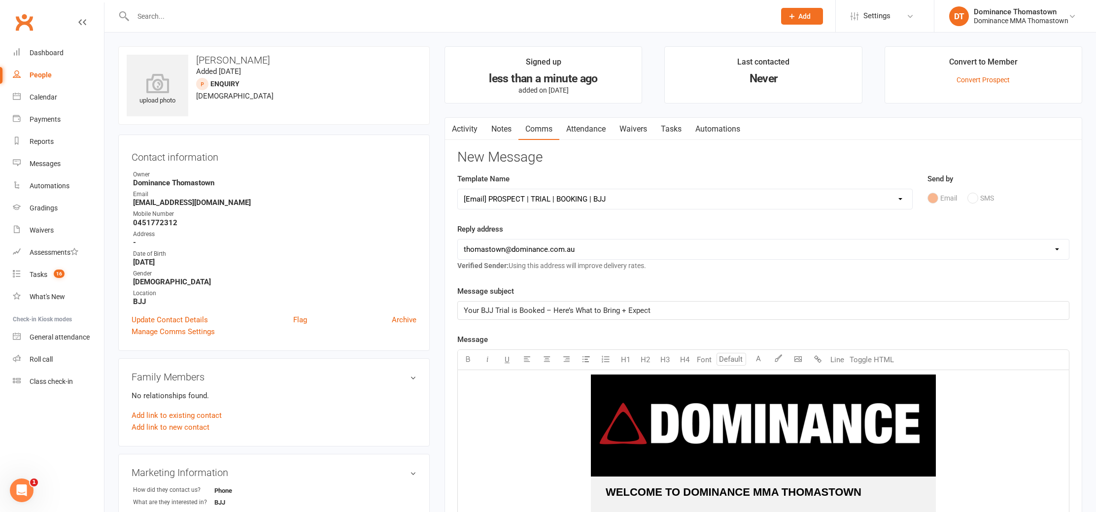
click at [580, 202] on select "Select Template [Email] MARKETING | 10TH BIRTHDAY SPECIAL | CANCELLED MEMBERS […" at bounding box center [685, 199] width 454 height 20
select select "14"
click at [458, 189] on select "Select Template [Email] MARKETING | 10TH BIRTHDAY SPECIAL | CANCELLED MEMBERS […" at bounding box center [685, 199] width 454 height 20
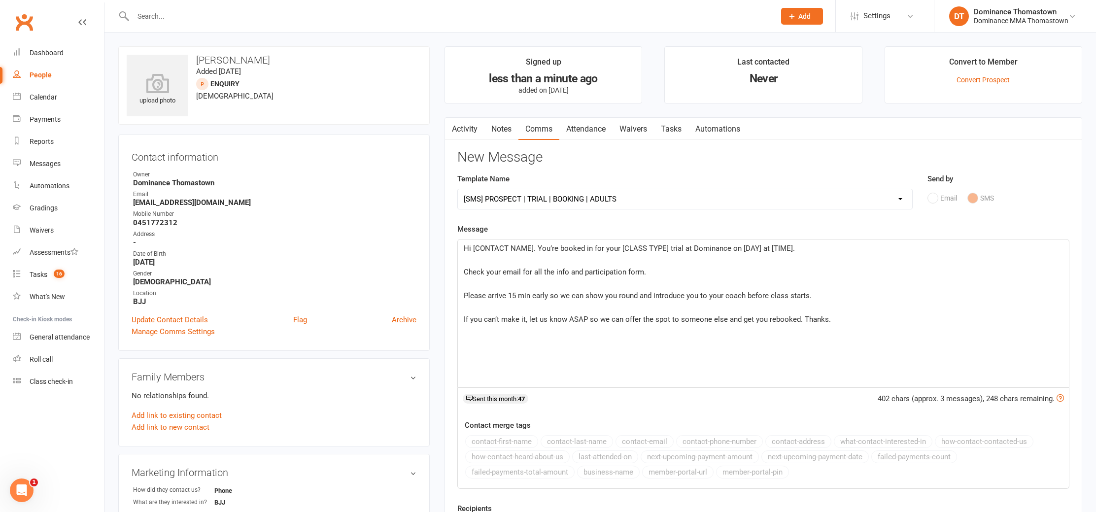
click at [532, 247] on span "Hi [CONTACT NAME]. You’re booked in for your [CLASS TYPE] trial at Dominance on…" at bounding box center [629, 248] width 331 height 9
click at [621, 247] on span "Hi Sina. You’re booked in for your [CLASS TYPE] trial at Dominance on [DAY] at …" at bounding box center [627, 248] width 327 height 9
drag, startPoint x: 698, startPoint y: 248, endPoint x: 712, endPoint y: 246, distance: 13.9
click at [699, 248] on span "Hi Sina. You’re booked in for your No Gi BJJ trial at Dominance on [DAY] at [TI…" at bounding box center [621, 248] width 314 height 9
drag, startPoint x: 726, startPoint y: 249, endPoint x: 794, endPoint y: 235, distance: 69.6
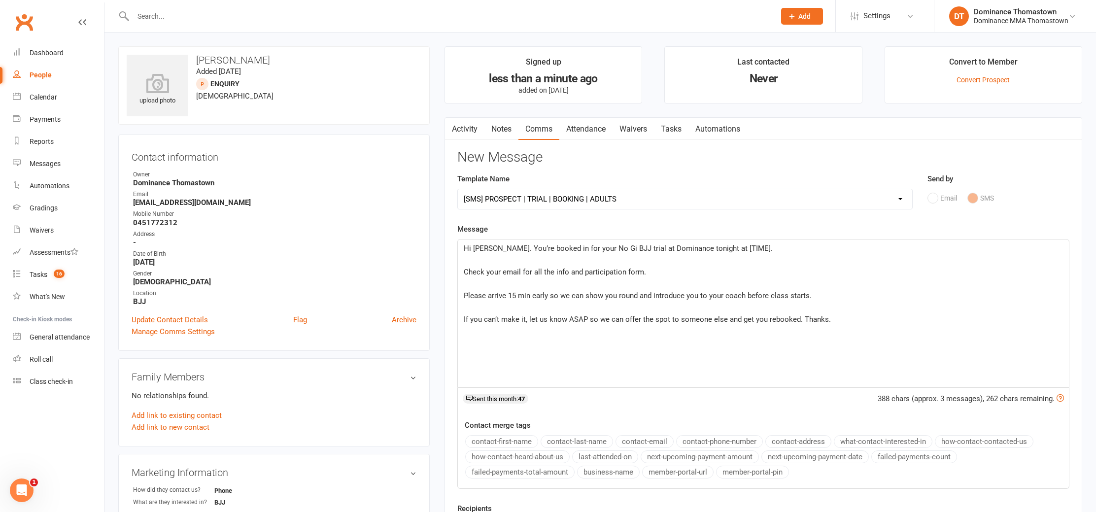
click at [727, 249] on p "Hi Sina. You’re booked in for your No Gi BJJ trial at Dominance tonight at [TIM…" at bounding box center [763, 249] width 599 height 12
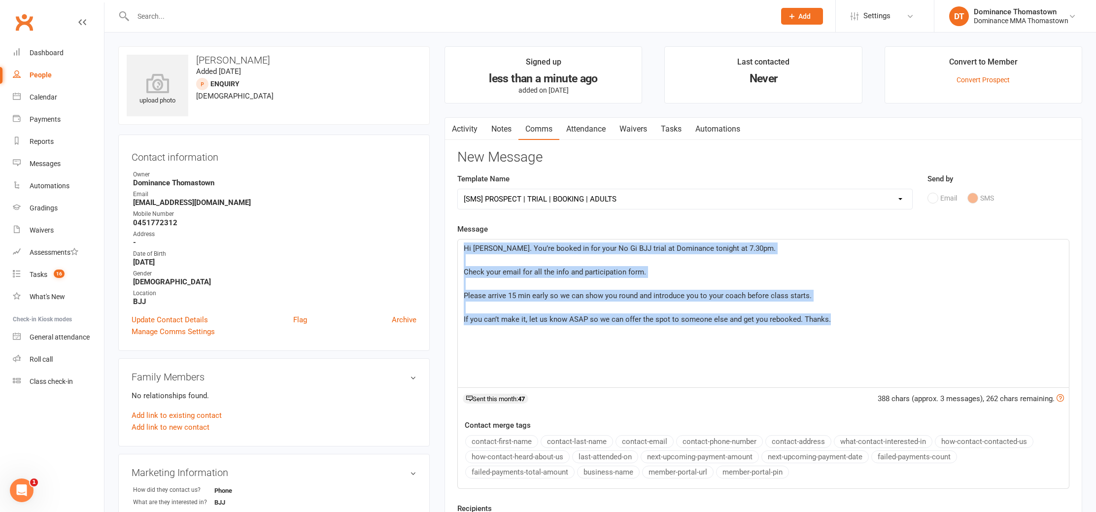
drag, startPoint x: 463, startPoint y: 246, endPoint x: 834, endPoint y: 317, distance: 377.4
click at [843, 319] on div "Hi Sina. You’re booked in for your No Gi BJJ trial at Dominance tonight at 7.30…" at bounding box center [763, 314] width 611 height 148
copy div "Hi Sina. You’re booked in for your No Gi BJJ trial at Dominance tonight at 7.30…"
drag, startPoint x: 218, startPoint y: 58, endPoint x: 270, endPoint y: 61, distance: 51.9
click at [276, 62] on h3 "[PERSON_NAME]" at bounding box center [274, 60] width 295 height 11
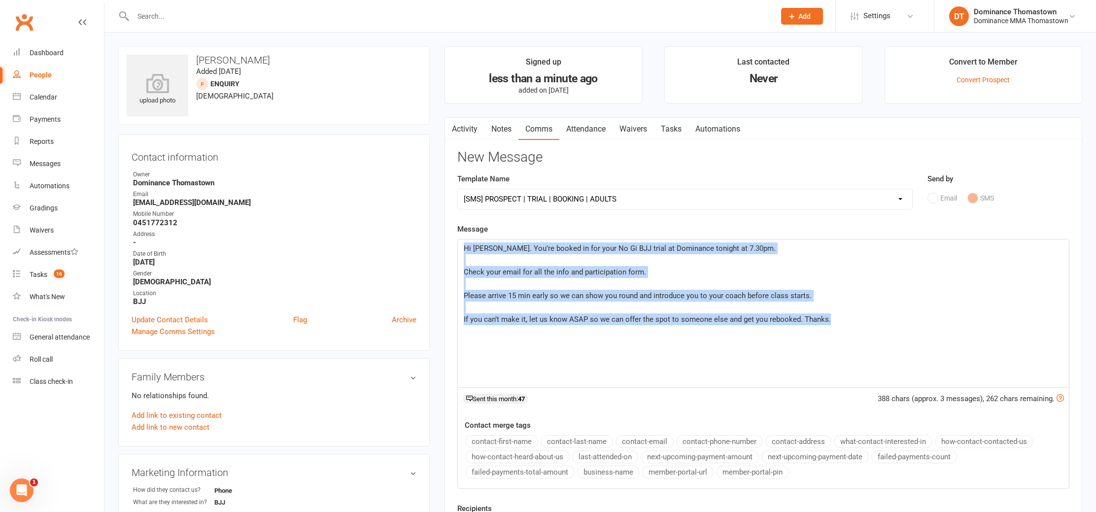
copy h3 "Ghezelayagh"
click at [552, 201] on select "Select Template [Email] MARKETING | 10TH BIRTHDAY SPECIAL | CANCELLED MEMBERS […" at bounding box center [685, 199] width 454 height 20
select select "15"
click at [458, 189] on select "Select Template [Email] MARKETING | 10TH BIRTHDAY SPECIAL | CANCELLED MEMBERS […" at bounding box center [685, 199] width 454 height 20
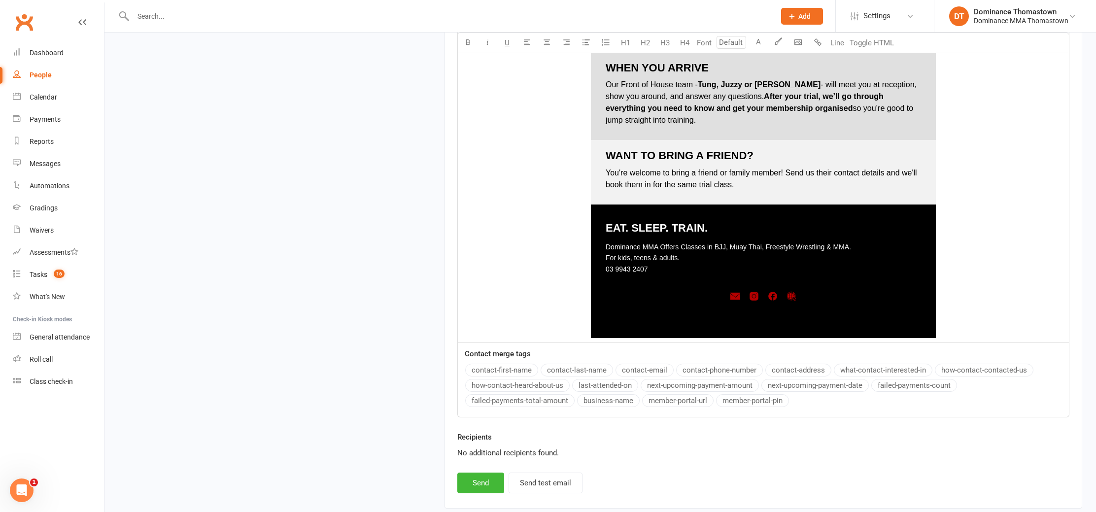
scroll to position [1342, 0]
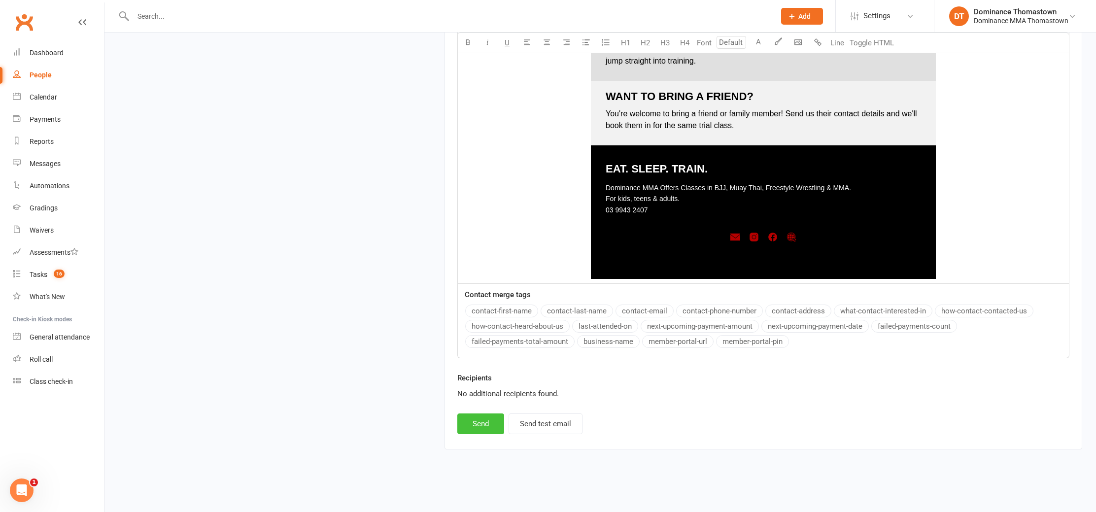
click at [477, 424] on button "Send" at bounding box center [480, 424] width 47 height 21
select select
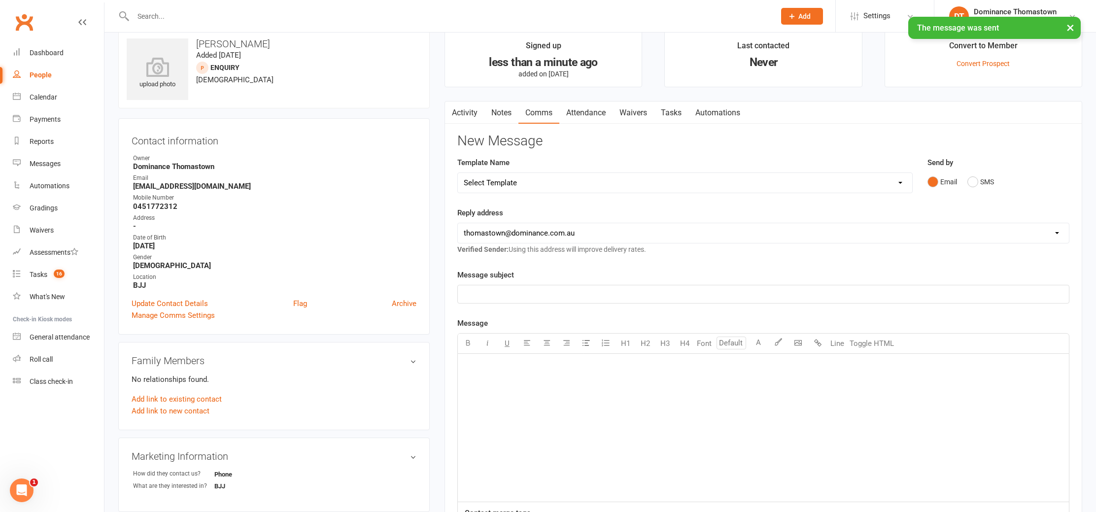
scroll to position [0, 0]
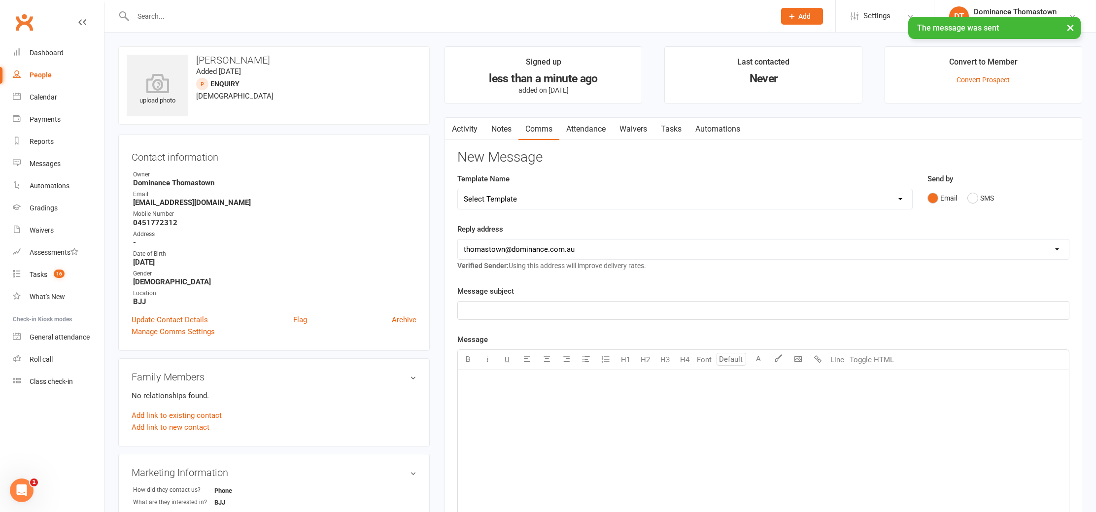
click at [595, 124] on link "Attendance" at bounding box center [585, 129] width 53 height 23
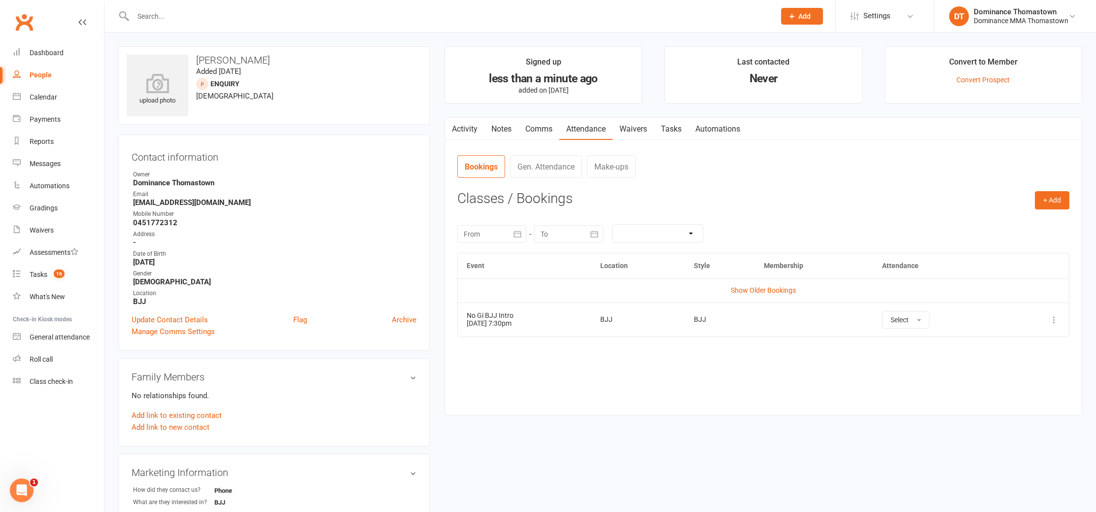
click at [631, 133] on link "Waivers" at bounding box center [633, 129] width 41 height 23
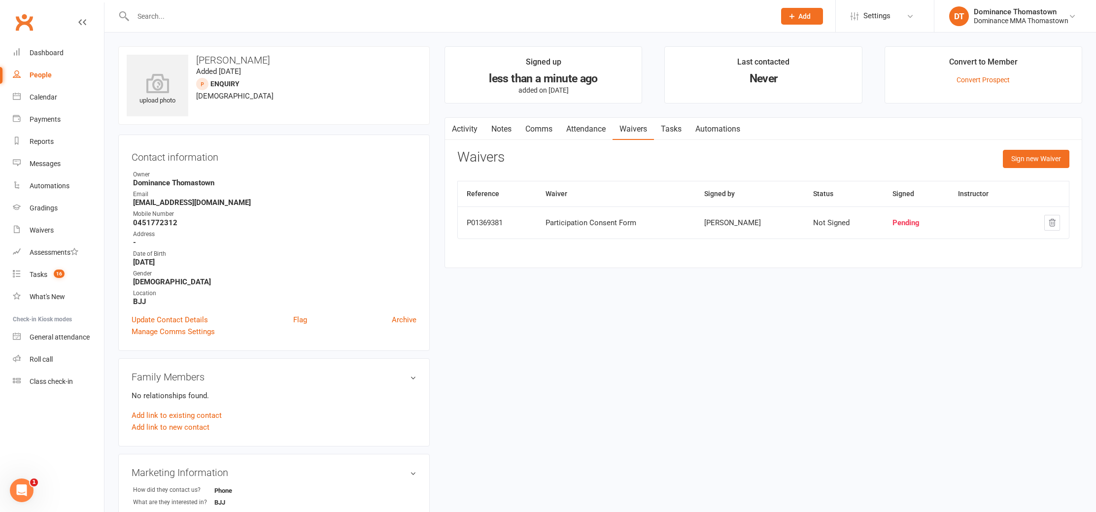
click at [664, 127] on link "Tasks" at bounding box center [671, 129] width 35 height 23
select select "incomplete"
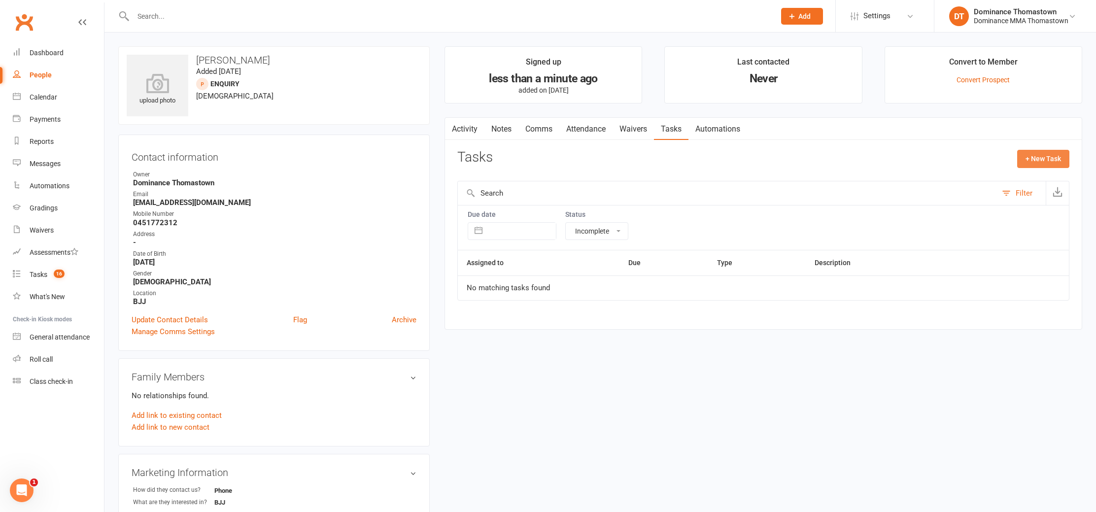
click at [1042, 157] on button "+ New Task" at bounding box center [1043, 159] width 52 height 18
select select "12547"
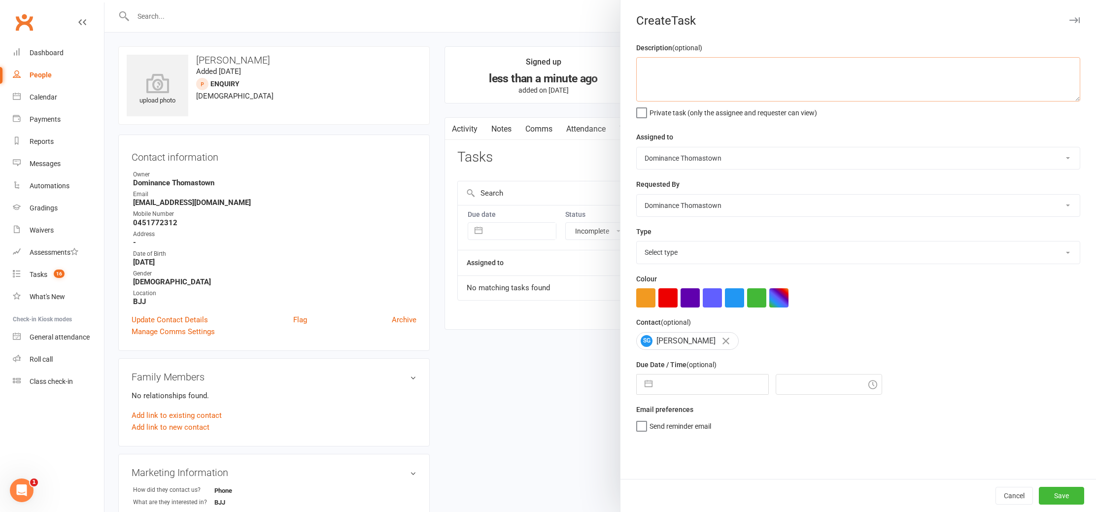
click at [712, 97] on textarea at bounding box center [858, 79] width 444 height 44
type textarea "BJJ trial follow up - TD 14/10"
click at [675, 253] on select "Select type A. prospect | enquiry response B. prospect | trial | booking C. pro…" at bounding box center [858, 253] width 443 height 22
select select "3812"
click at [637, 243] on select "Select type A. prospect | enquiry response B. prospect | trial | booking C. pro…" at bounding box center [858, 253] width 443 height 22
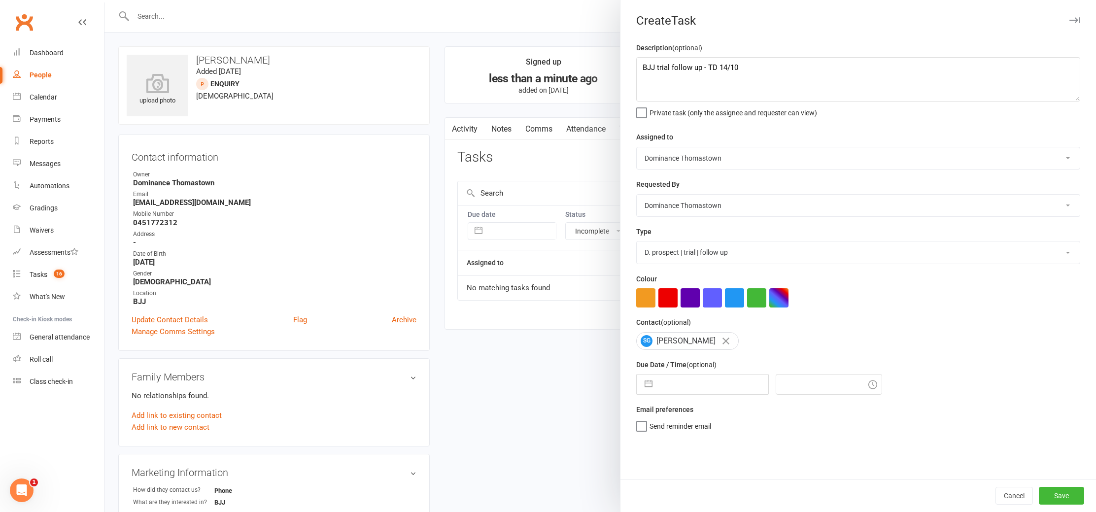
select select "8"
select select "2025"
select select "9"
select select "2025"
select select "10"
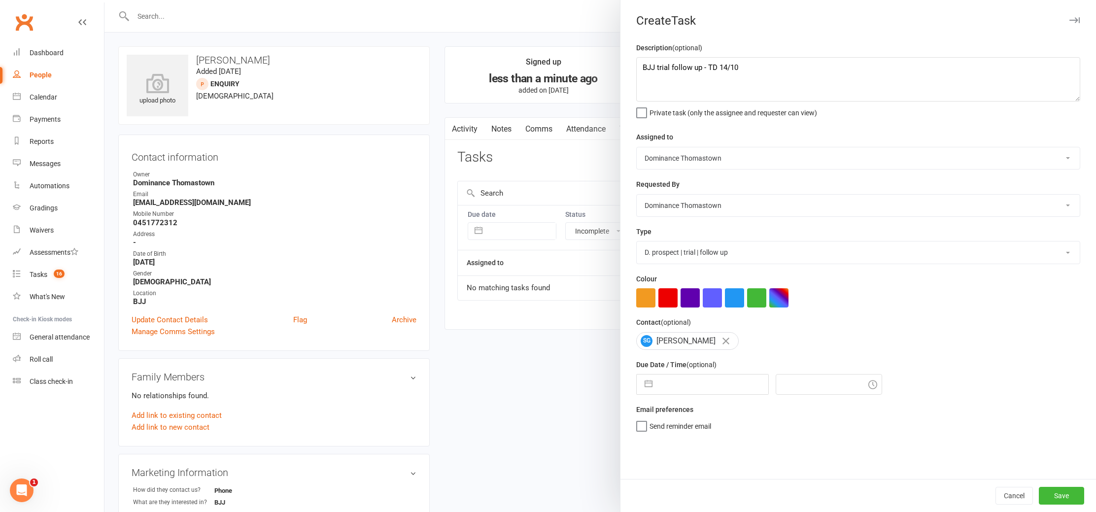
select select "2025"
drag, startPoint x: 684, startPoint y: 380, endPoint x: 685, endPoint y: 387, distance: 7.5
click at [683, 380] on input "text" at bounding box center [713, 385] width 111 height 20
click at [715, 495] on td "15" at bounding box center [714, 497] width 19 height 19
type input "15 Oct 2025"
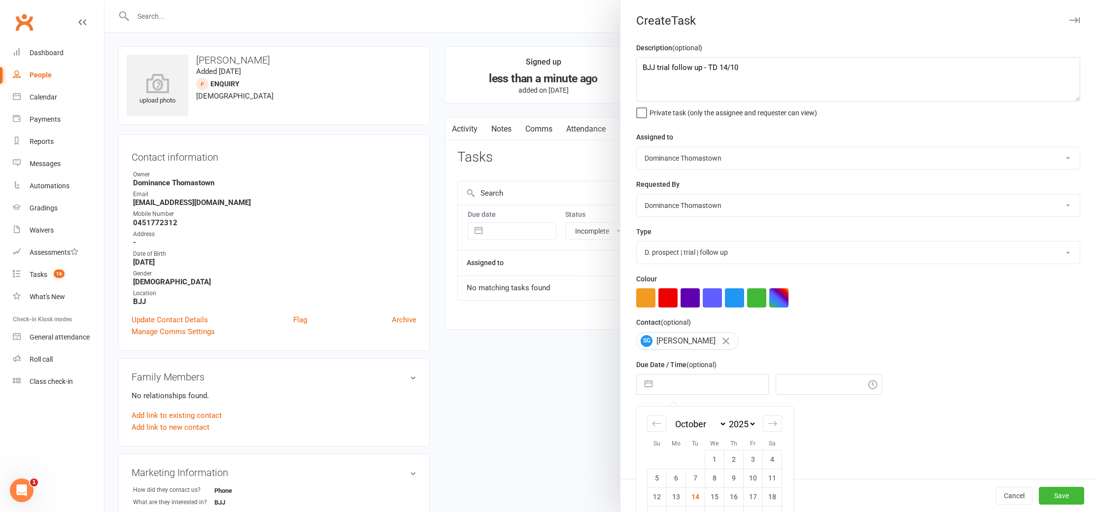
type input "1:00pm"
click at [1056, 500] on button "Save" at bounding box center [1061, 496] width 45 height 18
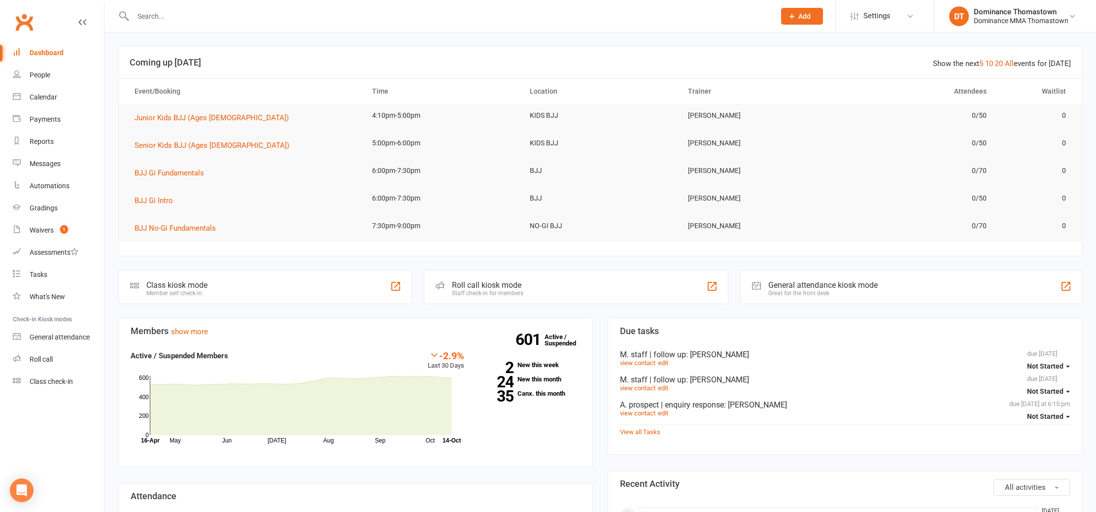
click at [288, 11] on input "text" at bounding box center [449, 16] width 638 height 14
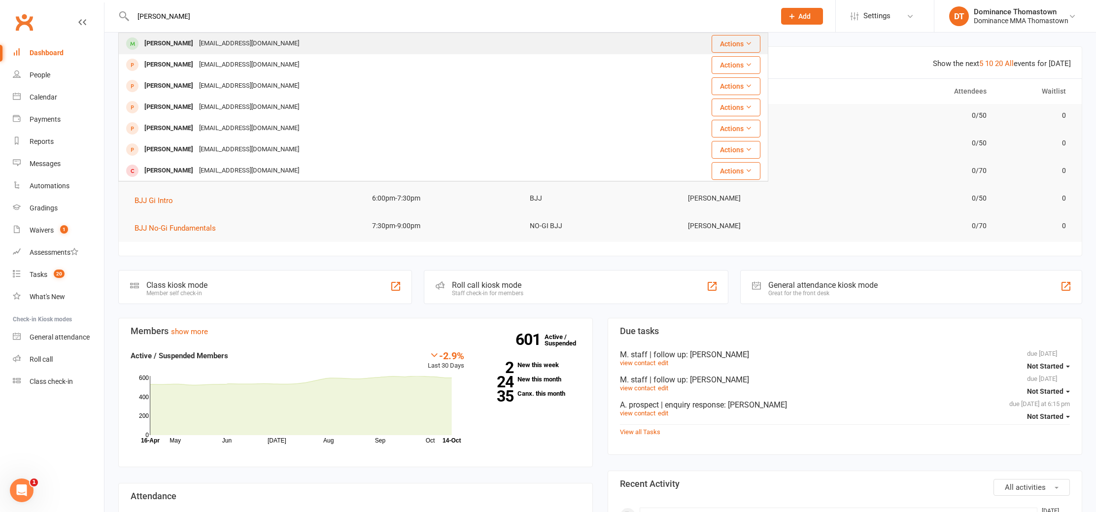
type input "[PERSON_NAME]"
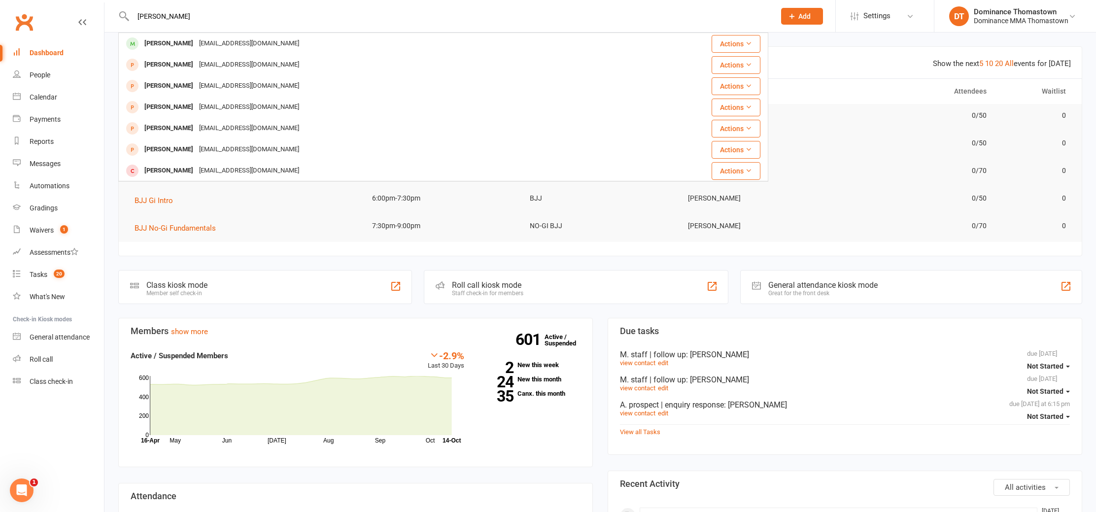
click at [211, 48] on div "dannykhuatnguyen@gmail.com" at bounding box center [249, 43] width 106 height 14
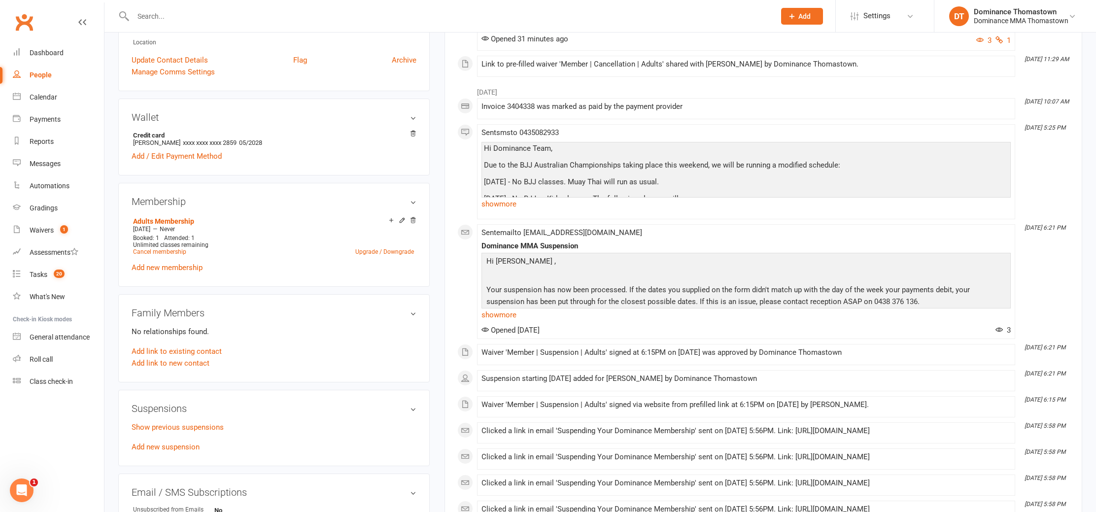
scroll to position [362, 0]
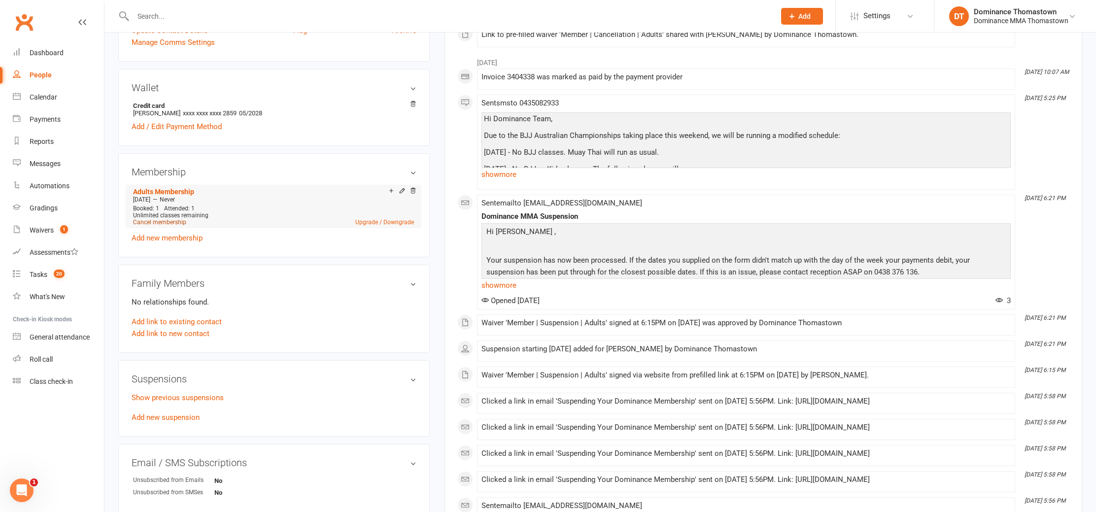
click at [168, 219] on link "Cancel membership" at bounding box center [159, 222] width 53 height 7
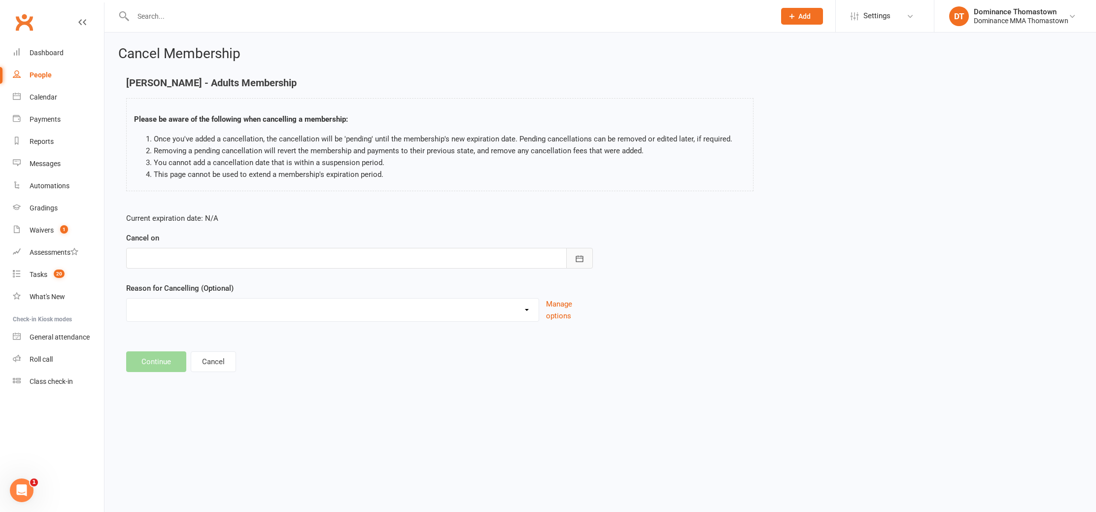
click at [580, 260] on icon "button" at bounding box center [580, 259] width 10 height 10
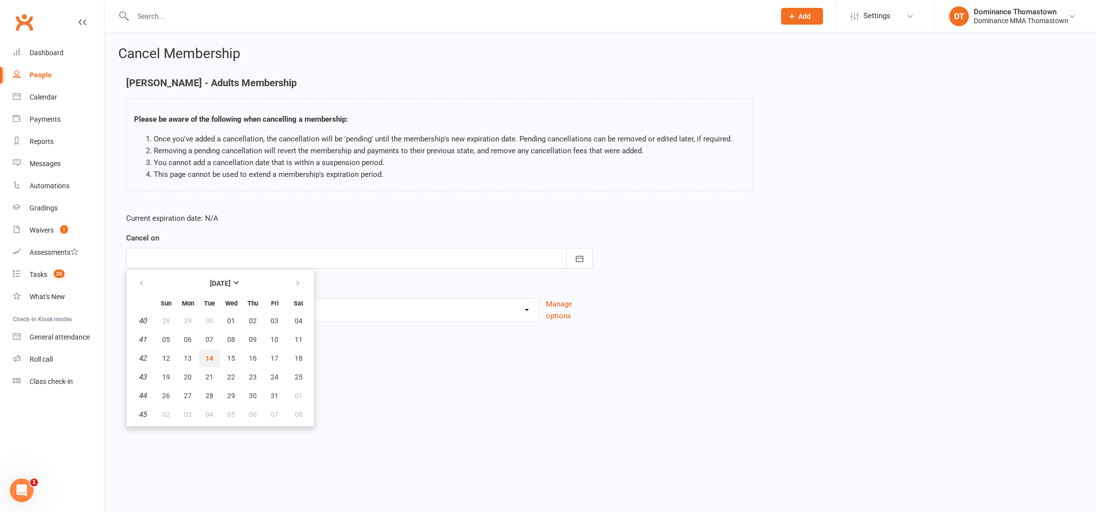
drag, startPoint x: 214, startPoint y: 358, endPoint x: 215, endPoint y: 350, distance: 7.5
click at [214, 358] on button "14" at bounding box center [209, 358] width 21 height 18
type input "[DATE]"
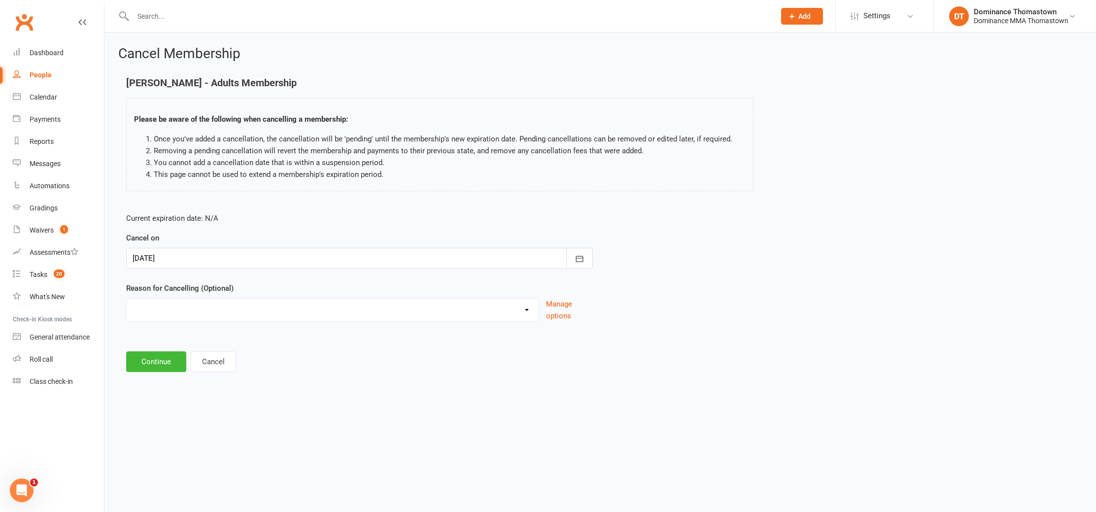
click at [173, 308] on select "Holiday Injury Other reason" at bounding box center [333, 309] width 412 height 20
select select "2"
click at [127, 299] on select "Holiday Injury Other reason" at bounding box center [333, 309] width 412 height 20
click at [163, 360] on input at bounding box center [359, 361] width 467 height 21
type input "/"
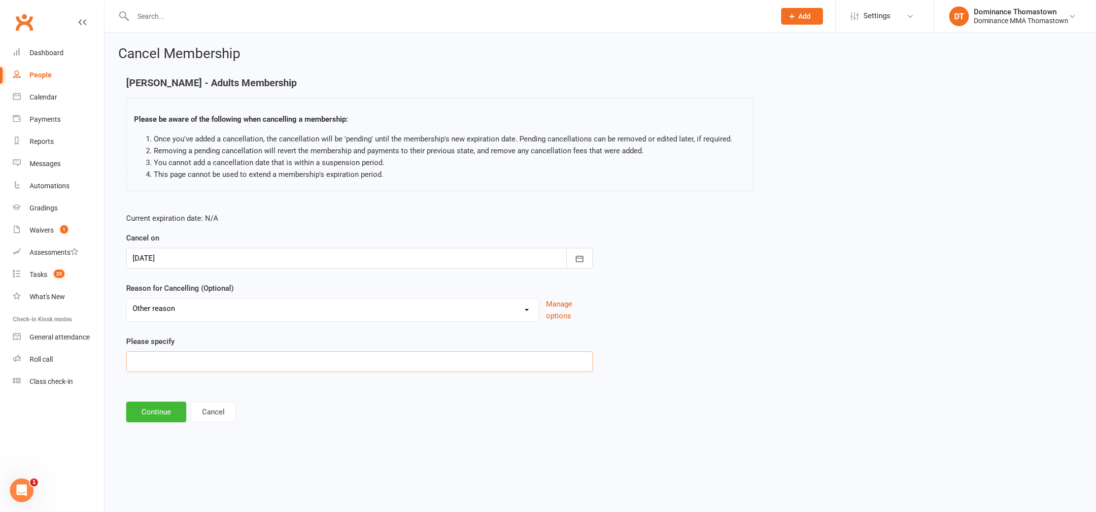
type input "I"
type input "Uni"
click at [153, 406] on button "Continue" at bounding box center [156, 412] width 60 height 21
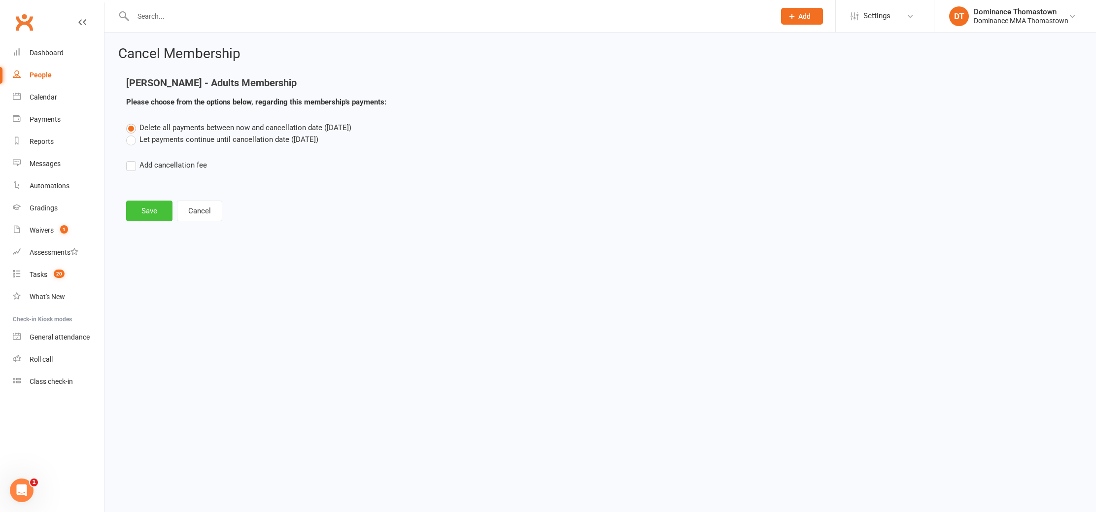
click at [159, 208] on button "Save" at bounding box center [149, 211] width 46 height 21
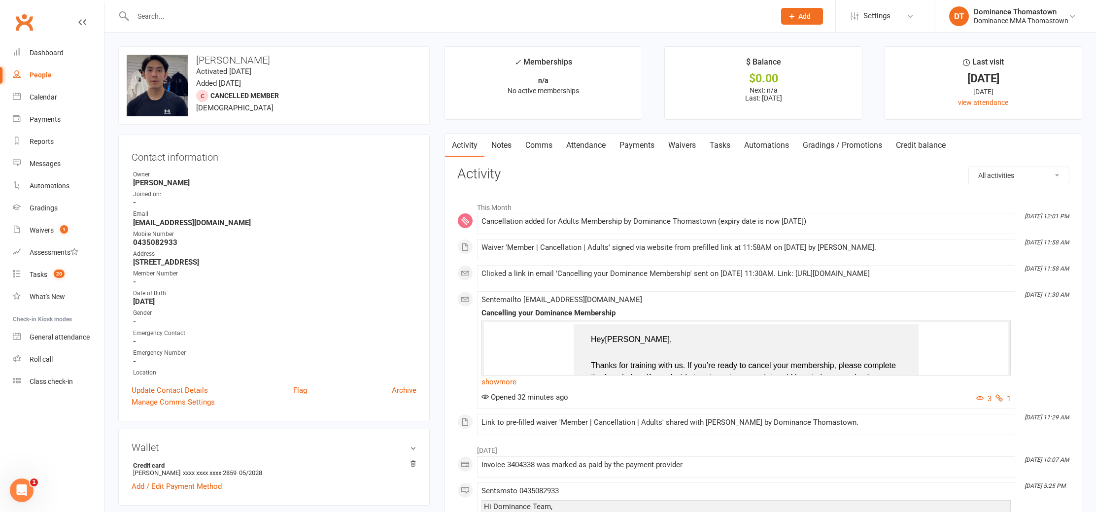
click at [251, 19] on input "text" at bounding box center [449, 16] width 638 height 14
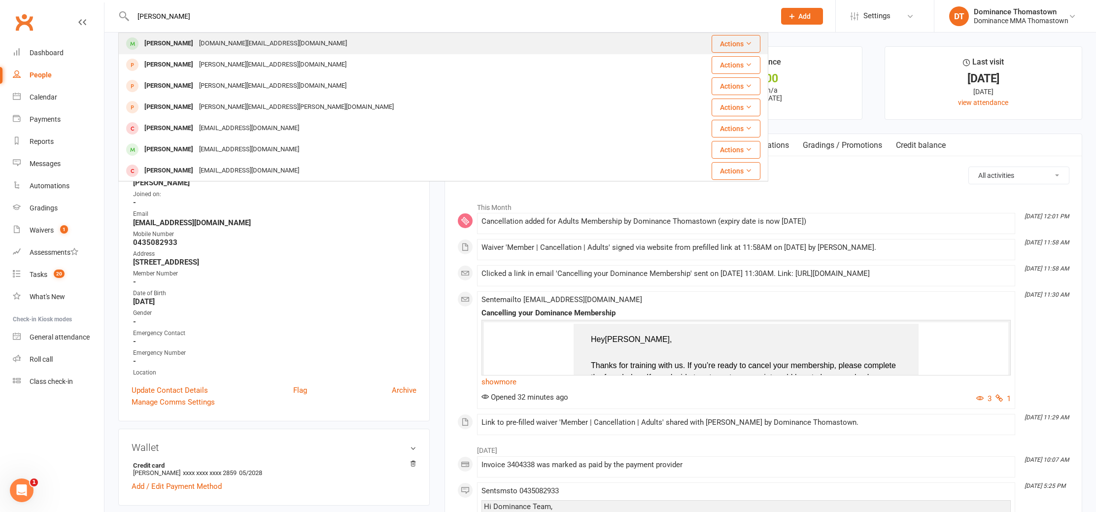
type input "mike"
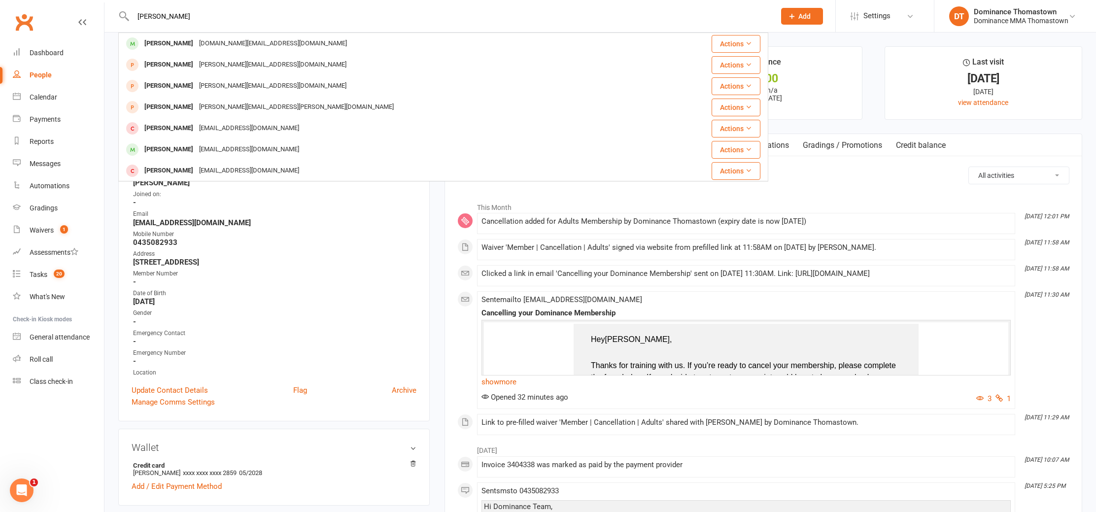
click at [169, 41] on div "Mike Ly lifelike.events@live.com" at bounding box center [245, 43] width 209 height 14
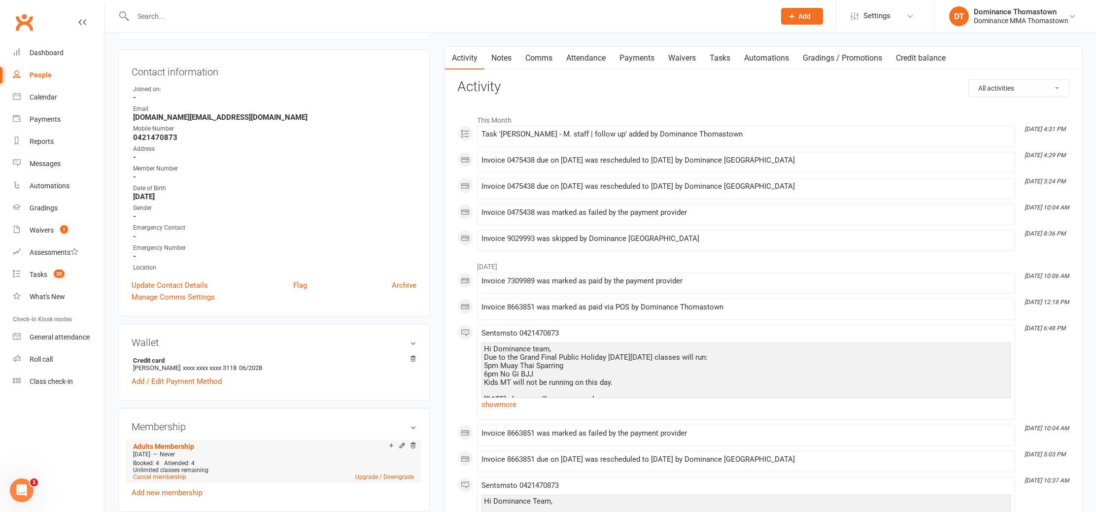
scroll to position [104, 0]
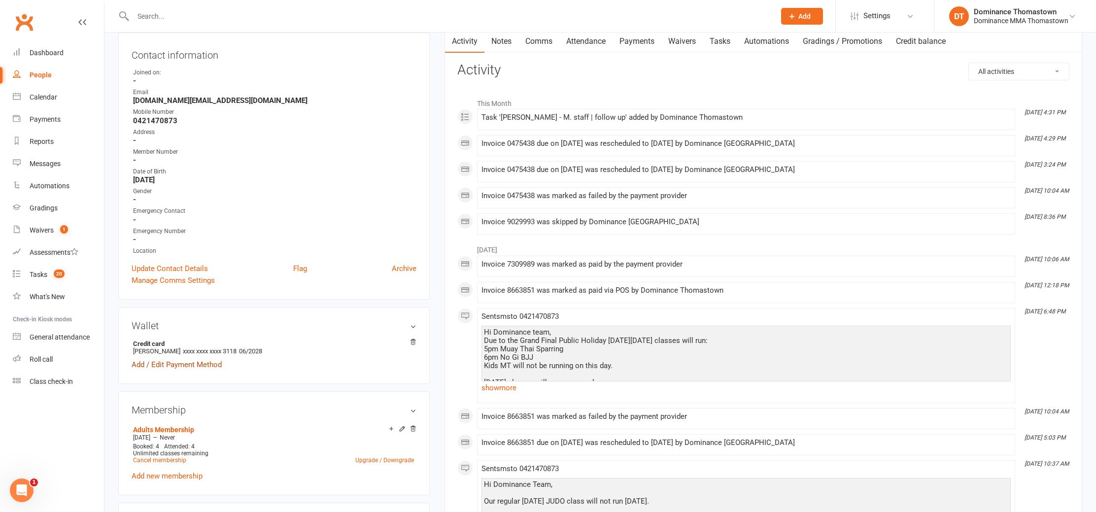
click at [202, 361] on link "Add / Edit Payment Method" at bounding box center [177, 365] width 90 height 12
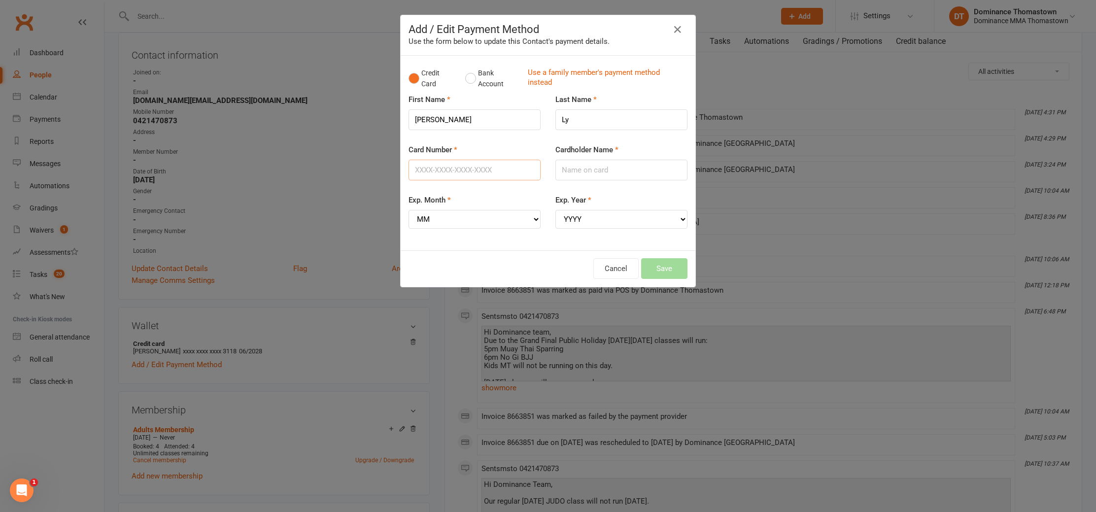
click at [412, 170] on input "Card Number" at bounding box center [475, 170] width 132 height 21
type input "5326555253371644"
click at [578, 174] on input "Cardholder Name" at bounding box center [622, 170] width 132 height 21
type input "Mike Ly"
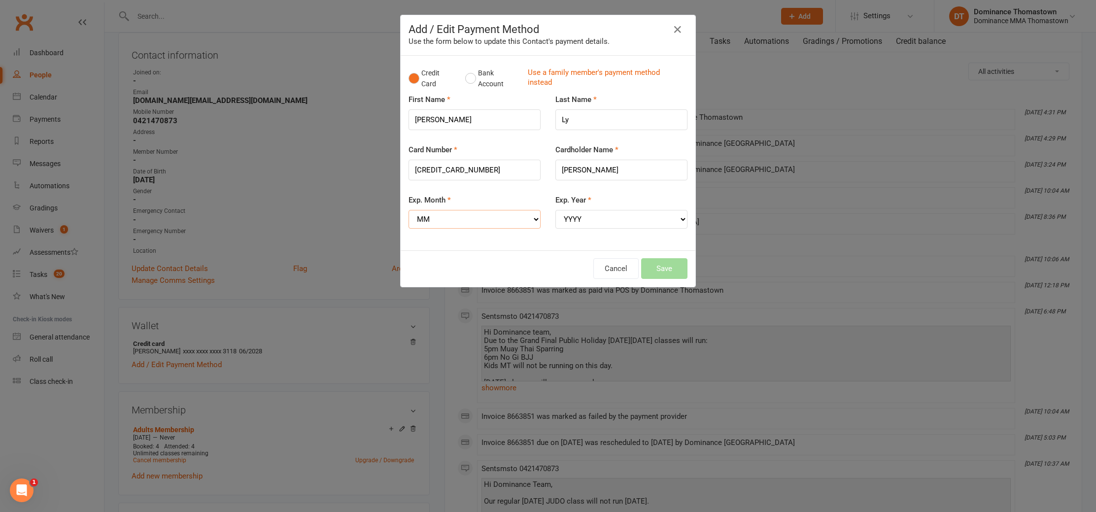
click at [484, 218] on select "MM 01 02 03 04 05 06 07 08 09 10 11 12" at bounding box center [475, 219] width 132 height 19
select select "01"
click at [409, 210] on select "MM 01 02 03 04 05 06 07 08 09 10 11 12" at bounding box center [475, 219] width 132 height 19
click at [581, 222] on select "YYYY 2025 2026 2027 2028 2029 2030 2031 2032 2033 2034" at bounding box center [622, 219] width 132 height 19
select select "2029"
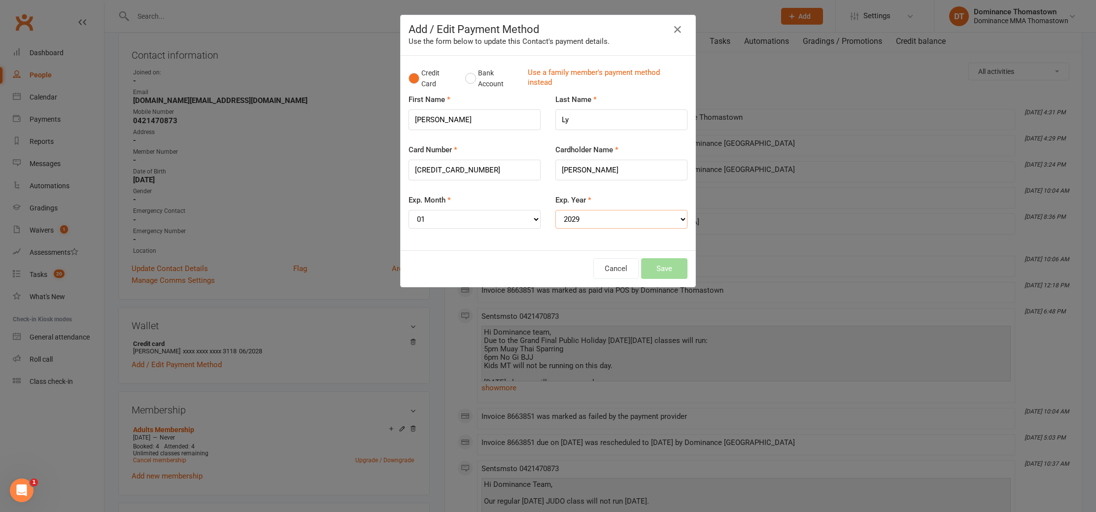
click at [556, 210] on select "YYYY 2025 2026 2027 2028 2029 2030 2031 2032 2033 2034" at bounding box center [622, 219] width 132 height 19
click at [669, 273] on button "Save" at bounding box center [664, 268] width 46 height 21
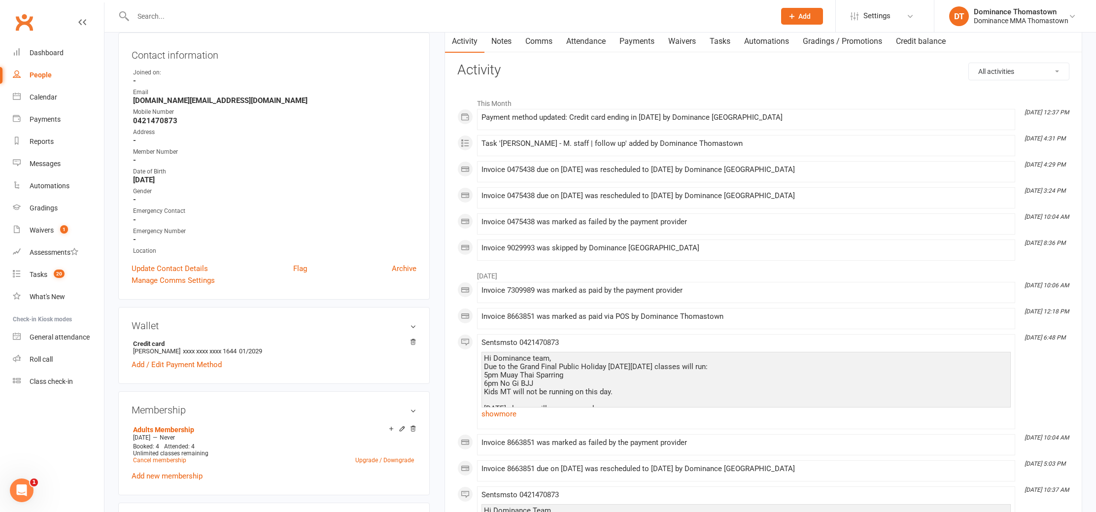
scroll to position [0, 0]
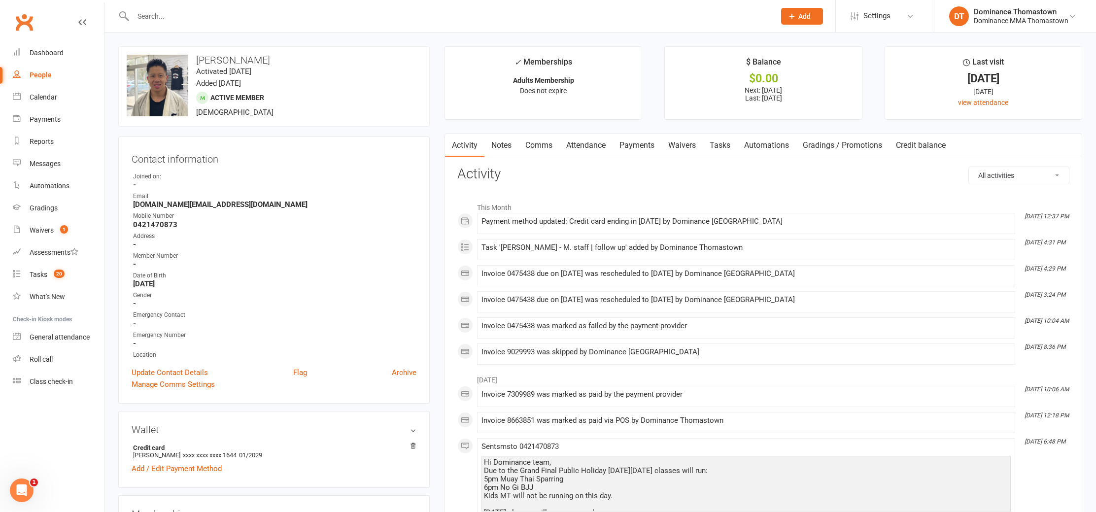
click at [639, 145] on link "Payments" at bounding box center [637, 145] width 49 height 23
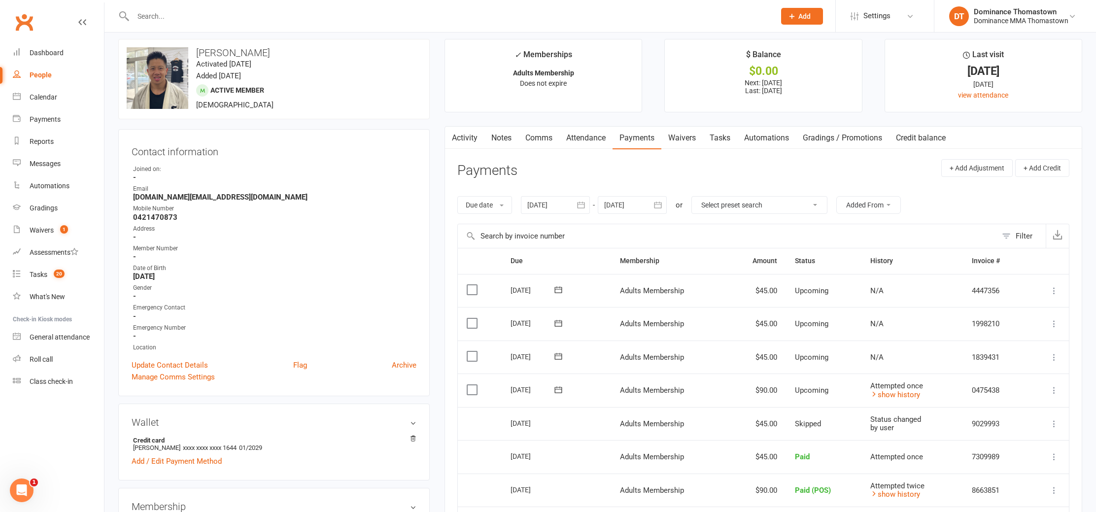
scroll to position [30, 0]
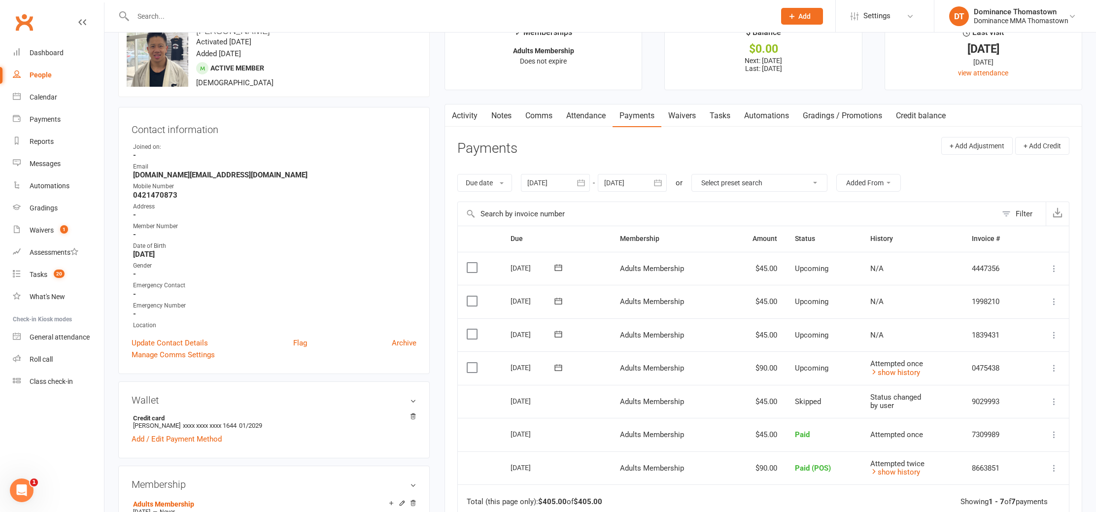
click at [555, 368] on icon at bounding box center [558, 367] width 7 height 6
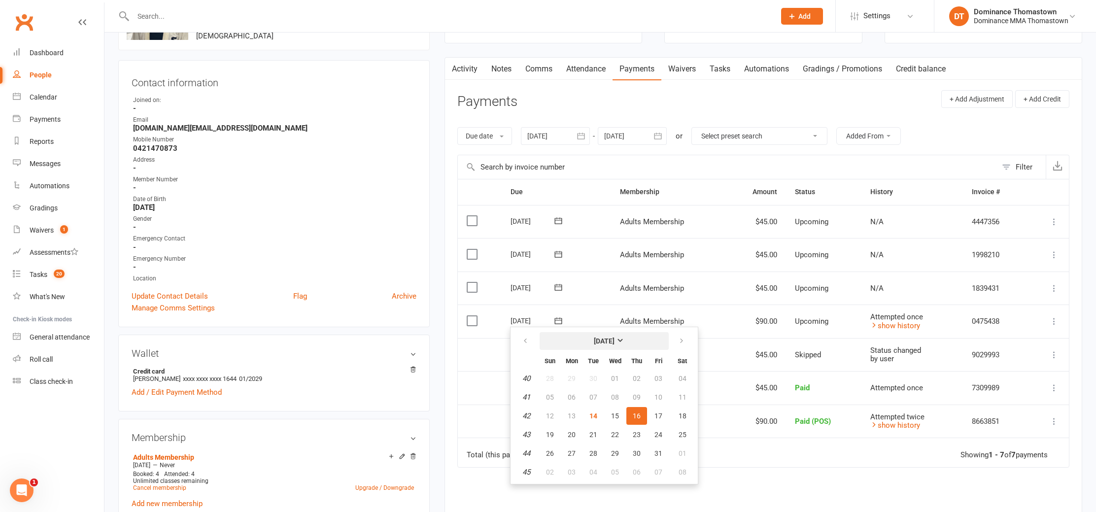
scroll to position [77, 0]
click at [729, 353] on td "$45.00" at bounding box center [757, 355] width 60 height 34
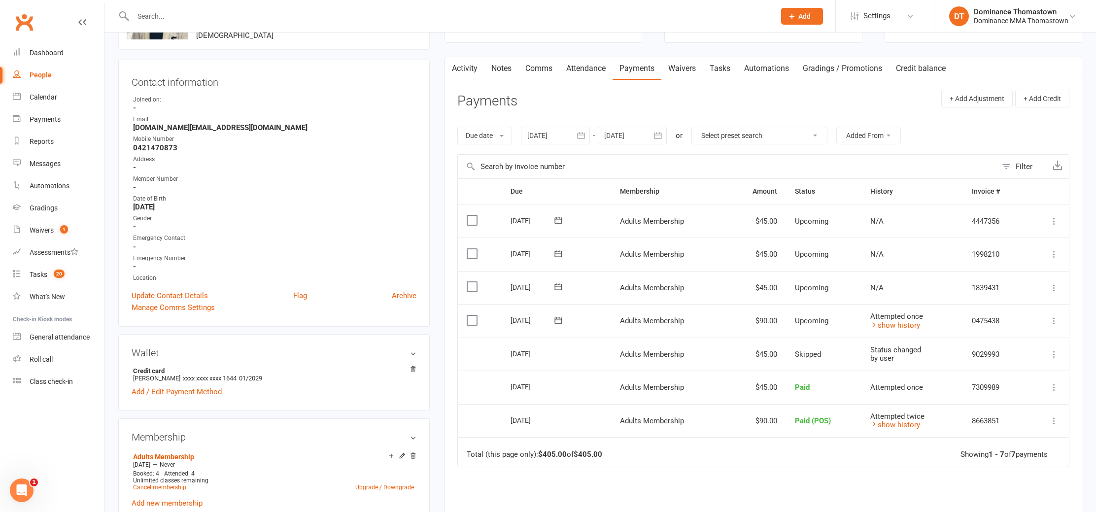
click at [1057, 322] on icon at bounding box center [1054, 321] width 10 height 10
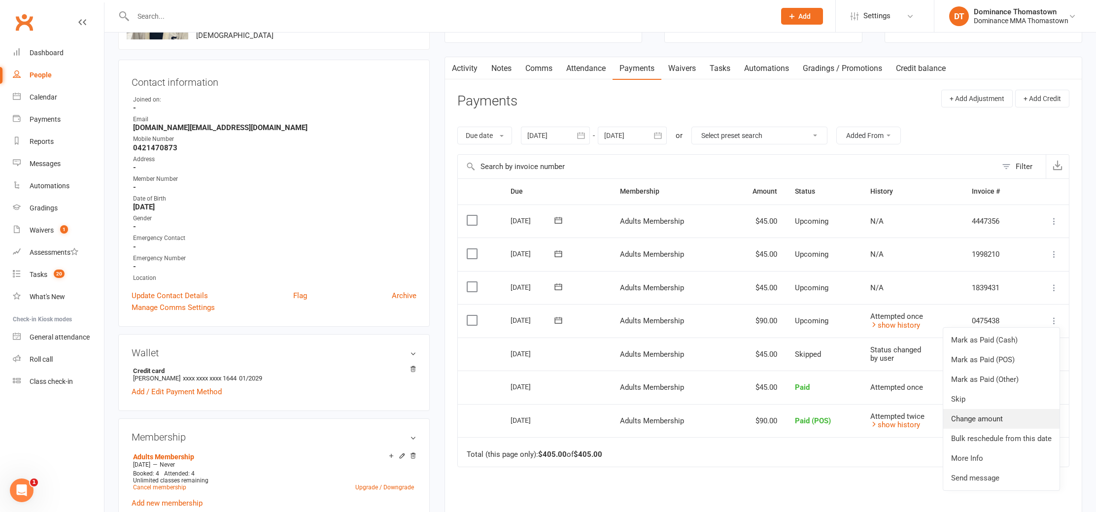
click at [993, 416] on link "Change amount" at bounding box center [1001, 419] width 116 height 20
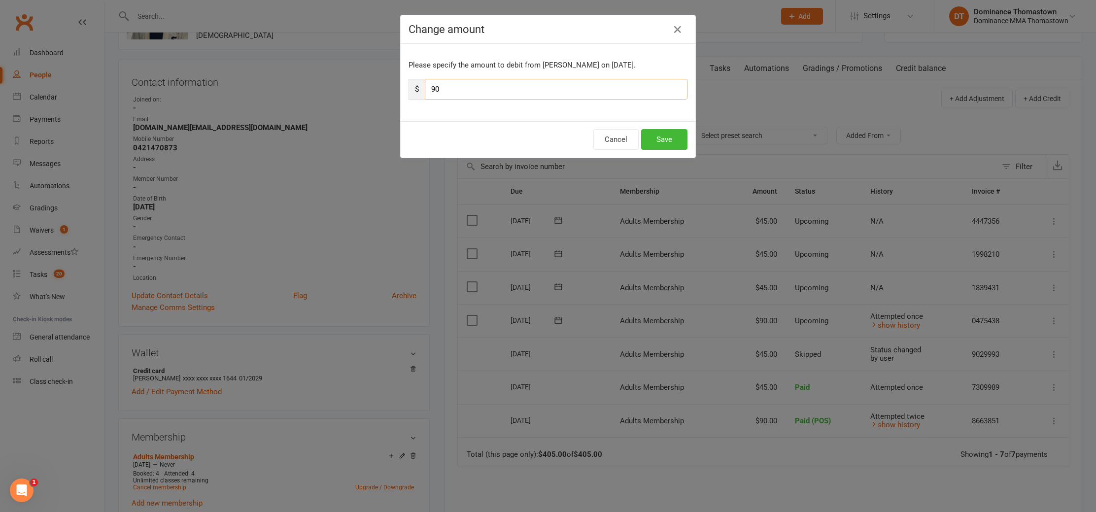
click at [518, 87] on input "90" at bounding box center [556, 89] width 263 height 21
type input "9"
type input "45"
click at [621, 142] on button "Cancel" at bounding box center [615, 139] width 45 height 21
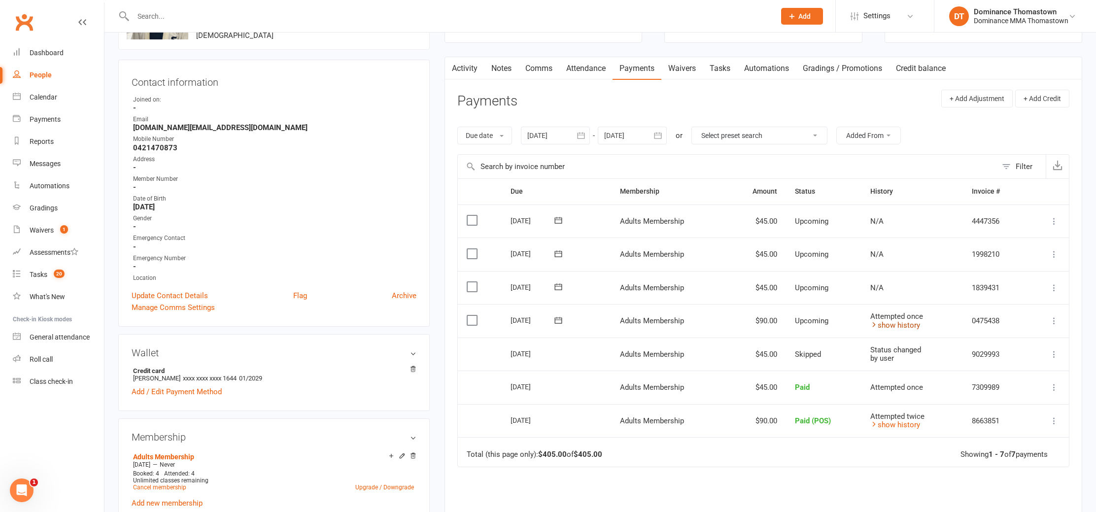
click at [897, 322] on link "show history" at bounding box center [896, 325] width 50 height 9
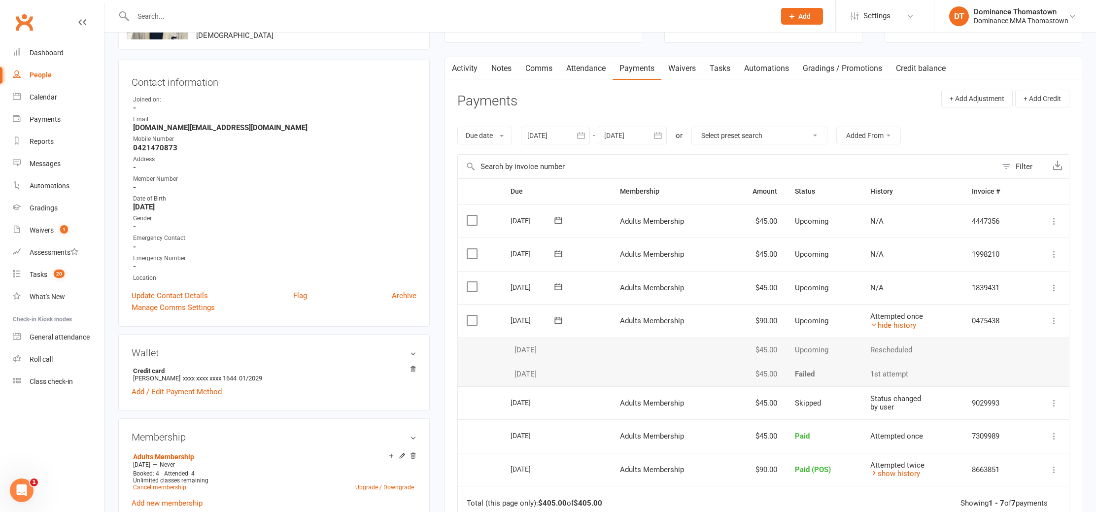
click at [767, 324] on td "$90.00" at bounding box center [757, 321] width 60 height 34
click at [1024, 326] on td "0475438" at bounding box center [995, 321] width 65 height 34
click at [1053, 322] on icon at bounding box center [1054, 321] width 10 height 10
click at [816, 332] on td "Upcoming" at bounding box center [823, 321] width 75 height 34
click at [1050, 319] on icon at bounding box center [1054, 321] width 10 height 10
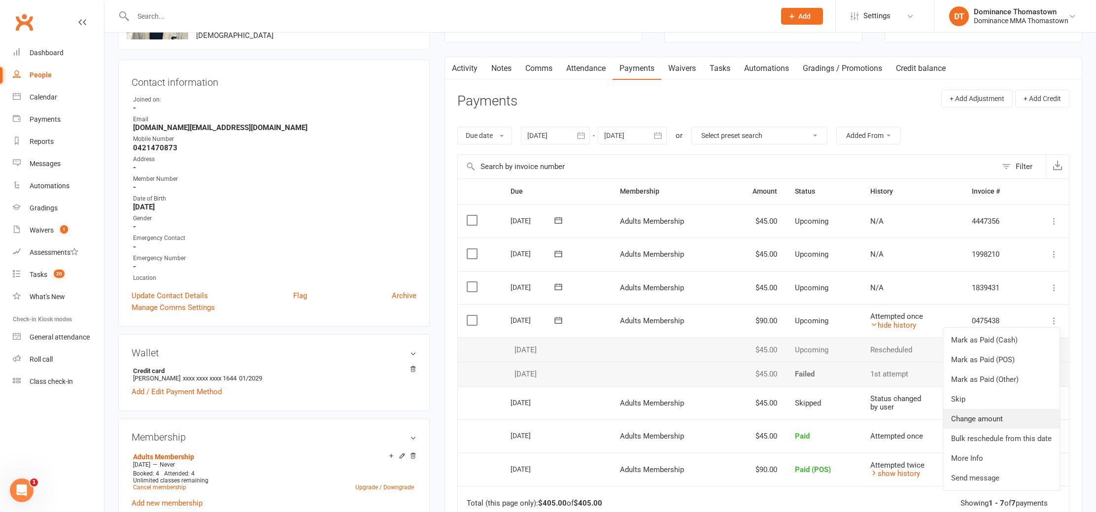
click at [986, 415] on link "Change amount" at bounding box center [1001, 419] width 116 height 20
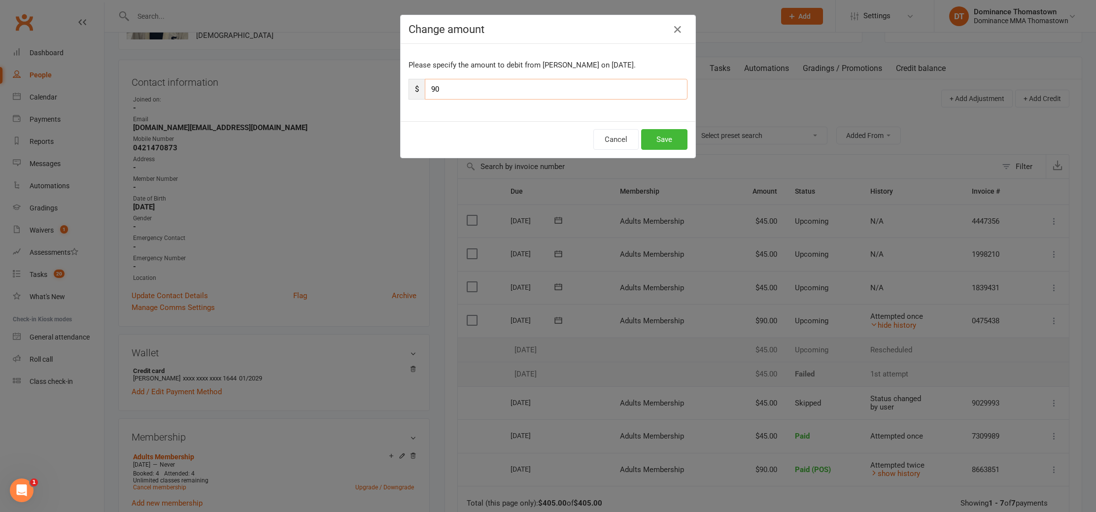
click at [480, 96] on input "90" at bounding box center [556, 89] width 263 height 21
type input "9"
type input "45"
click at [680, 140] on button "Save" at bounding box center [664, 139] width 46 height 21
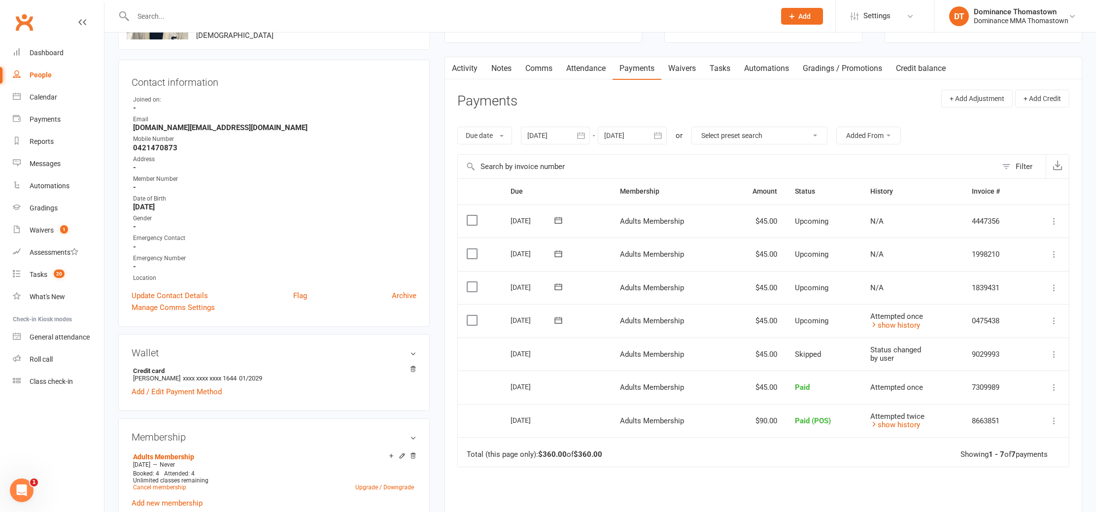
click at [502, 70] on link "Notes" at bounding box center [502, 68] width 34 height 23
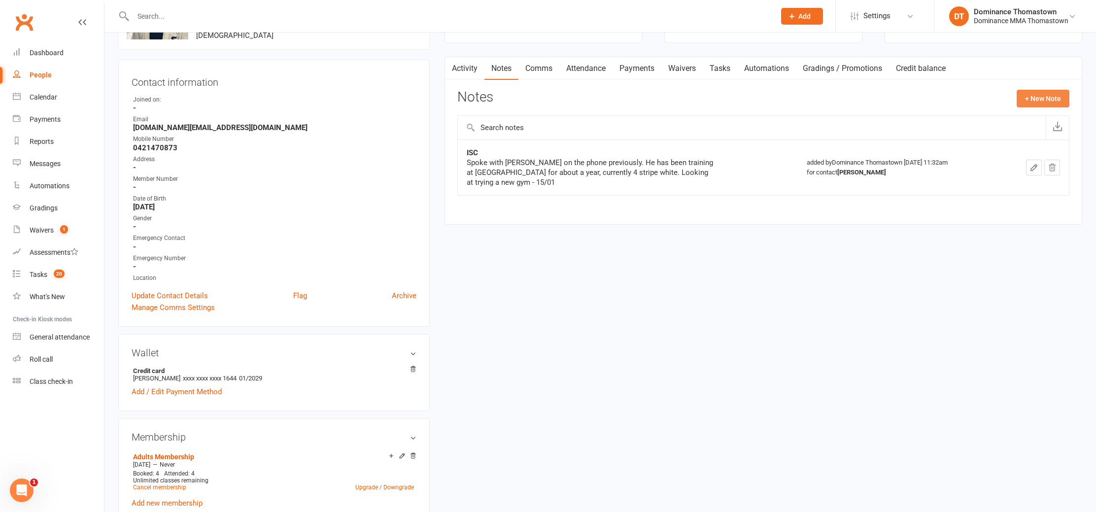
click at [1035, 97] on button "+ New Note" at bounding box center [1043, 99] width 53 height 18
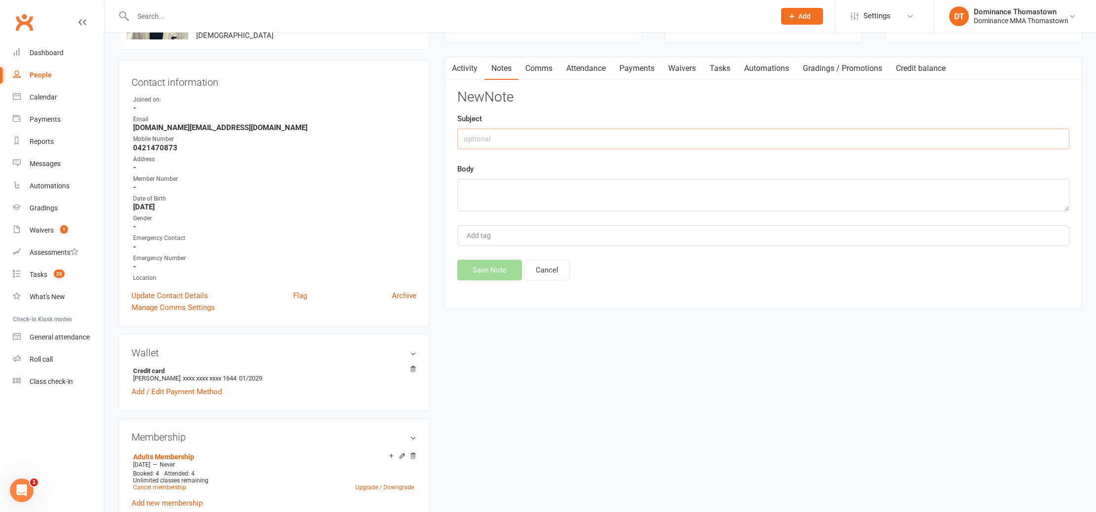
drag, startPoint x: 487, startPoint y: 142, endPoint x: 565, endPoint y: 142, distance: 78.4
click at [488, 142] on input "text" at bounding box center [763, 139] width 612 height 21
type input "Payment"
click at [575, 189] on textarea at bounding box center [763, 195] width 612 height 33
drag, startPoint x: 516, startPoint y: 186, endPoint x: 521, endPoint y: 185, distance: 5.0
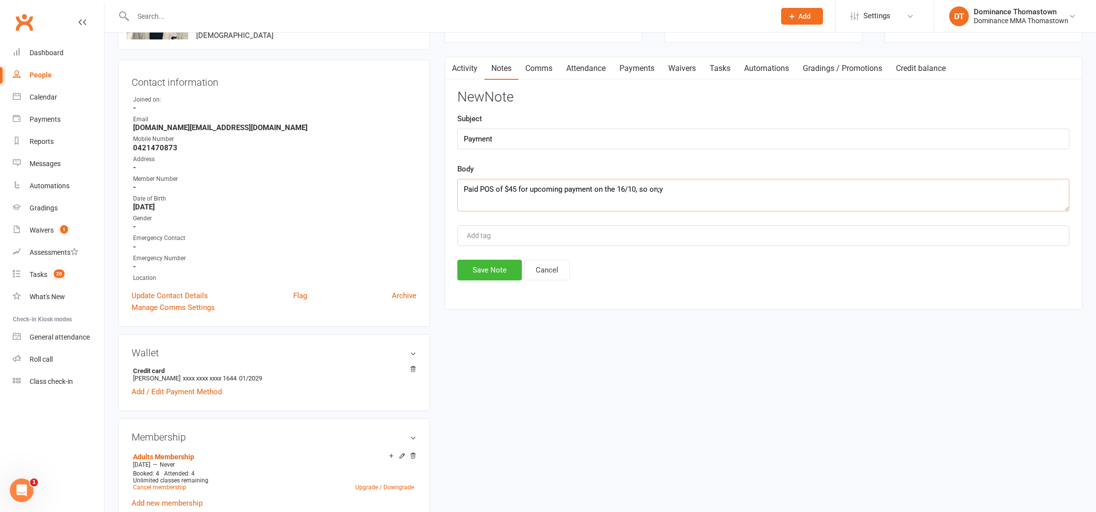
click at [516, 186] on textarea "Paid POS of $45 for upcoming payment on the 16/10, so on;y" at bounding box center [763, 195] width 612 height 33
type textarea "Paid POS for half upcoming payment on the 16/10 ($45), so only $45 owing to deb…"
click at [493, 265] on button "Save Note" at bounding box center [489, 270] width 65 height 21
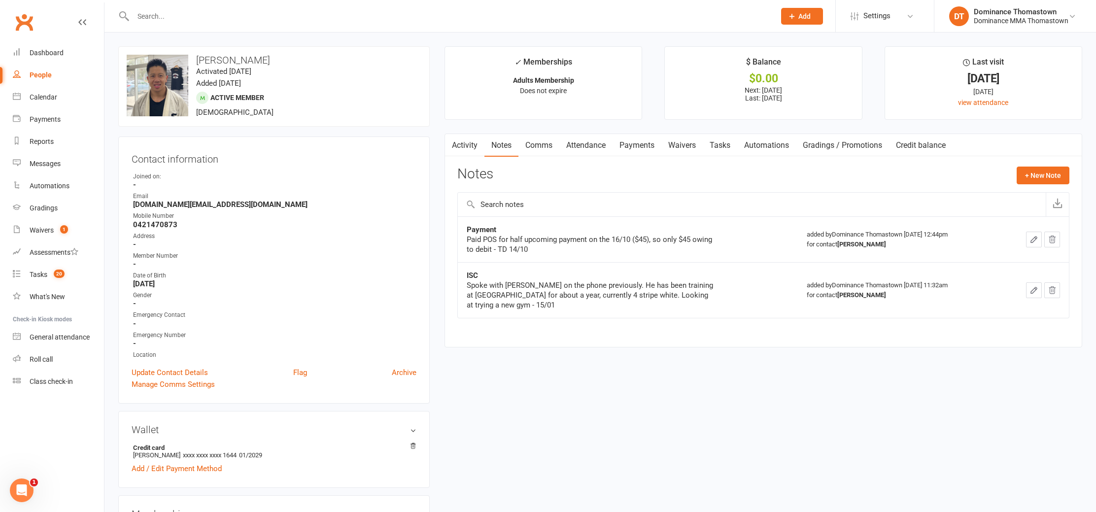
click at [724, 145] on link "Tasks" at bounding box center [720, 145] width 35 height 23
select select "incomplete"
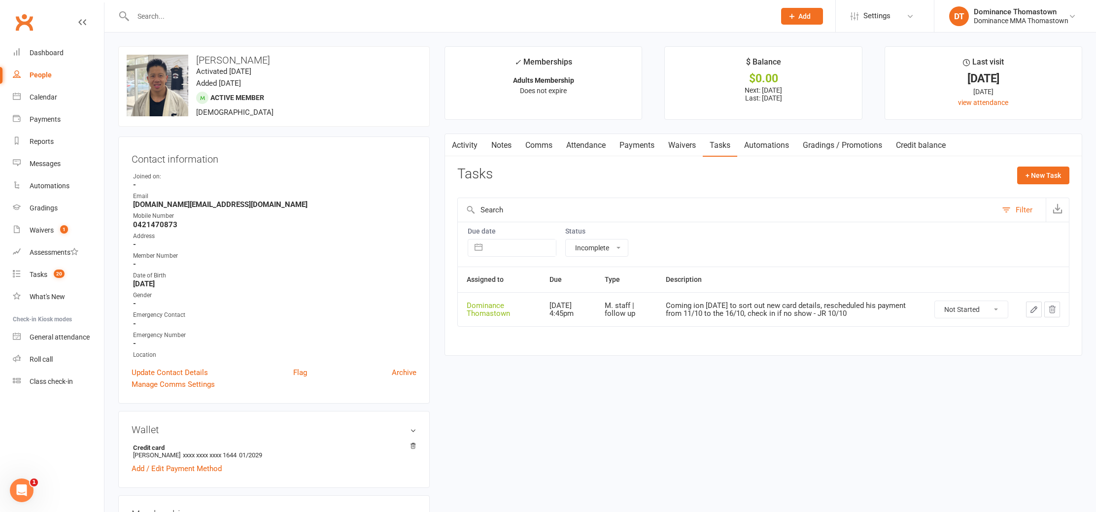
click at [1034, 313] on icon "button" at bounding box center [1034, 309] width 9 height 9
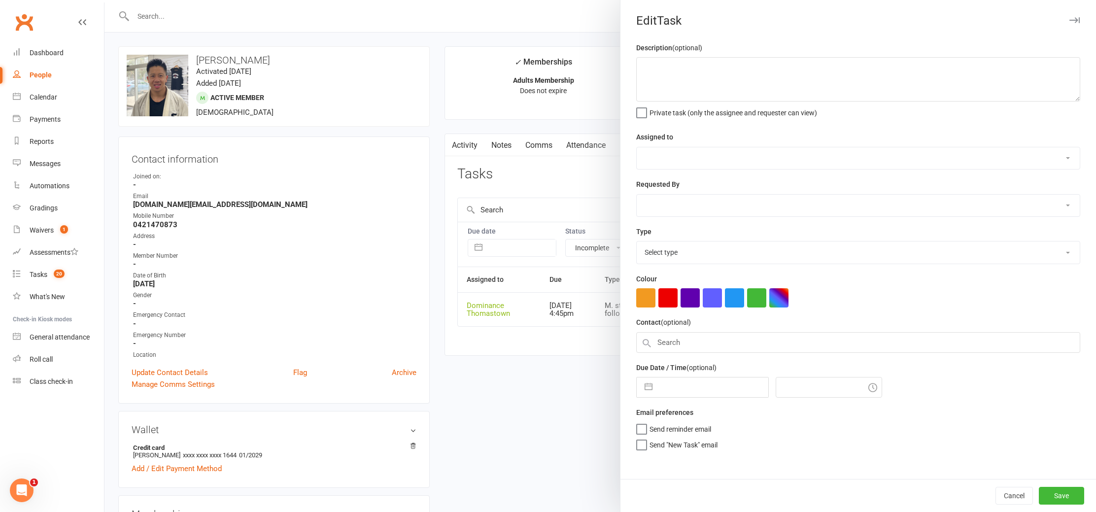
type textarea "Coming ion today to sort out new card details, rescheduled his payment from 11/…"
select select "12547"
type input "[DATE]"
type input "4:45pm"
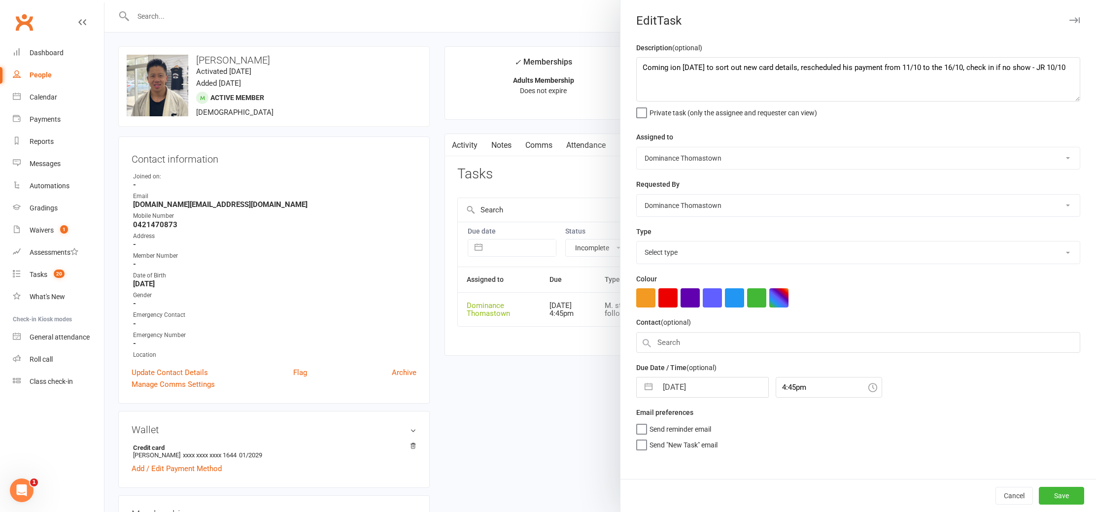
select select "3858"
drag, startPoint x: 641, startPoint y: 67, endPoint x: 803, endPoint y: 70, distance: 162.7
click at [641, 67] on textarea "Coming ion today to sort out new card details, rescheduled his payment from 11/…" at bounding box center [858, 79] width 444 height 44
click at [1059, 497] on button "Save" at bounding box center [1061, 496] width 45 height 18
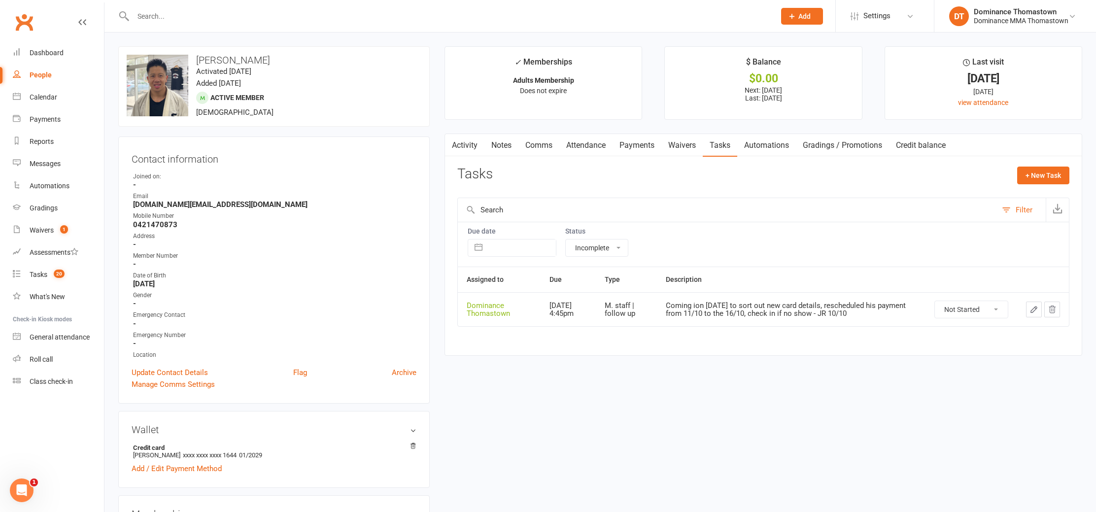
click at [959, 312] on select "Not Started In Progress Waiting Complete" at bounding box center [971, 309] width 73 height 17
click at [935, 301] on select "Not Started In Progress Waiting Complete" at bounding box center [971, 309] width 73 height 17
select select "unstarted"
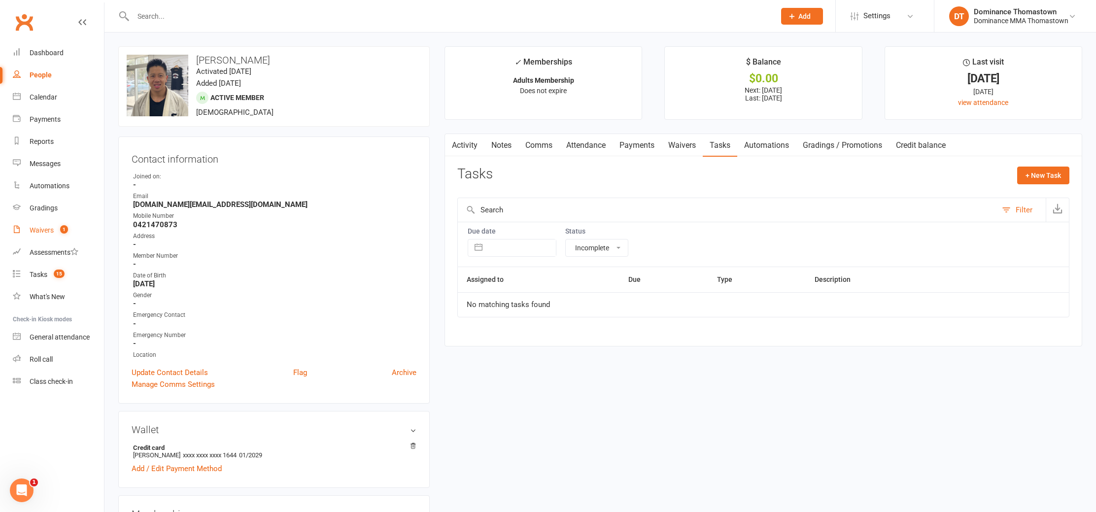
click at [38, 230] on div "Waivers" at bounding box center [42, 230] width 24 height 8
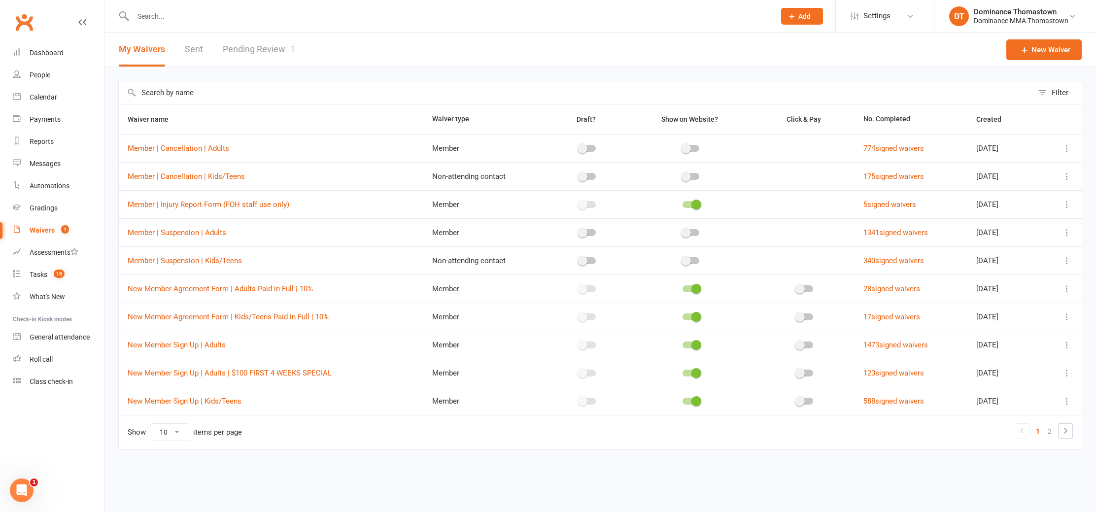
click at [242, 49] on link "Pending Review 1" at bounding box center [259, 50] width 72 height 34
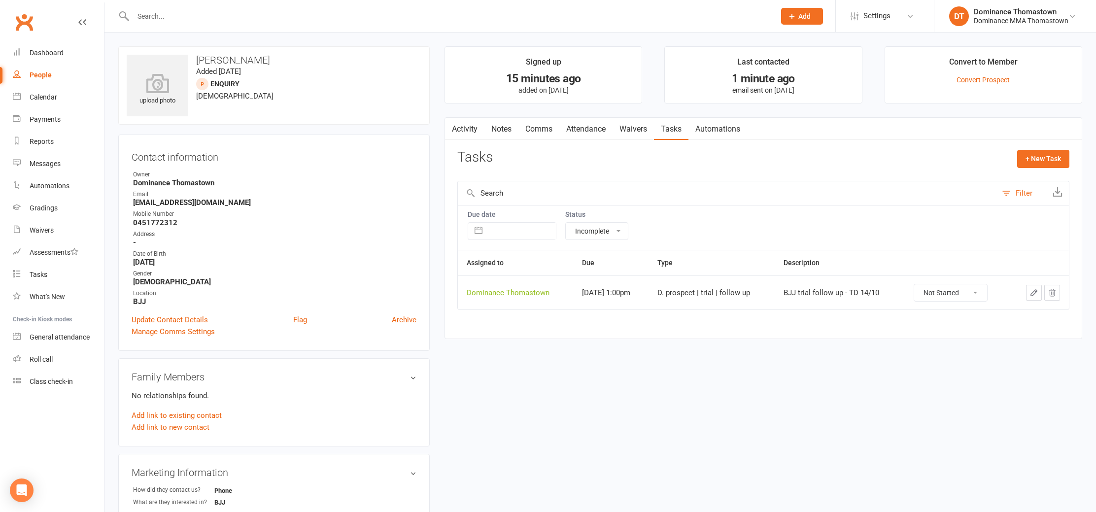
select select "incomplete"
click at [38, 274] on div "Tasks" at bounding box center [39, 275] width 18 height 8
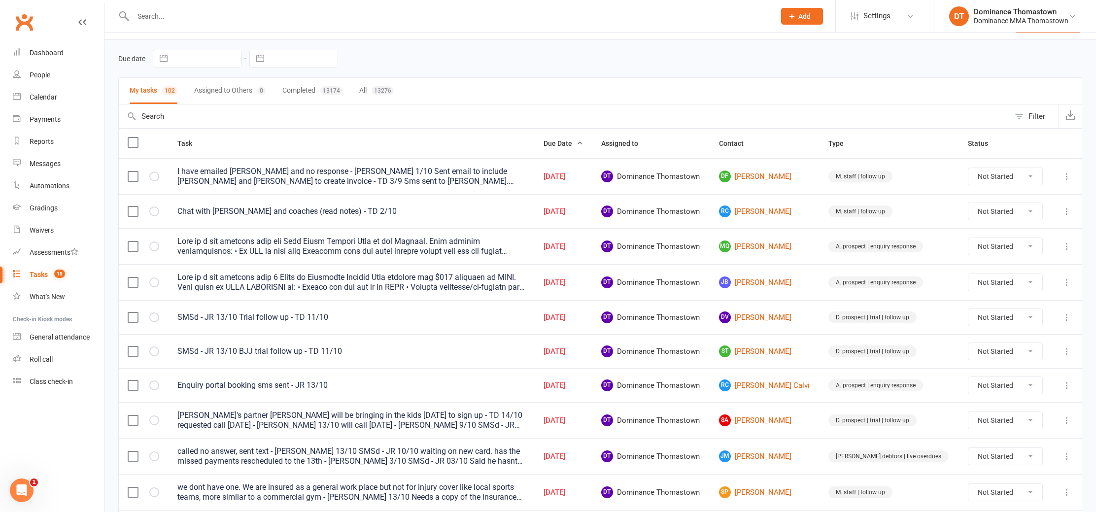
scroll to position [38, 0]
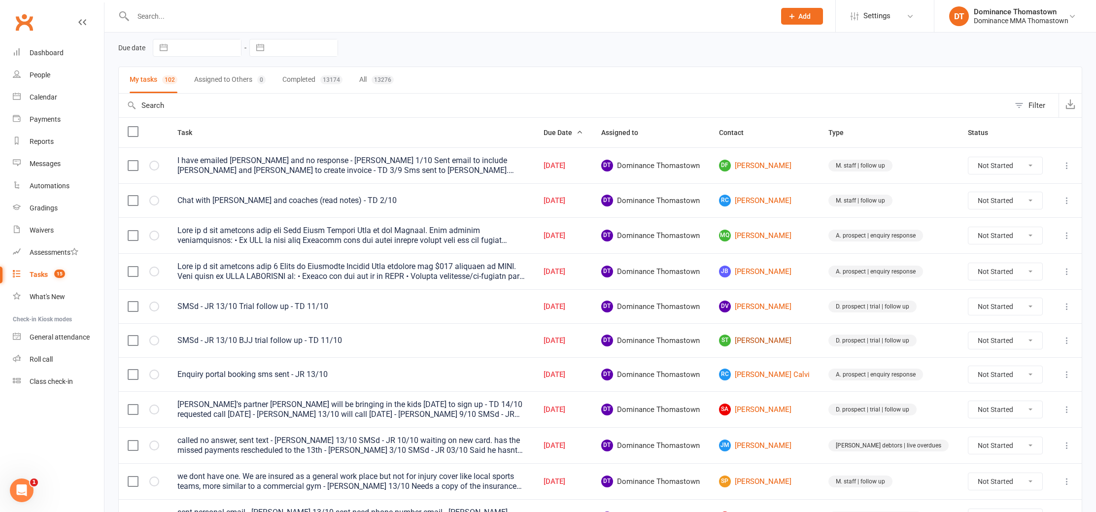
click at [776, 342] on link "ST [PERSON_NAME]" at bounding box center [765, 341] width 92 height 12
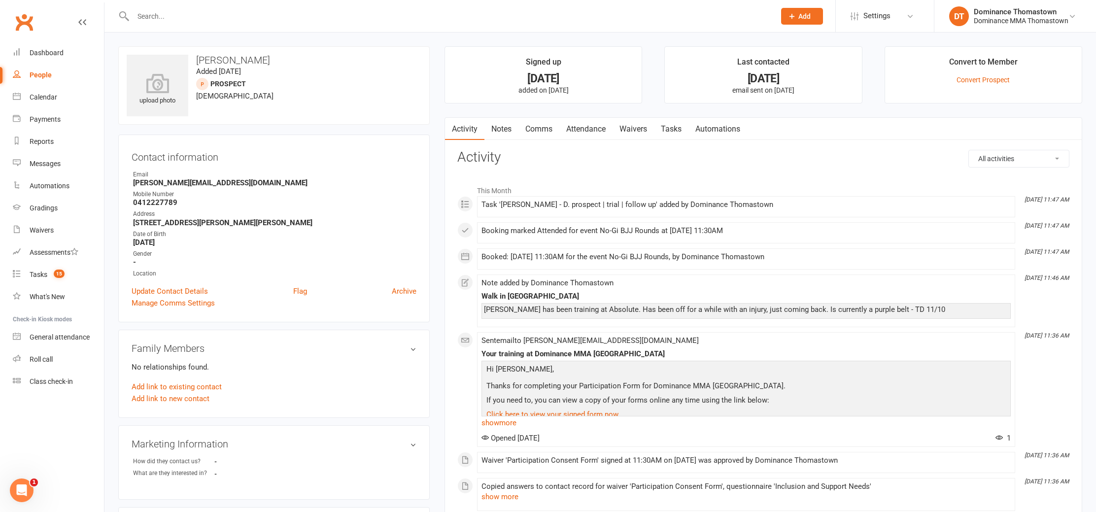
click at [674, 127] on link "Tasks" at bounding box center [671, 129] width 35 height 23
select select "incomplete"
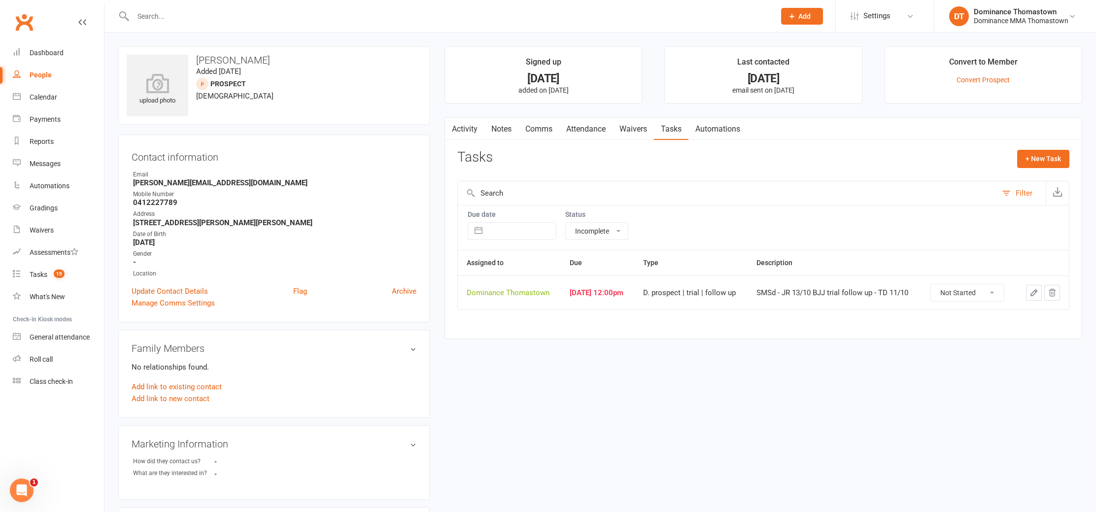
click at [1037, 294] on icon "button" at bounding box center [1034, 292] width 9 height 9
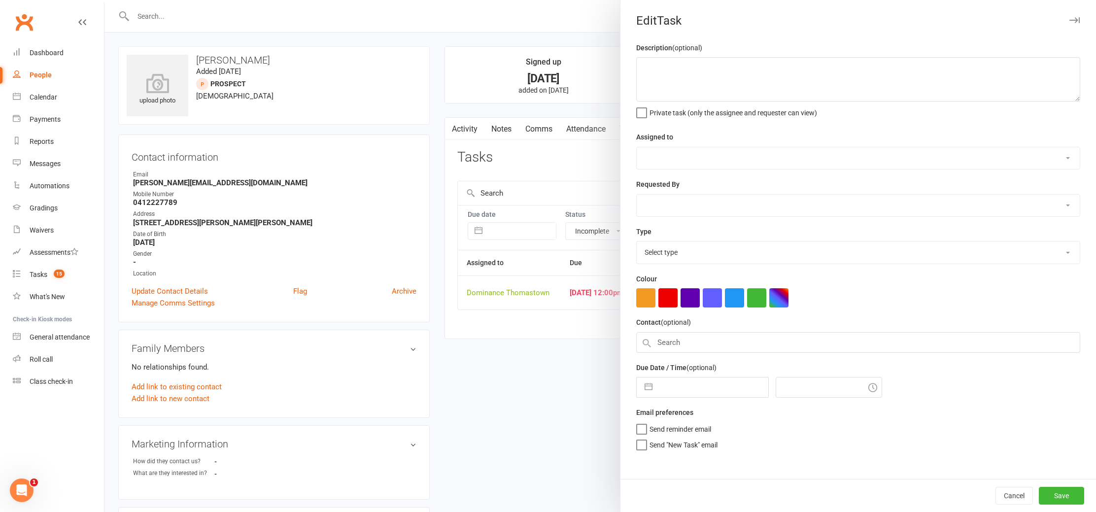
type textarea "SMSd - JR 13/10 BJJ trial follow up - TD 11/10"
select select "12547"
type input "[DATE]"
type input "12:00pm"
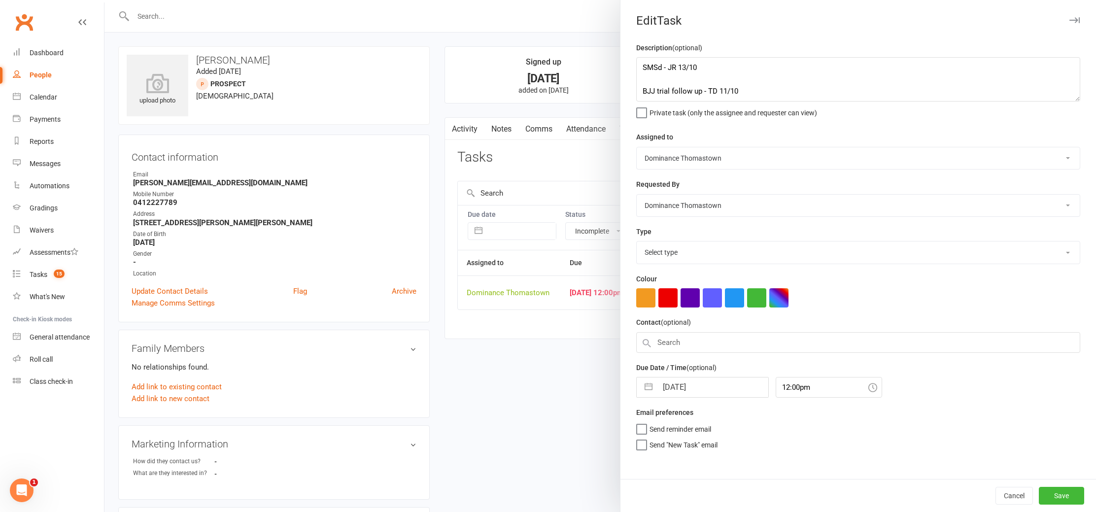
select select "3812"
drag, startPoint x: 648, startPoint y: 80, endPoint x: 817, endPoint y: 99, distance: 169.6
click at [653, 80] on textarea "SMSd - JR 13/10 BJJ trial follow up - TD 11/10" at bounding box center [858, 79] width 444 height 44
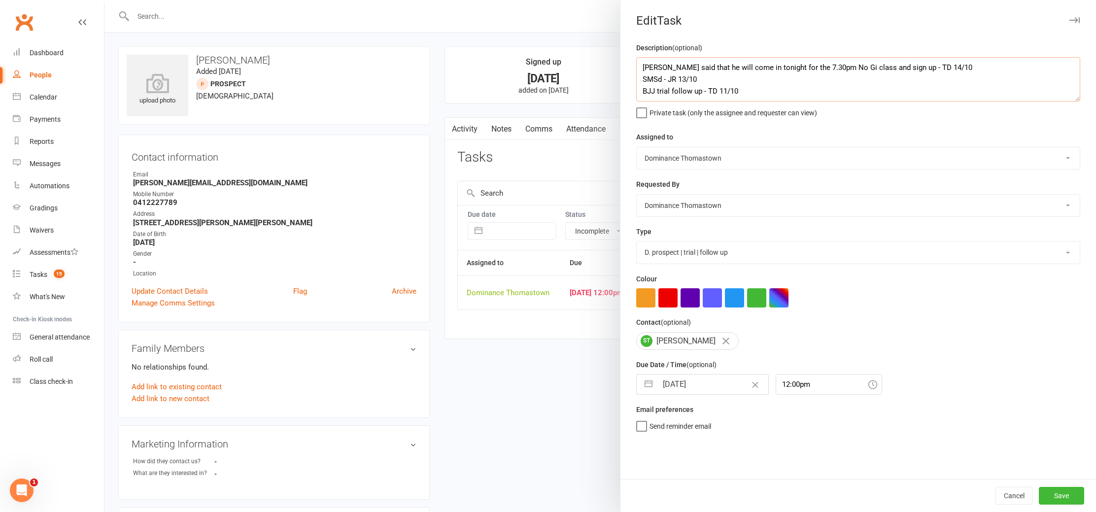
type textarea "[PERSON_NAME] said that he will come in tonight for the 7.30pm No Gi class and …"
select select "8"
select select "2025"
select select "9"
select select "2025"
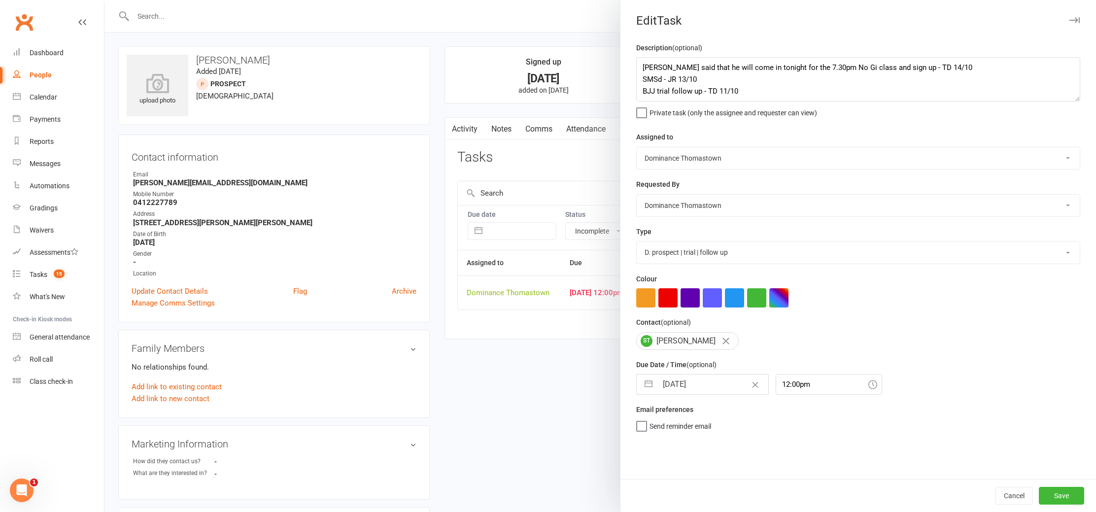
select select "10"
select select "2025"
click at [684, 390] on input "[DATE]" at bounding box center [713, 385] width 111 height 20
click at [1051, 494] on button "Save" at bounding box center [1061, 496] width 45 height 18
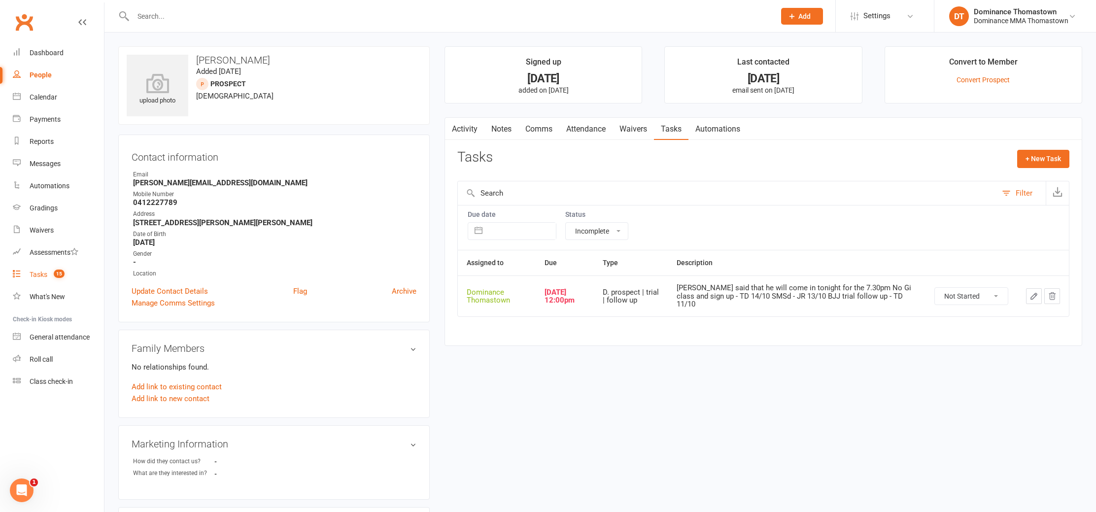
click at [42, 273] on div "Tasks" at bounding box center [39, 275] width 18 height 8
